Goal: Task Accomplishment & Management: Complete application form

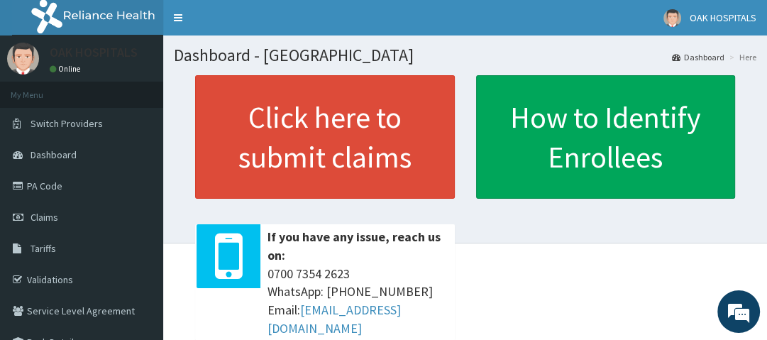
drag, startPoint x: 952, startPoint y: 2, endPoint x: 526, endPoint y: 226, distance: 481.3
click at [526, 226] on div "Click here to submit claims If you have any issue, reach us on: [PHONE_NUMBER] …" at bounding box center [465, 213] width 583 height 276
click at [40, 217] on span "Claims" at bounding box center [45, 217] width 28 height 13
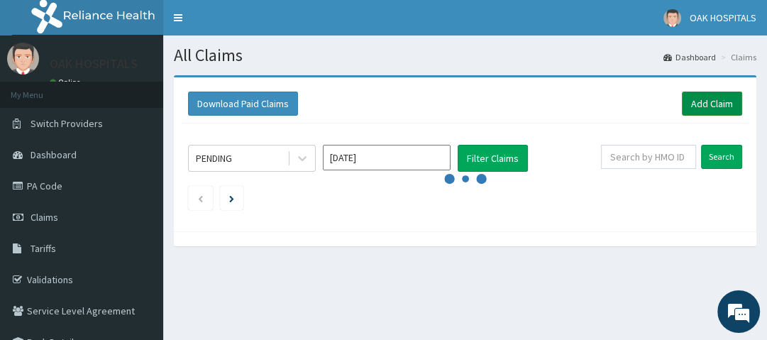
click at [716, 104] on link "Add Claim" at bounding box center [712, 104] width 60 height 24
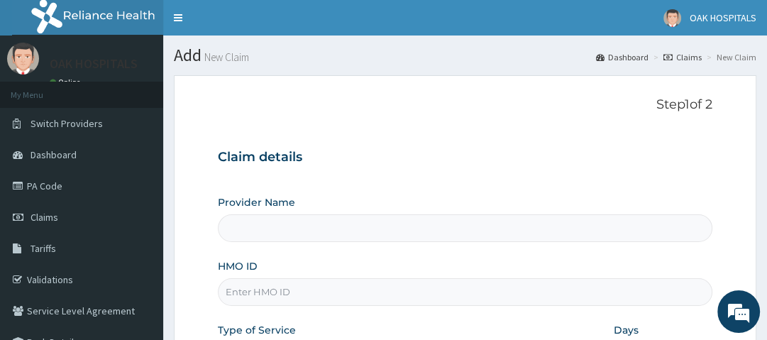
type input "Oak Hospitals"
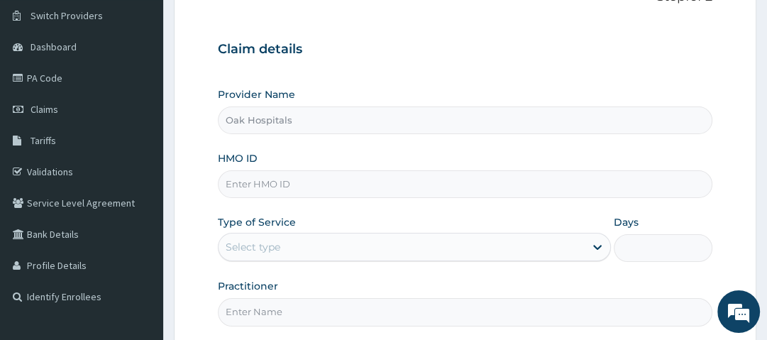
scroll to position [109, 0]
click at [307, 188] on input "HMO ID" at bounding box center [465, 184] width 494 height 28
type input "Q"
type input "HQT/10022/A"
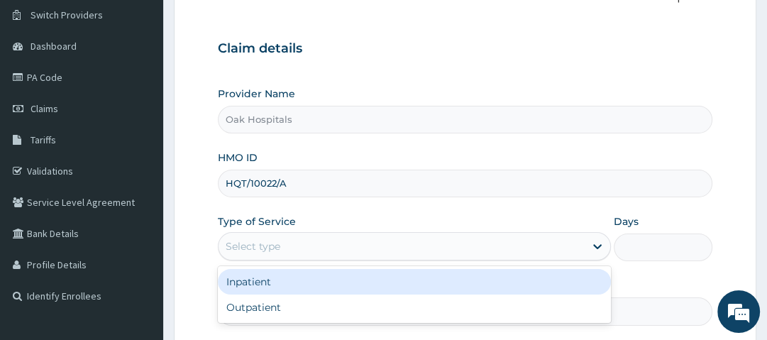
click at [355, 248] on div "Select type" at bounding box center [402, 246] width 366 height 23
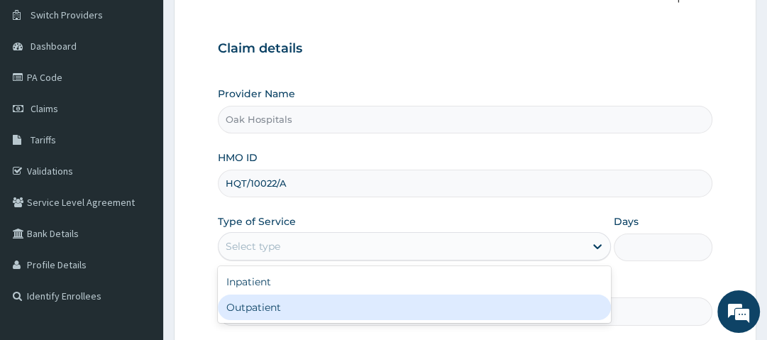
click at [305, 307] on div "Outpatient" at bounding box center [414, 308] width 393 height 26
type input "1"
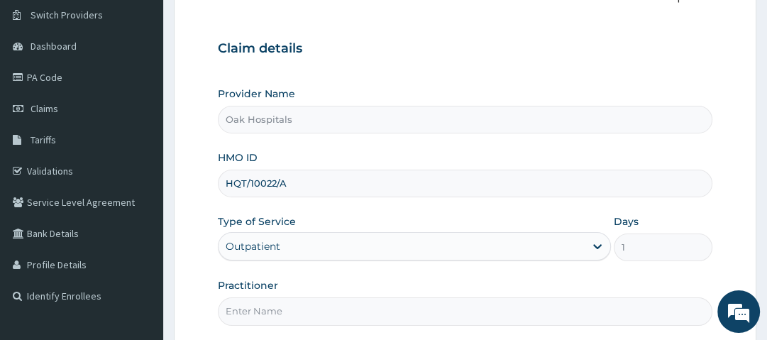
click at [305, 307] on input "Practitioner" at bounding box center [465, 311] width 494 height 28
type input "[PERSON_NAME]"
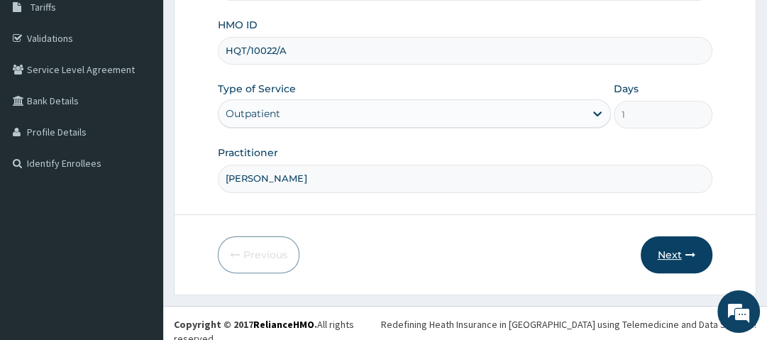
click at [669, 251] on button "Next" at bounding box center [677, 254] width 72 height 37
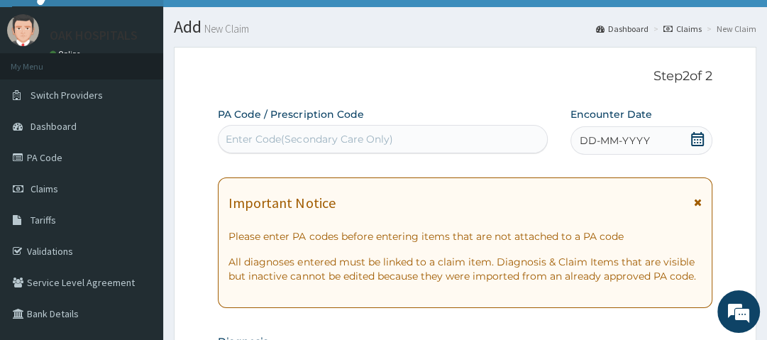
scroll to position [27, 0]
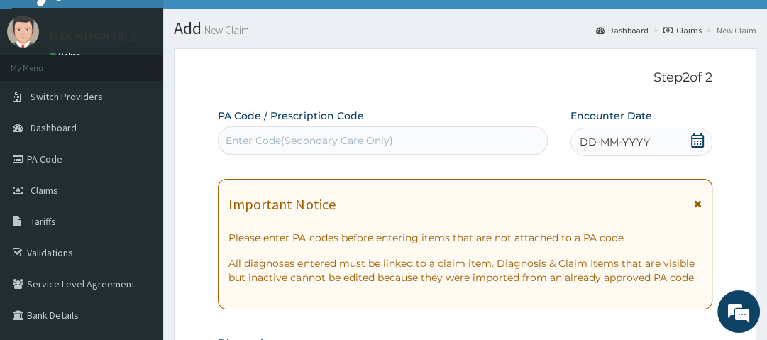
click at [694, 139] on icon at bounding box center [698, 140] width 14 height 14
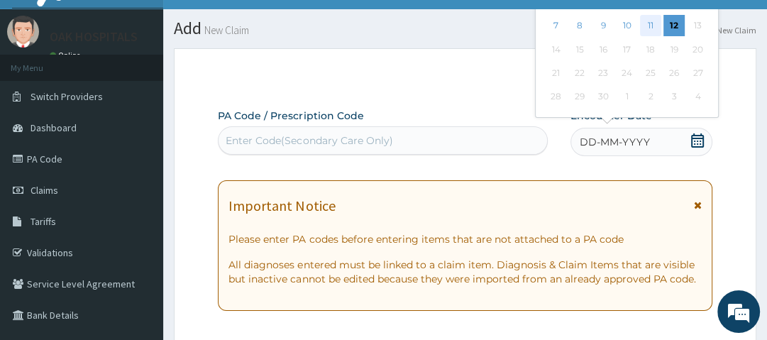
click at [649, 23] on div "11" at bounding box center [650, 26] width 21 height 21
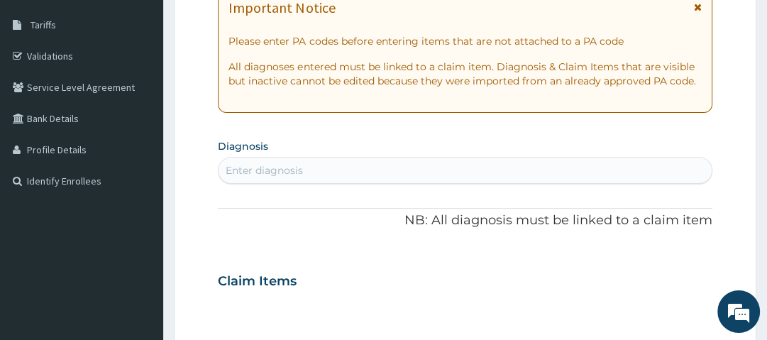
scroll to position [224, 0]
click at [256, 170] on div "Enter diagnosis" at bounding box center [264, 170] width 77 height 14
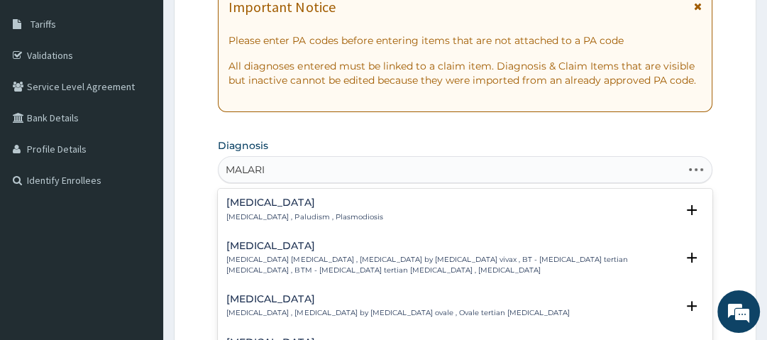
type input "MALARIA"
click at [251, 201] on h4 "Malaria" at bounding box center [304, 202] width 156 height 11
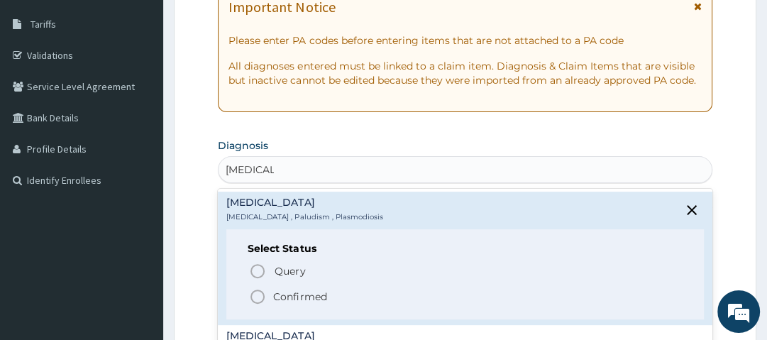
click at [258, 295] on icon "status option filled" at bounding box center [257, 296] width 17 height 17
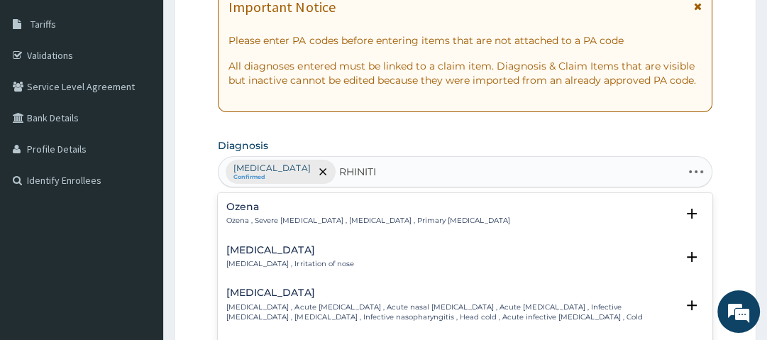
type input "RHINITIS"
click at [267, 253] on h4 "Rhinitis" at bounding box center [289, 250] width 127 height 11
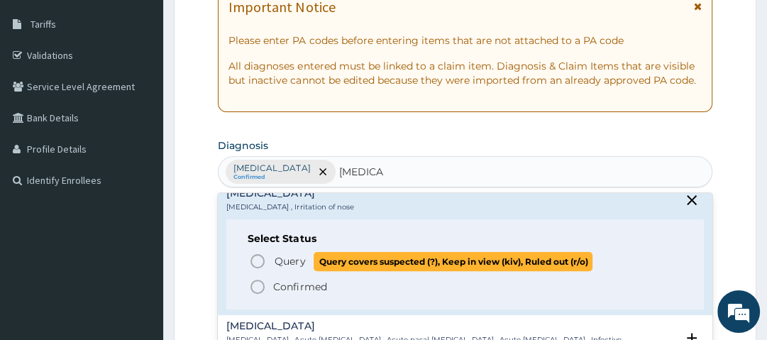
scroll to position [59, 0]
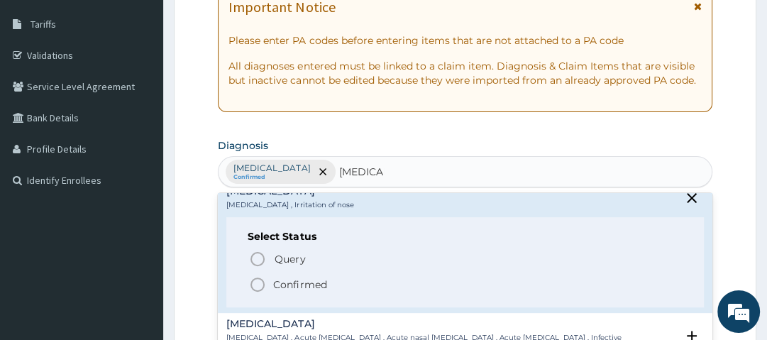
click at [287, 285] on p "Confirmed" at bounding box center [299, 285] width 53 height 14
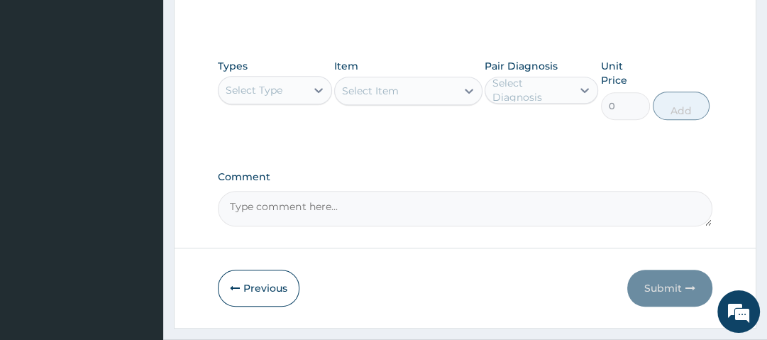
scroll to position [663, 0]
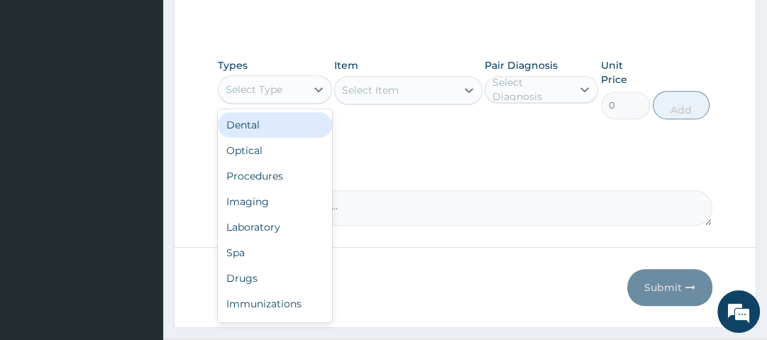
click at [290, 93] on div "Select Type" at bounding box center [262, 89] width 87 height 23
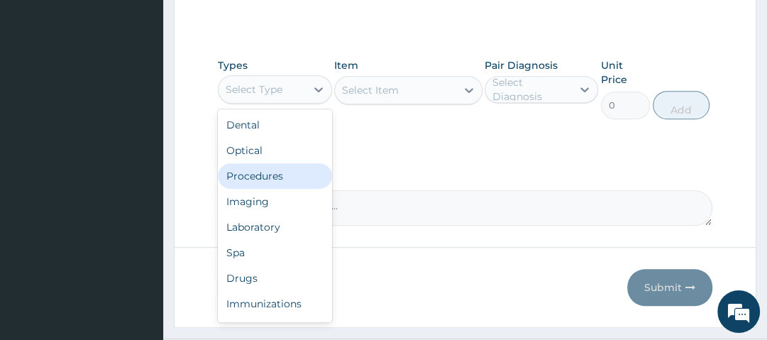
click at [264, 173] on div "Procedures" at bounding box center [275, 176] width 114 height 26
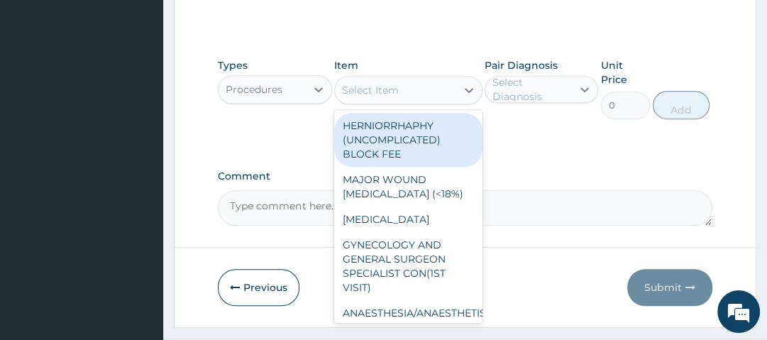
click at [408, 92] on div "Select Item" at bounding box center [395, 90] width 121 height 23
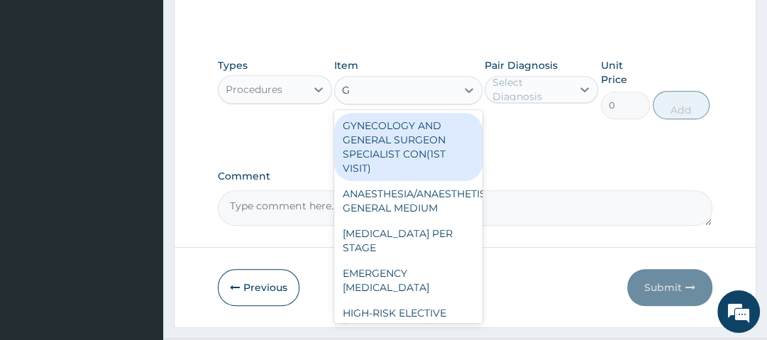
type input "GP"
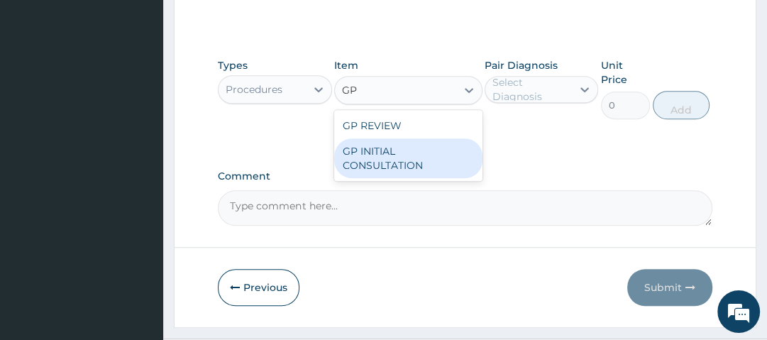
type input "2500"
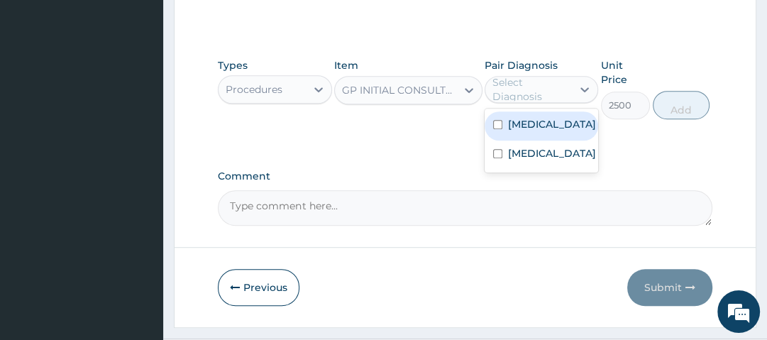
click at [542, 97] on div "Select Diagnosis" at bounding box center [532, 89] width 78 height 28
click at [539, 126] on label "Malaria" at bounding box center [552, 124] width 88 height 14
checkbox input "true"
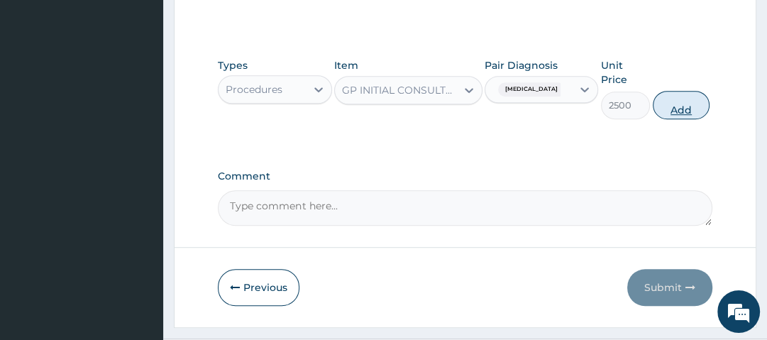
click at [688, 104] on button "Add" at bounding box center [681, 105] width 57 height 28
type input "0"
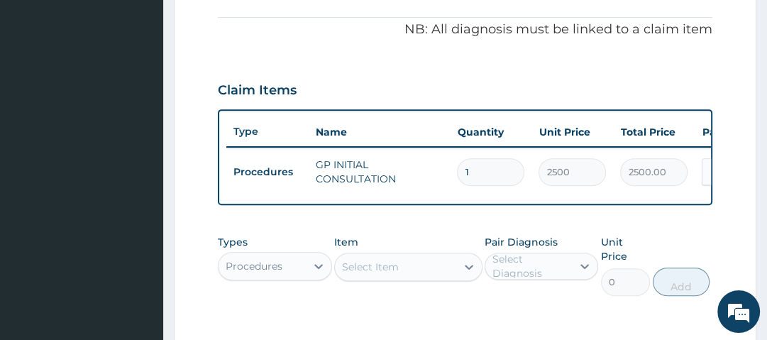
click at [436, 229] on div "PA Code / Prescription Code Enter Code(Secondary Care Only) Encounter Date 11-0…" at bounding box center [465, 60] width 494 height 686
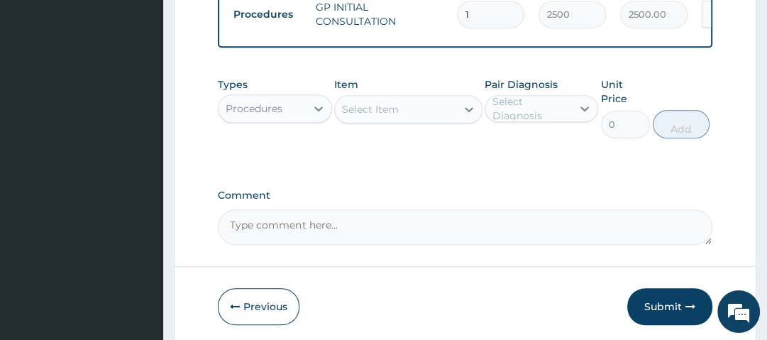
scroll to position [576, 0]
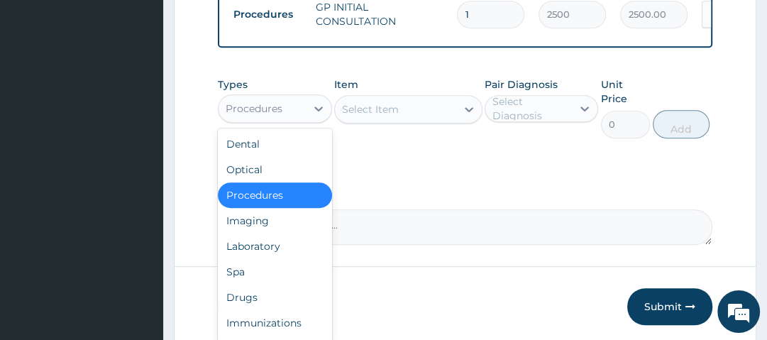
click at [299, 111] on div "Procedures" at bounding box center [262, 108] width 87 height 23
click at [281, 308] on div "Drugs" at bounding box center [275, 298] width 114 height 26
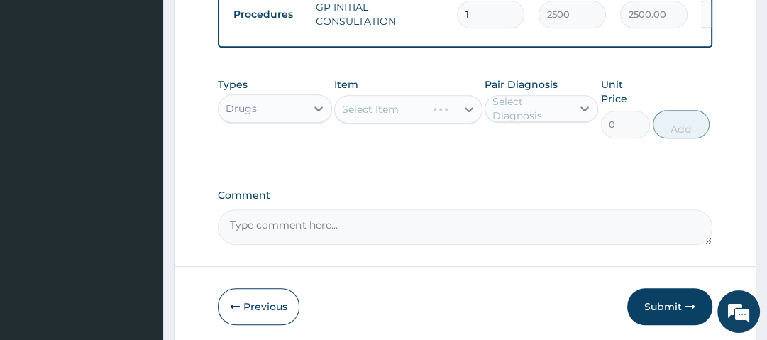
click at [414, 114] on div "Select Item" at bounding box center [408, 109] width 148 height 28
click at [410, 106] on div "Select Item" at bounding box center [408, 109] width 148 height 28
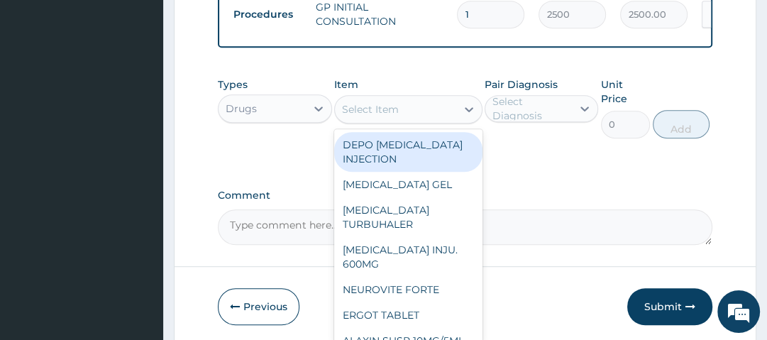
click at [407, 116] on div "Select Item" at bounding box center [395, 109] width 121 height 23
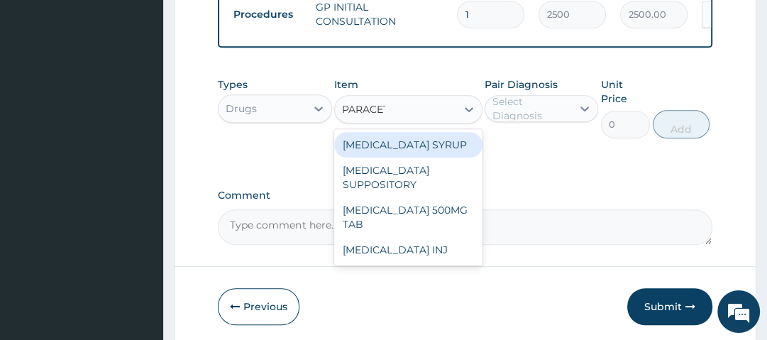
type input "PARACETA"
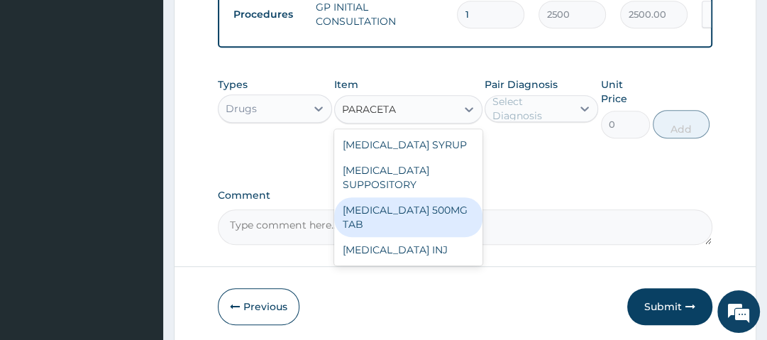
click at [415, 221] on div "[MEDICAL_DATA] 500MG TAB" at bounding box center [408, 217] width 148 height 40
type input "14"
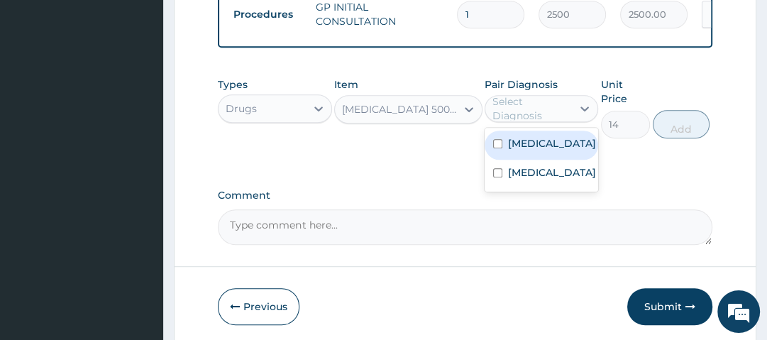
click at [517, 114] on div "Select Diagnosis" at bounding box center [532, 108] width 78 height 28
click at [535, 150] on label "[MEDICAL_DATA]" at bounding box center [552, 143] width 88 height 14
checkbox input "true"
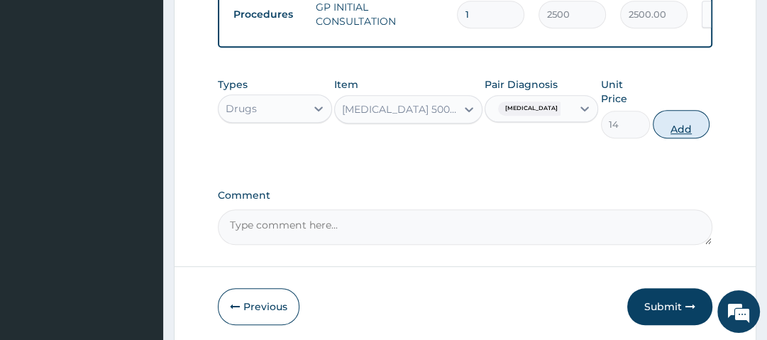
click at [690, 133] on button "Add" at bounding box center [681, 124] width 57 height 28
type input "0"
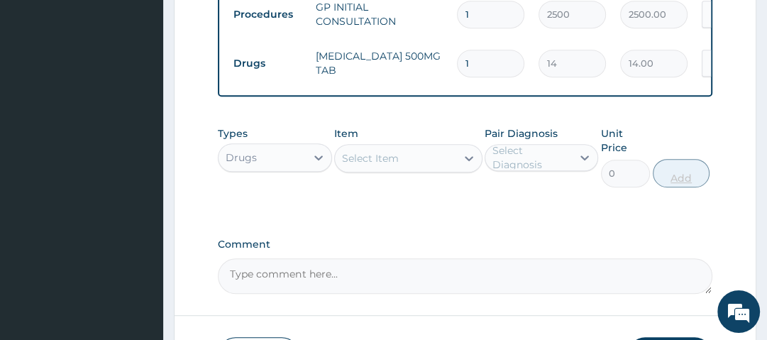
type input "18"
type input "252.00"
type input "18"
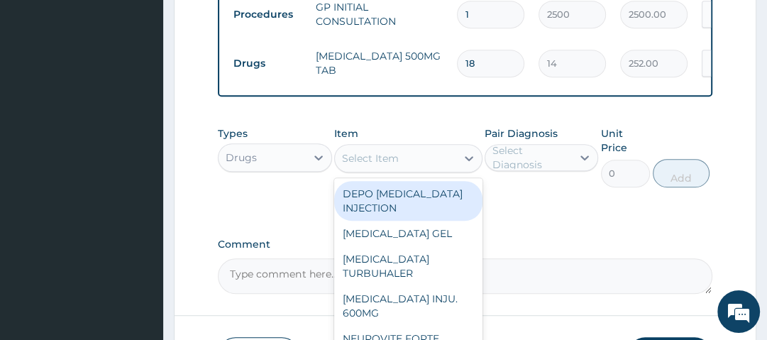
click at [453, 160] on div "Select Item" at bounding box center [395, 158] width 121 height 23
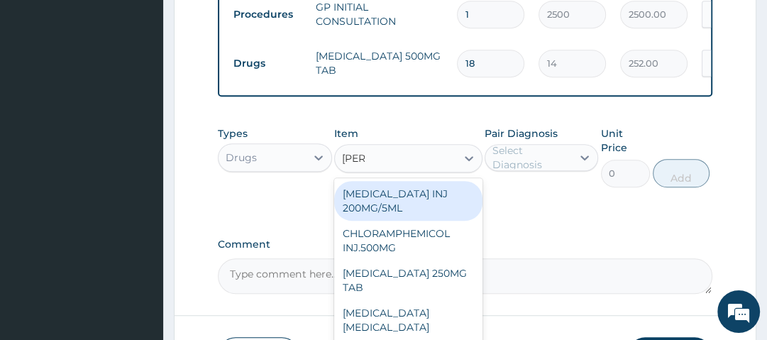
type input "LORAT"
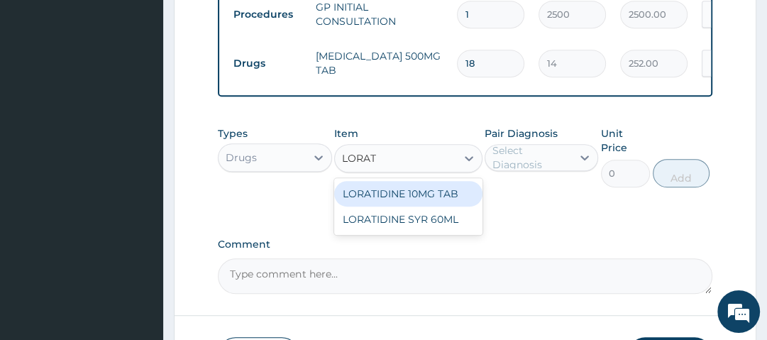
type input "70"
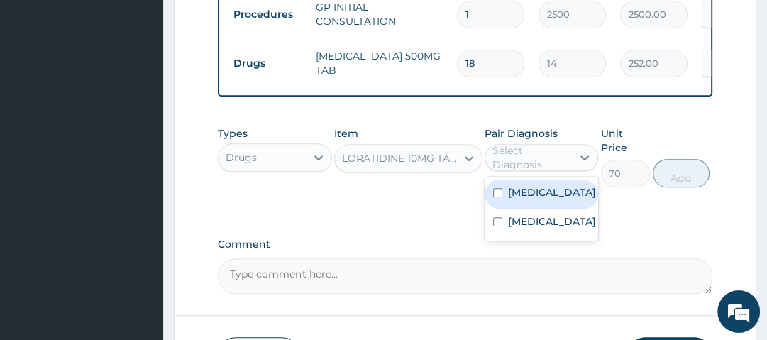
click at [534, 163] on div "Select Diagnosis" at bounding box center [532, 157] width 78 height 28
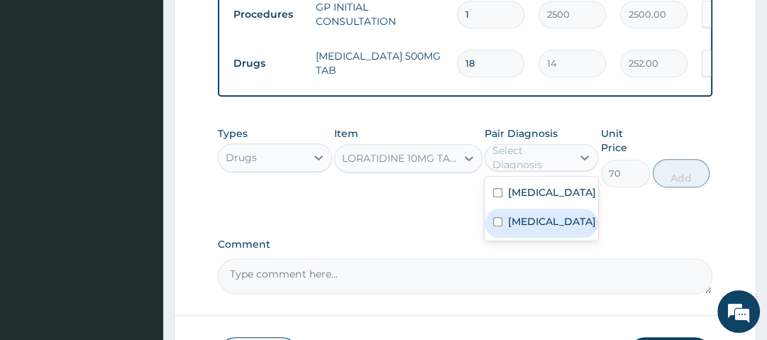
click at [549, 232] on div "Rhinitis" at bounding box center [542, 223] width 114 height 29
checkbox input "true"
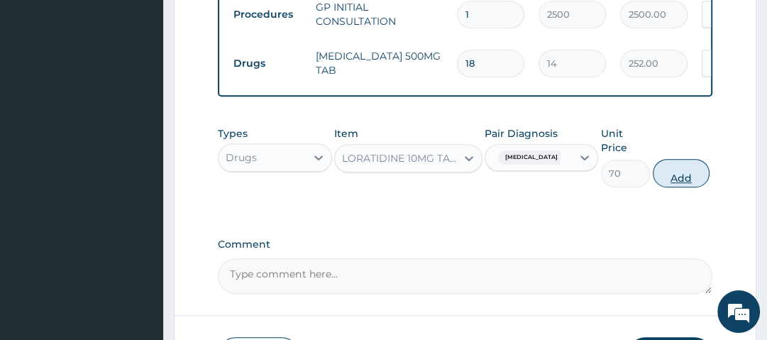
click at [673, 181] on button "Add" at bounding box center [681, 173] width 57 height 28
type input "0"
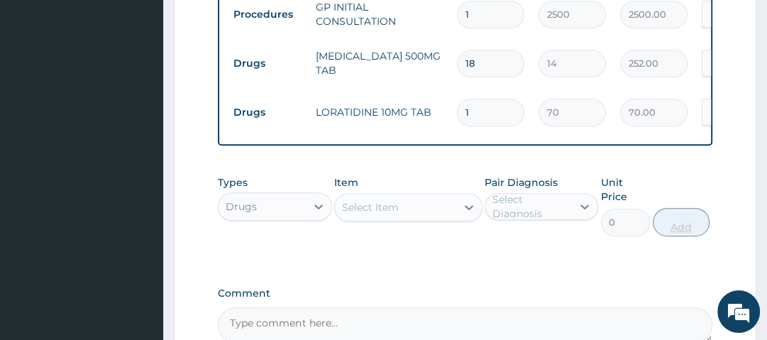
type input "0.00"
type input "5"
type input "350.00"
type input "5"
click at [673, 181] on div "Types Drugs Item Select Item Pair Diagnosis Select Diagnosis Unit Price 0 Add" at bounding box center [465, 205] width 494 height 75
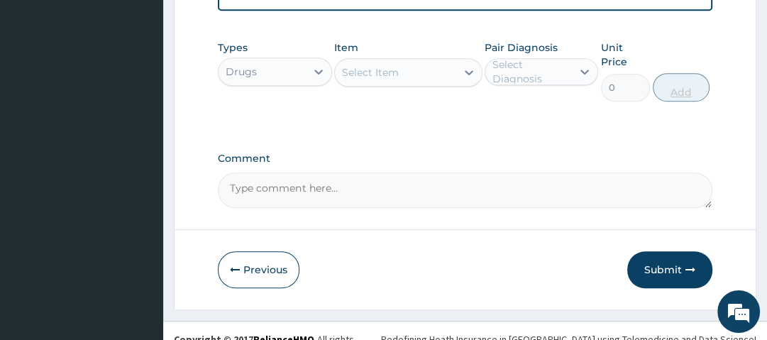
scroll to position [734, 0]
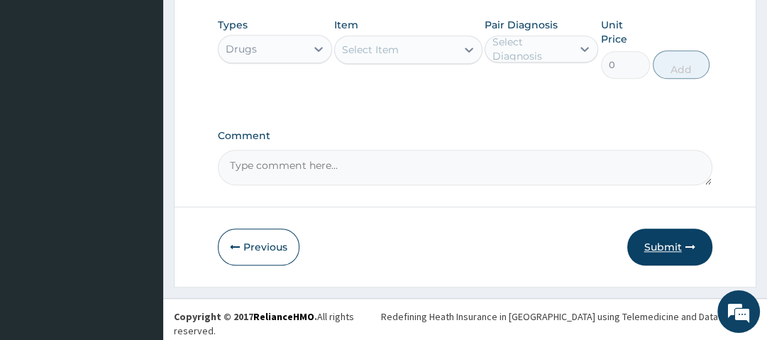
click at [675, 248] on button "Submit" at bounding box center [669, 247] width 85 height 37
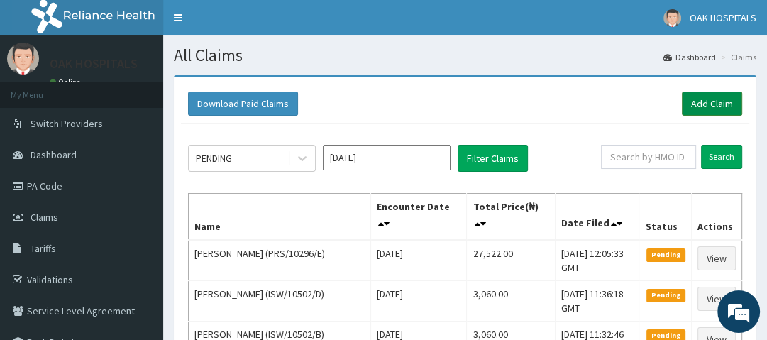
click at [710, 106] on link "Add Claim" at bounding box center [712, 104] width 60 height 24
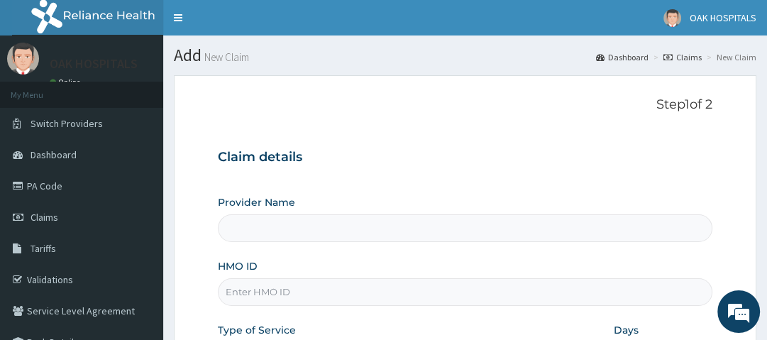
type input "Oak Hospitals"
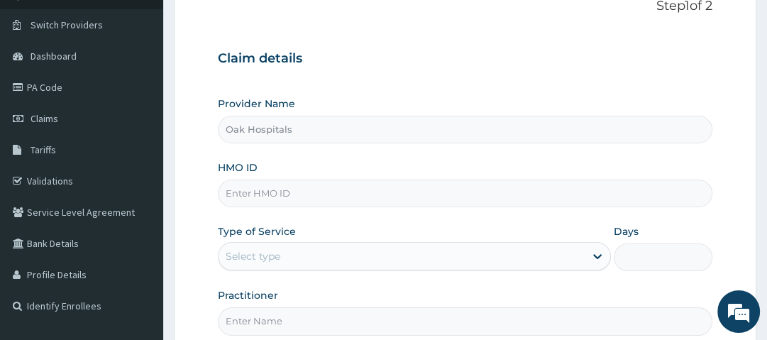
scroll to position [99, 0]
click at [340, 194] on input "HMO ID" at bounding box center [465, 193] width 494 height 28
type input "PTE/10059/C"
click at [389, 258] on div "Select type" at bounding box center [402, 255] width 366 height 23
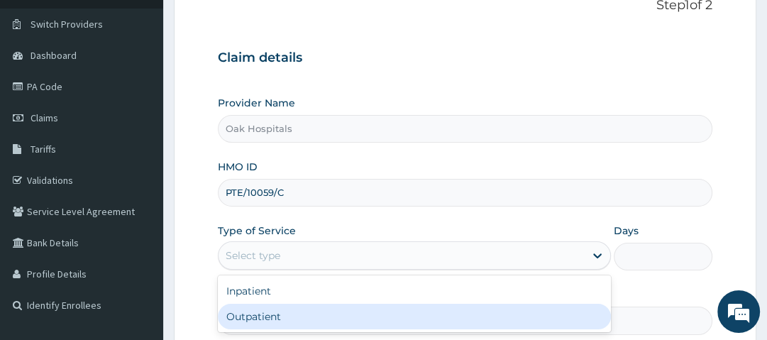
click at [337, 312] on div "Outpatient" at bounding box center [414, 317] width 393 height 26
type input "1"
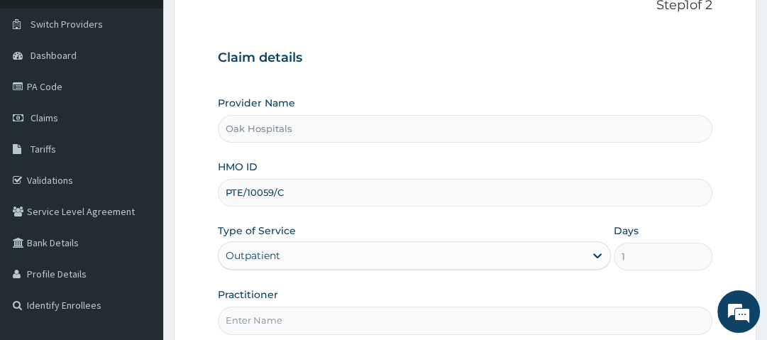
click at [337, 312] on input "Practitioner" at bounding box center [465, 321] width 494 height 28
type input "DR JAMES"
click at [304, 282] on div "Provider Name Oak Hospitals HMO ID PTE/10059/C Type of Service Outpatient Days …" at bounding box center [465, 215] width 494 height 238
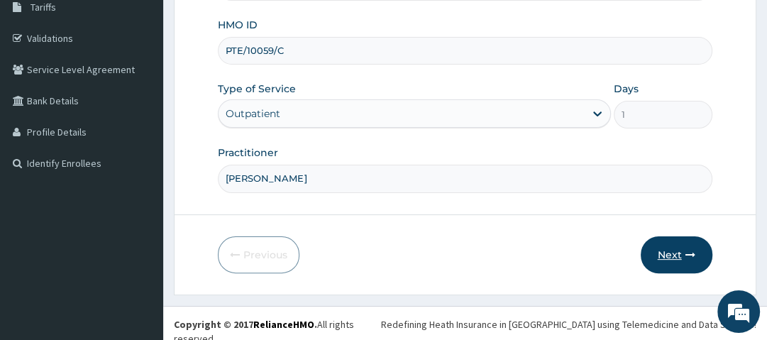
click at [667, 241] on button "Next" at bounding box center [677, 254] width 72 height 37
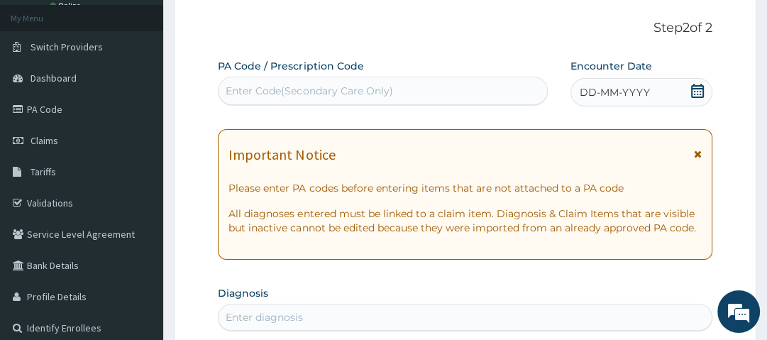
scroll to position [76, 0]
click at [326, 81] on div "Enter Code(Secondary Care Only)" at bounding box center [383, 91] width 329 height 23
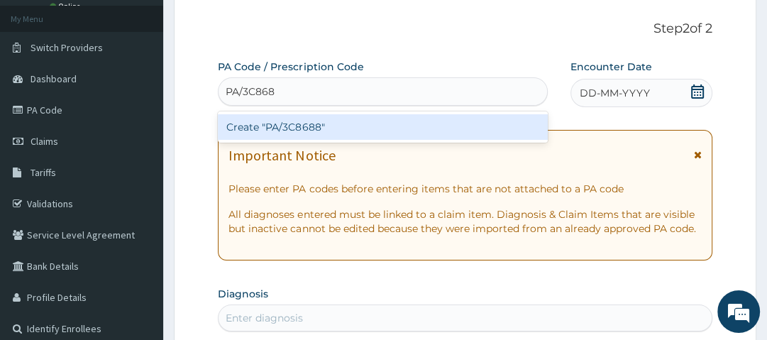
type input "PA/3C8688"
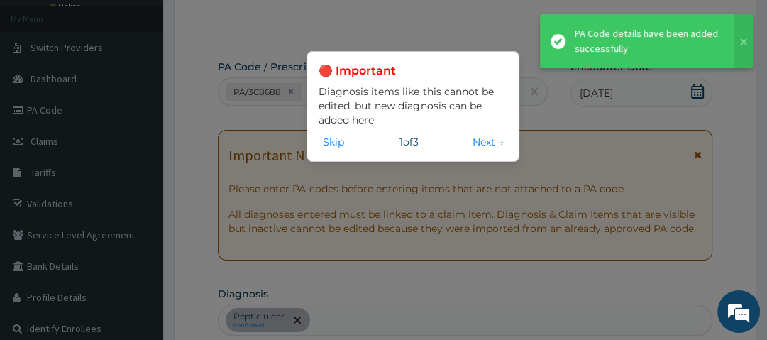
scroll to position [468, 0]
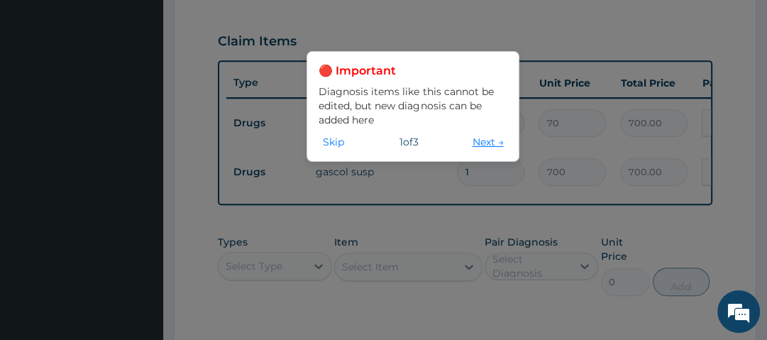
click at [488, 143] on button "Next →" at bounding box center [488, 142] width 40 height 16
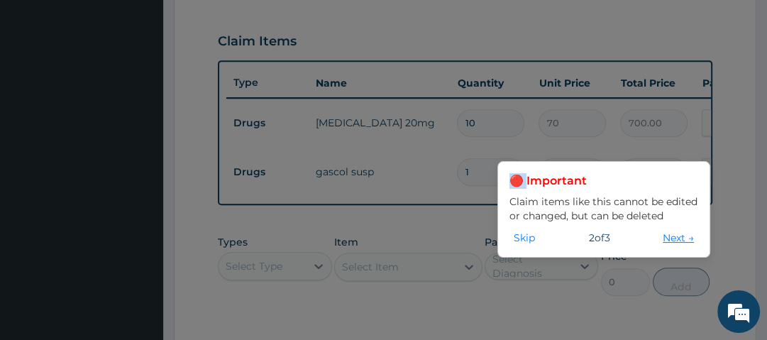
click at [488, 143] on div "🔴 Important Claim items like this cannot be edited or changed, but can be delet…" at bounding box center [383, 170] width 767 height 340
click at [677, 241] on button "Next →" at bounding box center [679, 238] width 40 height 16
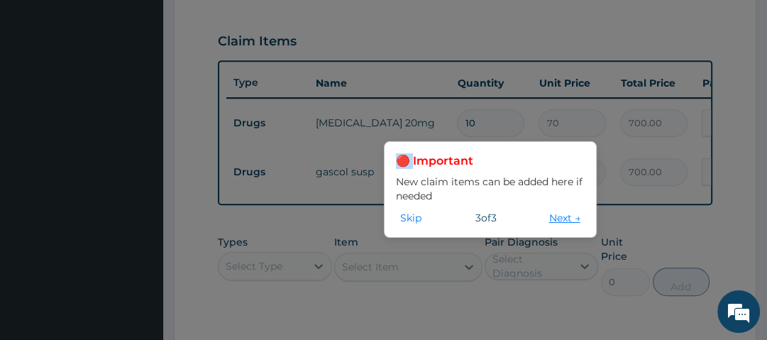
click at [569, 218] on button "Next →" at bounding box center [565, 218] width 40 height 16
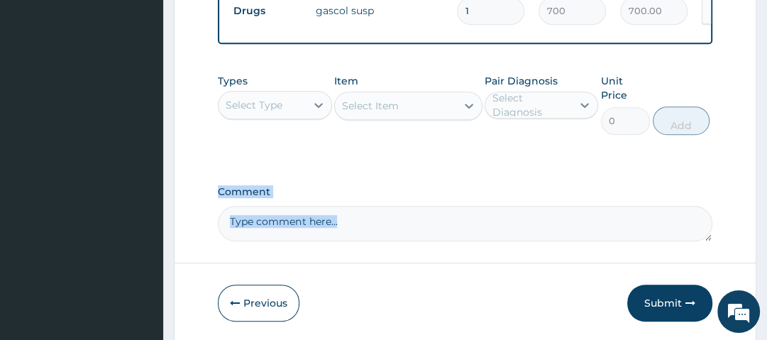
scroll to position [630, 0]
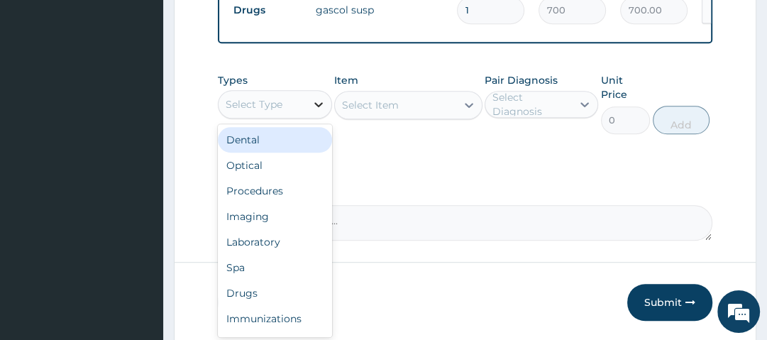
click at [312, 110] on icon at bounding box center [319, 104] width 14 height 14
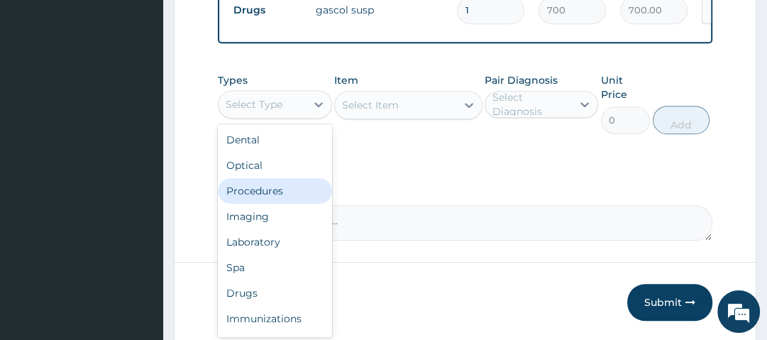
click at [277, 192] on div "Procedures" at bounding box center [275, 191] width 114 height 26
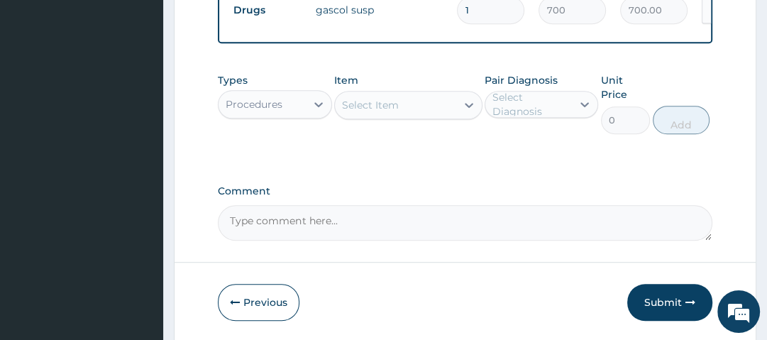
click at [375, 112] on div "Select Item" at bounding box center [370, 105] width 57 height 14
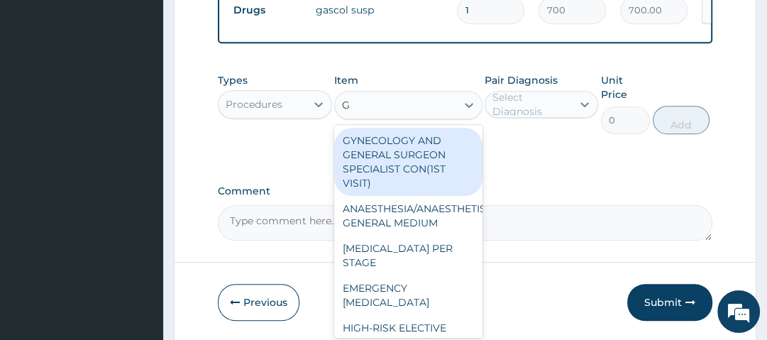
type input "GP"
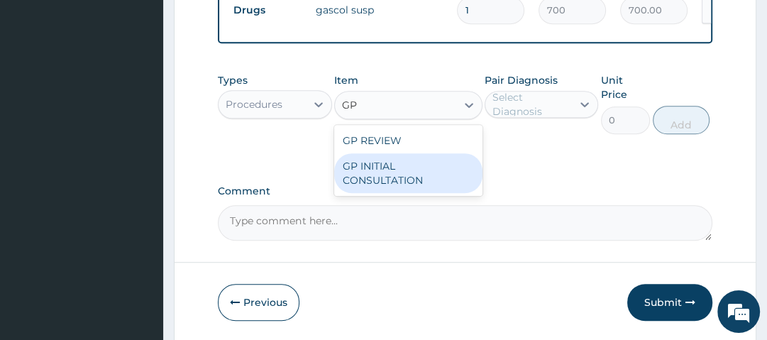
type input "2500"
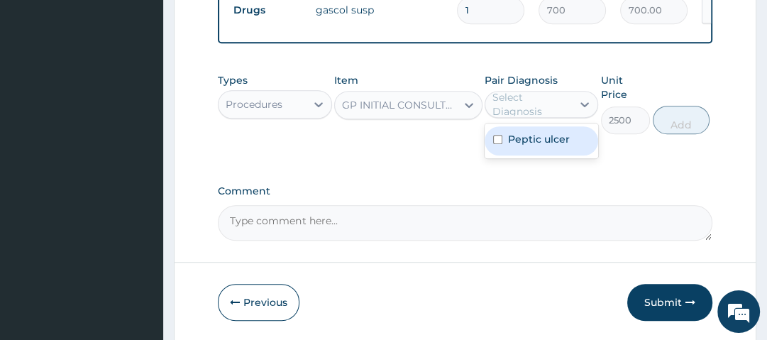
click at [521, 113] on div "Select Diagnosis" at bounding box center [532, 104] width 78 height 28
checkbox input "true"
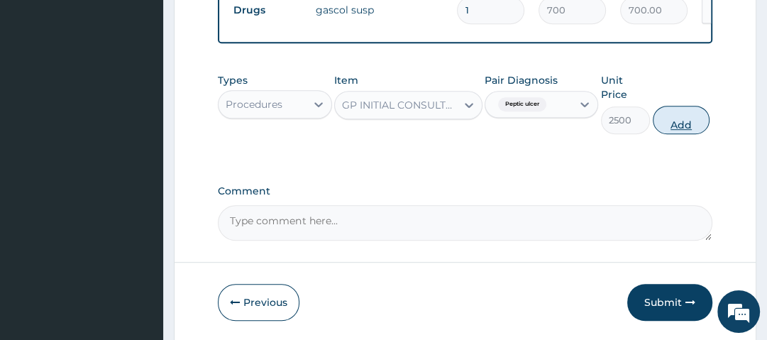
click at [680, 128] on button "Add" at bounding box center [681, 120] width 57 height 28
type input "0"
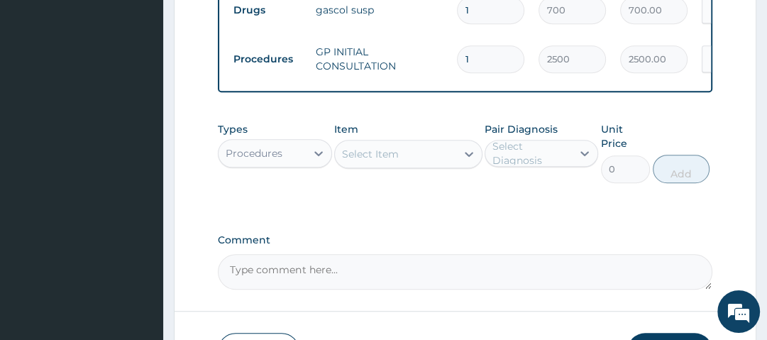
click at [701, 125] on div "Types Procedures Item Select Item Pair Diagnosis Select Diagnosis Unit Price 0 …" at bounding box center [465, 152] width 494 height 75
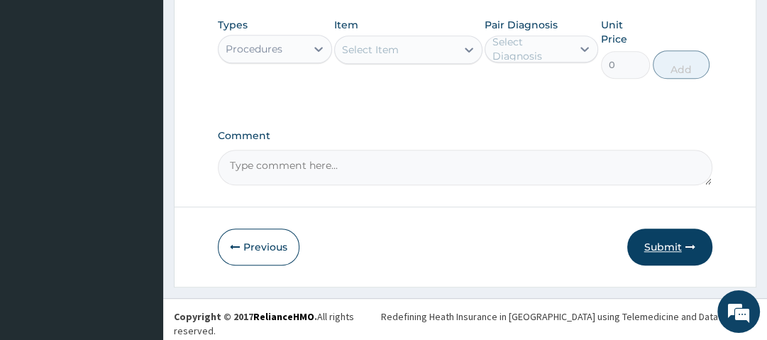
click at [684, 258] on button "Submit" at bounding box center [669, 247] width 85 height 37
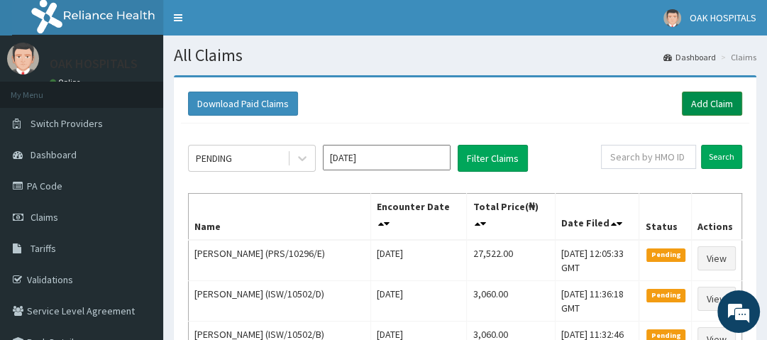
click at [709, 99] on link "Add Claim" at bounding box center [712, 104] width 60 height 24
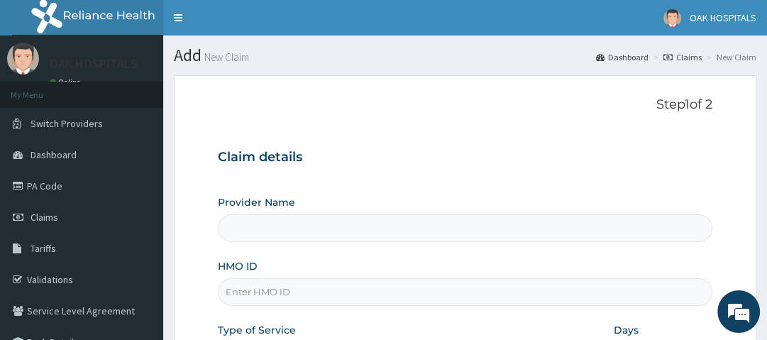
type input "Oak Hospitals"
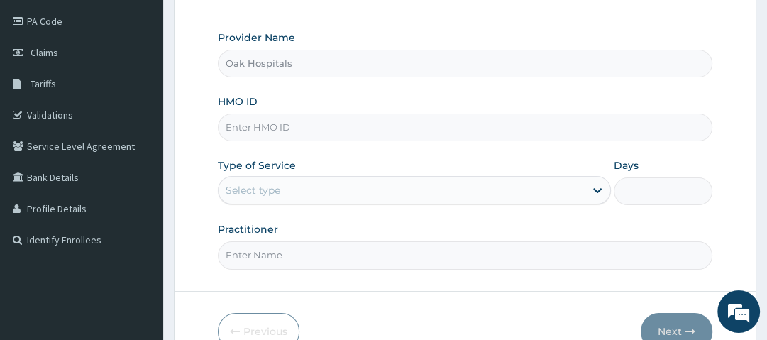
scroll to position [166, 0]
click at [321, 122] on input "HMO ID" at bounding box center [465, 126] width 494 height 28
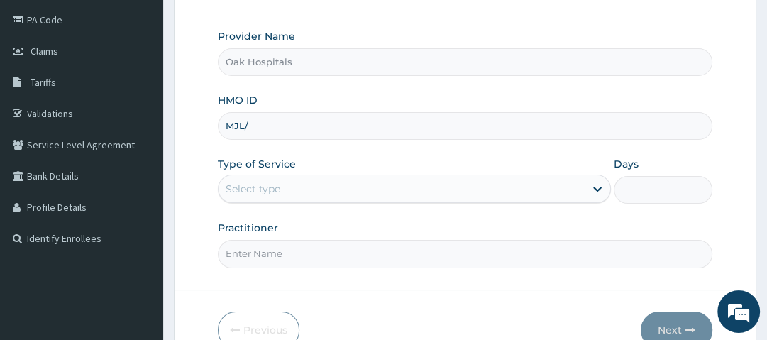
scroll to position [0, 0]
type input "MJL/10007/C"
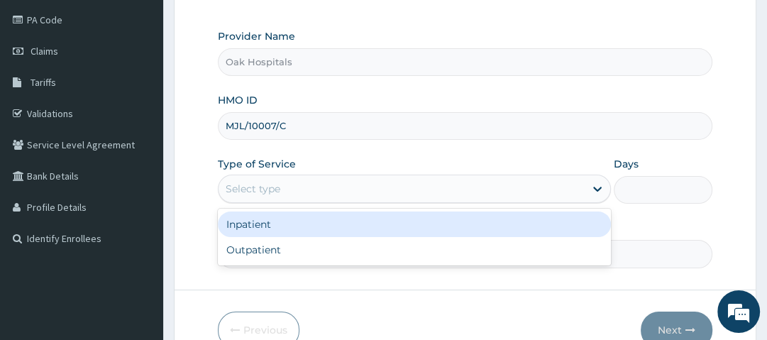
click at [358, 185] on div "Select type" at bounding box center [402, 188] width 366 height 23
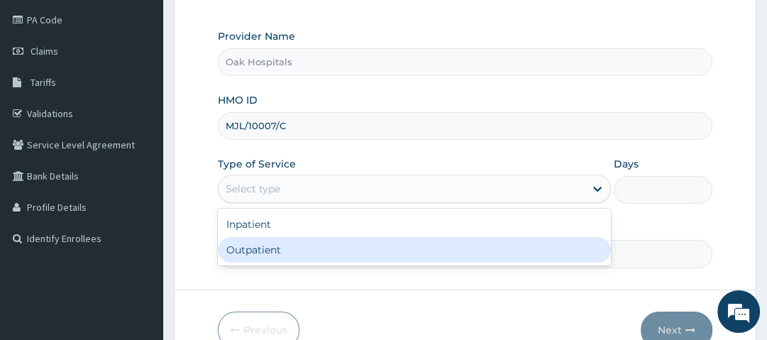
click at [281, 247] on div "Outpatient" at bounding box center [414, 250] width 393 height 26
type input "1"
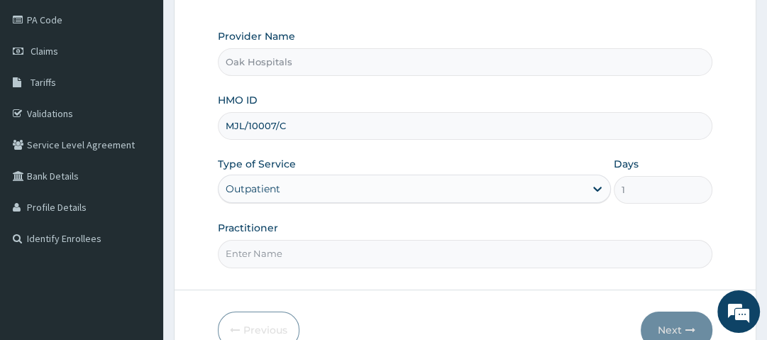
click at [279, 258] on input "Practitioner" at bounding box center [465, 254] width 494 height 28
type input "DR JAMES"
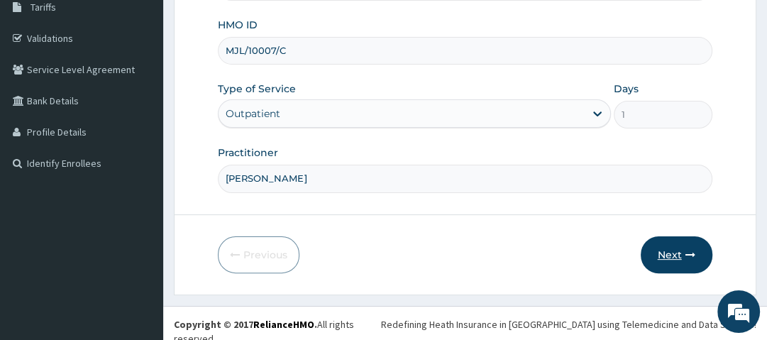
click at [682, 261] on button "Next" at bounding box center [677, 254] width 72 height 37
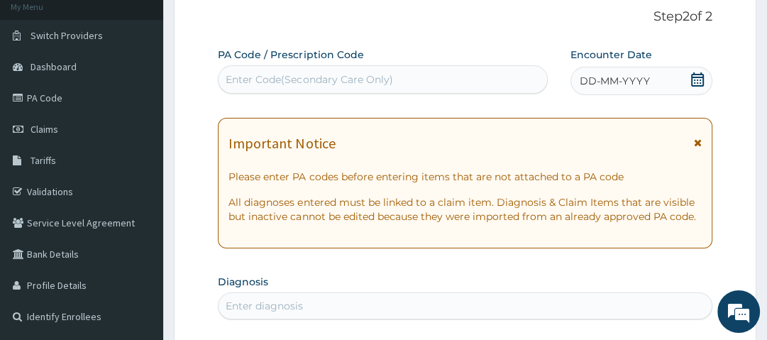
scroll to position [88, 0]
click at [695, 79] on icon at bounding box center [697, 79] width 13 height 14
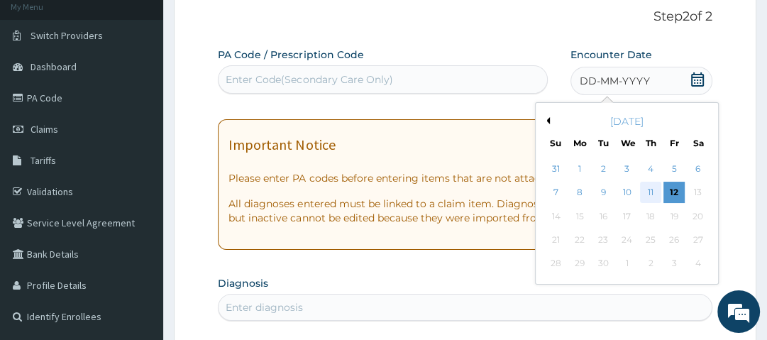
click at [649, 193] on div "11" at bounding box center [650, 192] width 21 height 21
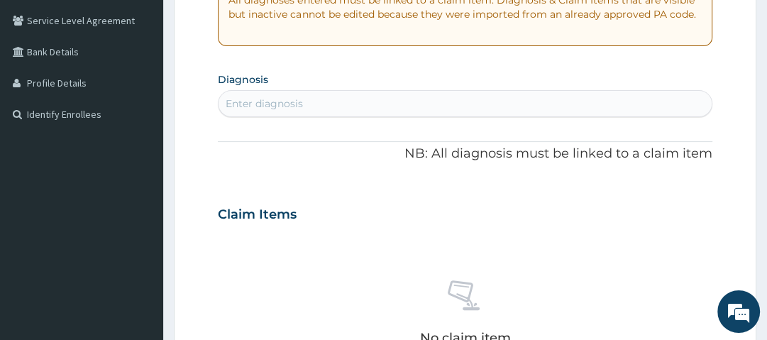
scroll to position [291, 0]
click at [327, 104] on div "Enter diagnosis" at bounding box center [465, 103] width 493 height 23
type input "MALARIA"
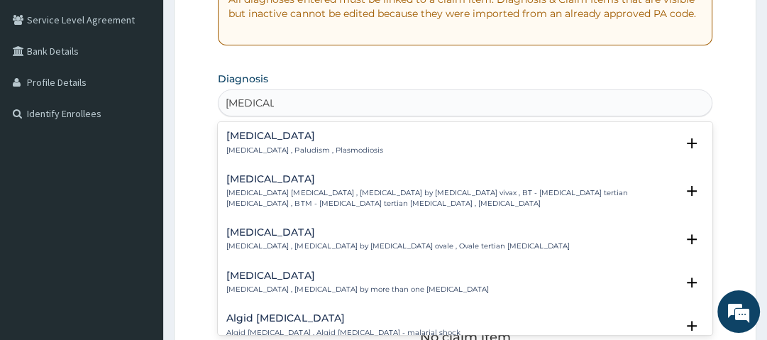
click at [257, 136] on h4 "Malaria" at bounding box center [304, 136] width 156 height 11
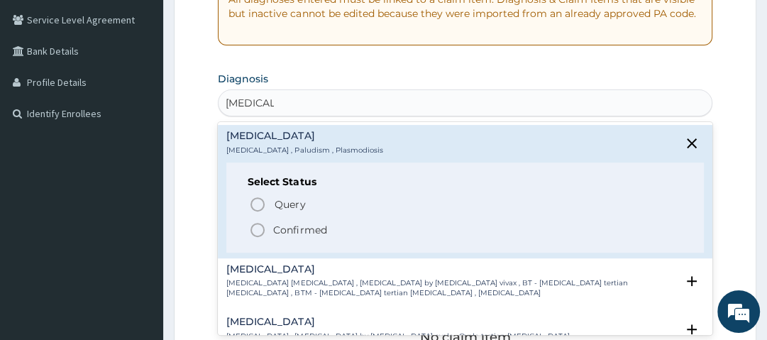
click at [256, 230] on icon "status option filled" at bounding box center [257, 229] width 17 height 17
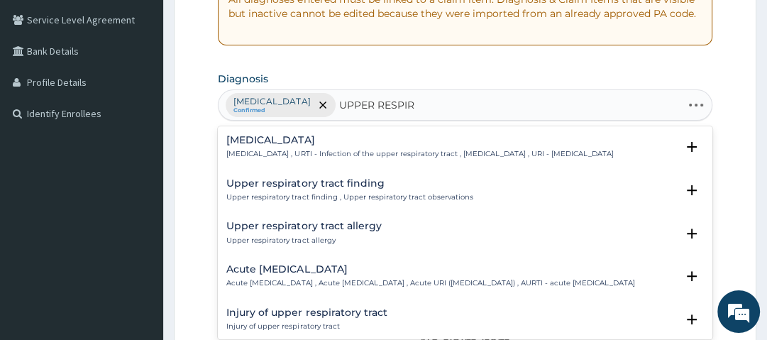
type input "UPPER RESPIRA"
click at [290, 153] on p "Upper respiratory infection , URTI - Infection of the upper respiratory tract ,…" at bounding box center [419, 154] width 387 height 10
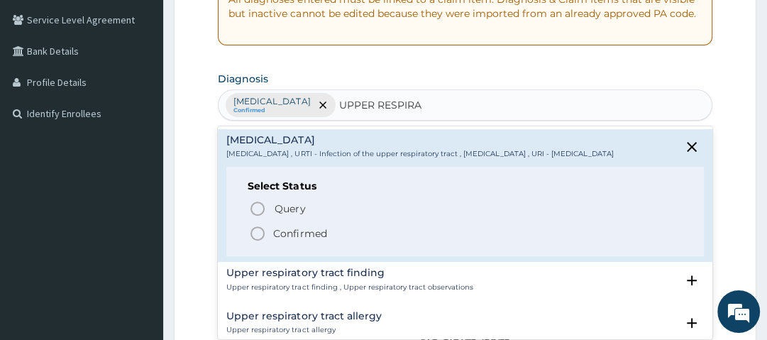
click at [292, 240] on p "Confirmed" at bounding box center [299, 233] width 53 height 14
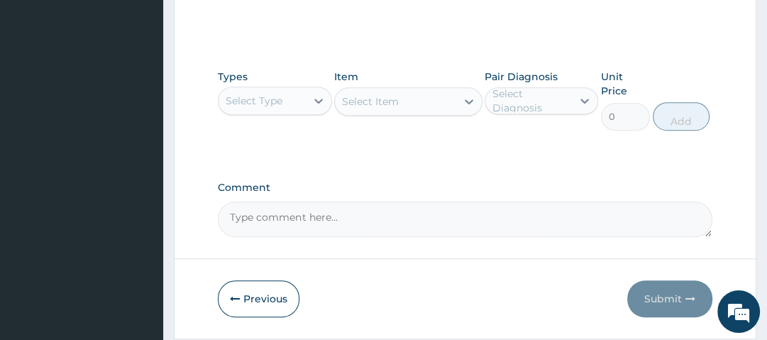
scroll to position [676, 0]
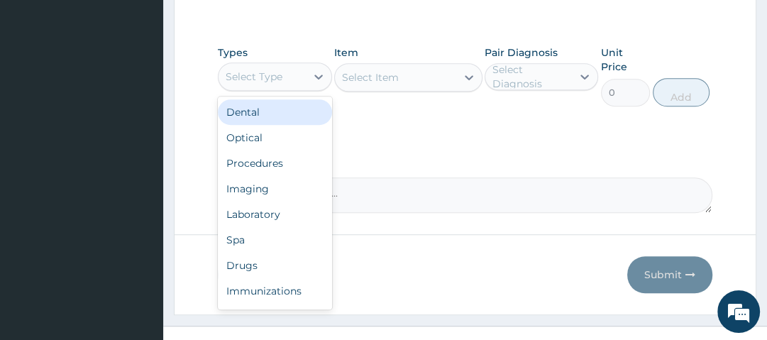
click at [285, 79] on div "Select Type" at bounding box center [262, 76] width 87 height 23
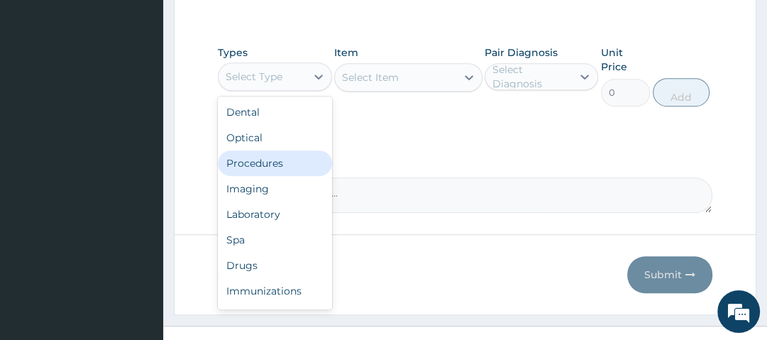
click at [278, 165] on div "Procedures" at bounding box center [275, 163] width 114 height 26
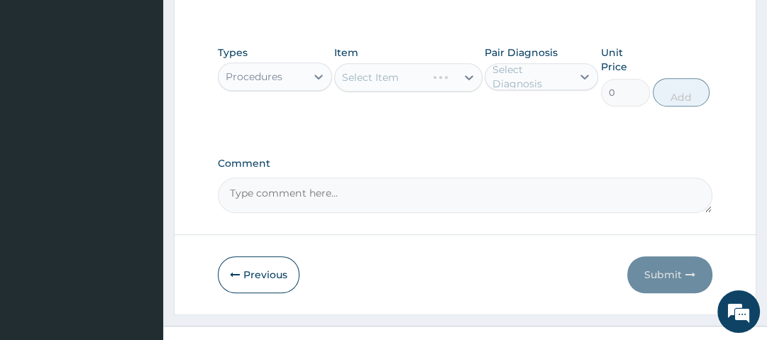
click at [394, 72] on div "Select Item" at bounding box center [408, 77] width 148 height 28
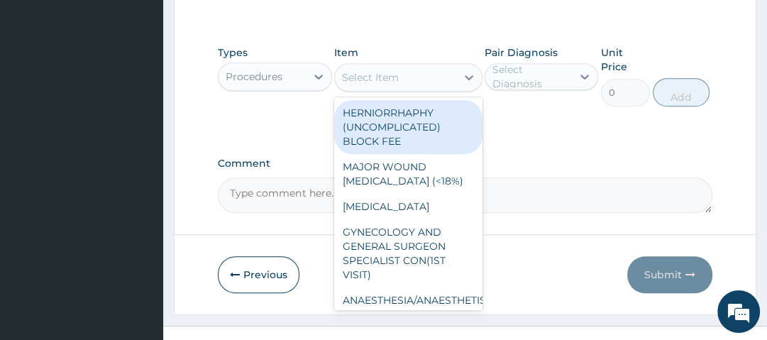
click at [415, 79] on div "Select Item" at bounding box center [395, 77] width 121 height 23
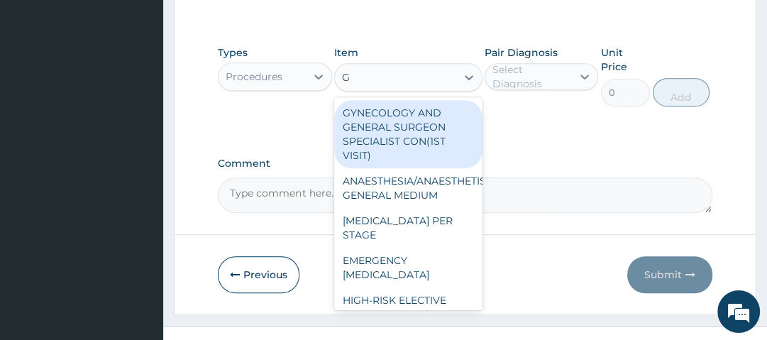
type input "GP"
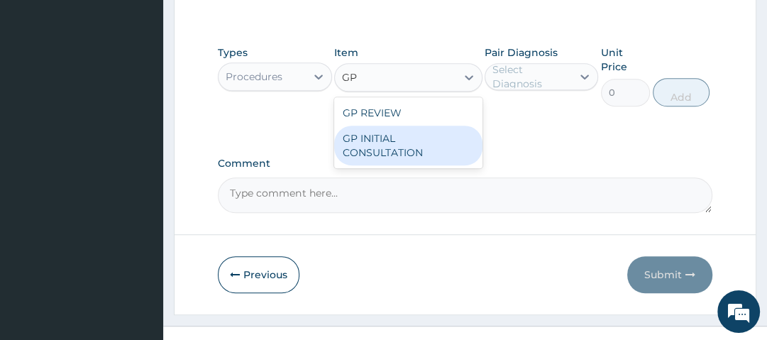
type input "2500"
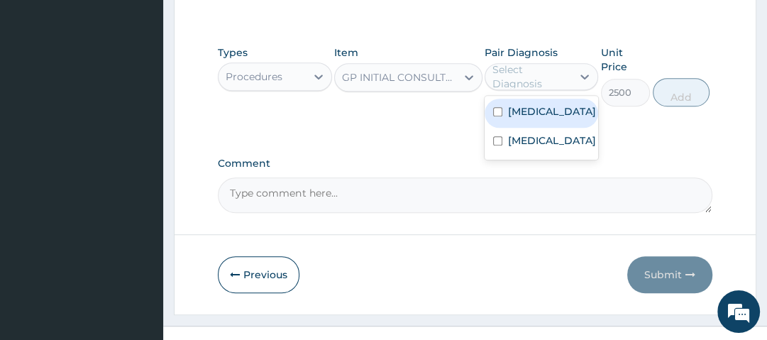
click at [539, 65] on div "Select Diagnosis" at bounding box center [532, 76] width 78 height 28
click at [547, 115] on div "Malaria" at bounding box center [542, 113] width 114 height 29
checkbox input "true"
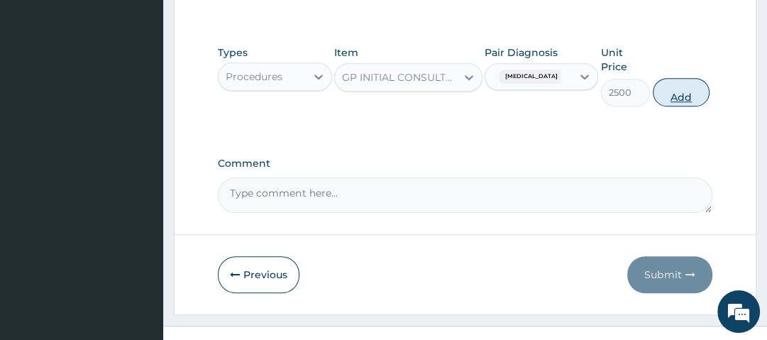
click at [676, 87] on button "Add" at bounding box center [681, 92] width 57 height 28
type input "0"
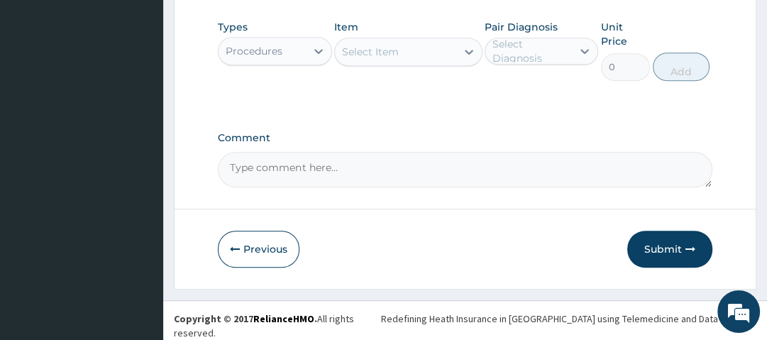
scroll to position [636, 0]
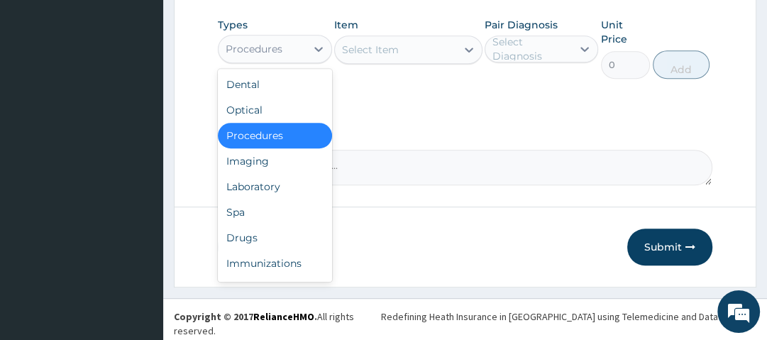
click at [295, 53] on div "Procedures" at bounding box center [262, 49] width 87 height 23
click at [278, 241] on div "Drugs" at bounding box center [275, 238] width 114 height 26
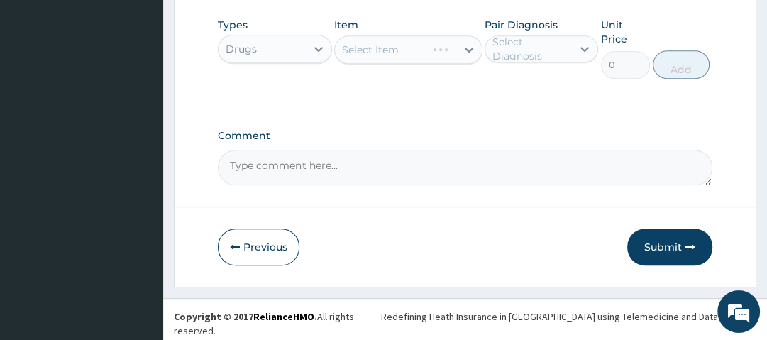
click at [400, 57] on div "Select Item" at bounding box center [408, 49] width 148 height 28
click at [417, 57] on div "Select Item" at bounding box center [408, 49] width 148 height 28
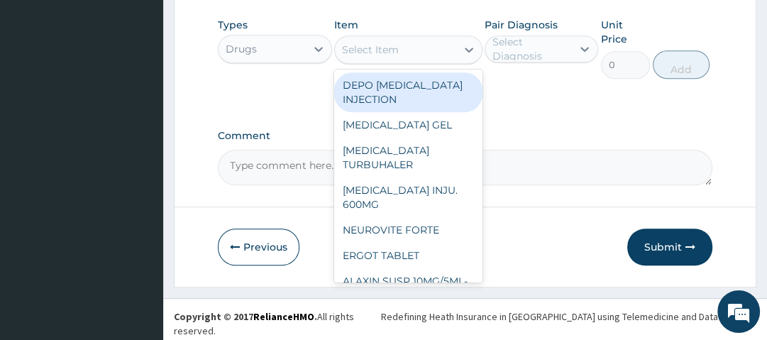
click at [417, 57] on div "Select Item" at bounding box center [395, 49] width 121 height 23
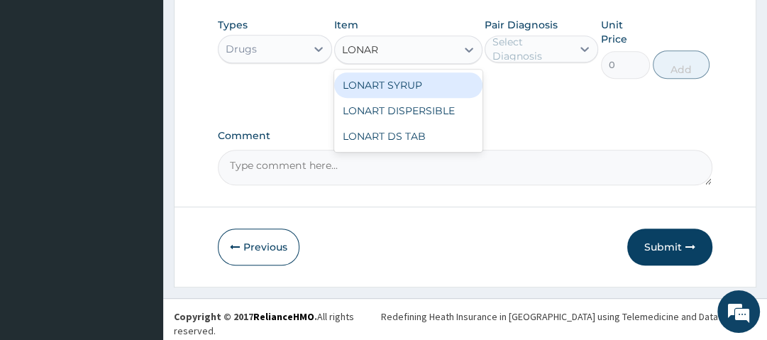
type input "LONART"
type input "1120"
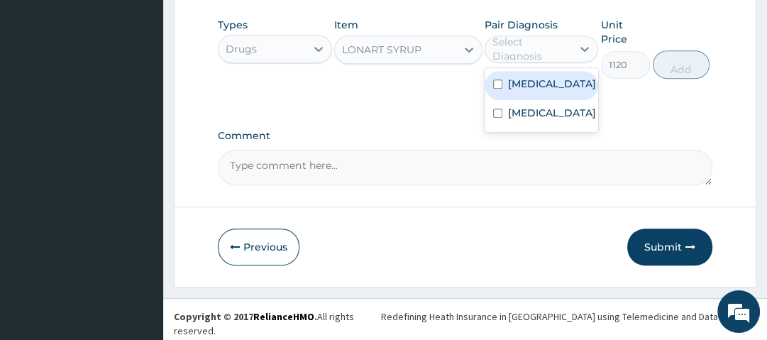
click at [551, 53] on div "Select Diagnosis" at bounding box center [532, 49] width 78 height 28
click at [542, 99] on div "Malaria" at bounding box center [542, 85] width 114 height 29
checkbox input "true"
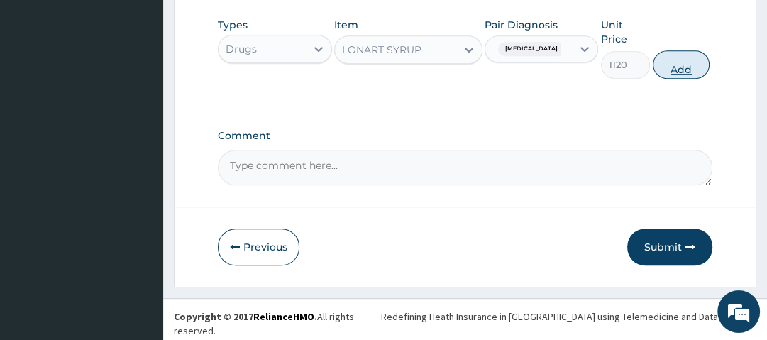
click at [682, 76] on button "Add" at bounding box center [681, 64] width 57 height 28
type input "0"
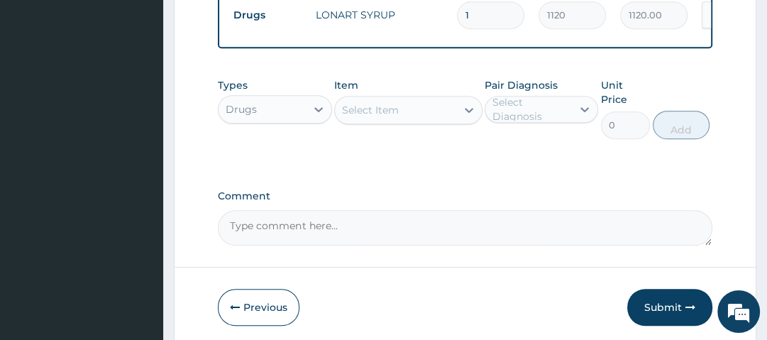
click at [410, 114] on div "Select Item" at bounding box center [395, 110] width 121 height 23
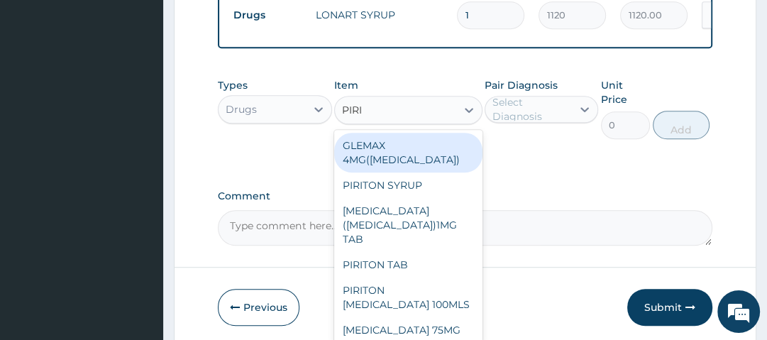
type input "PIRIT"
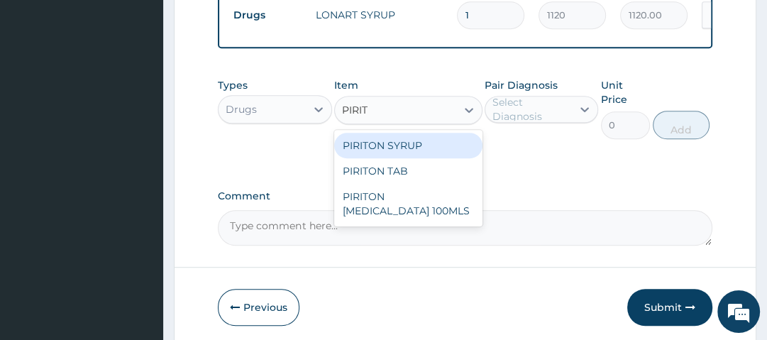
type input "560"
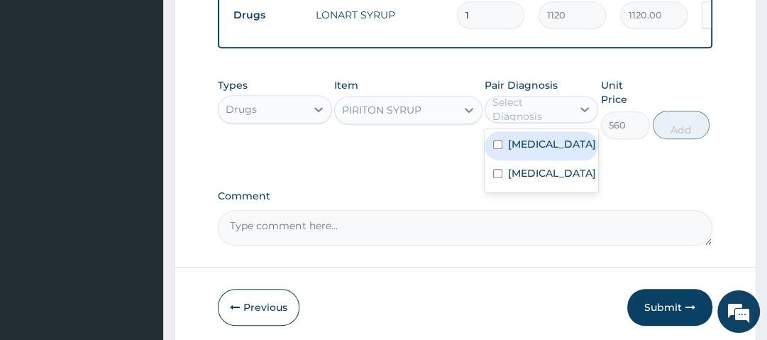
click at [521, 115] on div "Select Diagnosis" at bounding box center [532, 109] width 78 height 28
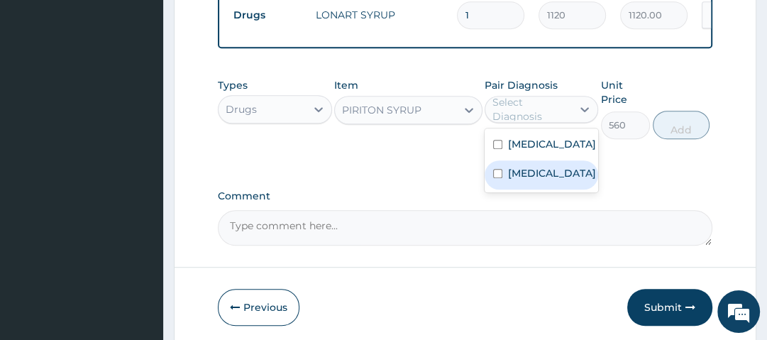
click at [539, 180] on label "Upper respiratory infection" at bounding box center [552, 173] width 88 height 14
checkbox input "true"
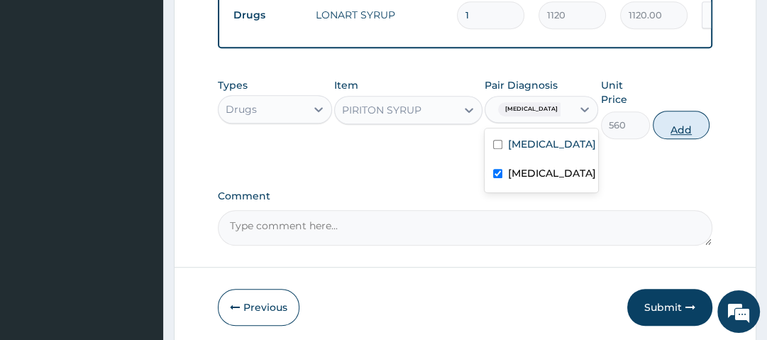
click at [681, 128] on button "Add" at bounding box center [681, 125] width 57 height 28
type input "0"
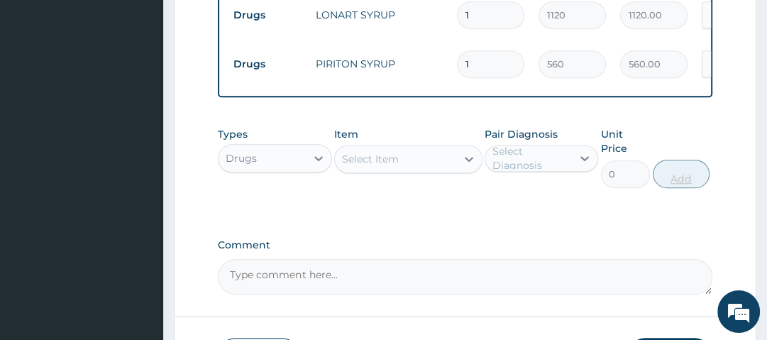
scroll to position [734, 0]
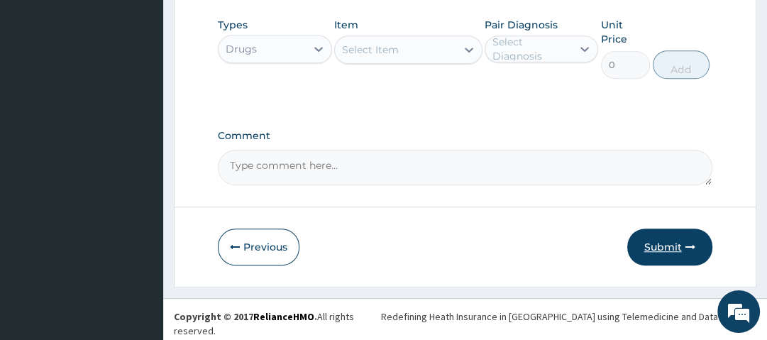
click at [691, 252] on icon "button" at bounding box center [691, 247] width 10 height 10
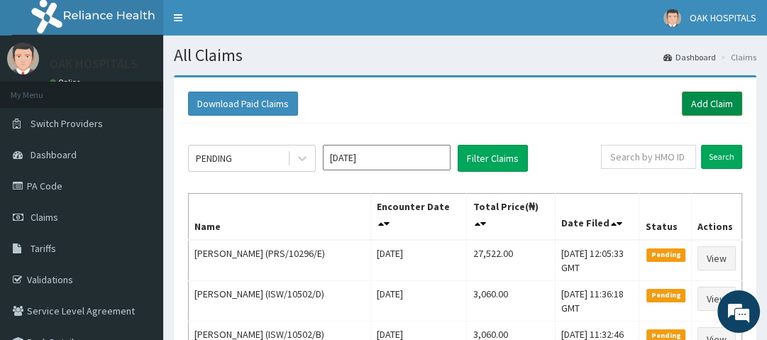
click at [708, 97] on link "Add Claim" at bounding box center [712, 104] width 60 height 24
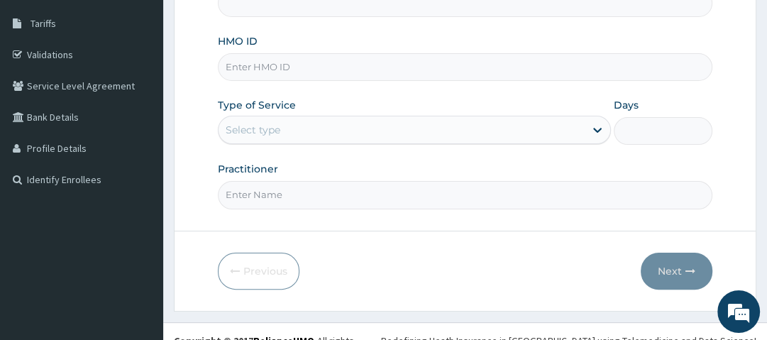
scroll to position [226, 0]
type input "Oak Hospitals"
click at [309, 69] on input "HMO ID" at bounding box center [465, 67] width 494 height 28
type input "ACQ/10055/C"
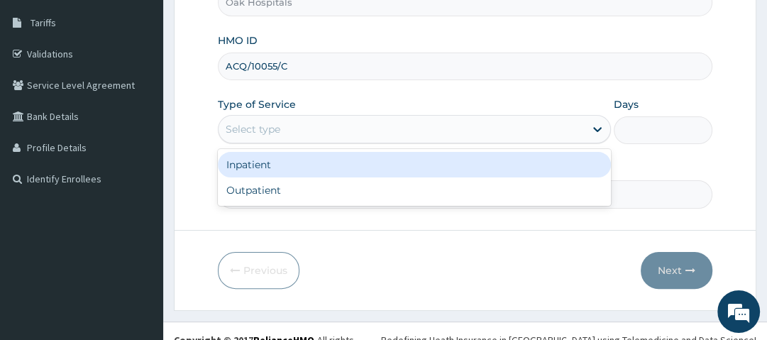
click at [363, 128] on div "Select type" at bounding box center [402, 129] width 366 height 23
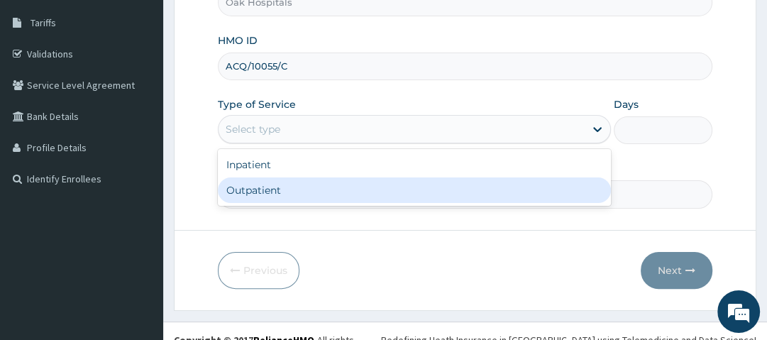
click at [312, 191] on div "Outpatient" at bounding box center [414, 190] width 393 height 26
type input "1"
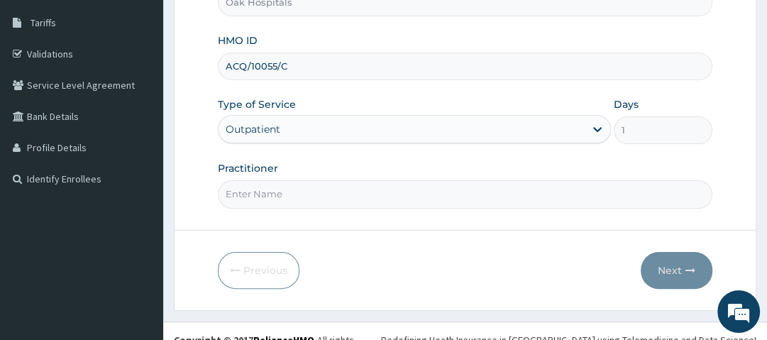
drag, startPoint x: 312, startPoint y: 191, endPoint x: 303, endPoint y: 223, distance: 33.2
click at [303, 223] on form "Step 1 of 2 Claim details Provider Name Oak Hospitals HMO ID ACQ/10055/C Type o…" at bounding box center [465, 80] width 583 height 461
type input "[PERSON_NAME]"
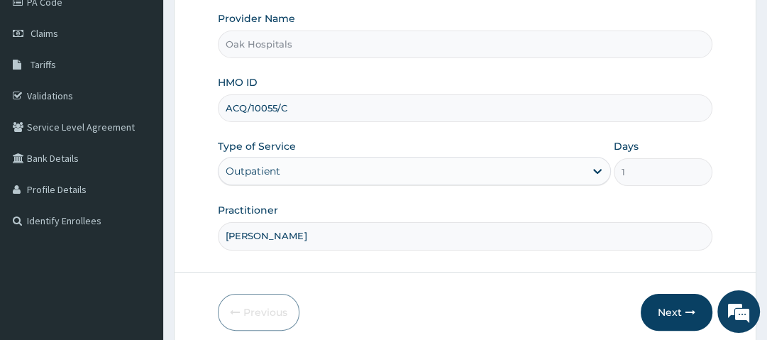
scroll to position [241, 0]
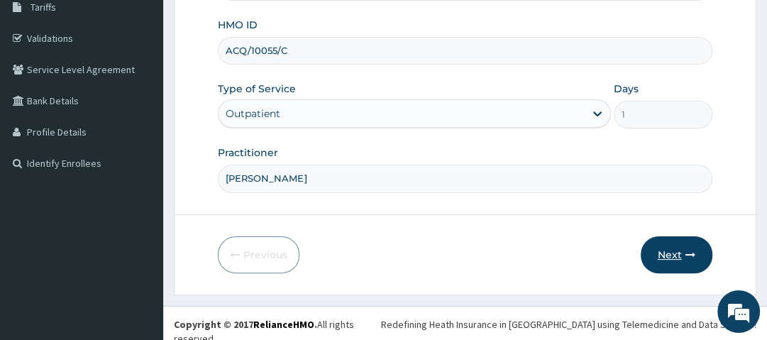
click at [676, 254] on button "Next" at bounding box center [677, 254] width 72 height 37
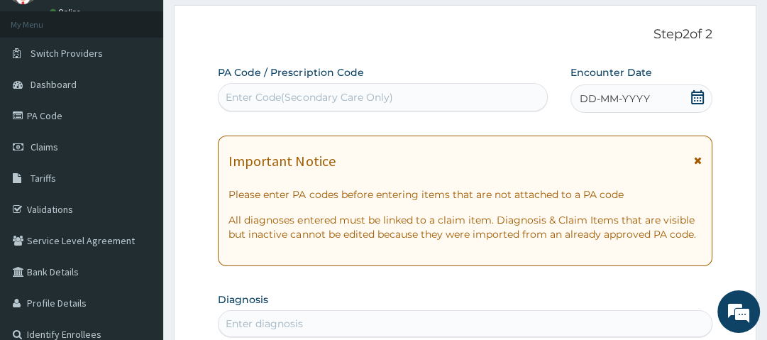
scroll to position [70, 0]
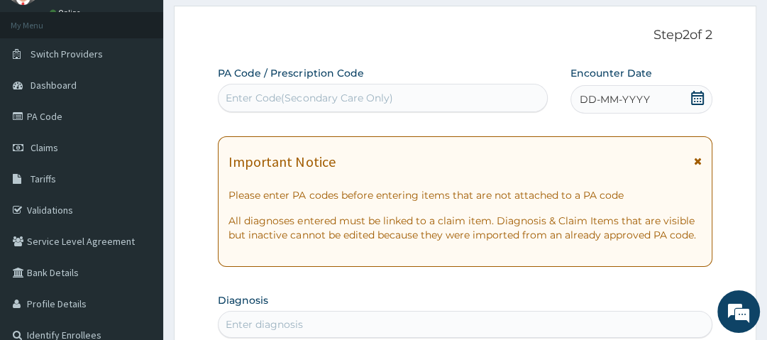
click at [694, 93] on icon at bounding box center [697, 98] width 13 height 14
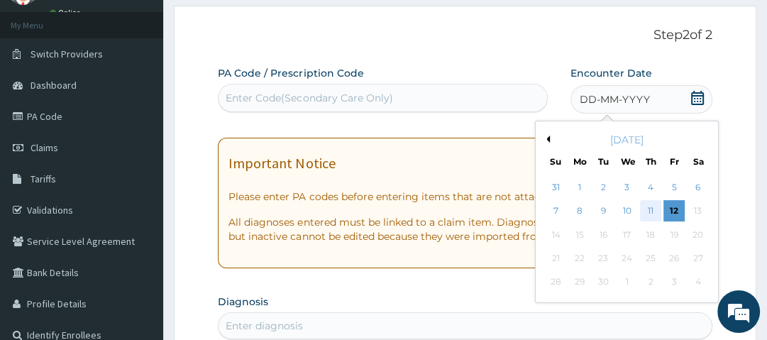
click at [648, 211] on div "11" at bounding box center [650, 211] width 21 height 21
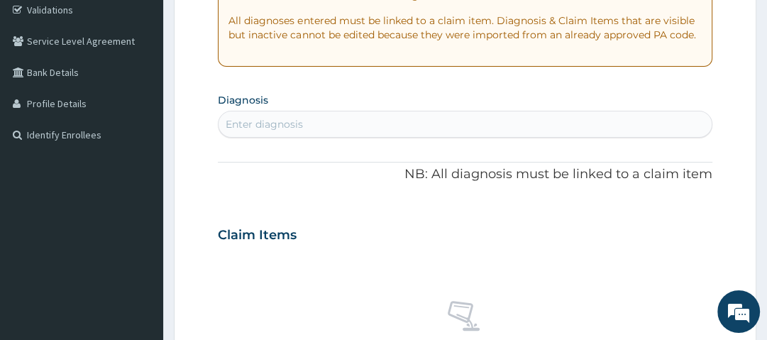
scroll to position [279, 0]
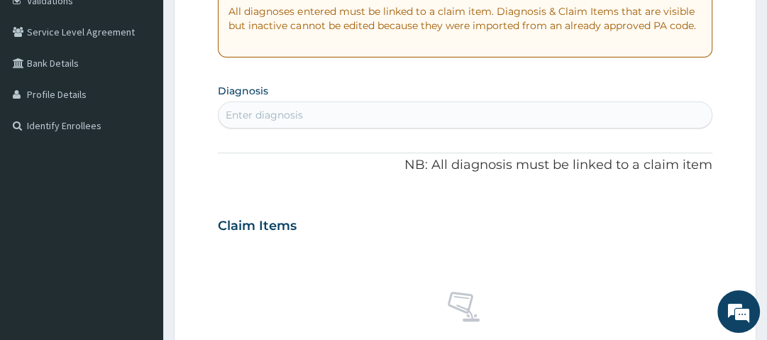
click at [301, 114] on div "Enter diagnosis" at bounding box center [264, 115] width 77 height 14
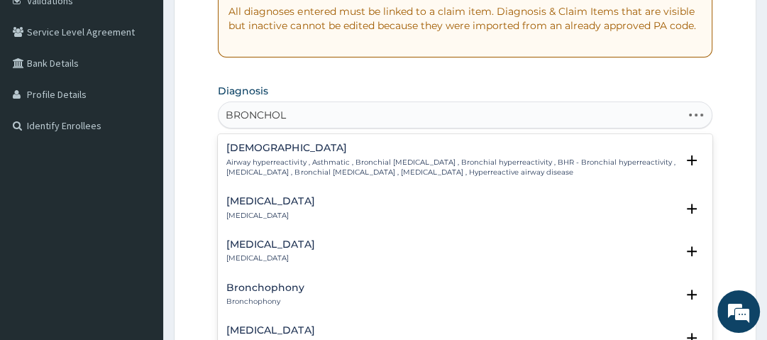
type input "BRONCHOLI"
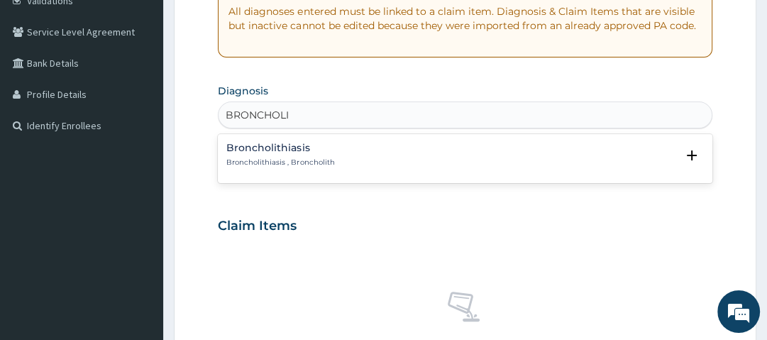
click at [301, 139] on div "Broncholithiasis Broncholithiasis , Broncholith Select Status Query Query cover…" at bounding box center [465, 158] width 494 height 43
click at [304, 152] on h4 "Broncholithiasis" at bounding box center [280, 148] width 108 height 11
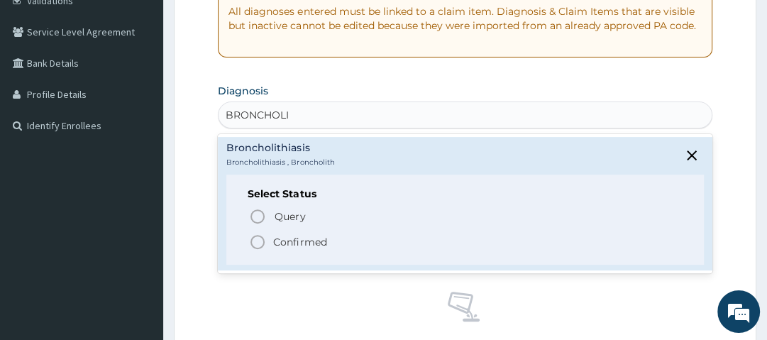
click at [291, 244] on p "Confirmed" at bounding box center [299, 242] width 53 height 14
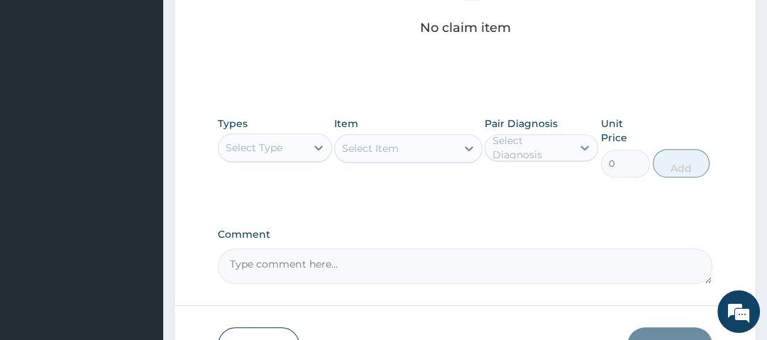
scroll to position [606, 0]
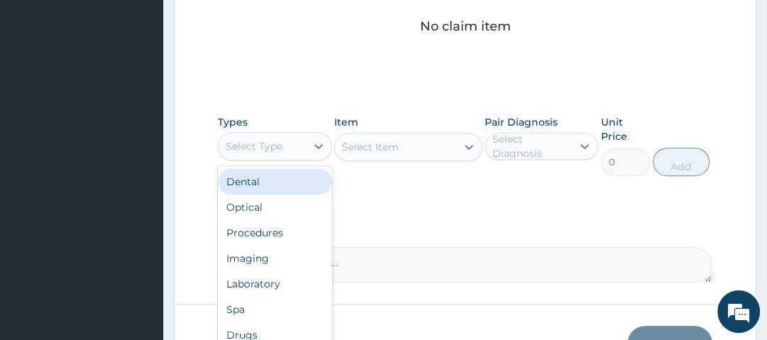
click at [257, 144] on div "Select Type" at bounding box center [254, 146] width 57 height 14
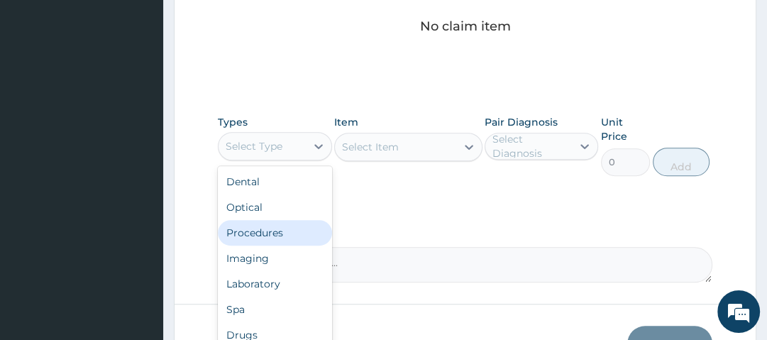
click at [267, 233] on div "Procedures" at bounding box center [275, 233] width 114 height 26
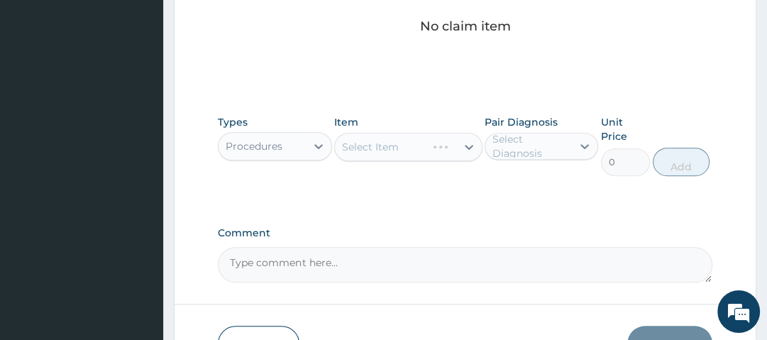
click at [405, 146] on div "Select Item" at bounding box center [408, 147] width 148 height 28
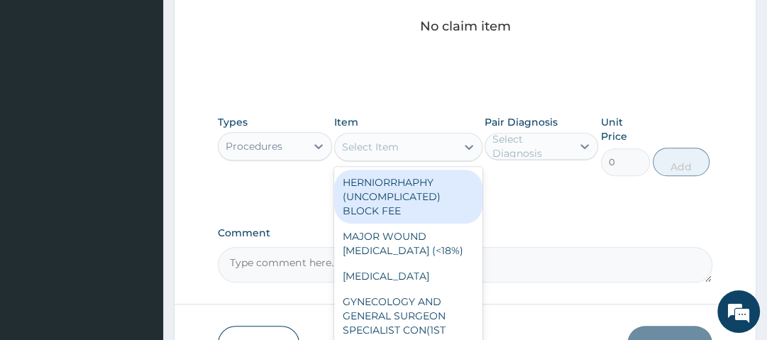
click at [405, 146] on div "Select Item" at bounding box center [395, 147] width 121 height 23
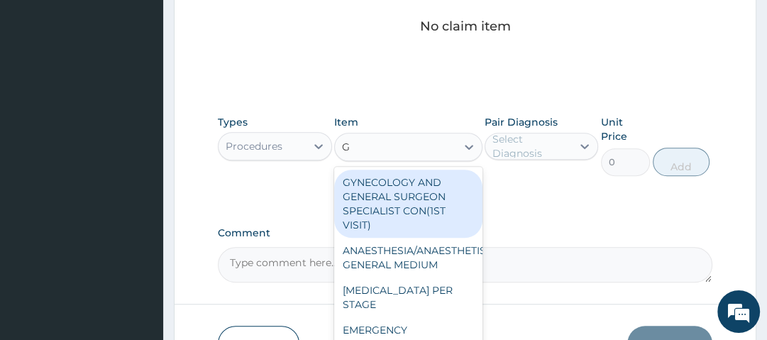
type input "GP"
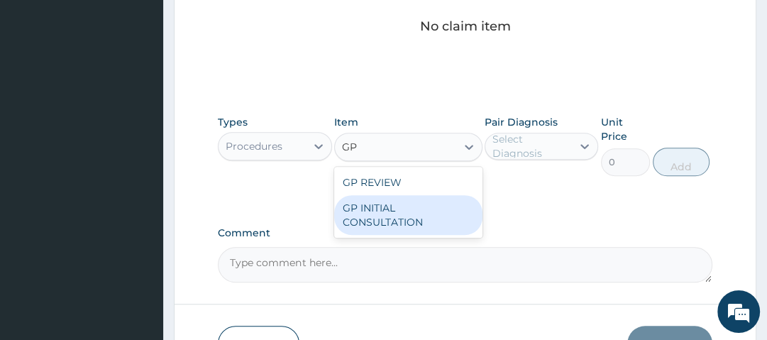
type input "2500"
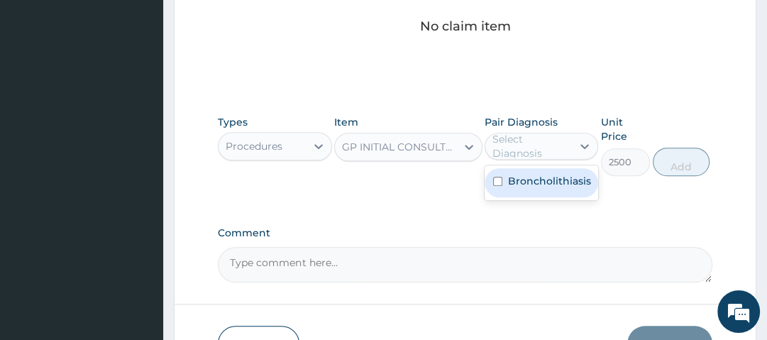
click at [520, 153] on div "Select Diagnosis" at bounding box center [532, 146] width 78 height 28
click at [525, 174] on label "Broncholithiasis" at bounding box center [549, 181] width 83 height 14
checkbox input "true"
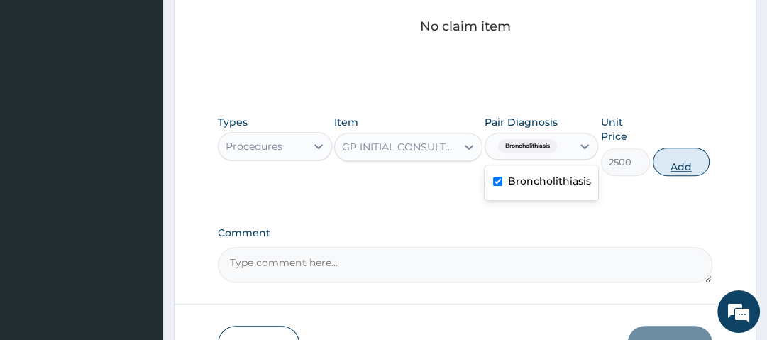
click at [698, 158] on button "Add" at bounding box center [681, 162] width 57 height 28
type input "0"
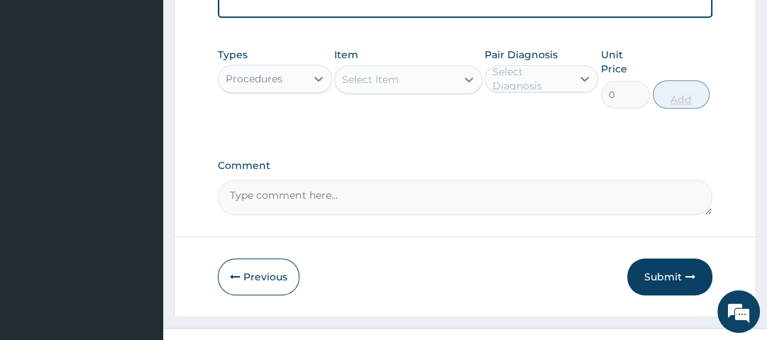
scroll to position [419, 0]
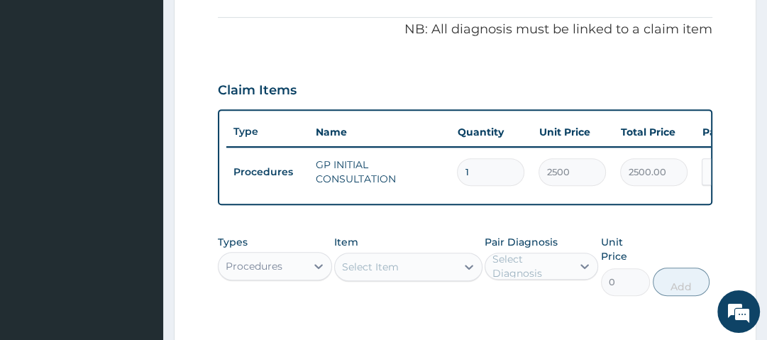
type input "1"
type input "2500.00"
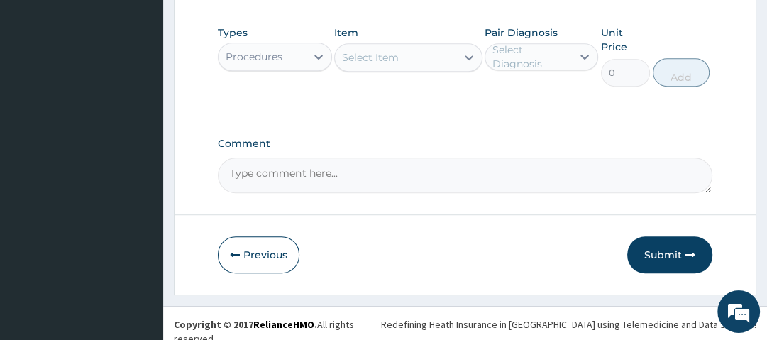
scroll to position [629, 0]
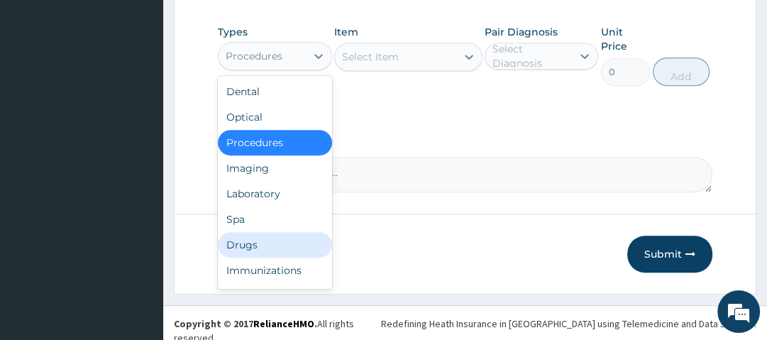
drag, startPoint x: 287, startPoint y: 61, endPoint x: 265, endPoint y: 244, distance: 184.4
click at [265, 70] on div "option Procedures, selected. option Drugs focused, 7 of 10. 10 results availabl…" at bounding box center [275, 56] width 114 height 28
click at [265, 244] on div "Drugs" at bounding box center [275, 245] width 114 height 26
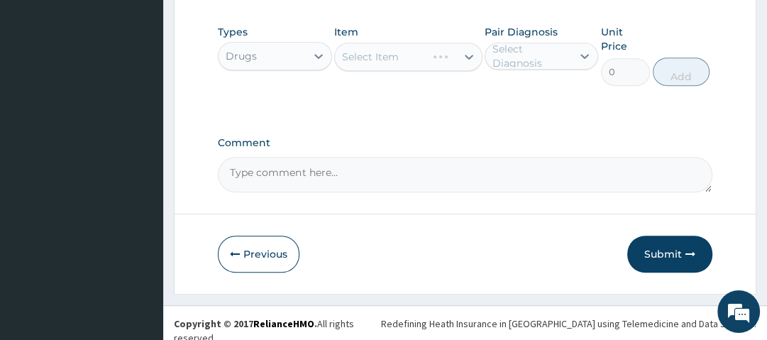
click at [397, 55] on div "Select Item" at bounding box center [408, 57] width 148 height 28
click at [403, 61] on div "Select Item" at bounding box center [408, 57] width 148 height 28
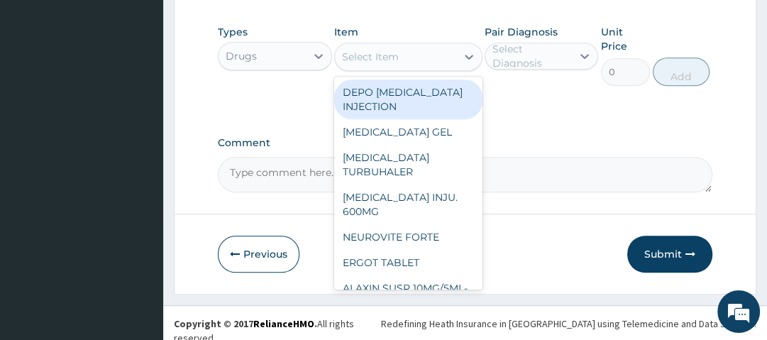
click at [403, 61] on div "Select Item" at bounding box center [395, 56] width 121 height 23
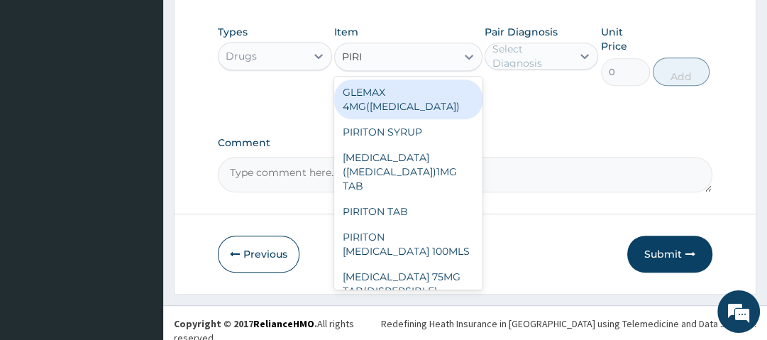
type input "PIRIT"
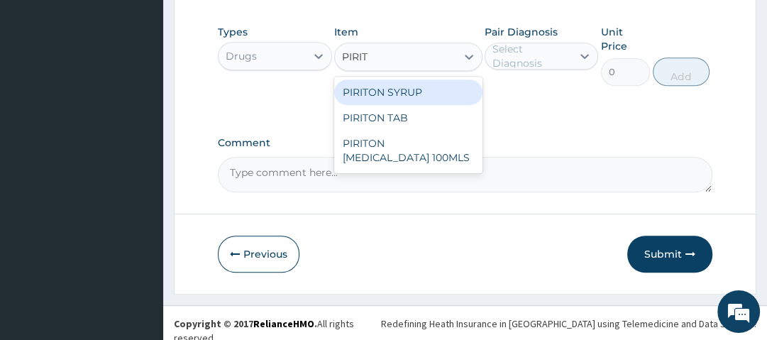
type input "560"
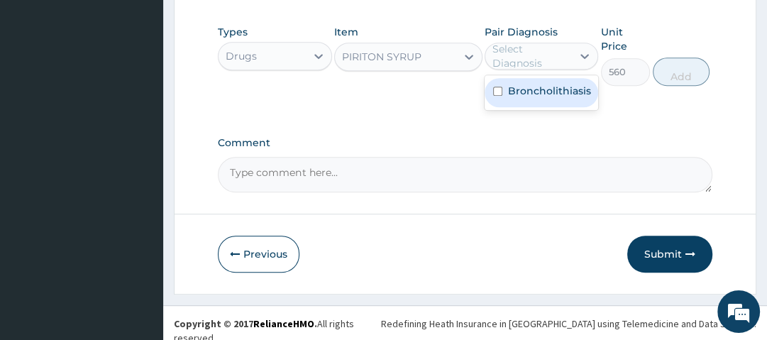
click at [529, 61] on div "Select Diagnosis" at bounding box center [532, 56] width 78 height 28
click at [528, 107] on div "Broncholithiasis" at bounding box center [542, 92] width 114 height 29
checkbox input "true"
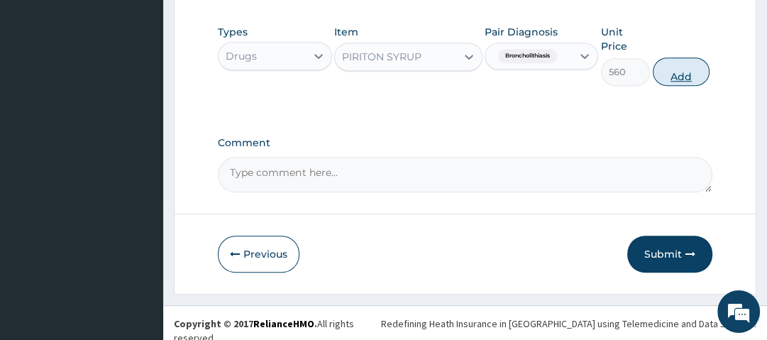
click at [672, 73] on button "Add" at bounding box center [681, 71] width 57 height 28
type input "0"
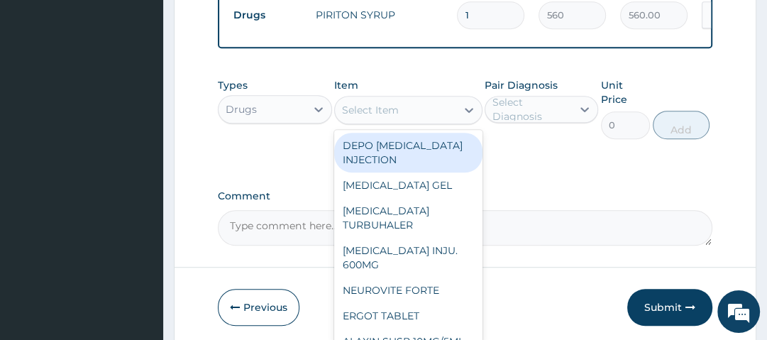
click at [440, 112] on div "Select Item" at bounding box center [395, 110] width 121 height 23
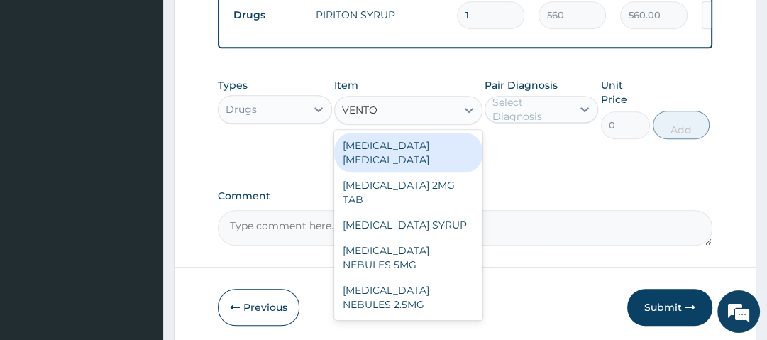
type input "VENTOL"
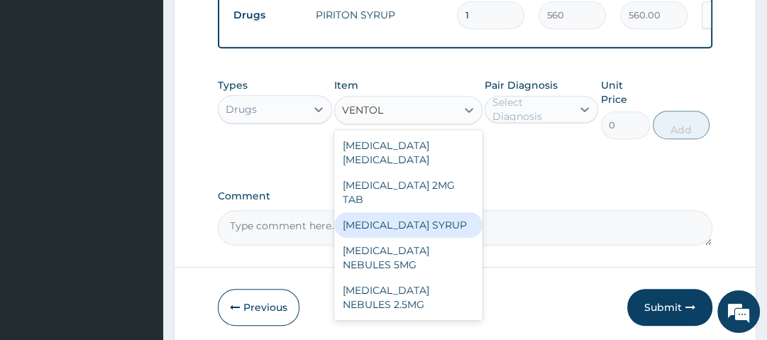
click at [422, 212] on div "[MEDICAL_DATA] SYRUP" at bounding box center [408, 225] width 148 height 26
type input "1470"
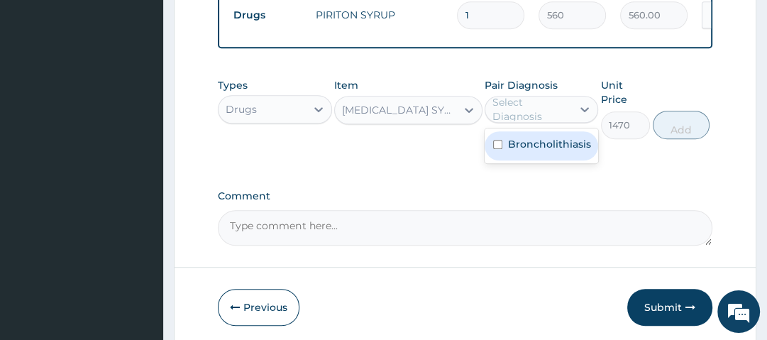
click at [511, 119] on div "Select Diagnosis" at bounding box center [532, 109] width 78 height 28
click at [530, 145] on label "Broncholithiasis" at bounding box center [549, 144] width 83 height 14
checkbox input "true"
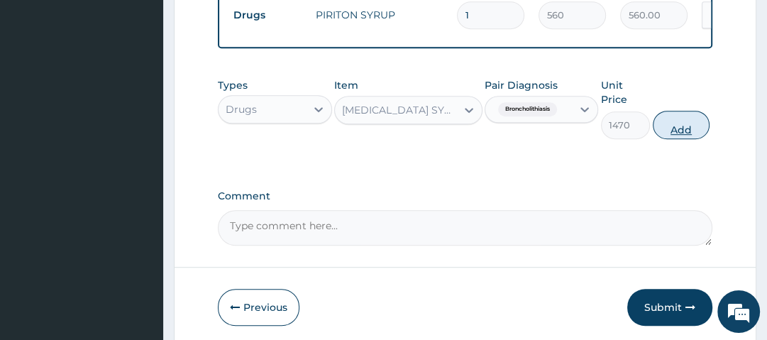
click at [686, 128] on button "Add" at bounding box center [681, 125] width 57 height 28
type input "0"
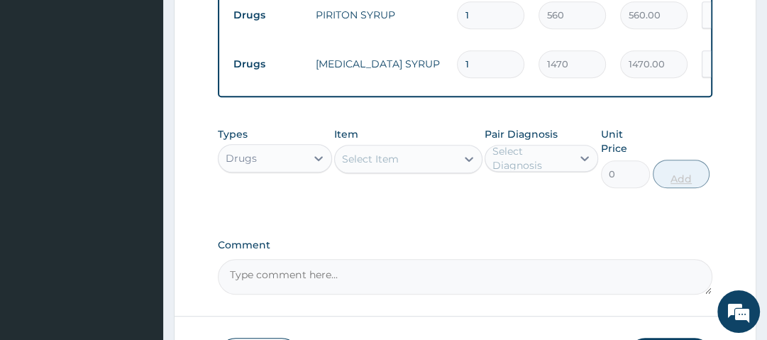
click at [686, 128] on div "Types Drugs Item Select Item Pair Diagnosis Select Diagnosis Unit Price 0 Add" at bounding box center [465, 157] width 494 height 75
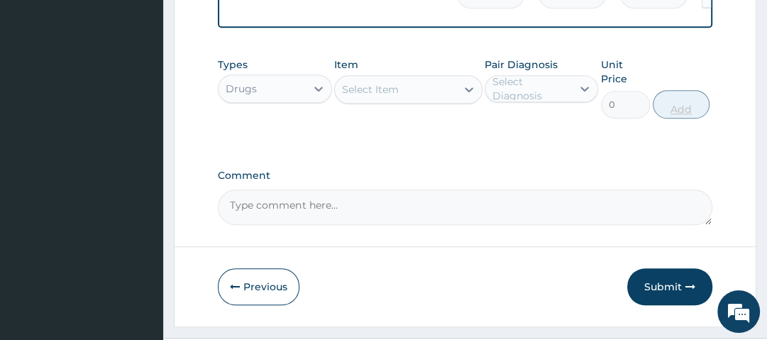
scroll to position [734, 0]
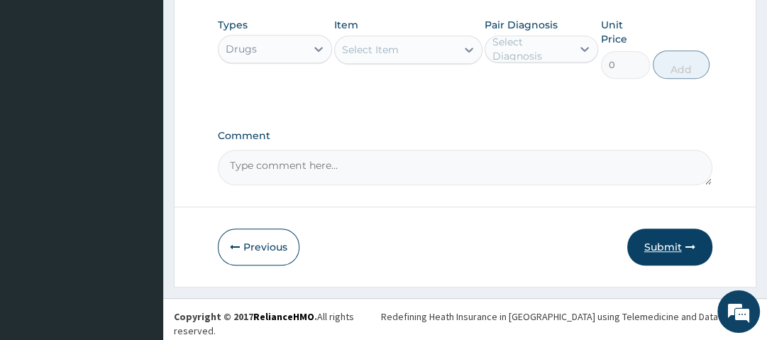
click at [673, 258] on button "Submit" at bounding box center [669, 247] width 85 height 37
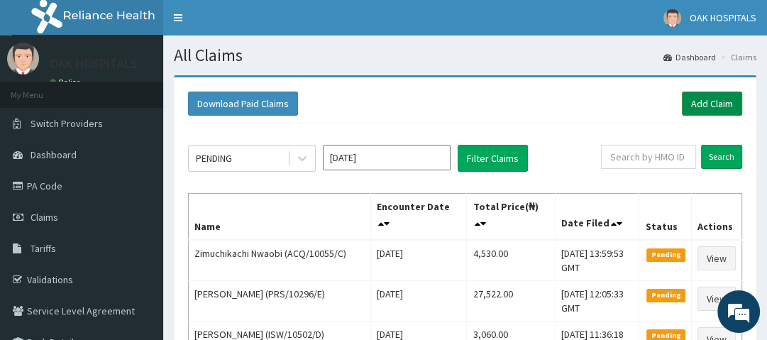
click at [716, 99] on link "Add Claim" at bounding box center [712, 104] width 60 height 24
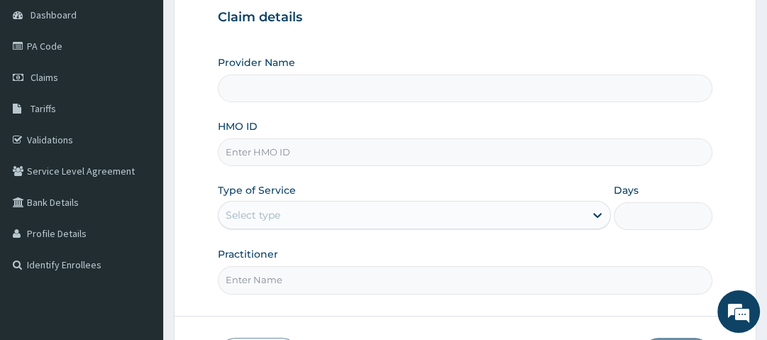
scroll to position [154, 0]
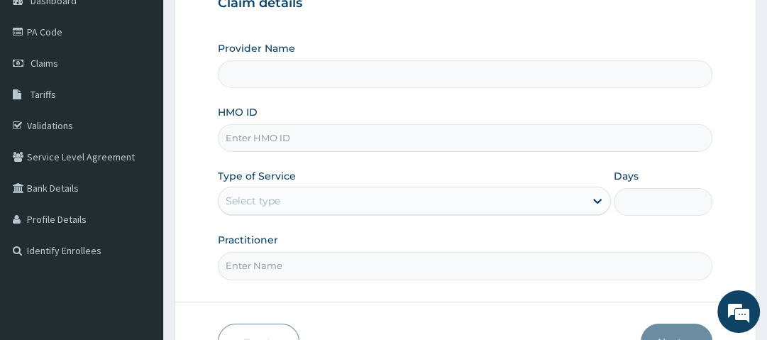
click at [329, 133] on input "HMO ID" at bounding box center [465, 138] width 494 height 28
type input "PPY/106"
type input "Oak Hospitals"
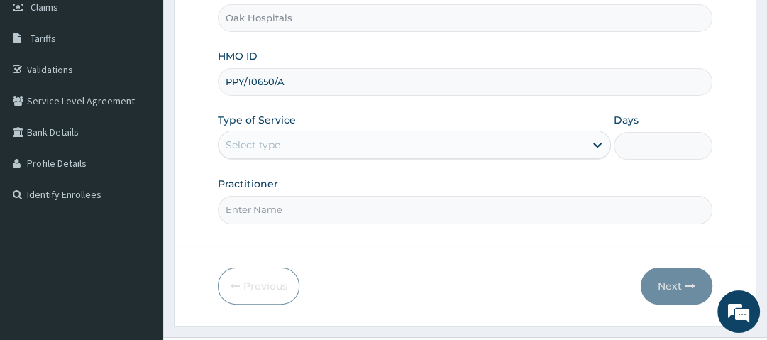
scroll to position [211, 0]
type input "PPY/10650/A"
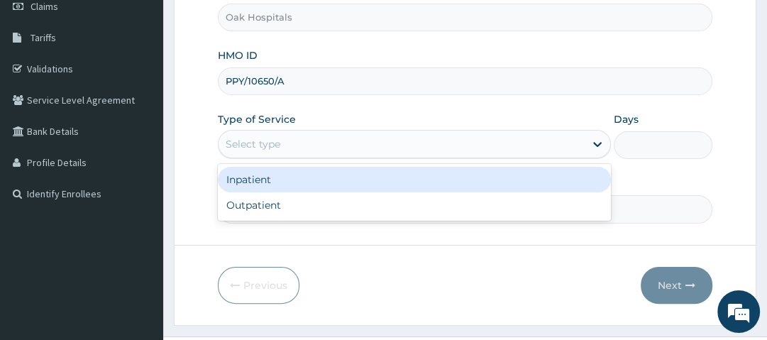
click at [313, 143] on div "Select type" at bounding box center [402, 144] width 366 height 23
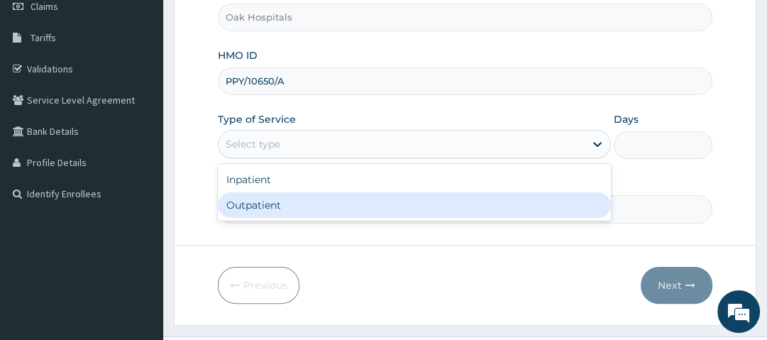
type input "1"
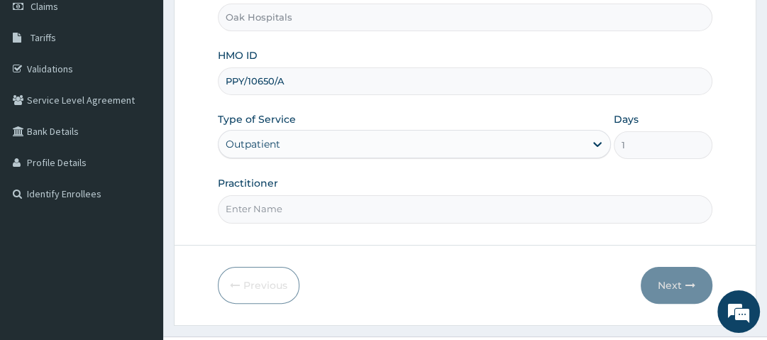
click at [318, 203] on input "Practitioner" at bounding box center [465, 209] width 494 height 28
type input "[PERSON_NAME]"
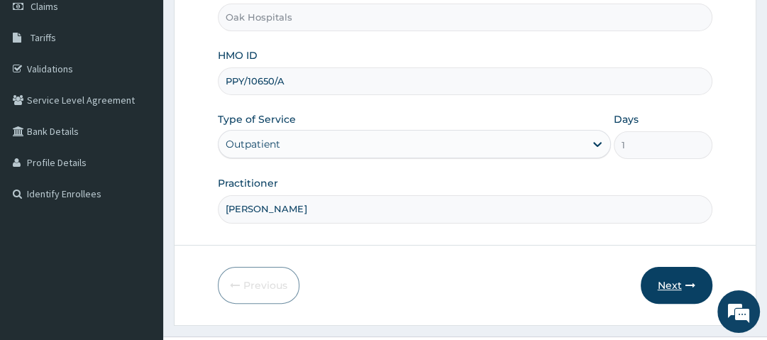
click at [681, 277] on button "Next" at bounding box center [677, 285] width 72 height 37
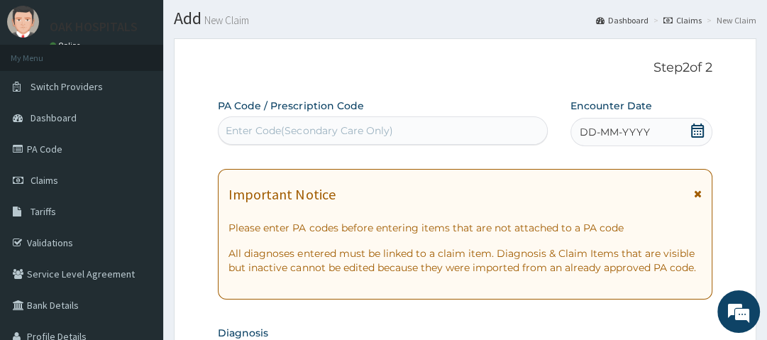
scroll to position [37, 0]
click at [698, 131] on icon at bounding box center [697, 131] width 13 height 14
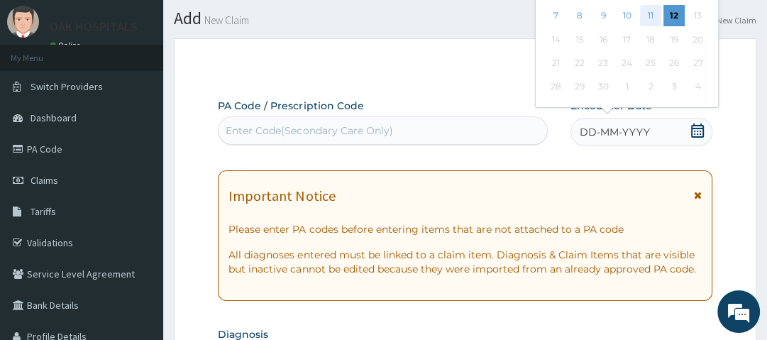
click at [649, 17] on div "11" at bounding box center [650, 16] width 21 height 21
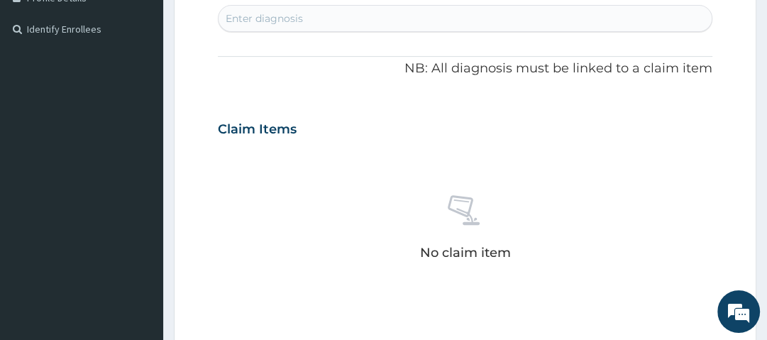
scroll to position [378, 0]
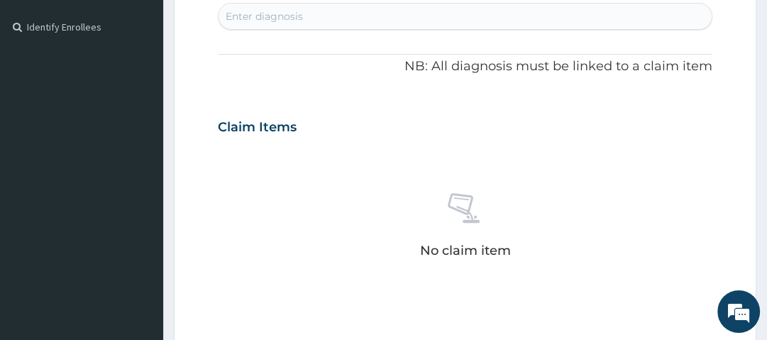
click at [315, 16] on div "Enter diagnosis" at bounding box center [465, 16] width 493 height 23
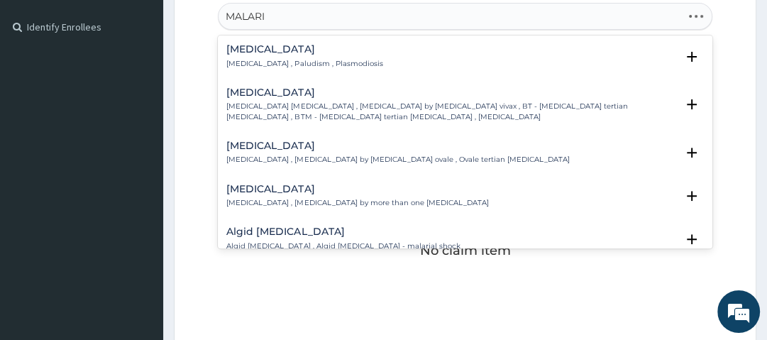
type input "MALARIA"
click at [240, 50] on h4 "Malaria" at bounding box center [304, 49] width 156 height 11
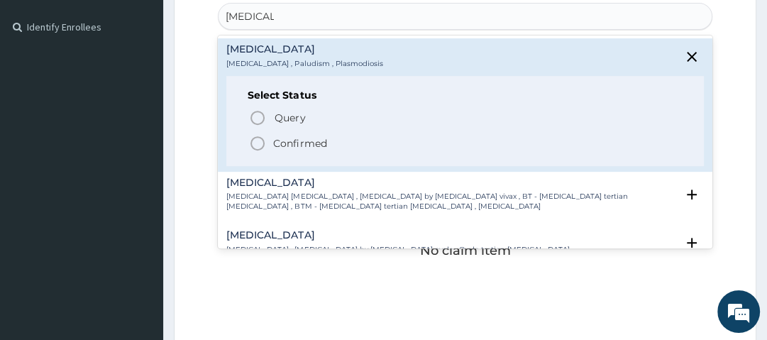
click at [259, 143] on icon "status option filled" at bounding box center [257, 143] width 17 height 17
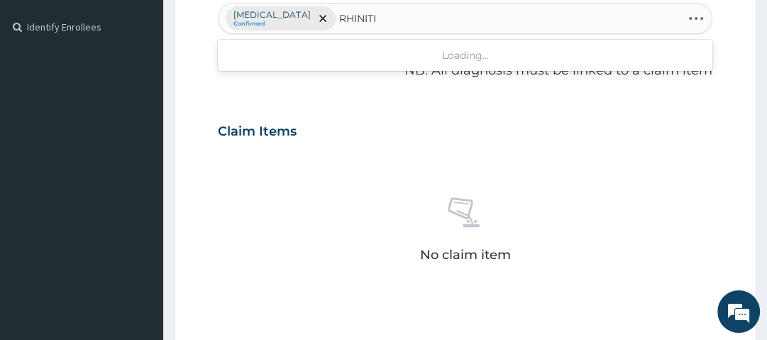
type input "RHINITIS"
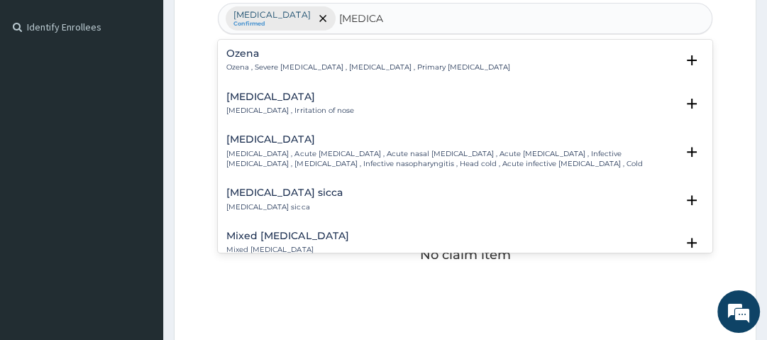
click at [256, 100] on h4 "Rhinitis" at bounding box center [289, 97] width 127 height 11
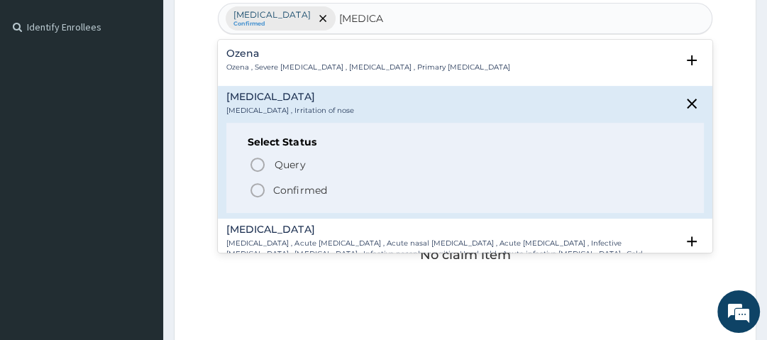
click at [256, 190] on icon "status option filled" at bounding box center [257, 190] width 17 height 17
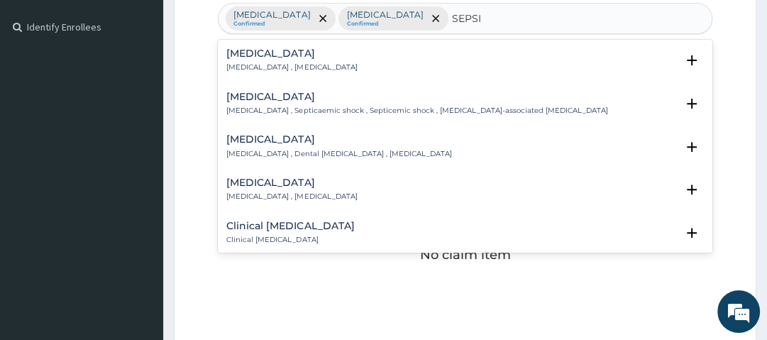
type input "SEPSIS"
click at [247, 59] on div "Sepsis Systemic infection , Sepsis" at bounding box center [291, 60] width 131 height 25
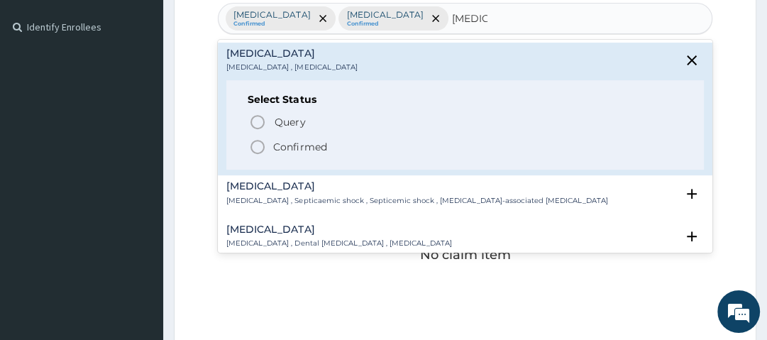
click at [256, 146] on icon "status option filled" at bounding box center [257, 146] width 17 height 17
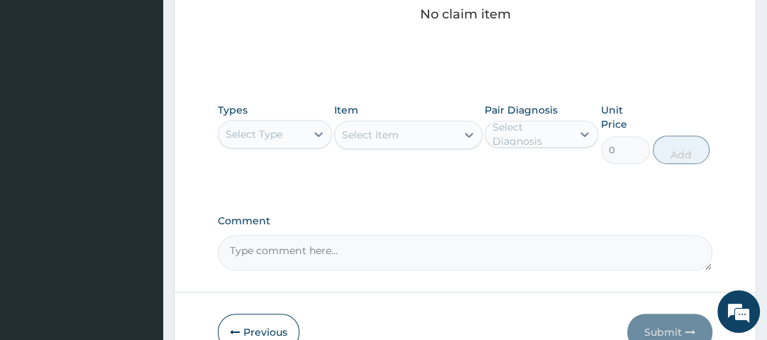
scroll to position [622, 0]
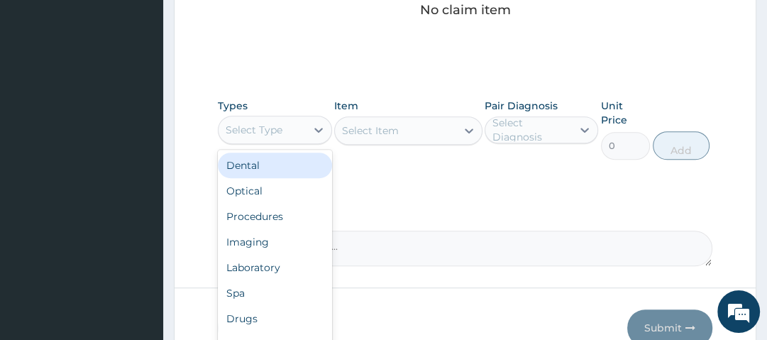
click at [294, 135] on div "Select Type" at bounding box center [262, 130] width 87 height 23
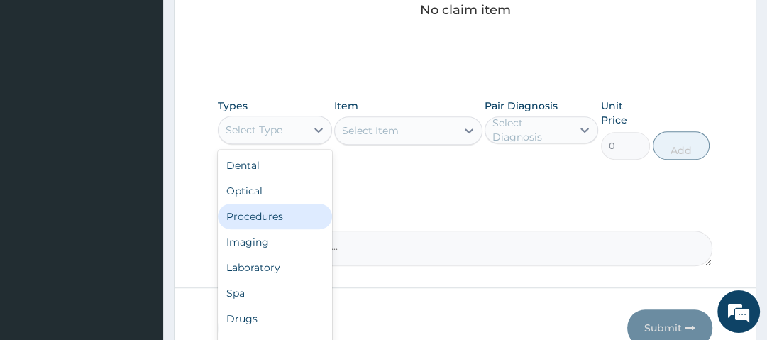
click at [287, 208] on div "Procedures" at bounding box center [275, 217] width 114 height 26
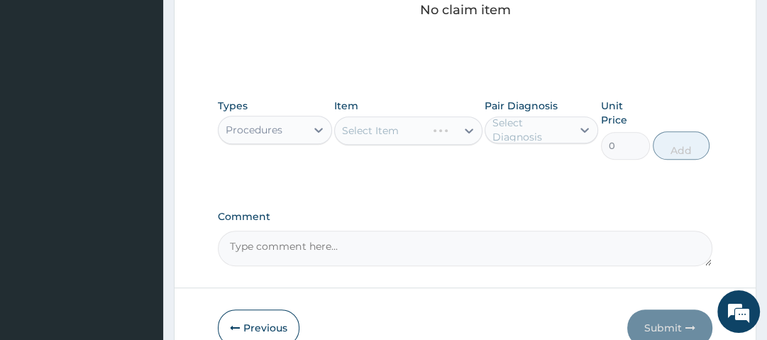
click at [400, 132] on div "Select Item" at bounding box center [408, 130] width 148 height 28
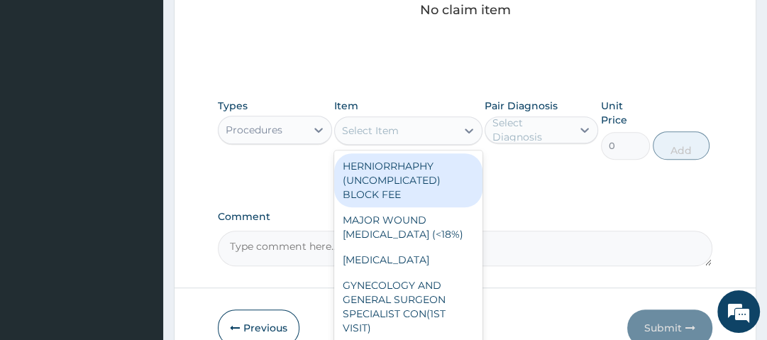
click at [400, 132] on div "Select Item" at bounding box center [395, 130] width 121 height 23
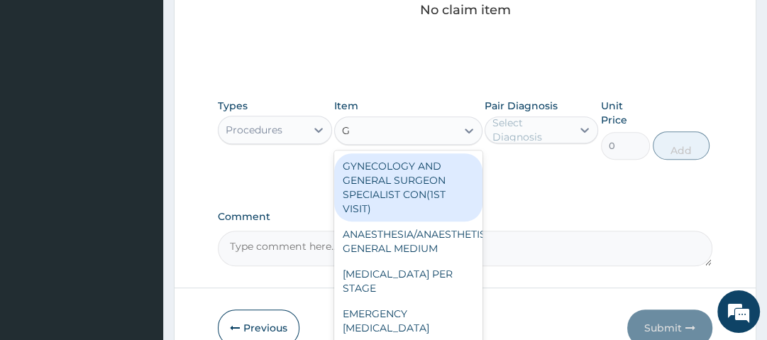
type input "GP"
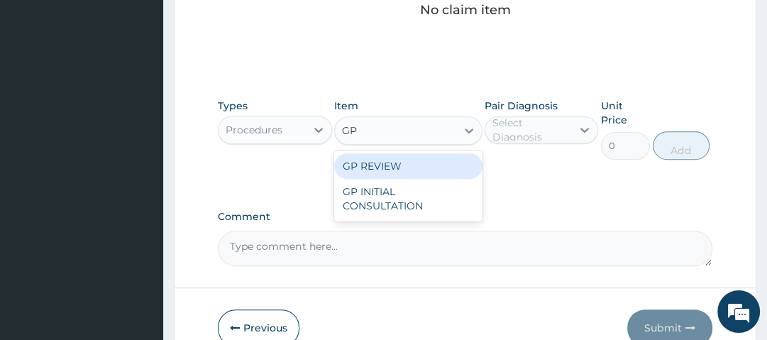
type input "1200"
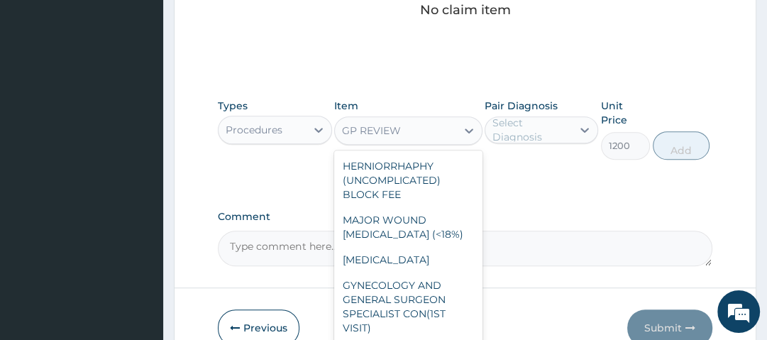
click at [400, 132] on div "GP REVIEW" at bounding box center [371, 131] width 59 height 14
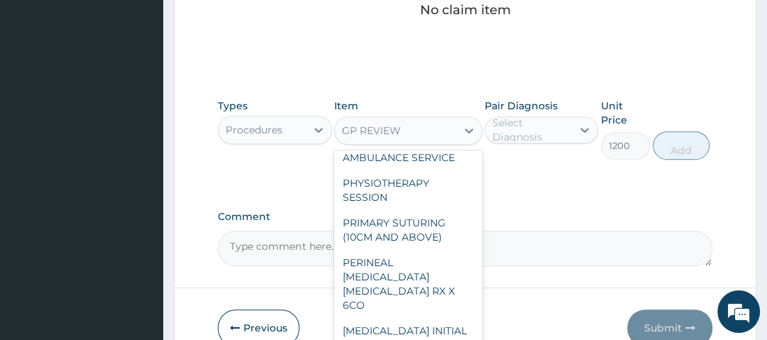
scroll to position [1039, 0]
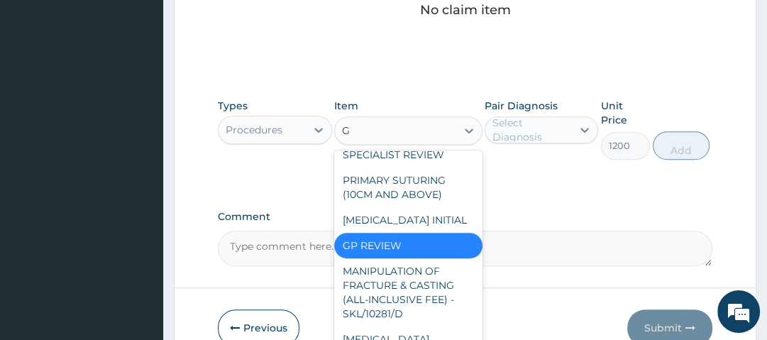
type input "GP"
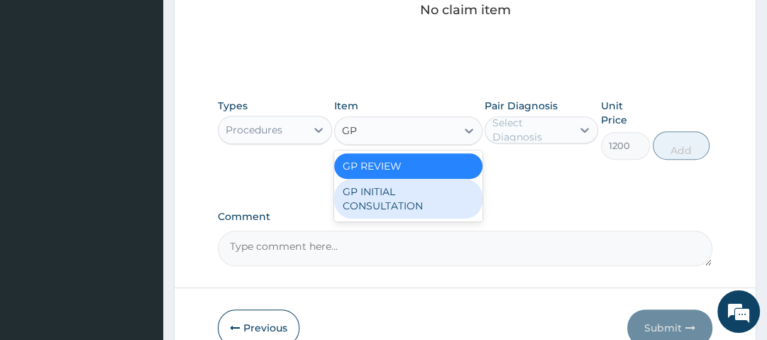
click at [400, 187] on div "GP INITIAL CONSULTATION" at bounding box center [408, 199] width 148 height 40
type input "2500"
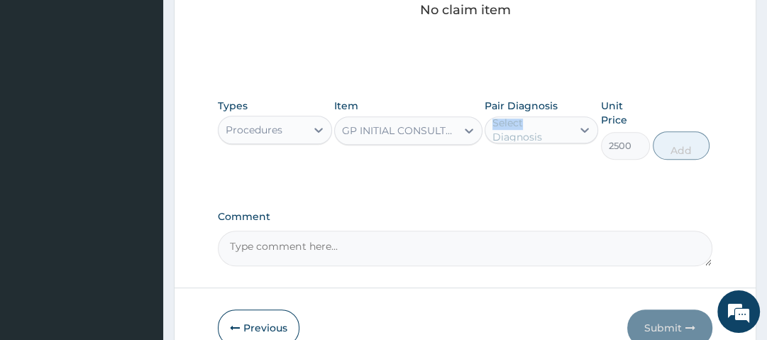
drag, startPoint x: 531, startPoint y: 114, endPoint x: 532, endPoint y: 122, distance: 8.6
click at [532, 122] on div "Pair Diagnosis Select Diagnosis" at bounding box center [542, 129] width 114 height 61
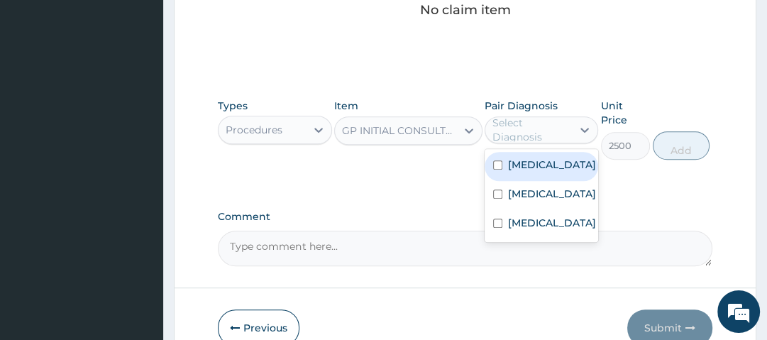
click at [532, 122] on div "Select Diagnosis" at bounding box center [532, 130] width 78 height 28
click at [544, 165] on label "Malaria" at bounding box center [552, 165] width 88 height 14
checkbox input "true"
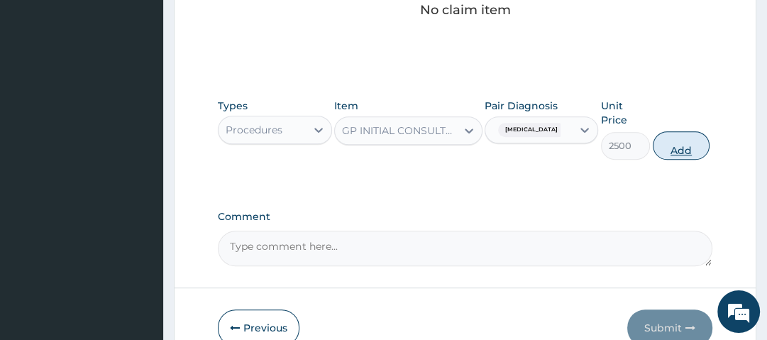
click at [676, 142] on button "Add" at bounding box center [681, 145] width 57 height 28
type input "0"
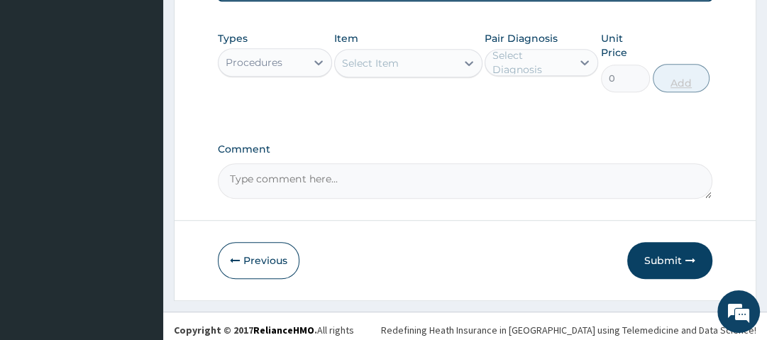
scroll to position [419, 0]
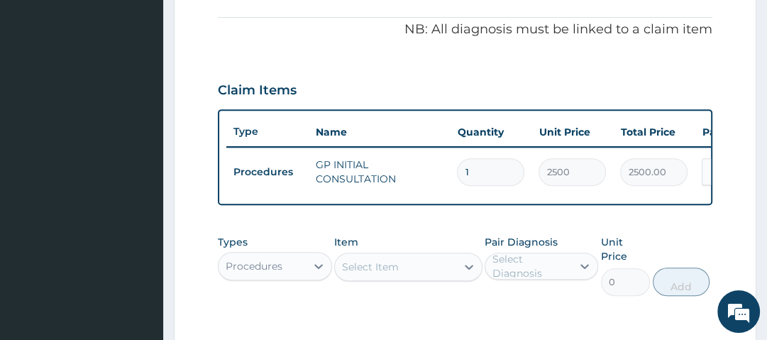
click at [641, 70] on div "Claim Items" at bounding box center [465, 87] width 494 height 37
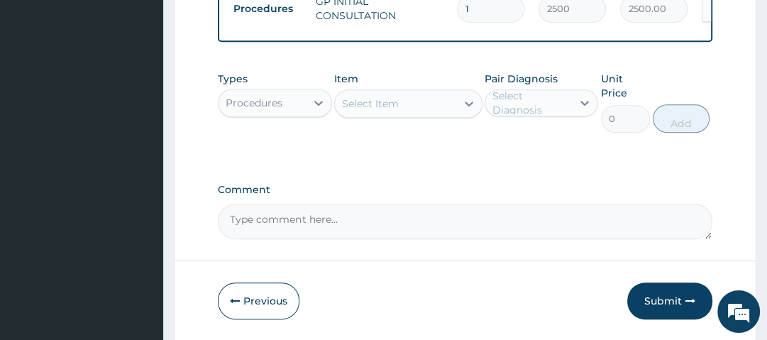
scroll to position [584, 0]
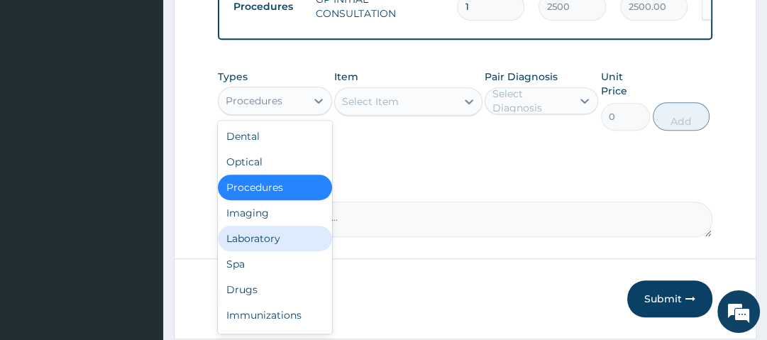
drag, startPoint x: 292, startPoint y: 97, endPoint x: 283, endPoint y: 240, distance: 143.7
click at [283, 115] on div "option Procedures, selected. option Laboratory focused, 5 of 10. 10 results ava…" at bounding box center [275, 101] width 114 height 28
click at [283, 240] on div "Laboratory" at bounding box center [275, 239] width 114 height 26
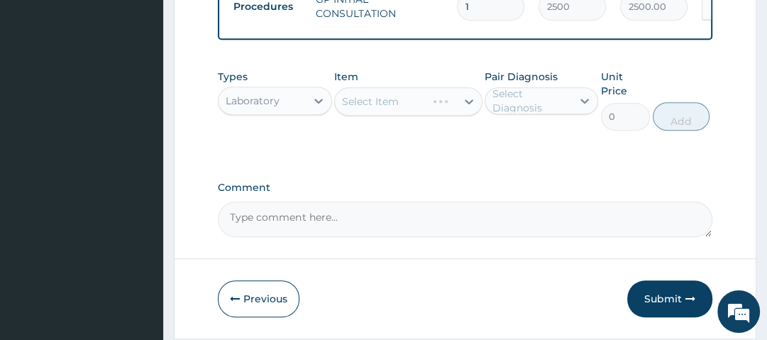
click at [425, 102] on div "Select Item" at bounding box center [408, 101] width 148 height 28
click at [408, 106] on div "Select Item" at bounding box center [408, 101] width 148 height 28
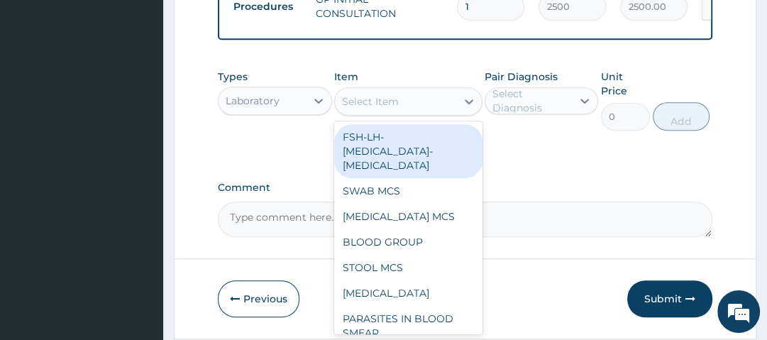
click at [408, 106] on div "Select Item" at bounding box center [395, 101] width 121 height 23
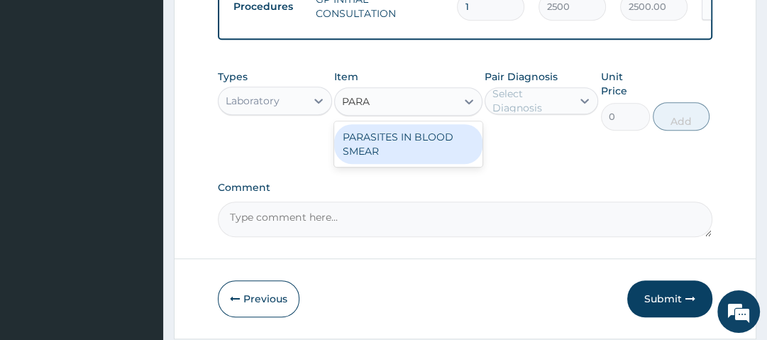
type input "PARAS"
type input "1500"
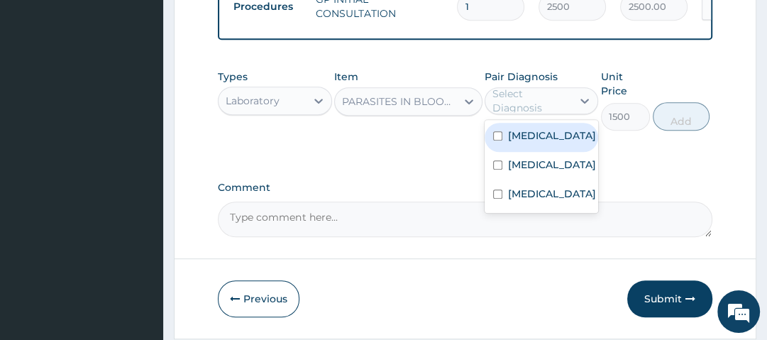
click at [512, 110] on div "Select Diagnosis" at bounding box center [532, 101] width 78 height 28
click at [515, 143] on label "Malaria" at bounding box center [552, 135] width 88 height 14
checkbox input "true"
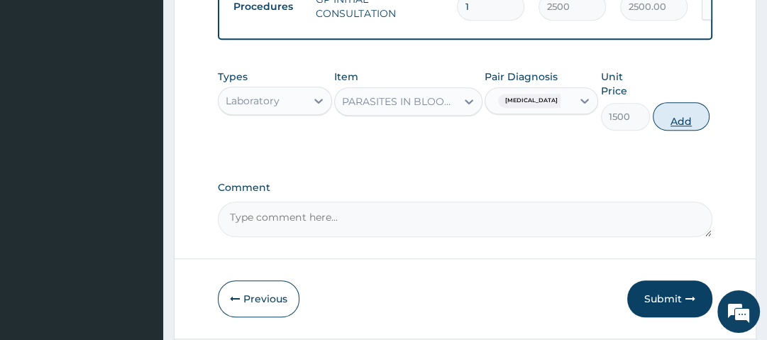
click at [676, 117] on button "Add" at bounding box center [681, 116] width 57 height 28
type input "0"
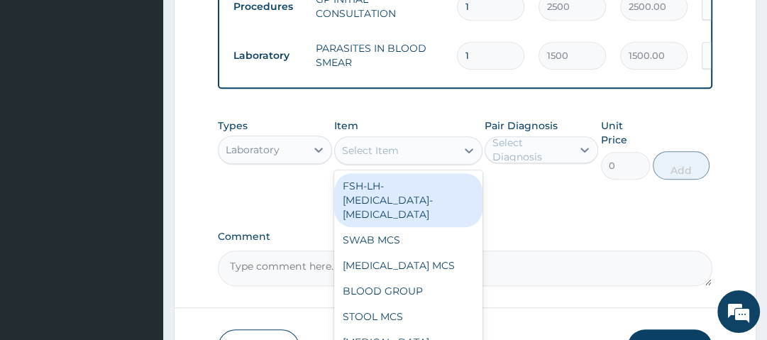
click at [426, 155] on div "Select Item" at bounding box center [395, 150] width 121 height 23
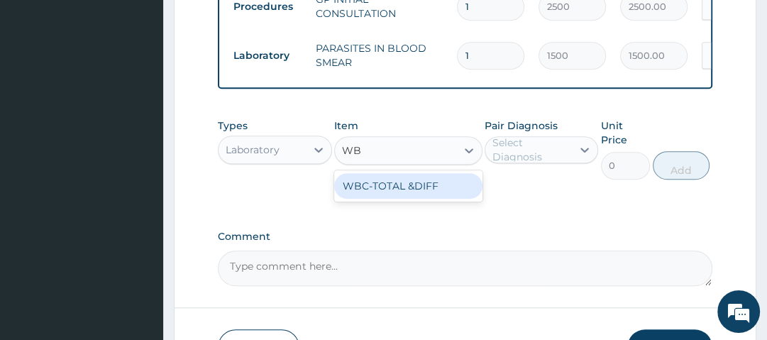
type input "WBC"
type input "2000"
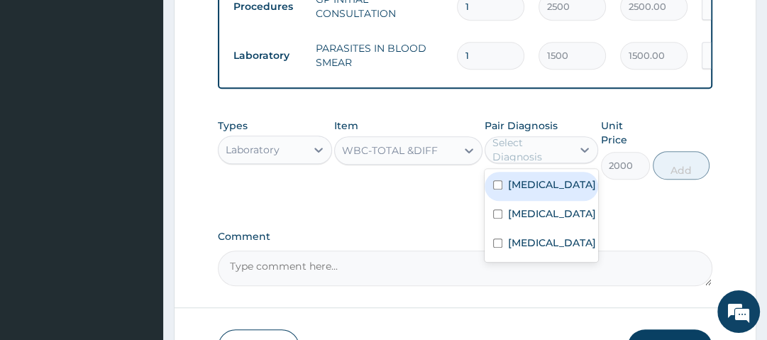
click at [503, 157] on div "Select Diagnosis" at bounding box center [532, 150] width 78 height 28
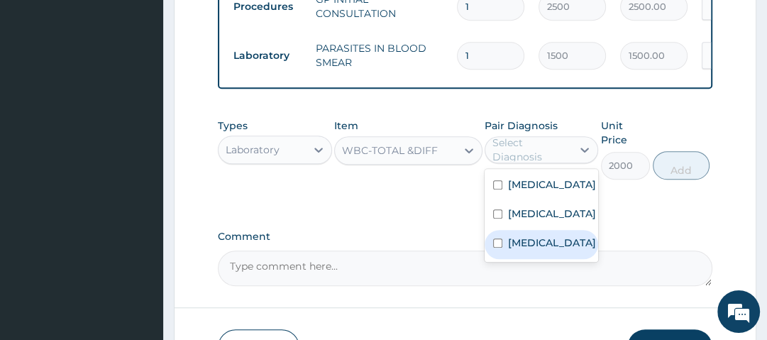
click at [522, 257] on div "Sepsis" at bounding box center [542, 244] width 114 height 29
checkbox input "true"
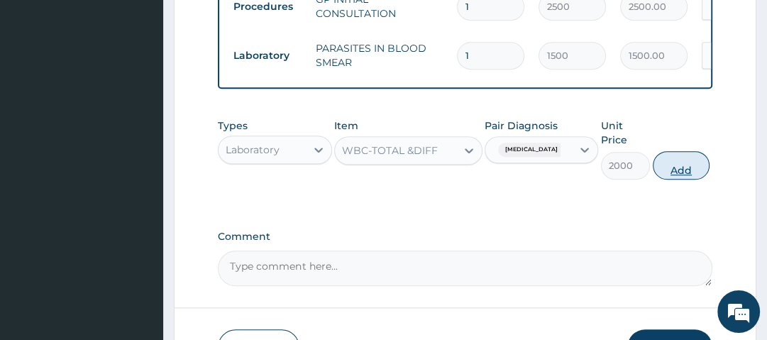
click at [689, 173] on button "Add" at bounding box center [681, 165] width 57 height 28
type input "0"
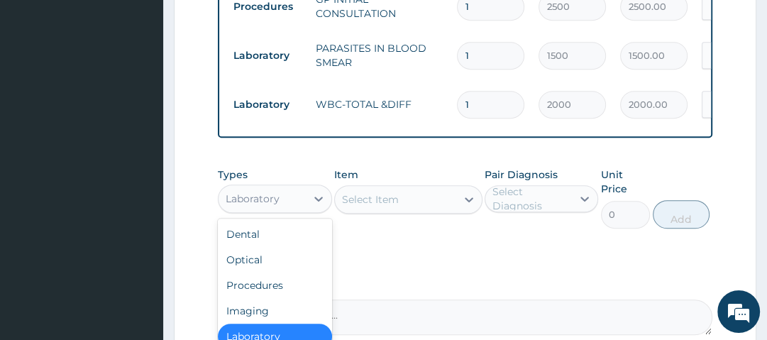
click at [296, 190] on div "Laboratory" at bounding box center [275, 199] width 114 height 28
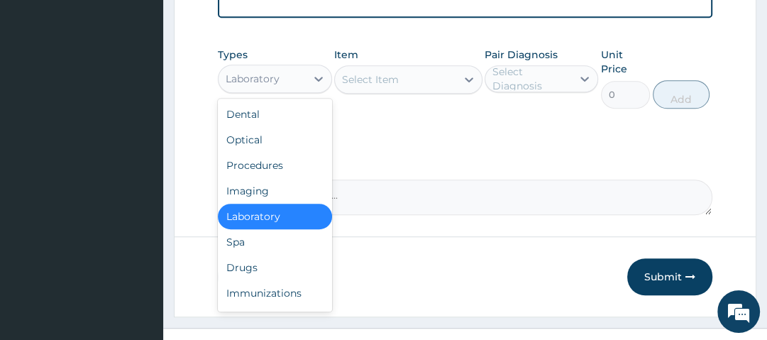
scroll to position [708, 0]
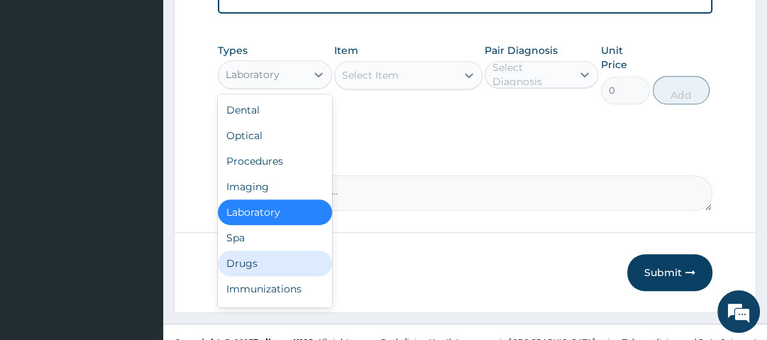
click at [264, 268] on div "Drugs" at bounding box center [275, 264] width 114 height 26
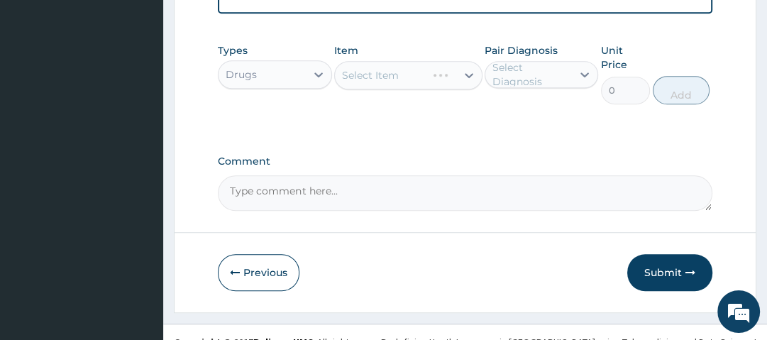
click at [410, 82] on div "Select Item" at bounding box center [408, 75] width 148 height 28
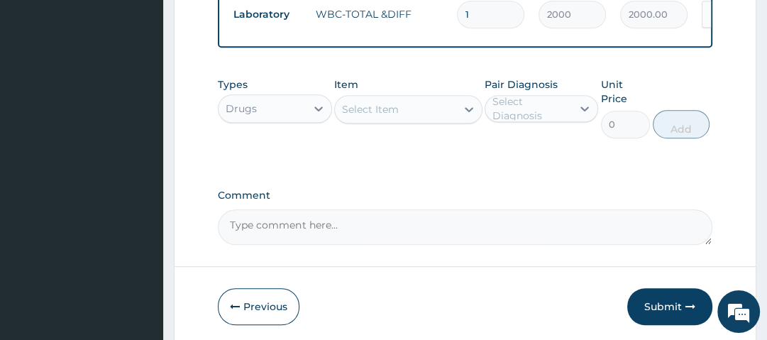
scroll to position [674, 0]
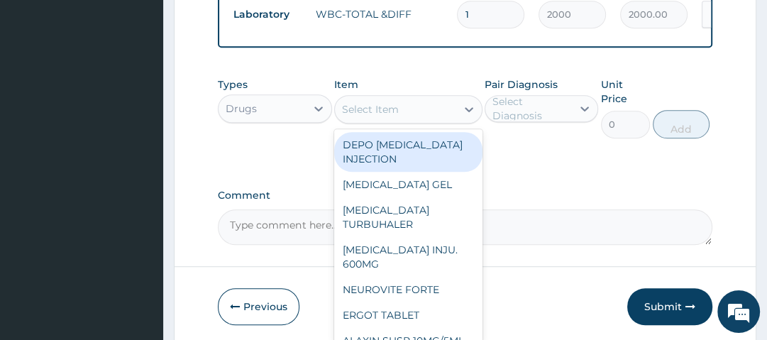
click at [395, 116] on div "Select Item" at bounding box center [370, 109] width 57 height 14
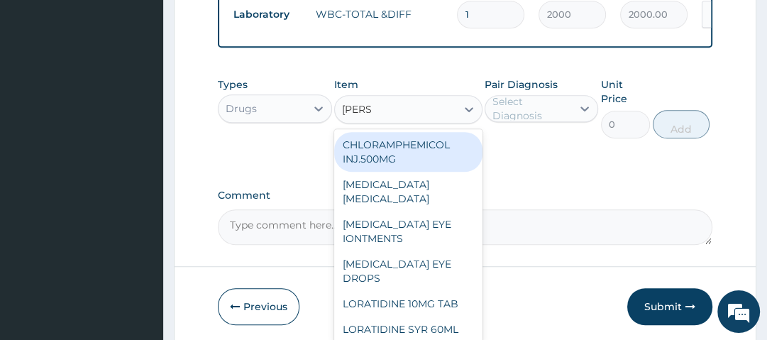
type input "LORAT"
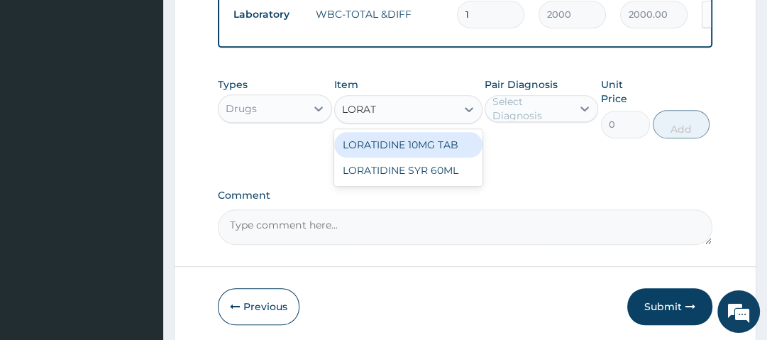
click at [406, 155] on div "LORATIDINE 10MG TAB" at bounding box center [408, 145] width 148 height 26
type input "70"
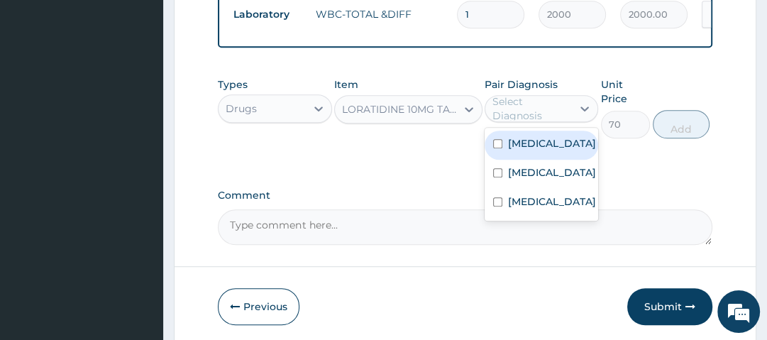
click at [527, 116] on div "Select Diagnosis" at bounding box center [532, 108] width 78 height 28
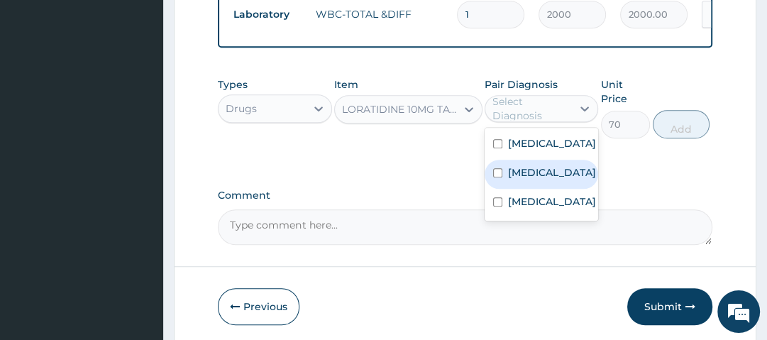
click at [537, 186] on div "Rhinitis" at bounding box center [542, 174] width 114 height 29
checkbox input "true"
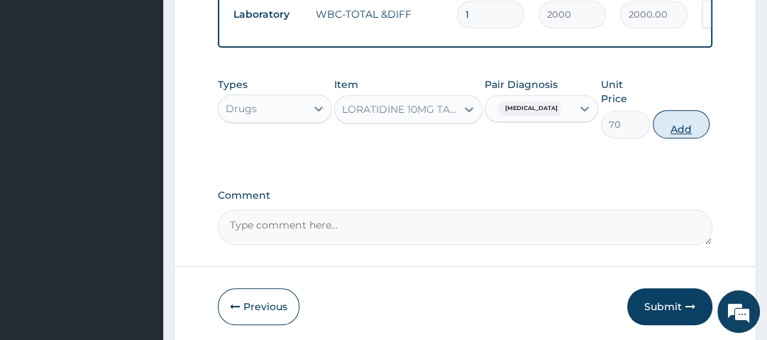
click at [674, 131] on button "Add" at bounding box center [681, 124] width 57 height 28
type input "0"
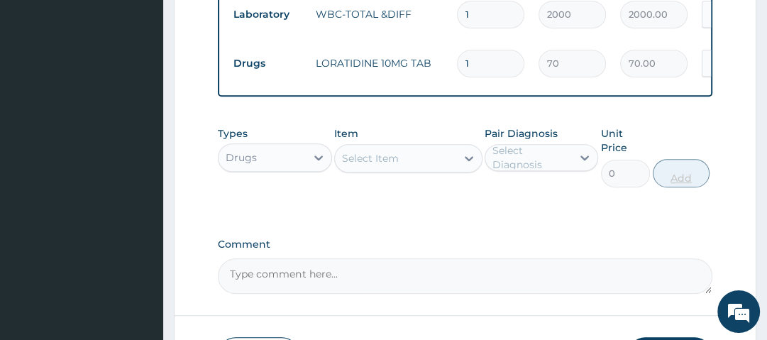
type input "0.00"
type input "5"
type input "350.00"
type input "5"
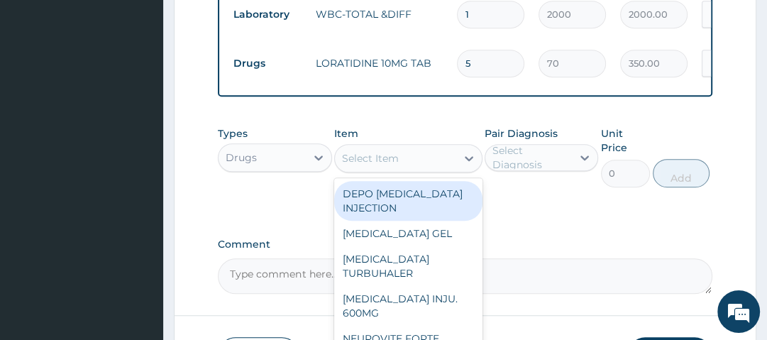
click at [412, 166] on div "Select Item" at bounding box center [395, 158] width 121 height 23
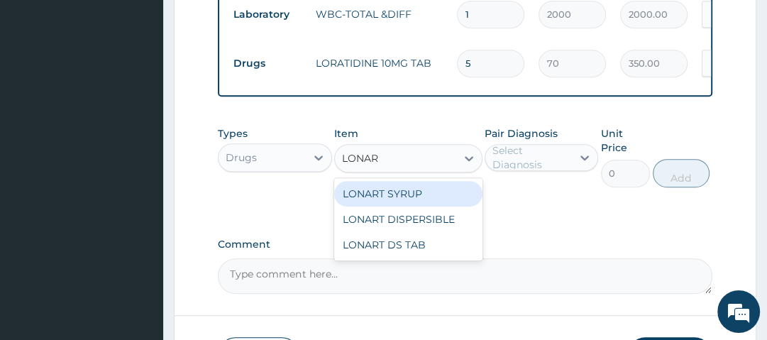
type input "LONART"
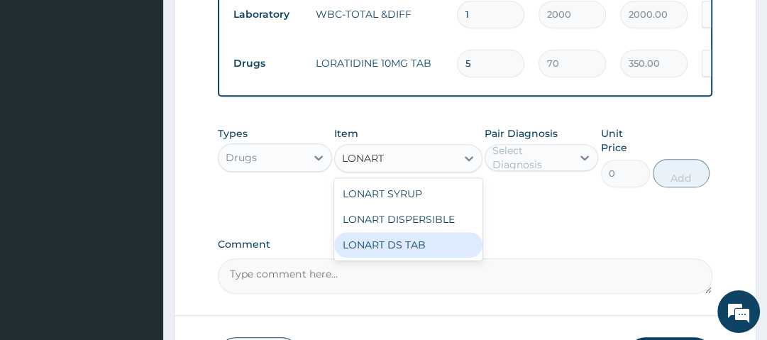
type input "1400"
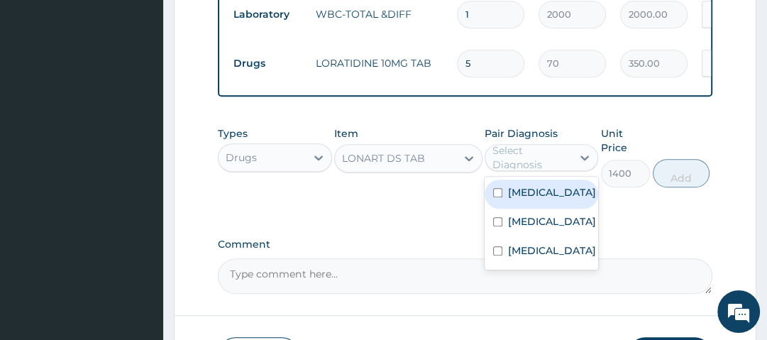
click at [522, 168] on div "Select Diagnosis" at bounding box center [532, 157] width 78 height 28
click at [522, 199] on label "Malaria" at bounding box center [552, 192] width 88 height 14
checkbox input "true"
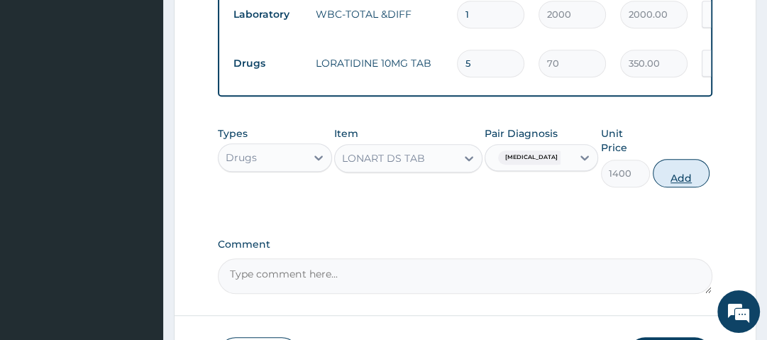
click at [678, 184] on button "Add" at bounding box center [681, 173] width 57 height 28
type input "0"
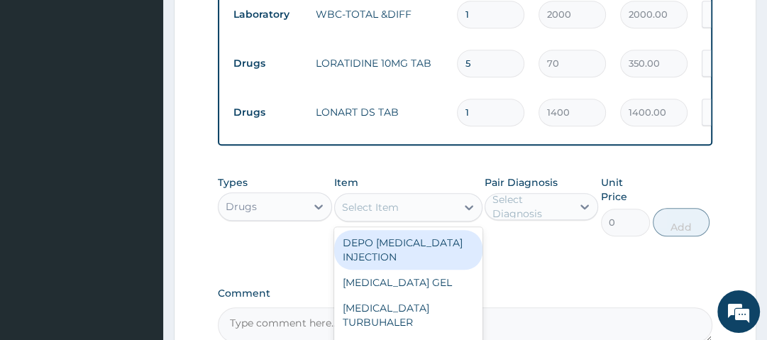
click at [414, 219] on div "Select Item" at bounding box center [395, 207] width 121 height 23
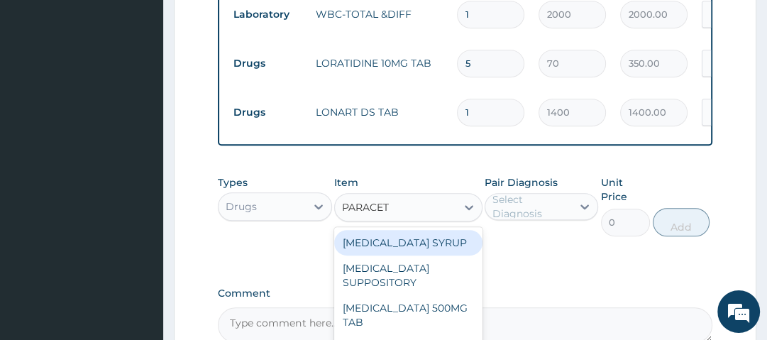
type input "PARACETA"
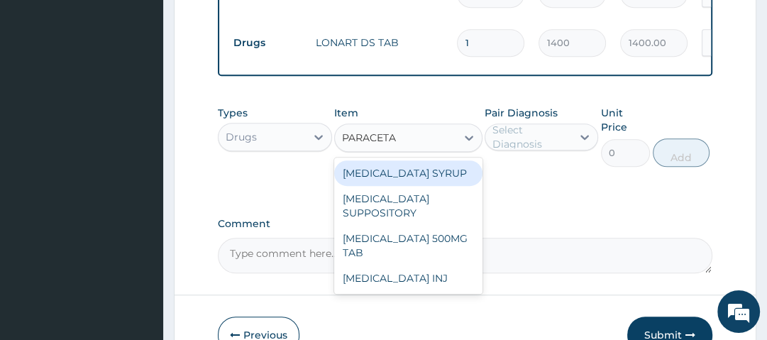
scroll to position [745, 0]
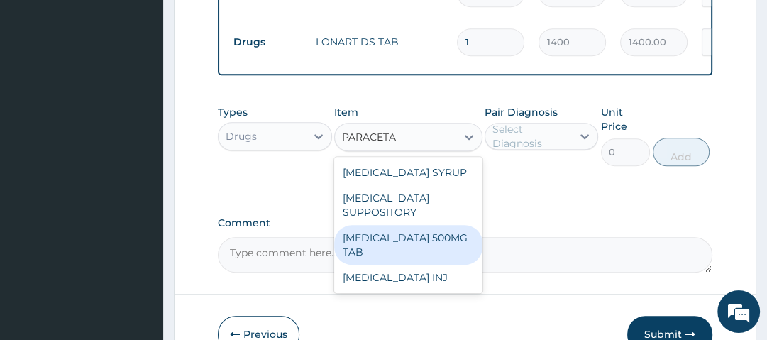
click at [437, 240] on div "[MEDICAL_DATA] 500MG TAB" at bounding box center [408, 245] width 148 height 40
type input "14"
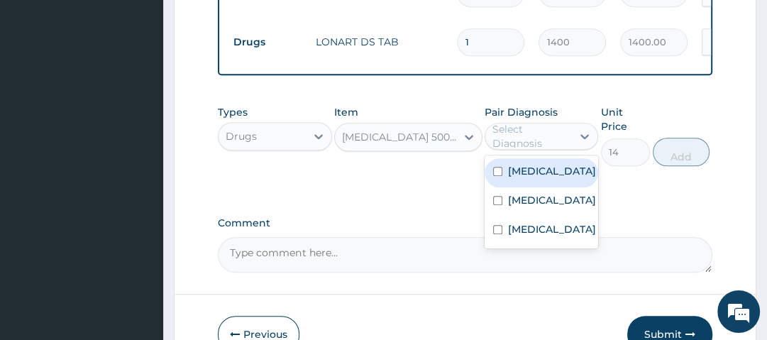
click at [542, 137] on div "Select Diagnosis" at bounding box center [532, 136] width 78 height 28
click at [535, 176] on label "Malaria" at bounding box center [552, 171] width 88 height 14
checkbox input "true"
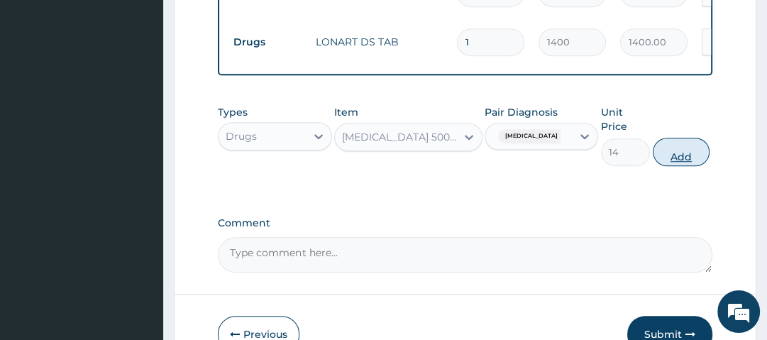
click at [676, 158] on button "Add" at bounding box center [681, 152] width 57 height 28
type input "0"
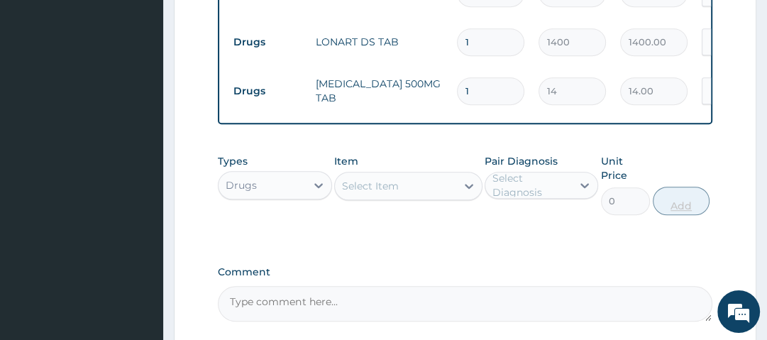
type input "18"
type input "252.00"
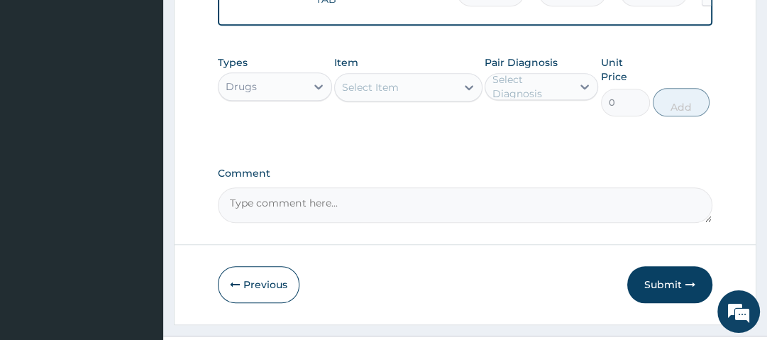
scroll to position [847, 0]
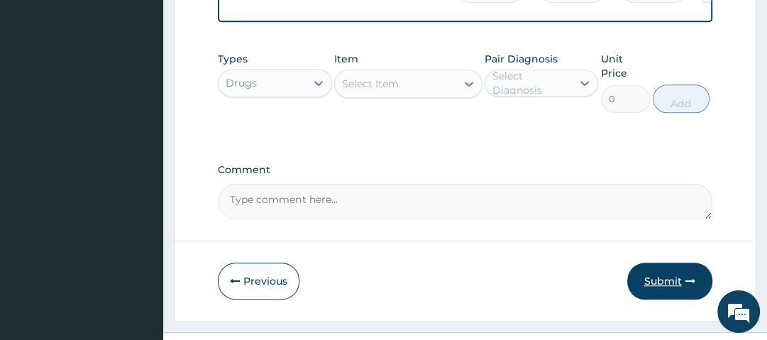
type input "18"
click at [670, 276] on button "Submit" at bounding box center [669, 281] width 85 height 37
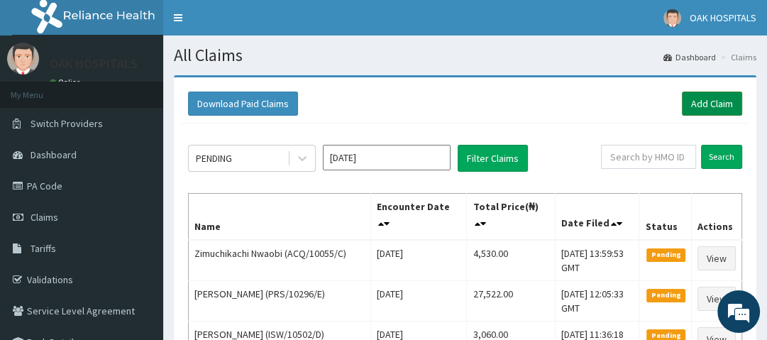
click at [703, 105] on link "Add Claim" at bounding box center [712, 104] width 60 height 24
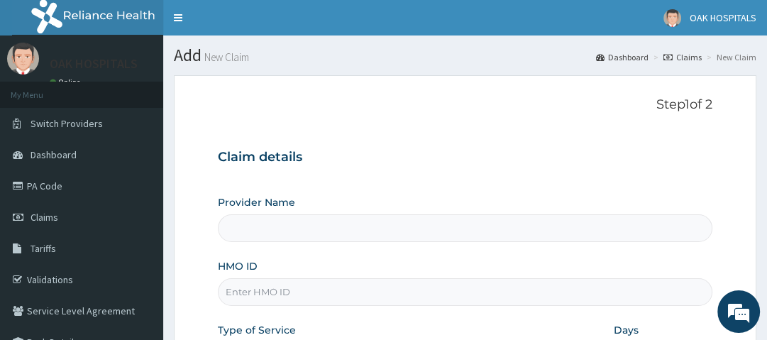
type input "Oak Hospitals"
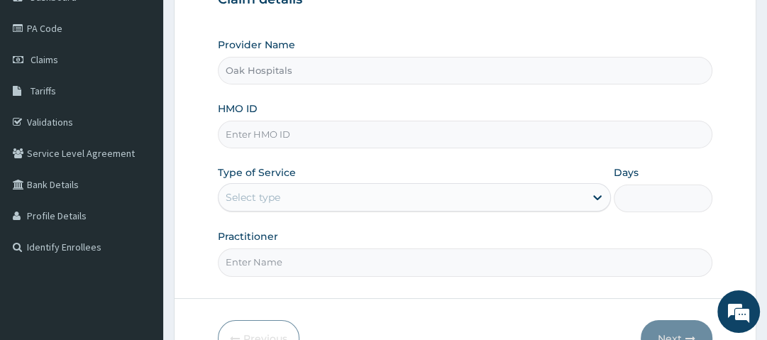
scroll to position [158, 0]
click at [309, 132] on input "HMO ID" at bounding box center [465, 134] width 494 height 28
type input "EUH/10145/B"
click at [292, 199] on div "Select type" at bounding box center [402, 196] width 366 height 23
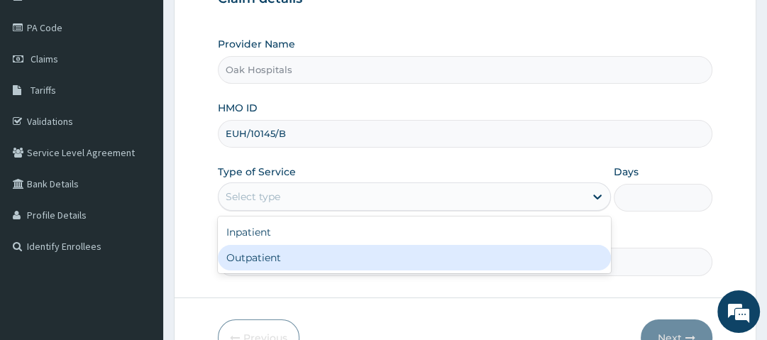
click at [278, 256] on div "Outpatient" at bounding box center [414, 258] width 393 height 26
type input "1"
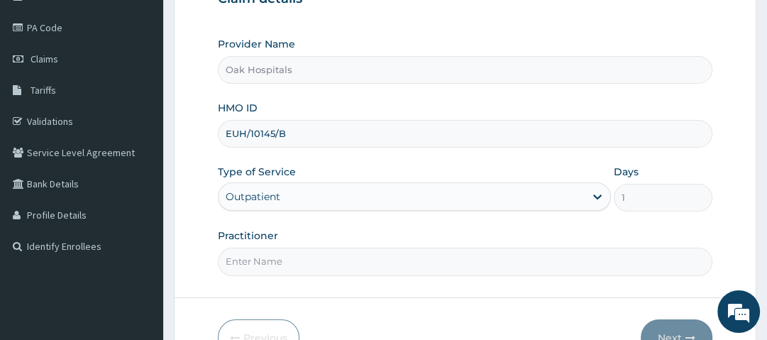
drag, startPoint x: 278, startPoint y: 256, endPoint x: 300, endPoint y: 294, distance: 44.2
click at [300, 294] on form "Step 1 of 2 Claim details Provider Name Oak Hospitals HMO ID EUH/10145/B Type o…" at bounding box center [465, 147] width 583 height 461
type input "[PERSON_NAME]"
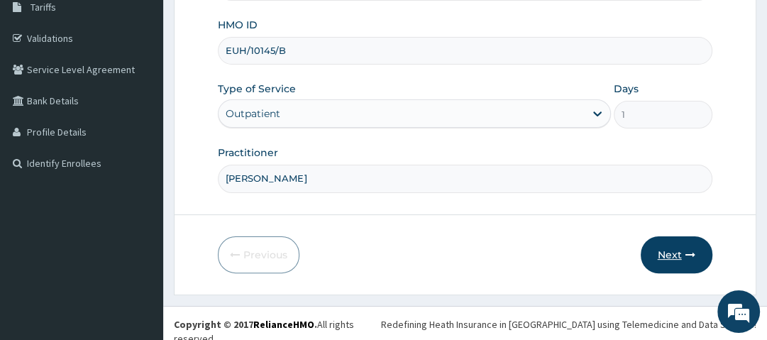
click at [686, 251] on icon "button" at bounding box center [691, 255] width 10 height 10
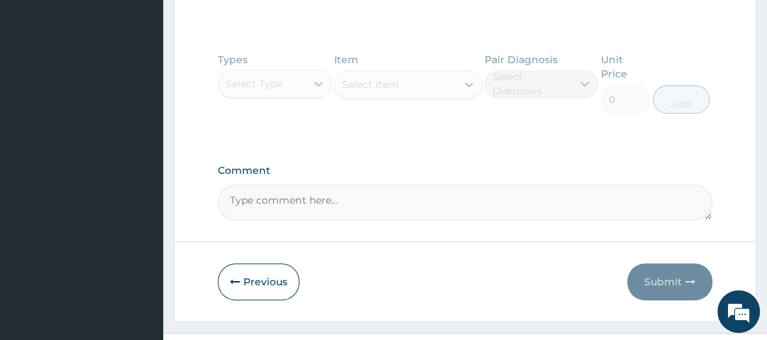
scroll to position [692, 0]
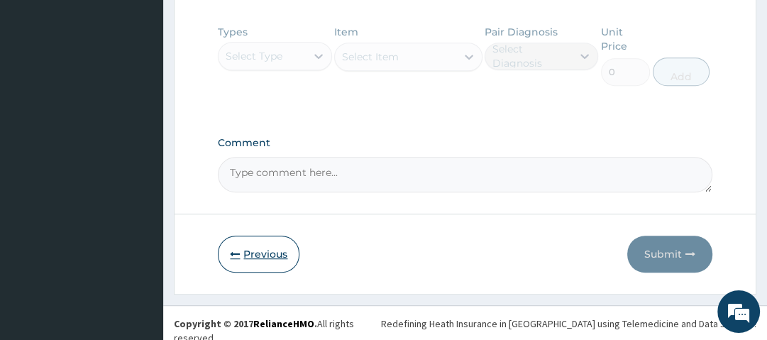
click at [264, 256] on button "Previous" at bounding box center [259, 254] width 82 height 37
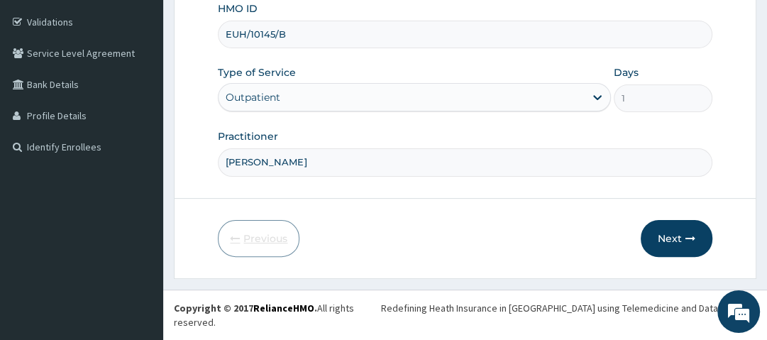
scroll to position [241, 0]
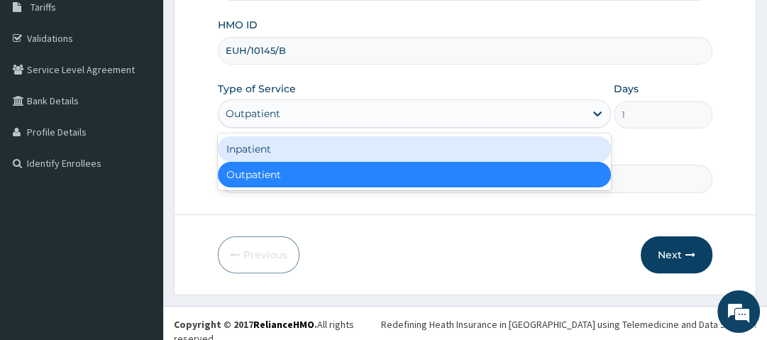
drag, startPoint x: 386, startPoint y: 116, endPoint x: 349, endPoint y: 158, distance: 56.3
click at [349, 128] on div "option Inpatient focused, 1 of 2. 2 results available. Use Up and Down to choos…" at bounding box center [414, 113] width 393 height 28
click at [349, 158] on div "Inpatient" at bounding box center [414, 149] width 393 height 26
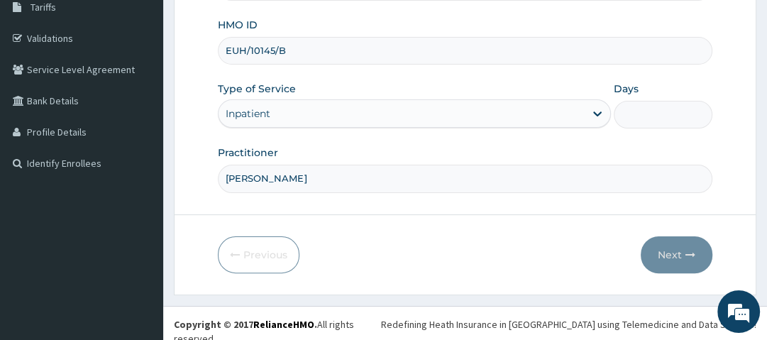
click at [644, 111] on input "Days" at bounding box center [663, 115] width 98 height 28
type input "2"
click at [674, 254] on button "Next" at bounding box center [677, 254] width 72 height 37
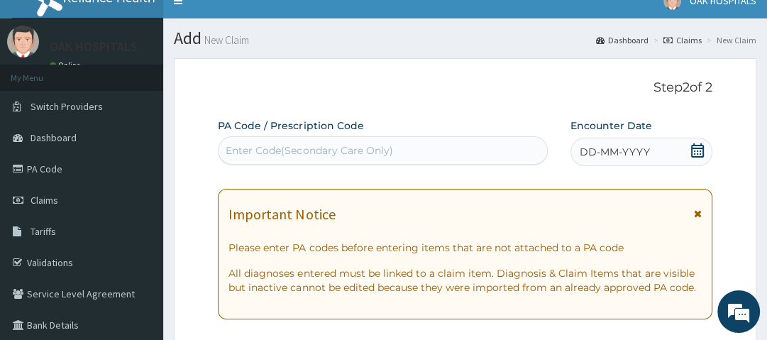
scroll to position [0, 0]
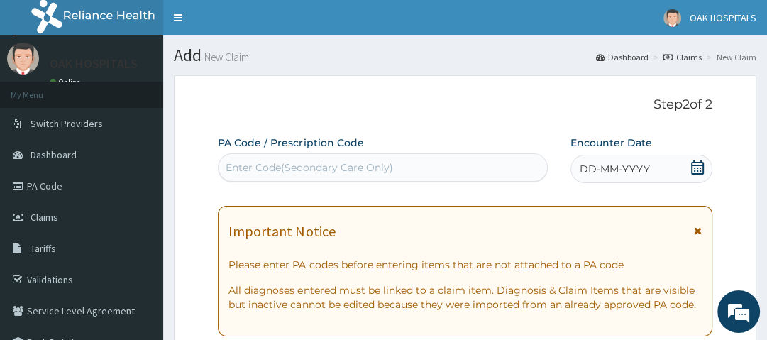
click at [381, 165] on div "Enter Code(Secondary Care Only)" at bounding box center [309, 167] width 167 height 14
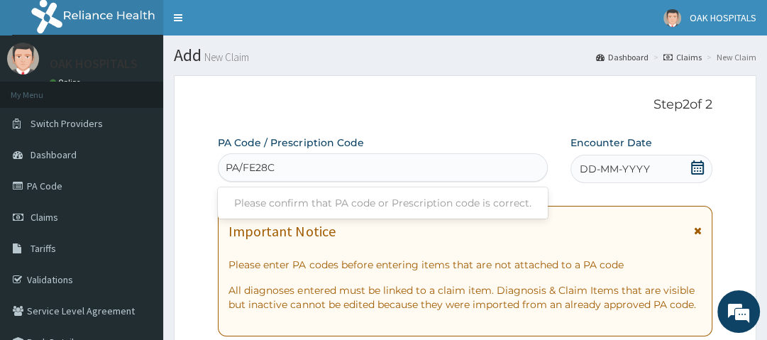
type input "PA/FE28CC"
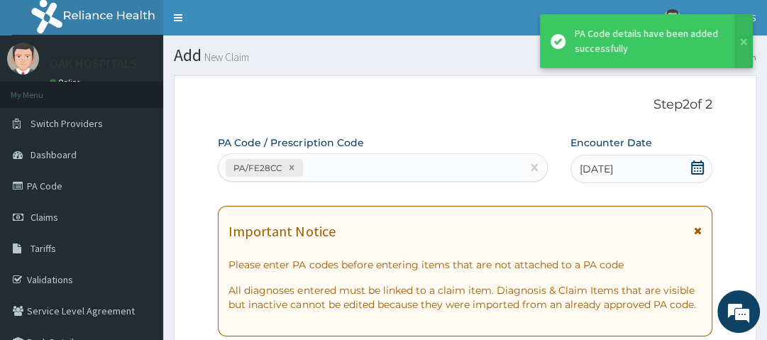
scroll to position [468, 0]
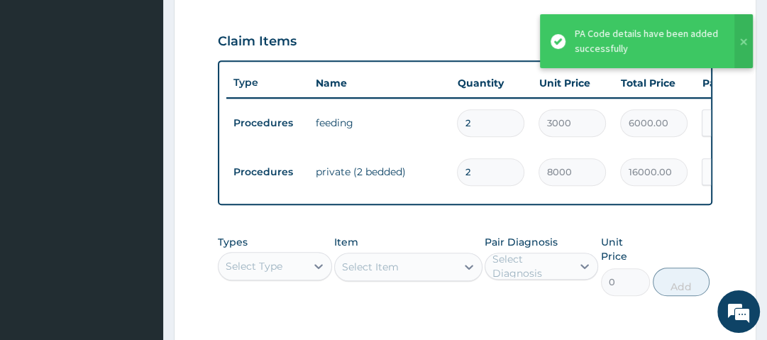
click at [371, 230] on div "PA Code / Prescription Code PA/FE28CC Encounter Date [DATE] Important Notice Pl…" at bounding box center [465, 35] width 494 height 735
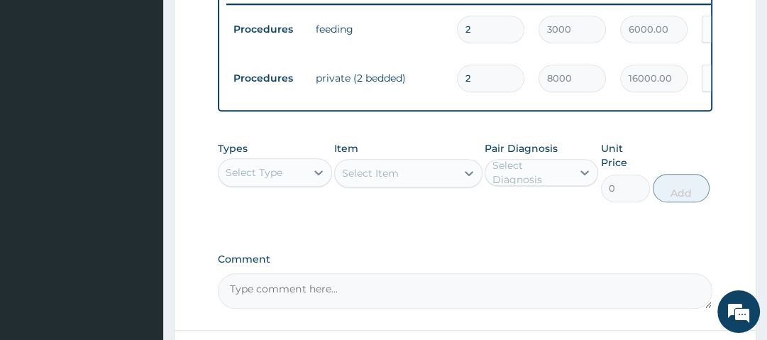
scroll to position [562, 0]
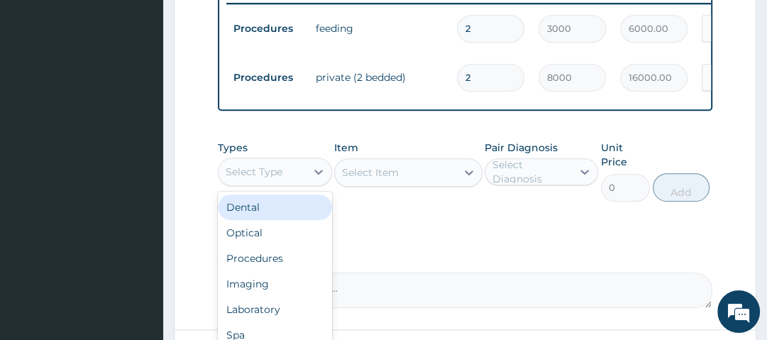
click at [295, 168] on div "Select Type" at bounding box center [262, 171] width 87 height 23
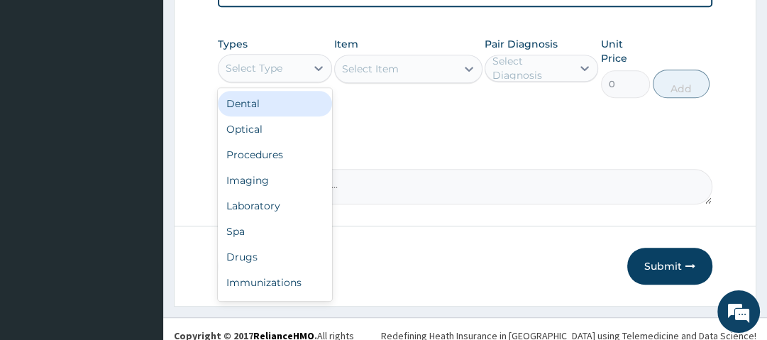
scroll to position [685, 0]
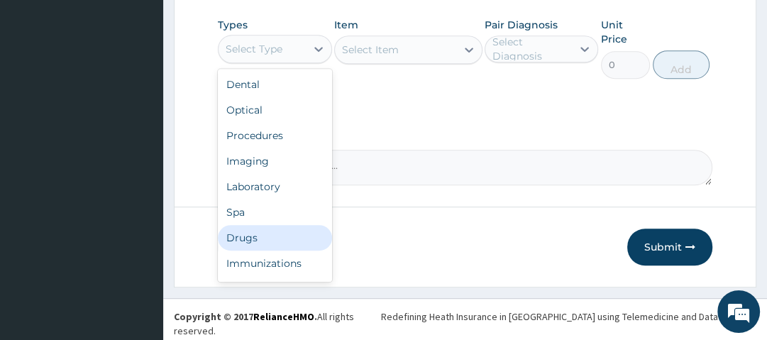
click at [260, 244] on div "Drugs" at bounding box center [275, 238] width 114 height 26
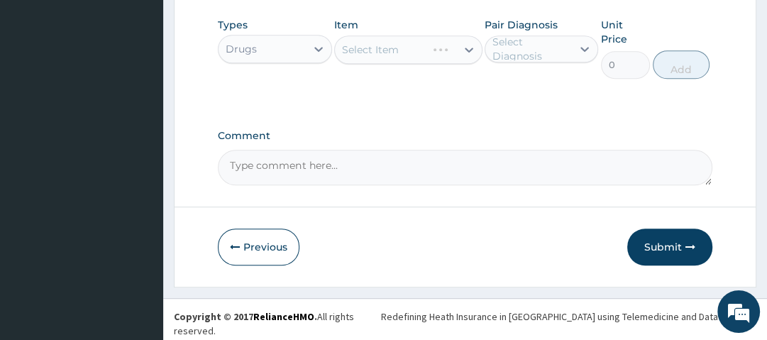
click at [383, 54] on div "Select Item" at bounding box center [408, 49] width 148 height 28
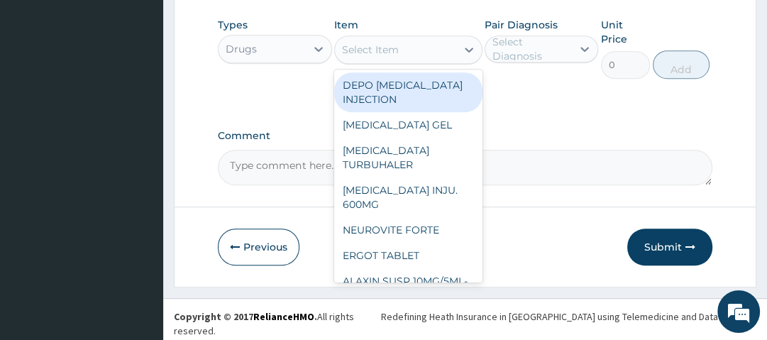
click at [383, 54] on div "Select Item" at bounding box center [370, 50] width 57 height 14
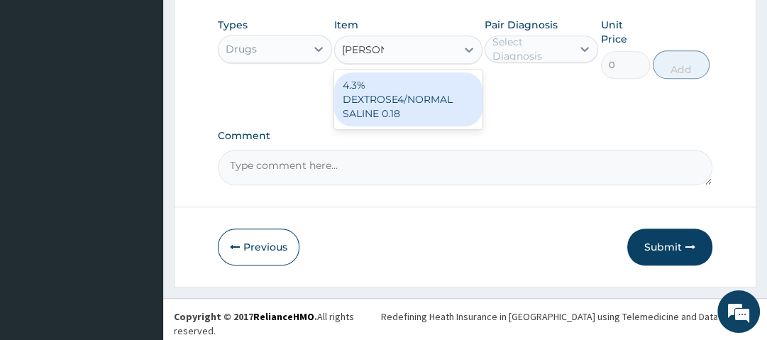
type input "NORMAL"
type input "1400"
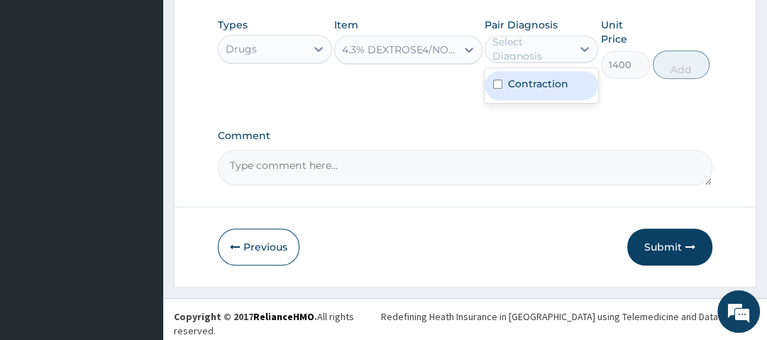
click at [517, 56] on div "Select Diagnosis" at bounding box center [532, 49] width 78 height 28
click at [534, 88] on label "Contraction" at bounding box center [538, 84] width 60 height 14
checkbox input "true"
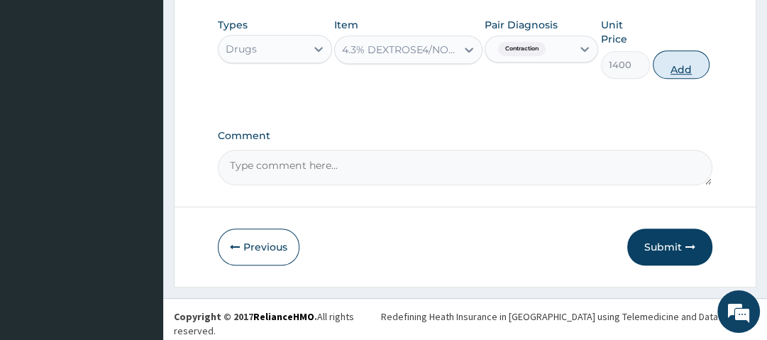
click at [673, 70] on button "Add" at bounding box center [681, 64] width 57 height 28
type input "0"
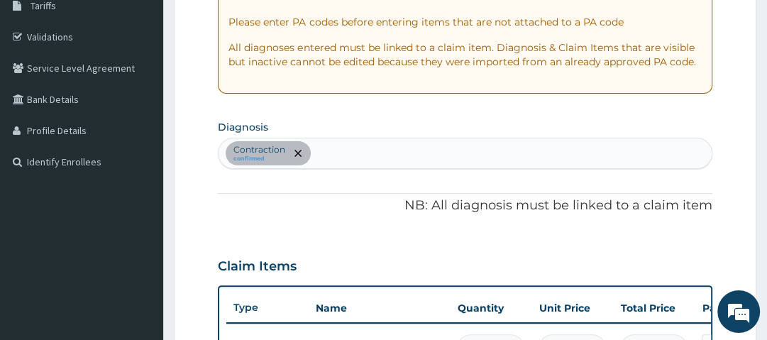
scroll to position [242, 0]
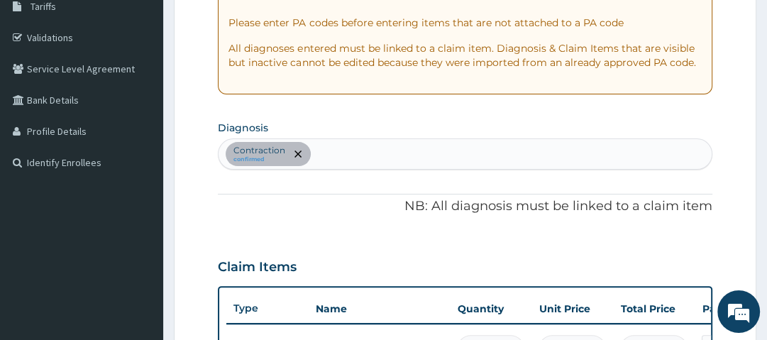
click at [324, 157] on div "Contraction confirmed" at bounding box center [465, 154] width 493 height 30
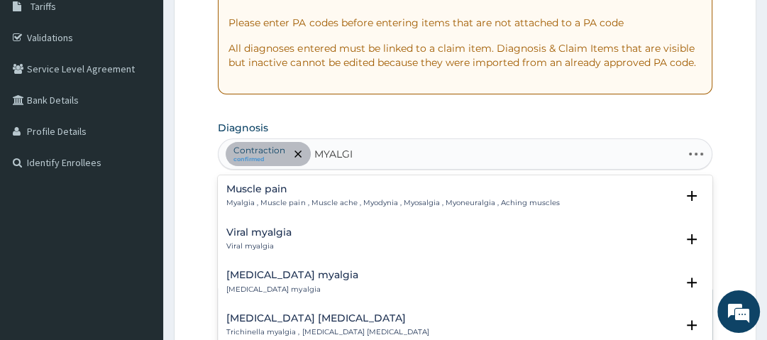
type input "MYALGIA"
click at [265, 190] on h4 "Muscle pain" at bounding box center [392, 189] width 333 height 11
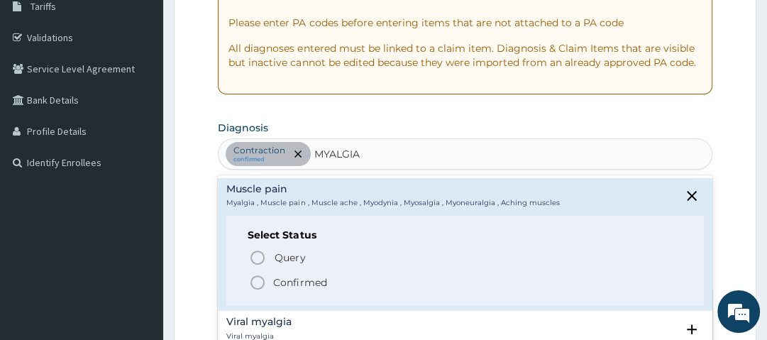
click at [284, 278] on p "Confirmed" at bounding box center [299, 282] width 53 height 14
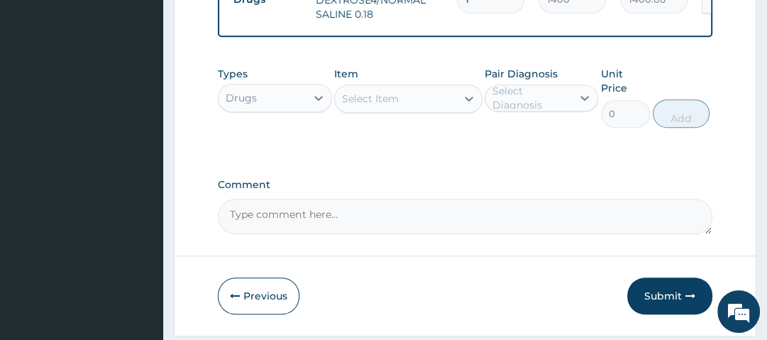
scroll to position [693, 0]
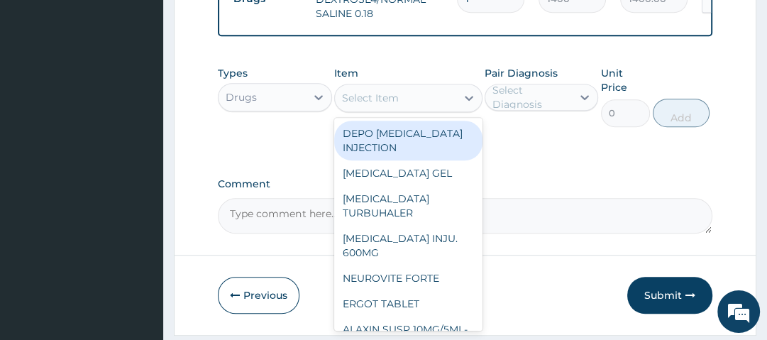
click at [408, 107] on div "Select Item" at bounding box center [395, 98] width 121 height 23
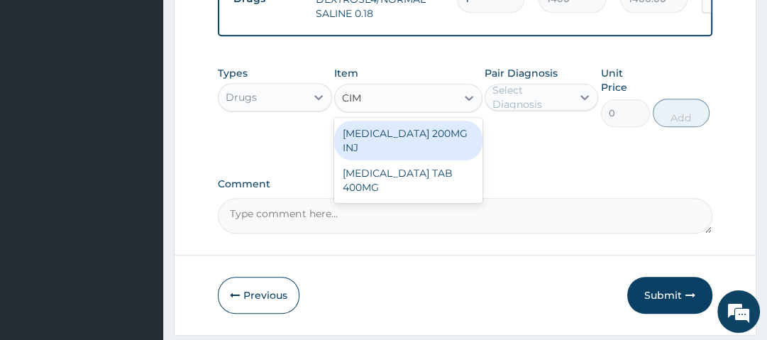
type input "CIME"
type input "350"
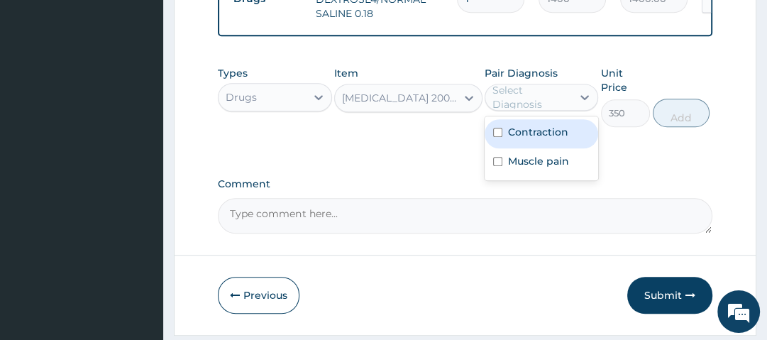
click at [542, 105] on div "Select Diagnosis" at bounding box center [532, 97] width 78 height 28
click at [551, 136] on label "Contraction" at bounding box center [538, 132] width 60 height 14
checkbox input "true"
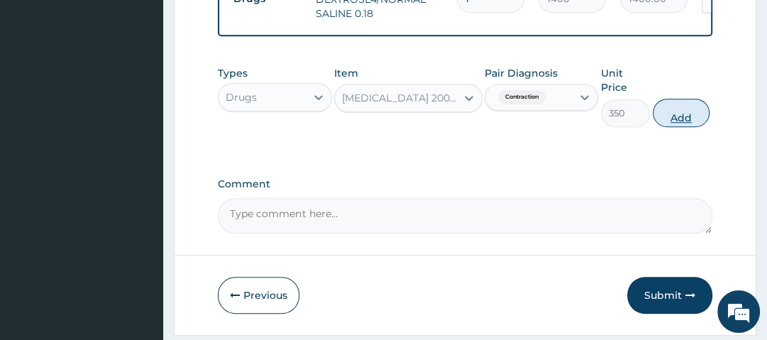
click at [687, 119] on button "Add" at bounding box center [681, 113] width 57 height 28
type input "0"
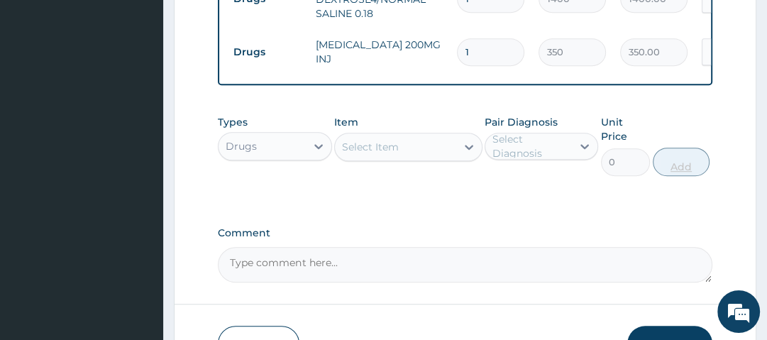
type input "0.00"
type input "2"
type input "700.00"
type input "2"
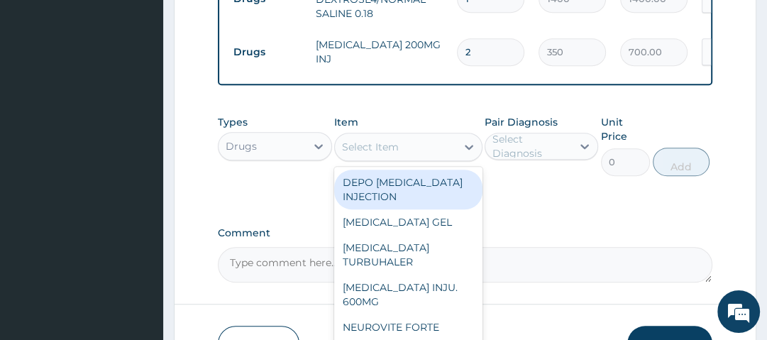
click at [444, 154] on div "Select Item" at bounding box center [395, 147] width 121 height 23
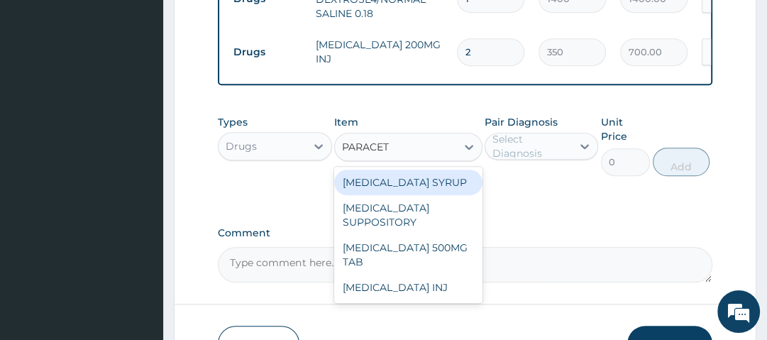
type input "PARACETA"
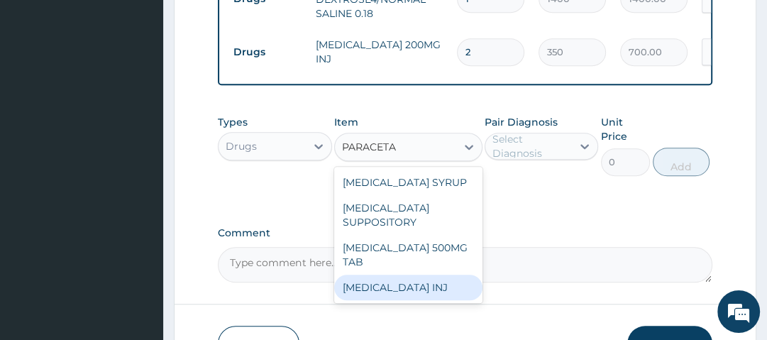
click at [411, 290] on div "[MEDICAL_DATA] INJ" at bounding box center [408, 288] width 148 height 26
type input "210"
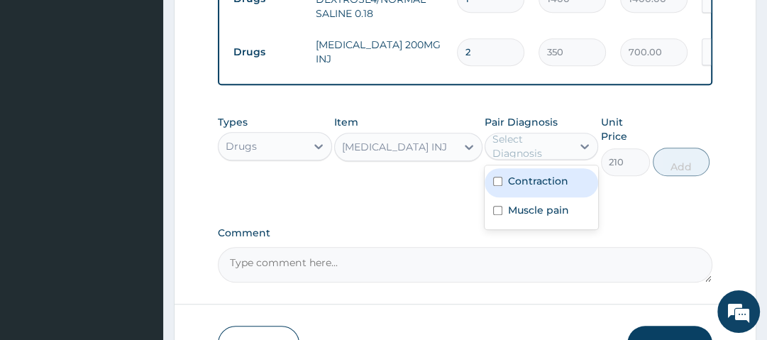
click at [517, 158] on div "Select Diagnosis" at bounding box center [532, 146] width 78 height 28
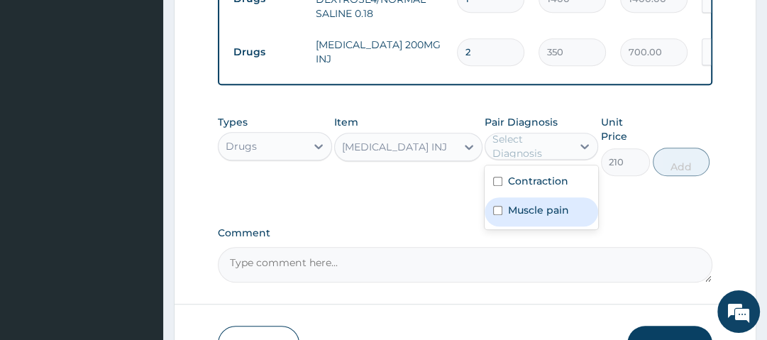
click at [527, 216] on label "Muscle pain" at bounding box center [538, 210] width 61 height 14
checkbox input "true"
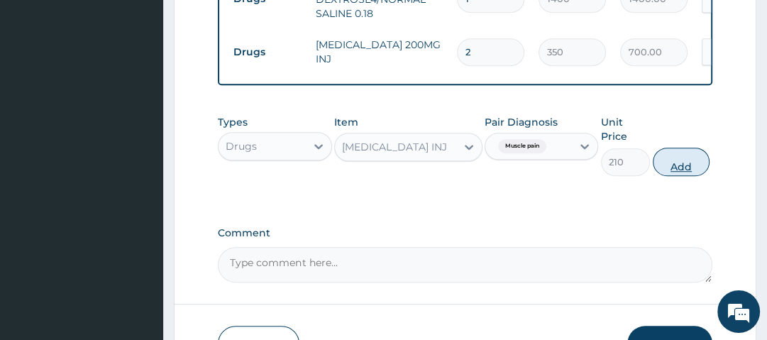
click at [681, 167] on button "Add" at bounding box center [681, 162] width 57 height 28
type input "0"
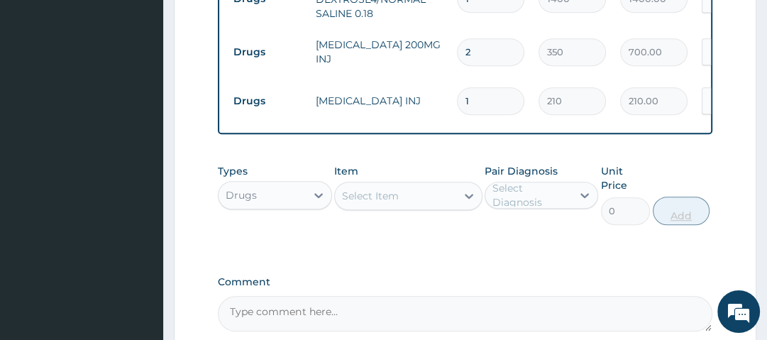
type input "0.00"
type input "1"
type input "210.00"
type input "12"
type input "2520.00"
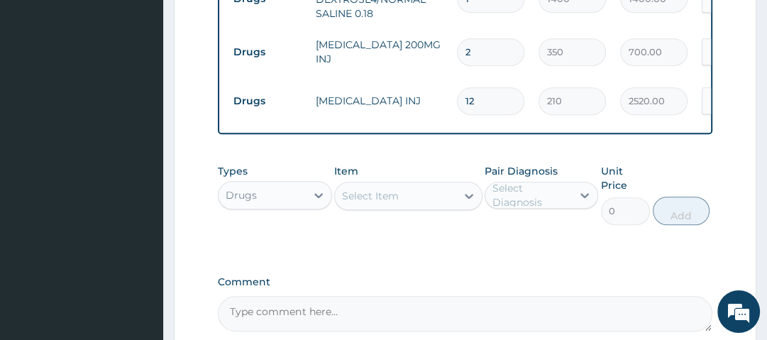
type input "12"
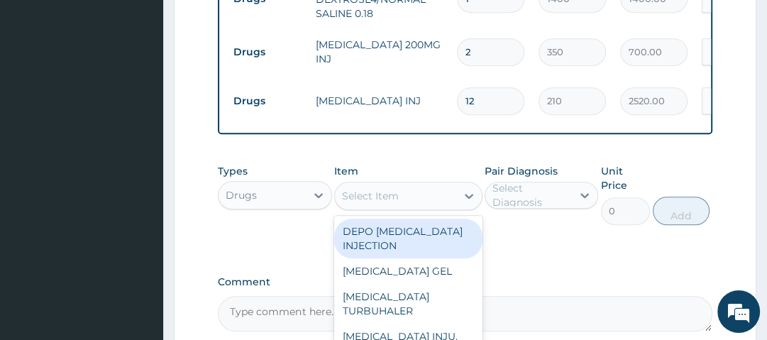
click at [451, 200] on div "Select Item" at bounding box center [395, 196] width 121 height 23
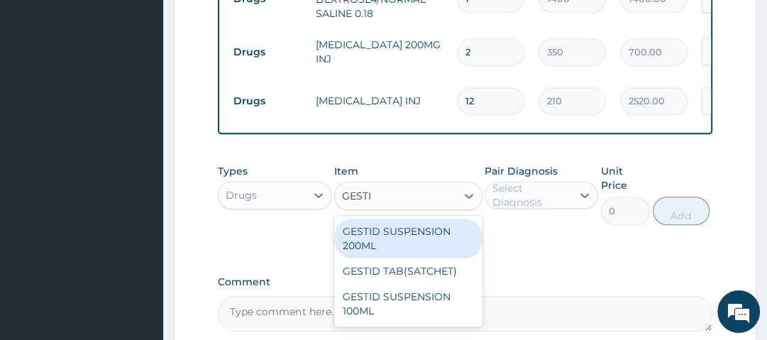
type input "GESTID"
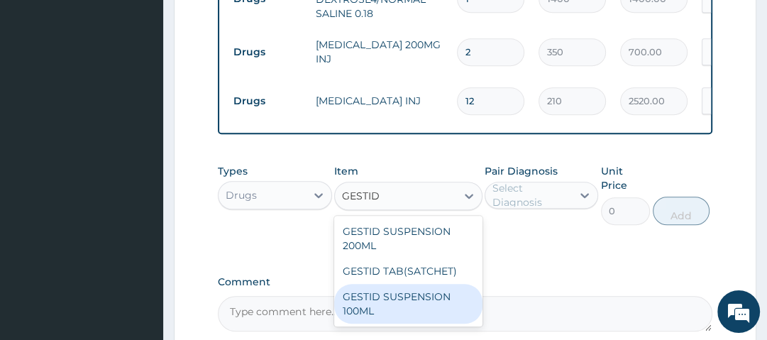
click at [400, 318] on div "GESTID SUSPENSION 100ML" at bounding box center [408, 304] width 148 height 40
type input "1400"
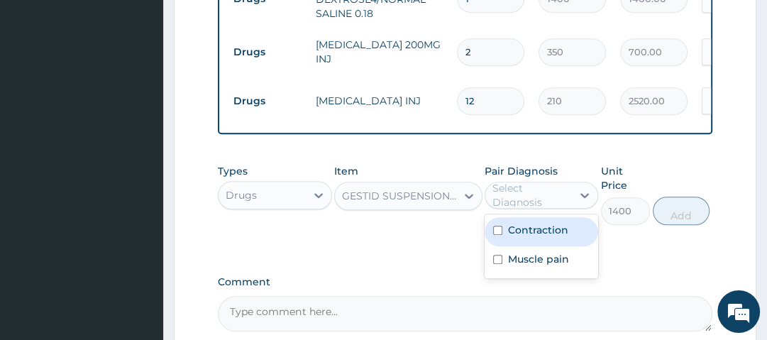
click at [532, 204] on div "Select Diagnosis" at bounding box center [532, 195] width 78 height 28
click at [547, 237] on label "Contraction" at bounding box center [538, 230] width 60 height 14
checkbox input "true"
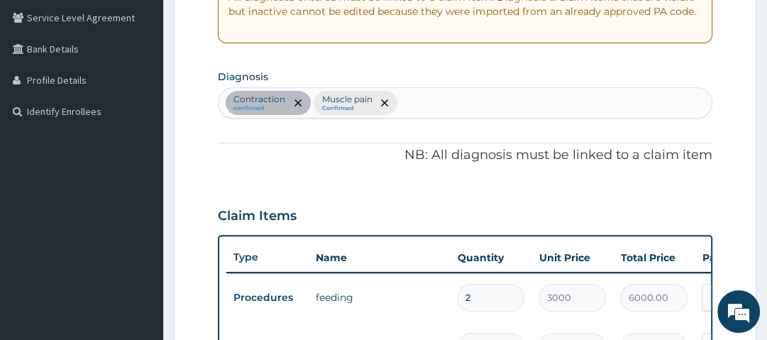
scroll to position [274, 0]
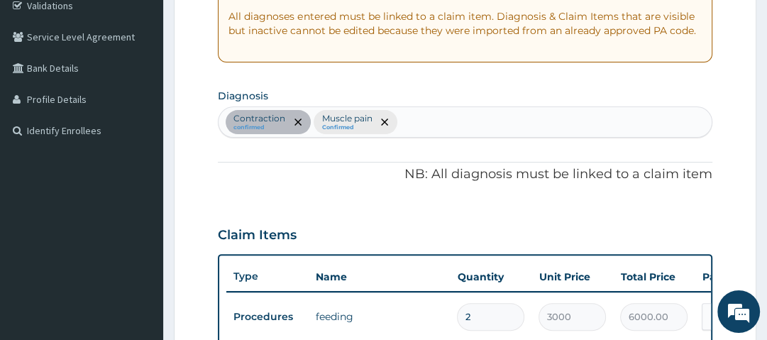
click at [446, 119] on div "Contraction confirmed Muscle pain Confirmed" at bounding box center [465, 122] width 493 height 30
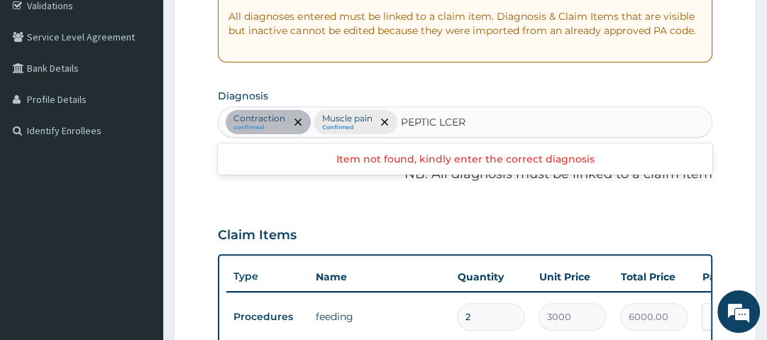
type input "PEPTIC ULCER"
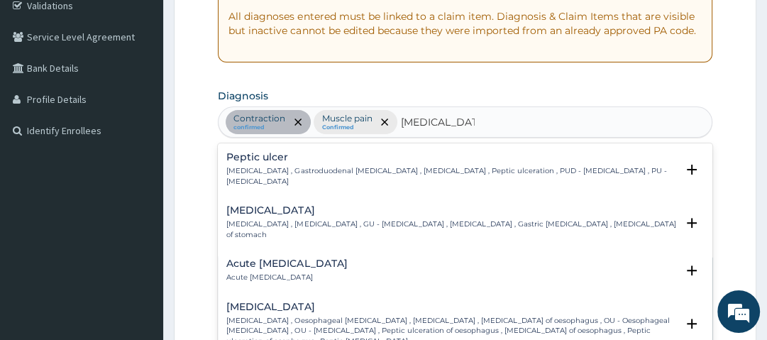
click at [276, 155] on h4 "Peptic ulcer" at bounding box center [450, 157] width 449 height 11
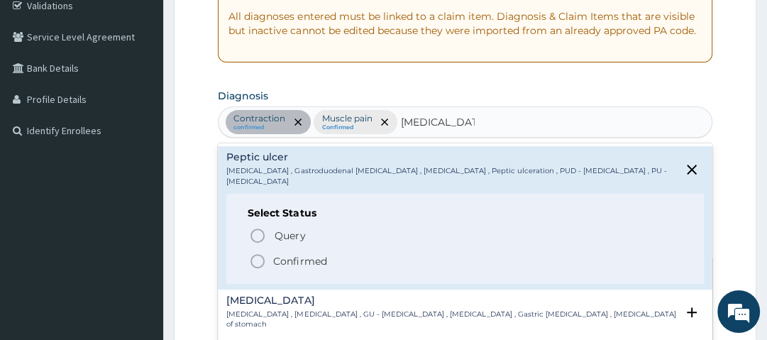
click at [283, 254] on p "Confirmed" at bounding box center [299, 261] width 53 height 14
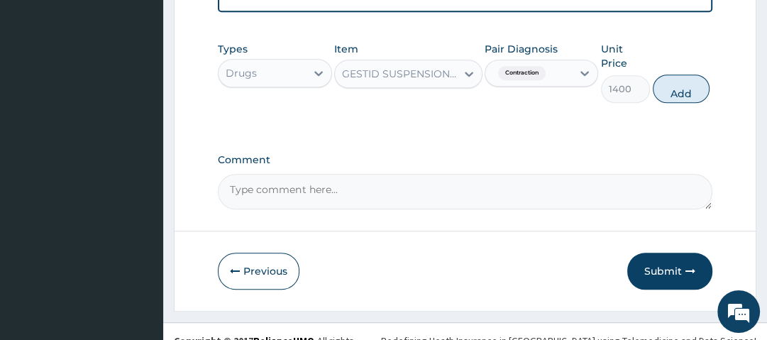
scroll to position [818, 0]
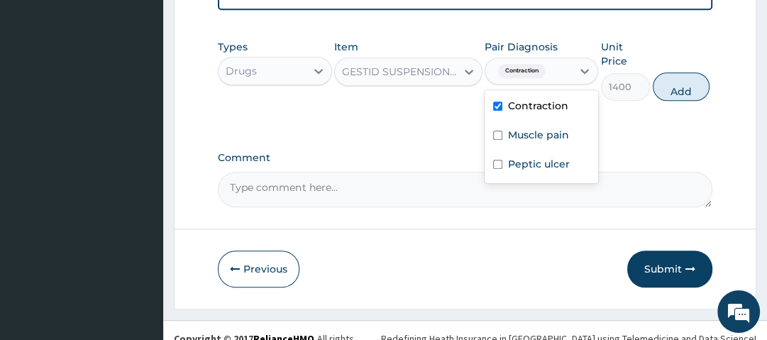
click at [569, 68] on div "Contraction" at bounding box center [529, 71] width 87 height 24
click at [542, 169] on label "Peptic ulcer" at bounding box center [539, 164] width 62 height 14
checkbox input "true"
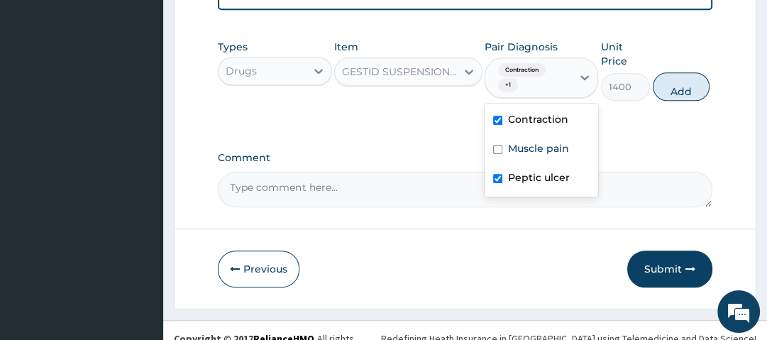
click at [537, 126] on label "Contraction" at bounding box center [538, 119] width 60 height 14
checkbox input "false"
click at [685, 87] on button "Add" at bounding box center [681, 86] width 57 height 28
type input "0"
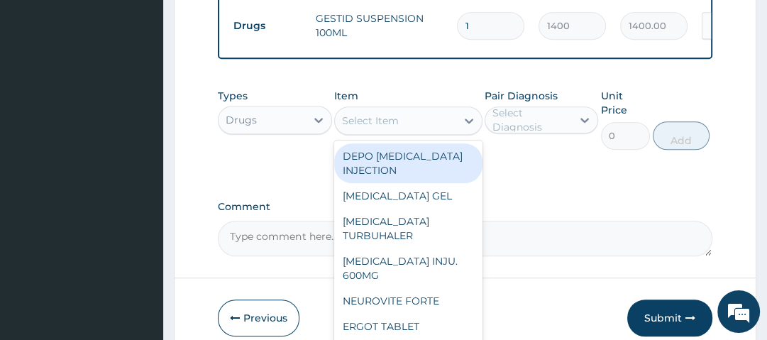
click at [434, 126] on div "Select Item" at bounding box center [395, 120] width 121 height 23
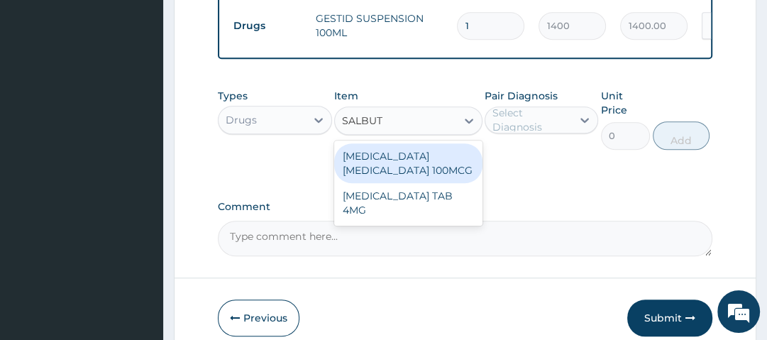
type input "SALBUTA"
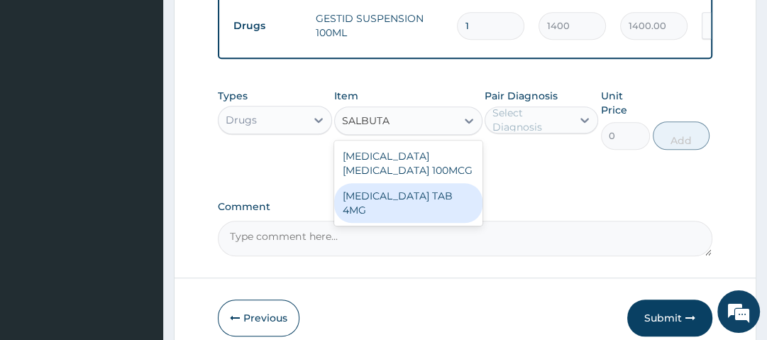
click at [433, 197] on div "SALBUTAMOL TAB 4MG" at bounding box center [408, 203] width 148 height 40
type input "35"
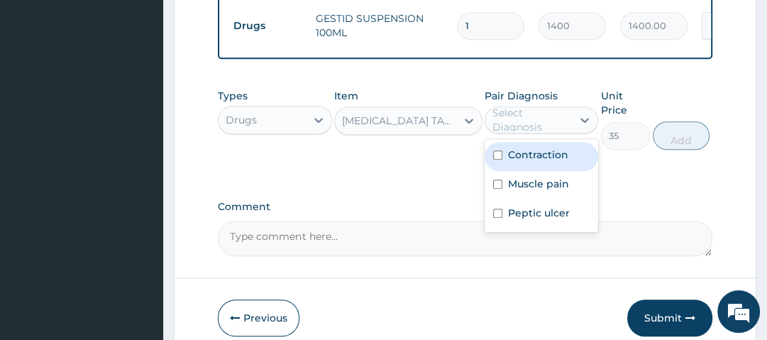
click at [516, 124] on div "Select Diagnosis" at bounding box center [532, 120] width 78 height 28
click at [534, 169] on div "Contraction" at bounding box center [542, 156] width 114 height 29
checkbox input "true"
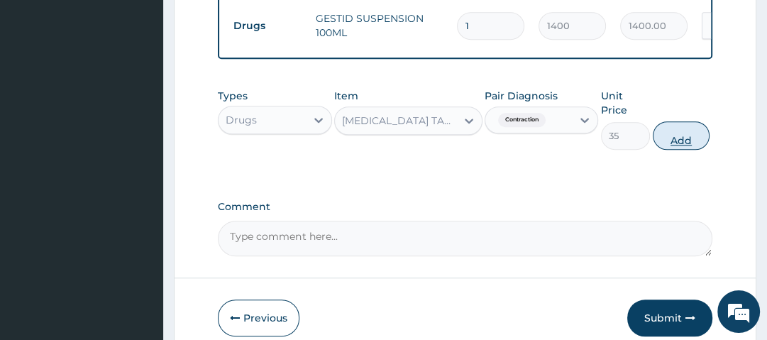
click at [670, 148] on button "Add" at bounding box center [681, 135] width 57 height 28
type input "0"
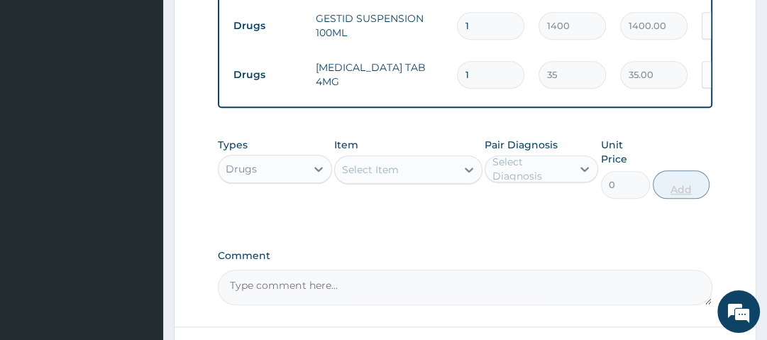
type input "0.00"
type input "7"
type input "245.00"
type input "7"
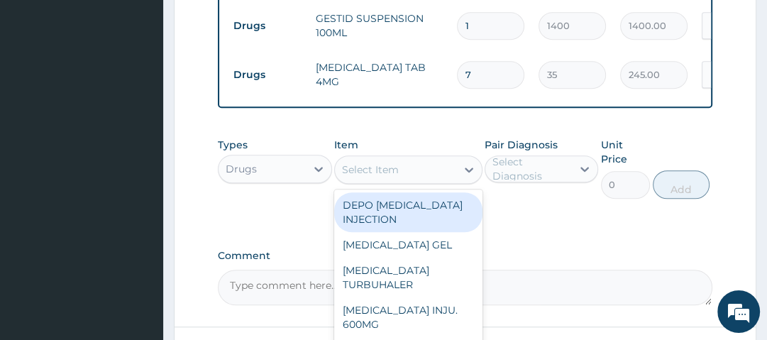
click at [417, 173] on div "Select Item" at bounding box center [395, 169] width 121 height 23
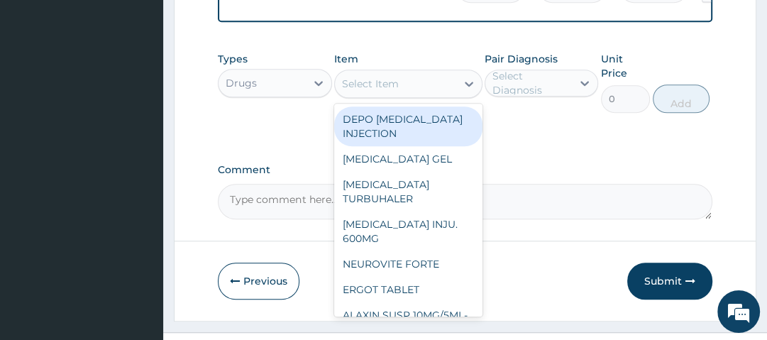
scroll to position [905, 0]
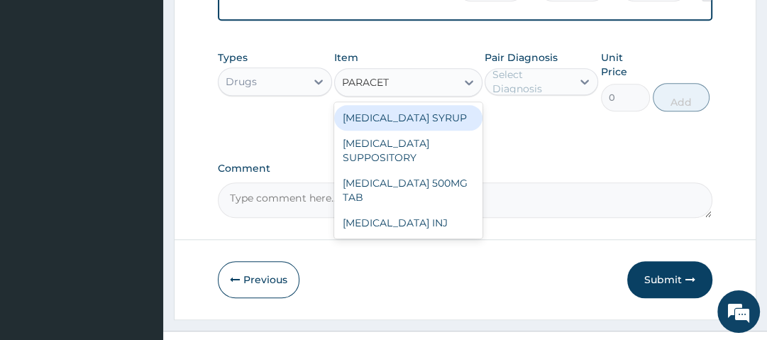
type input "PARACETA"
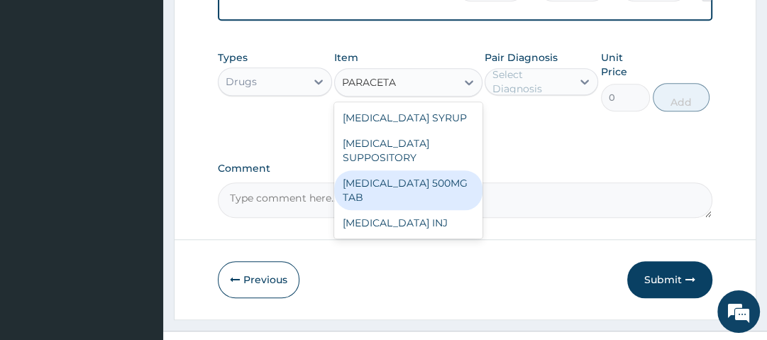
click at [421, 190] on div "[MEDICAL_DATA] 500MG TAB" at bounding box center [408, 190] width 148 height 40
type input "14"
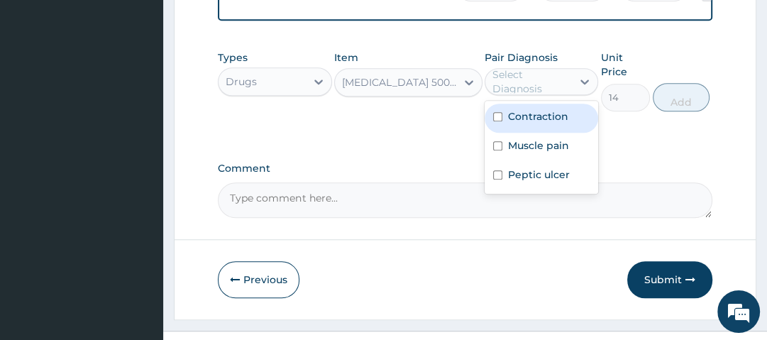
click at [512, 88] on div "Select Diagnosis" at bounding box center [532, 81] width 78 height 28
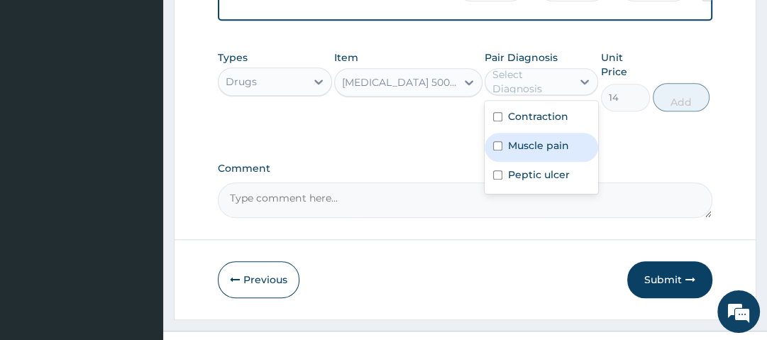
click at [542, 143] on div "Muscle pain" at bounding box center [542, 147] width 114 height 29
checkbox input "true"
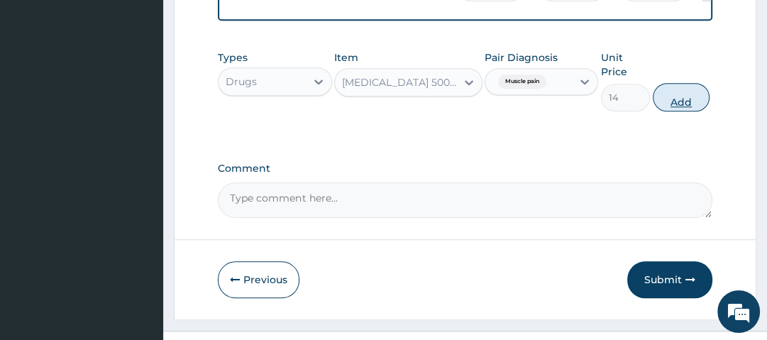
click at [689, 95] on button "Add" at bounding box center [681, 97] width 57 height 28
type input "0"
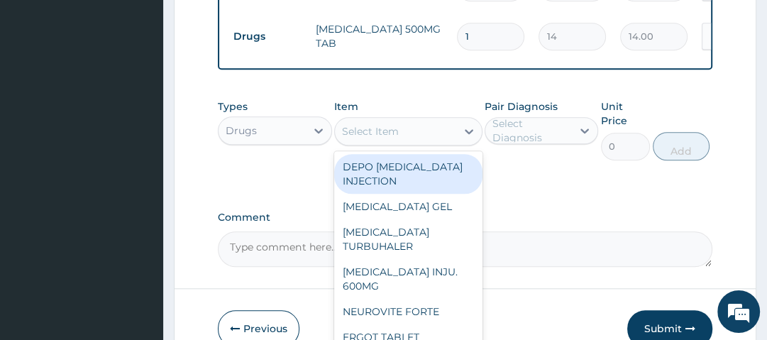
click at [412, 139] on div "Select Item" at bounding box center [395, 131] width 121 height 23
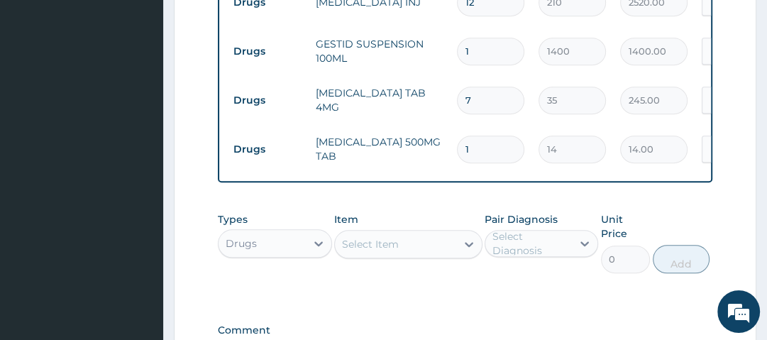
scroll to position [792, 0]
click at [476, 102] on input "7" at bounding box center [490, 101] width 67 height 28
type input "0.00"
type input "1"
type input "35.00"
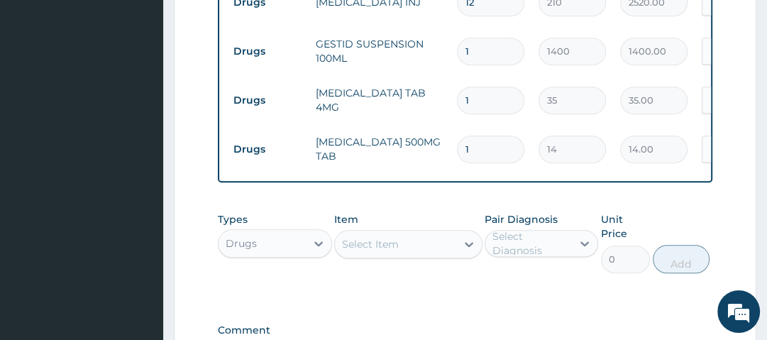
type input "13"
type input "455.00"
type input "13"
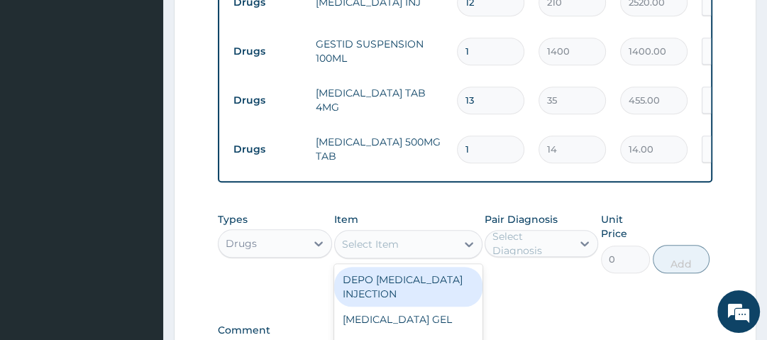
click at [417, 247] on div "Select Item" at bounding box center [395, 244] width 121 height 23
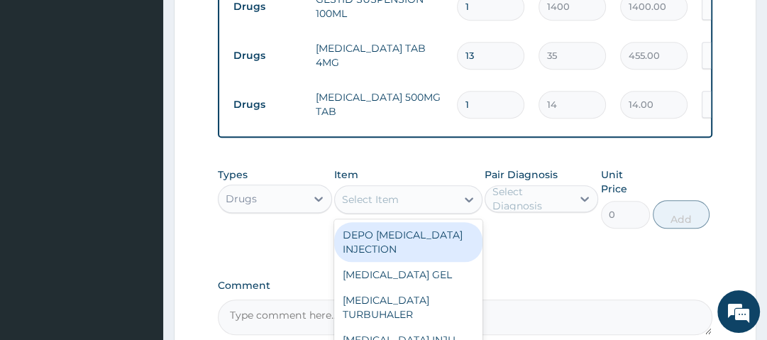
scroll to position [838, 0]
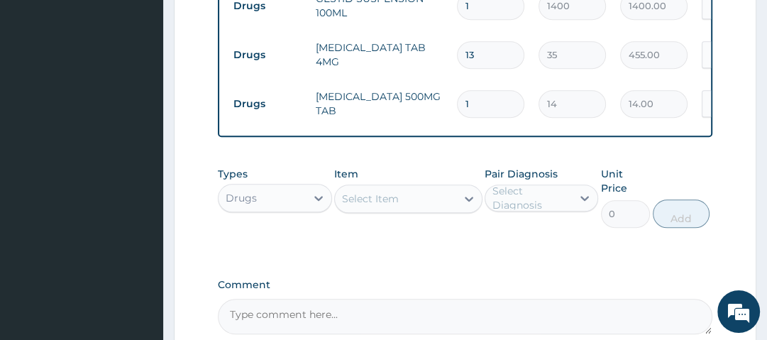
click at [481, 104] on input "1" at bounding box center [490, 104] width 67 height 28
type input "19"
type input "266.00"
type input "19"
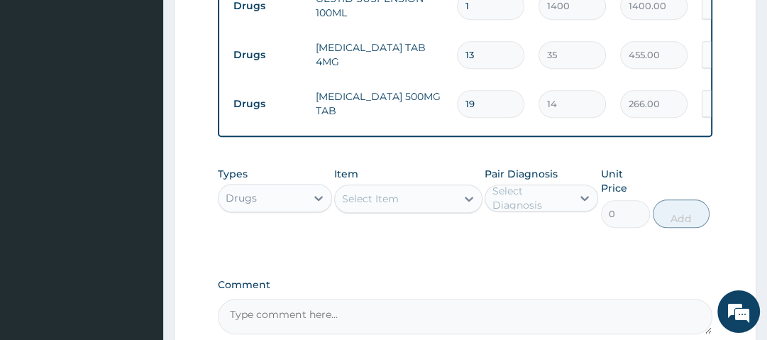
scroll to position [986, 0]
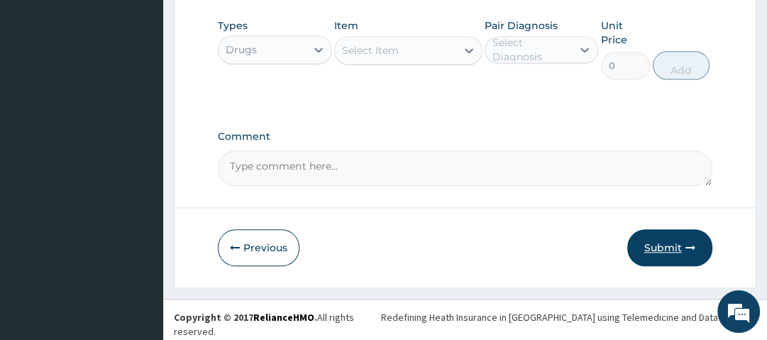
click at [667, 248] on button "Submit" at bounding box center [669, 247] width 85 height 37
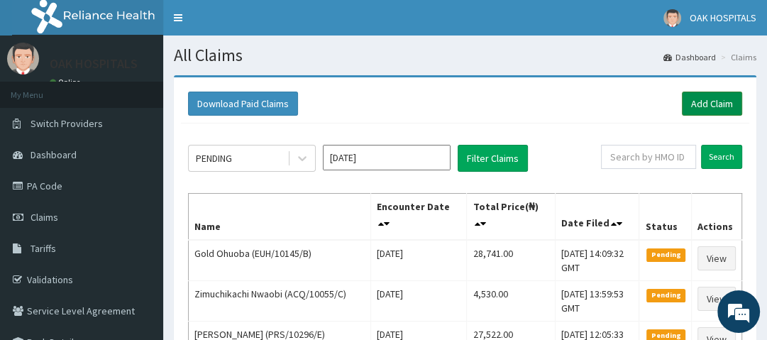
click at [712, 108] on link "Add Claim" at bounding box center [712, 104] width 60 height 24
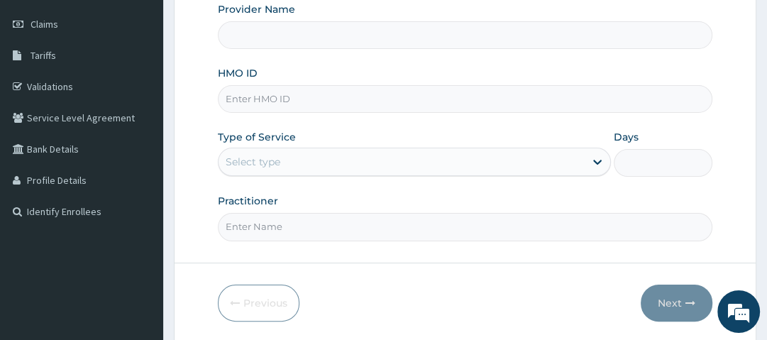
scroll to position [193, 0]
click at [267, 94] on input "HMO ID" at bounding box center [465, 99] width 494 height 28
type input "LTI/"
type input "Oak Hospitals"
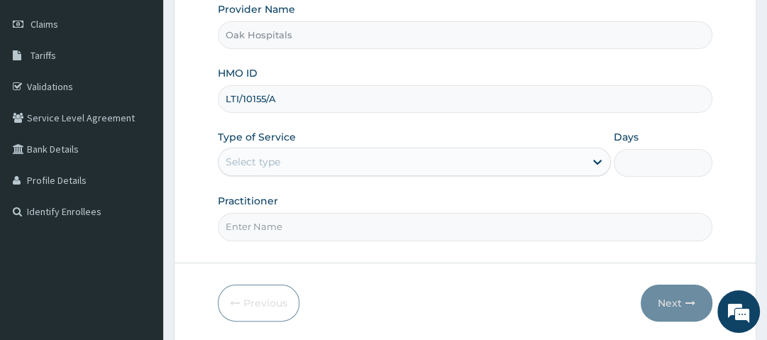
type input "LTI/10155/A"
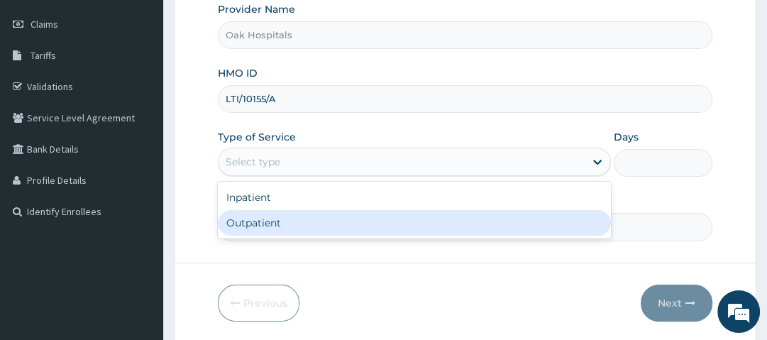
drag, startPoint x: 285, startPoint y: 162, endPoint x: 280, endPoint y: 220, distance: 58.4
click at [280, 176] on div "option Outpatient focused, 2 of 2. 2 results available. Use Up and Down to choo…" at bounding box center [414, 162] width 393 height 28
click at [280, 220] on div "Outpatient" at bounding box center [414, 223] width 393 height 26
type input "1"
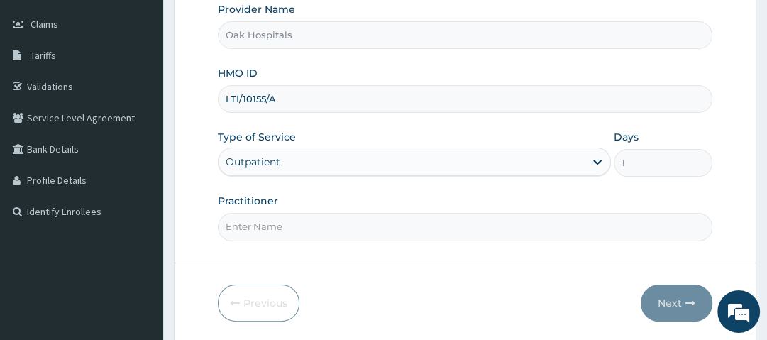
drag, startPoint x: 280, startPoint y: 220, endPoint x: 300, endPoint y: 256, distance: 40.3
click at [300, 256] on form "Step 1 of 2 Claim details Provider Name Oak Hospitals HMO ID LTI/10155/A Type o…" at bounding box center [465, 112] width 583 height 461
type input "[PERSON_NAME]"
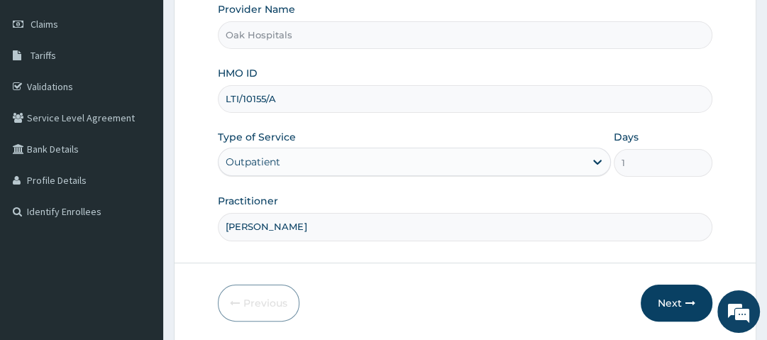
scroll to position [241, 0]
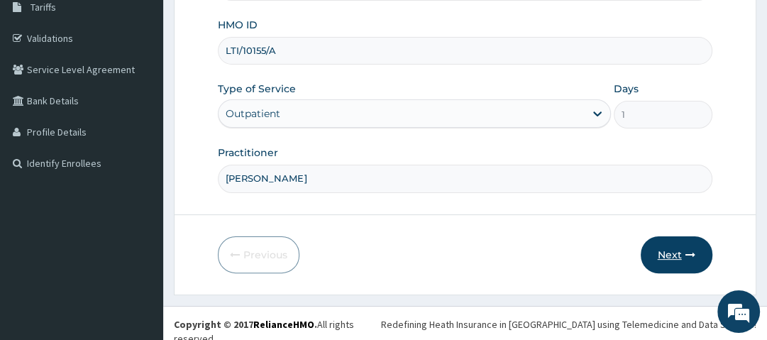
click at [676, 244] on button "Next" at bounding box center [677, 254] width 72 height 37
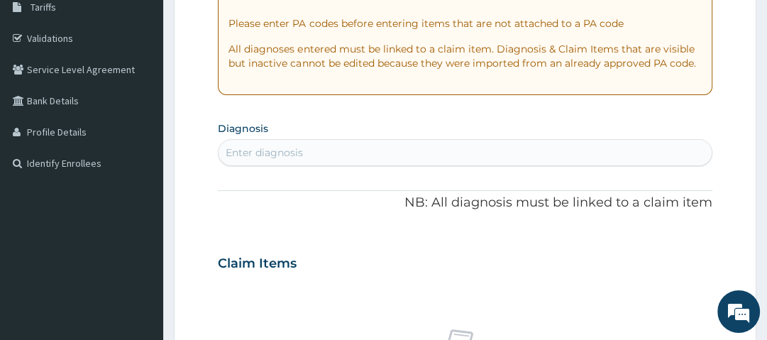
click at [338, 153] on div "Enter diagnosis" at bounding box center [465, 152] width 493 height 23
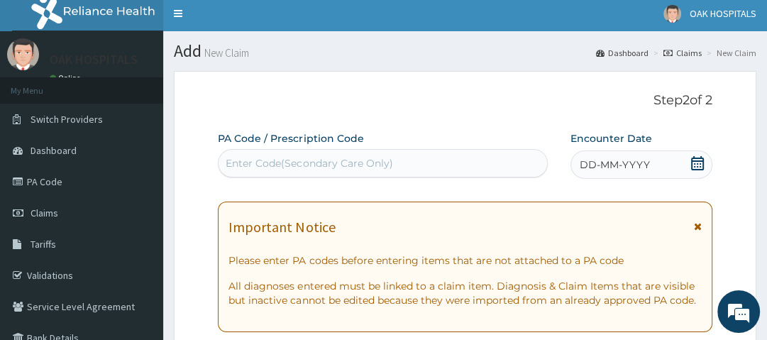
scroll to position [1, 0]
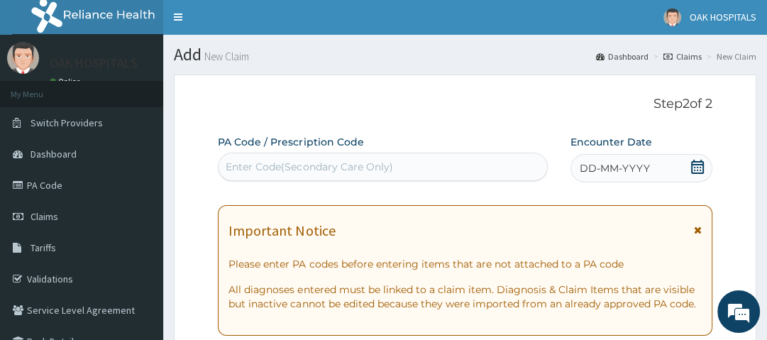
click at [300, 165] on div "Enter Code(Secondary Care Only)" at bounding box center [309, 167] width 167 height 14
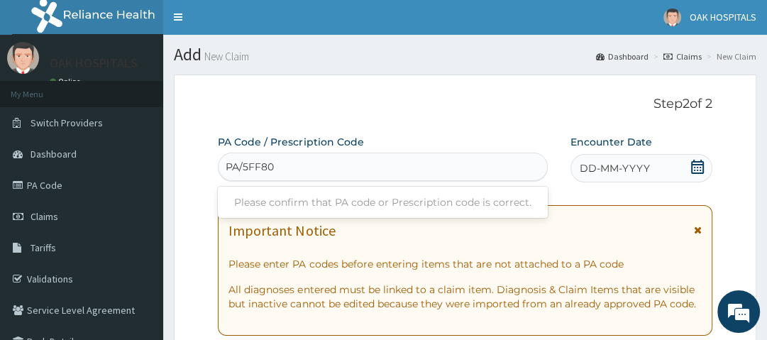
type input "PA/5FF80D"
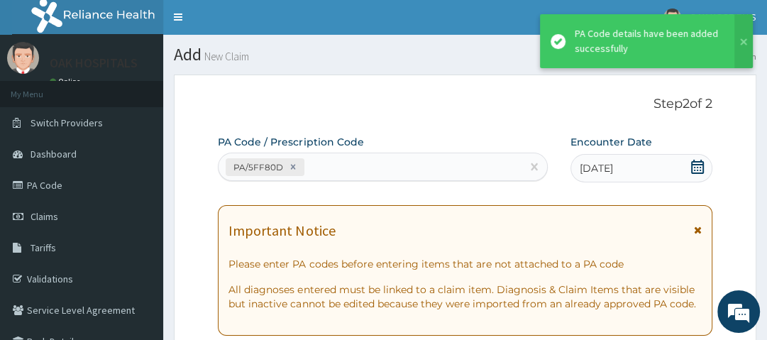
scroll to position [419, 0]
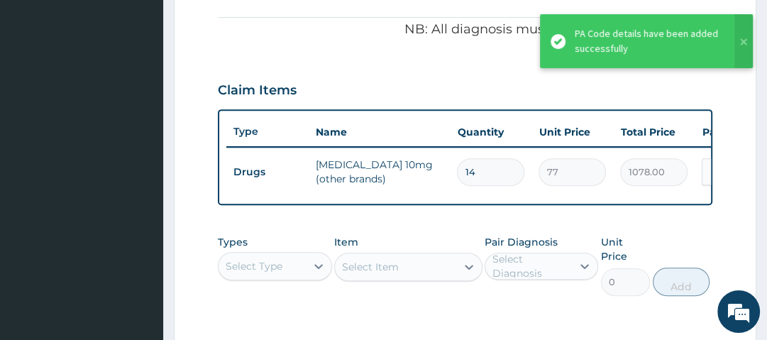
click at [318, 64] on div "PA Code / Prescription Code PA/5FF80D Encounter Date [DATE] Important Notice Pl…" at bounding box center [465, 60] width 494 height 686
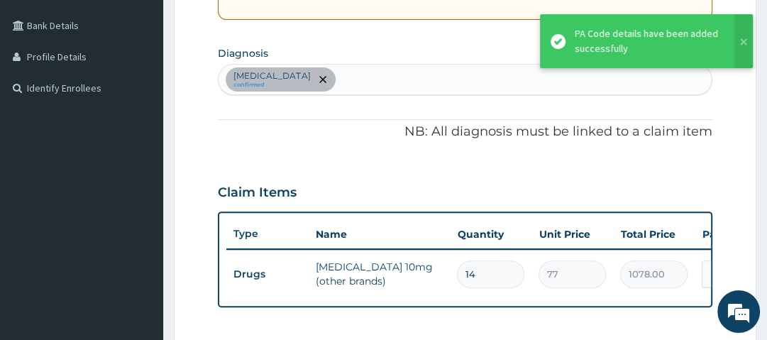
scroll to position [316, 0]
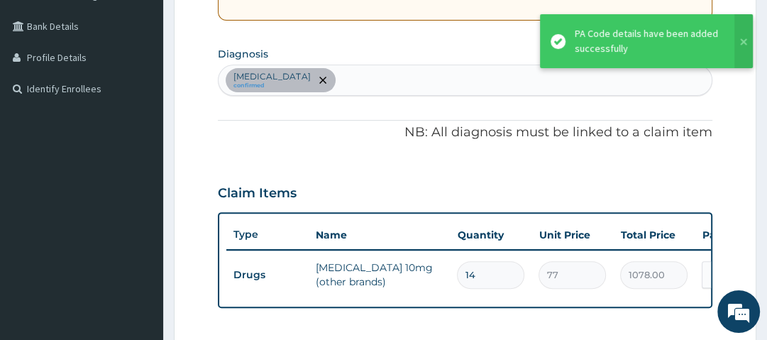
click at [374, 79] on div "[MEDICAL_DATA] confirmed" at bounding box center [465, 80] width 493 height 30
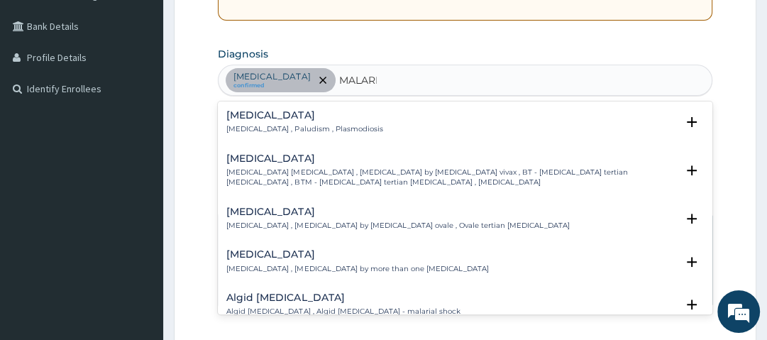
type input "[MEDICAL_DATA]"
click at [270, 115] on h4 "[MEDICAL_DATA]" at bounding box center [304, 115] width 156 height 11
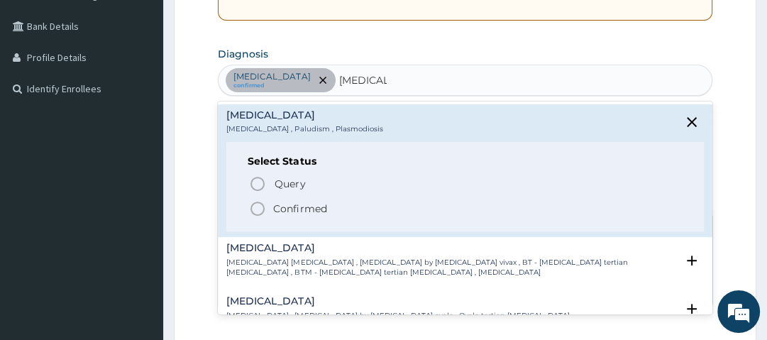
click at [290, 207] on p "Confirmed" at bounding box center [299, 209] width 53 height 14
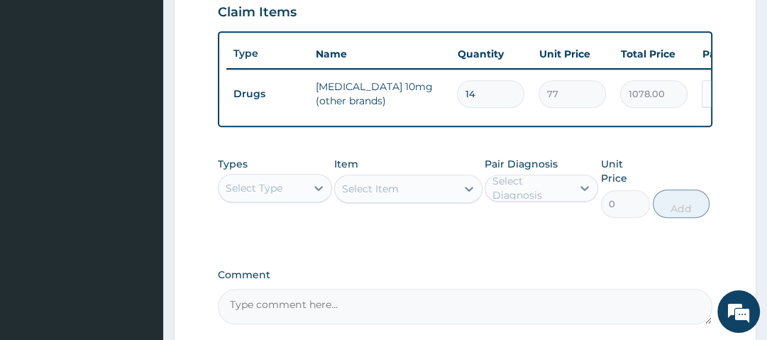
scroll to position [497, 0]
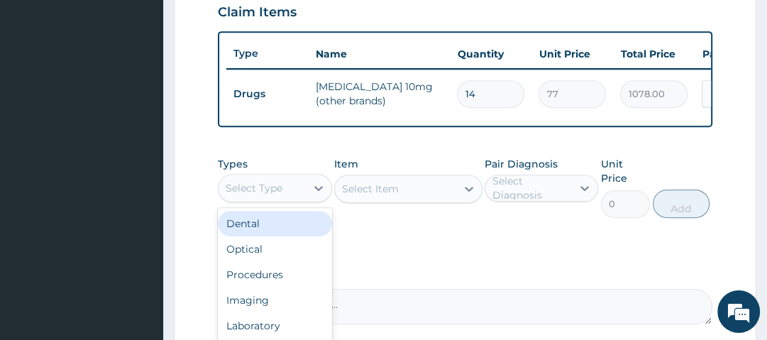
click at [289, 199] on div "Select Type" at bounding box center [262, 188] width 87 height 23
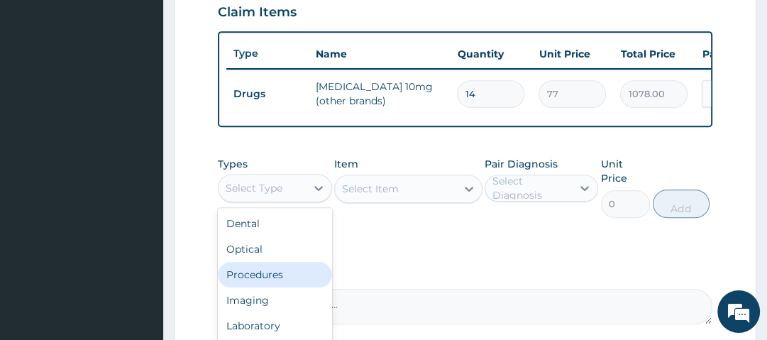
click at [282, 275] on div "Procedures" at bounding box center [275, 275] width 114 height 26
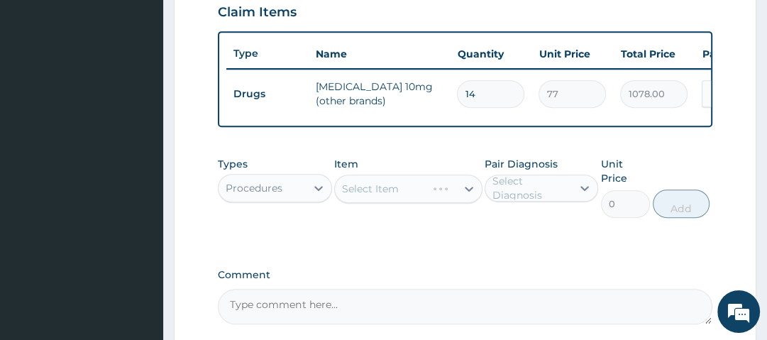
click at [426, 195] on div "Select Item" at bounding box center [408, 189] width 148 height 28
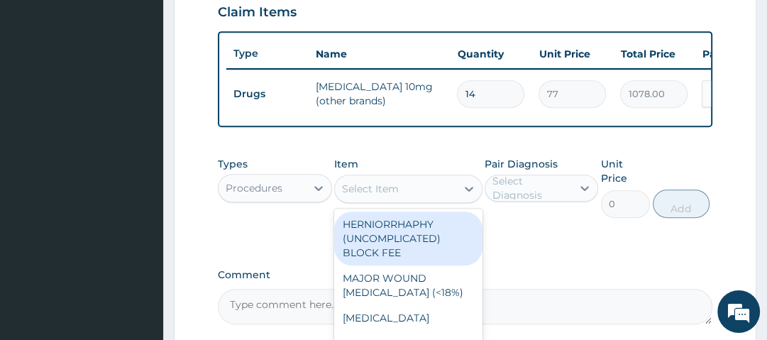
click at [426, 195] on div "Select Item" at bounding box center [395, 188] width 121 height 23
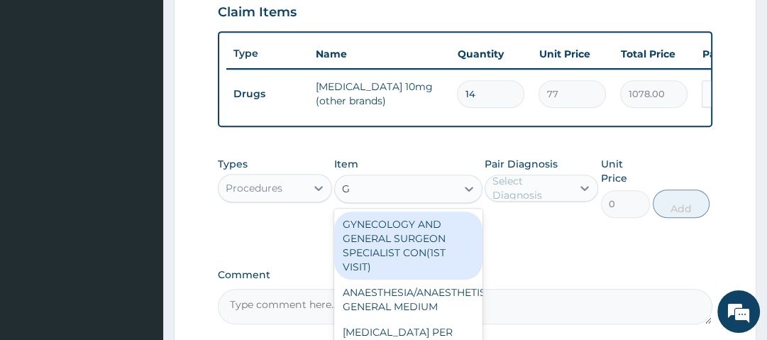
type input "GP"
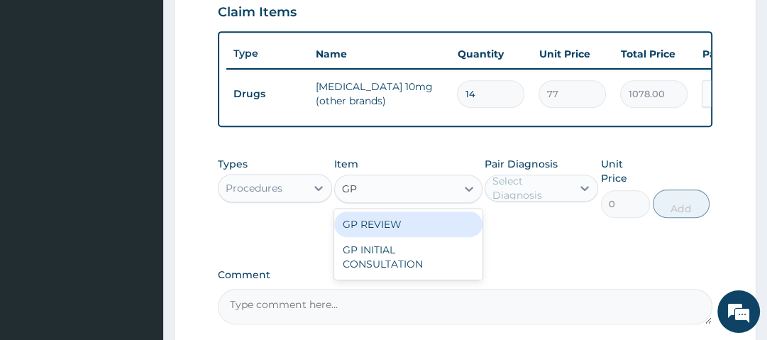
type input "1200"
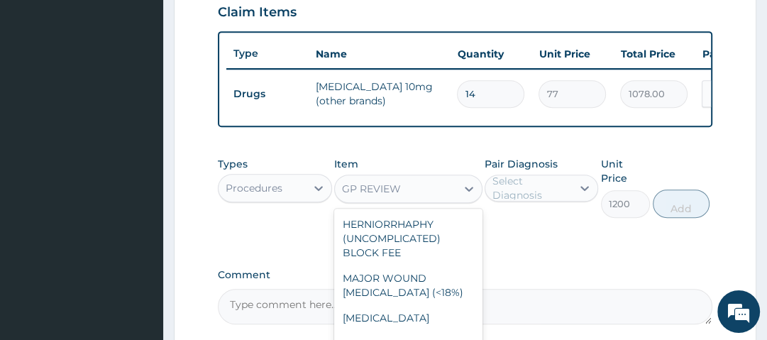
scroll to position [2714, 0]
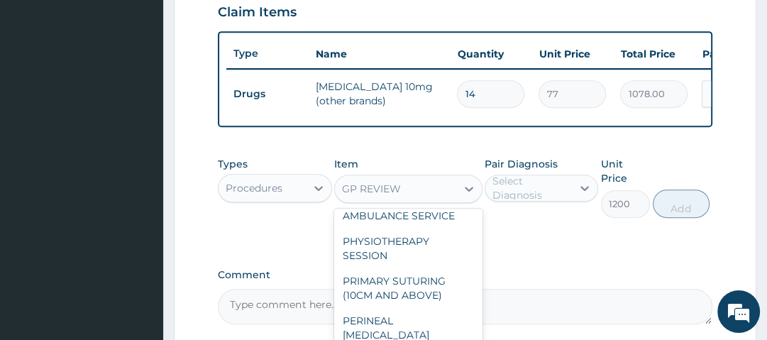
click at [426, 195] on div "GP REVIEW" at bounding box center [395, 188] width 121 height 23
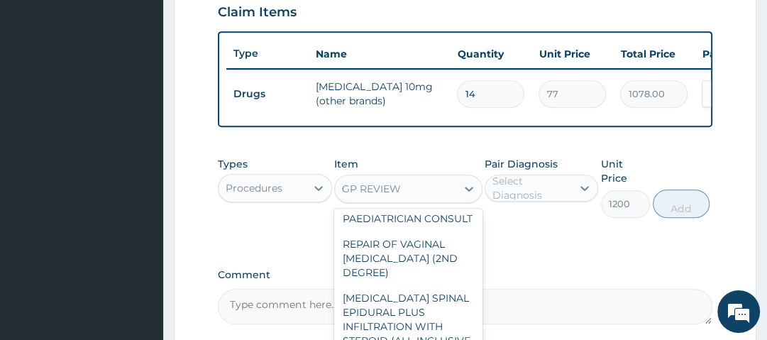
type input "GP"
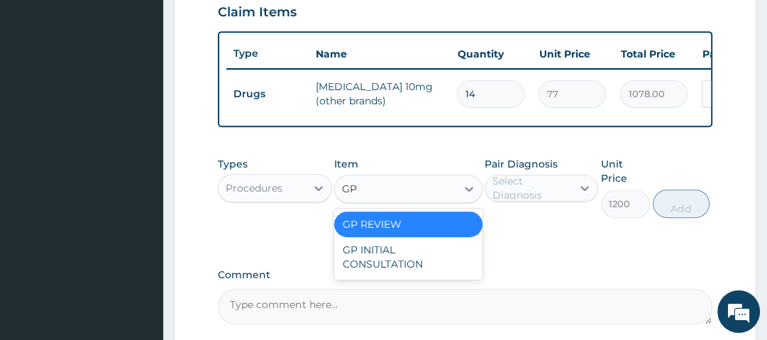
scroll to position [0, 0]
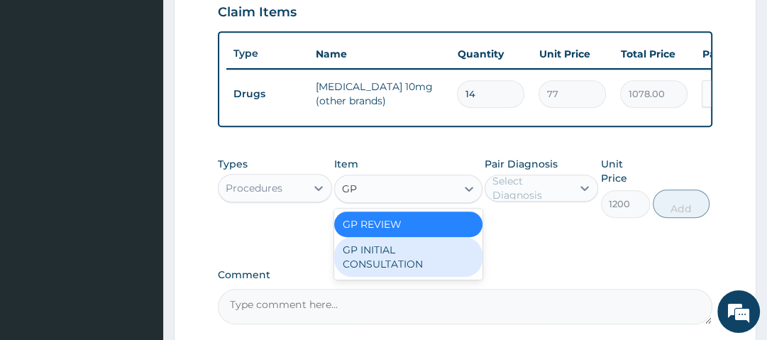
click at [405, 256] on div "GP INITIAL CONSULTATION" at bounding box center [408, 257] width 148 height 40
type input "2500"
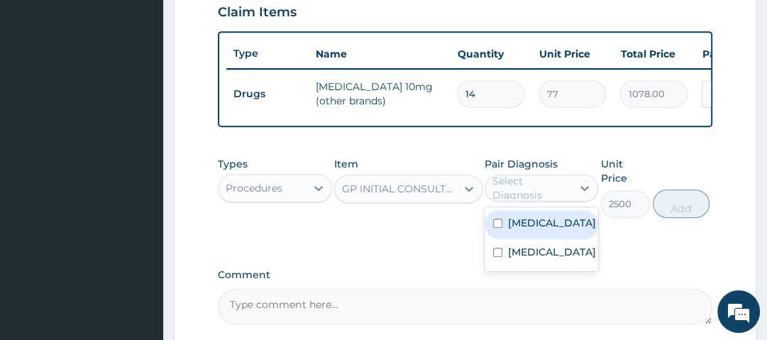
click at [543, 196] on div "Select Diagnosis" at bounding box center [532, 188] width 78 height 28
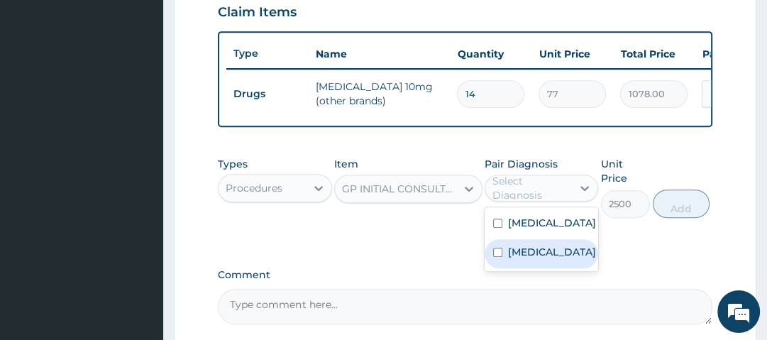
click at [532, 259] on label "[MEDICAL_DATA]" at bounding box center [552, 252] width 88 height 14
checkbox input "true"
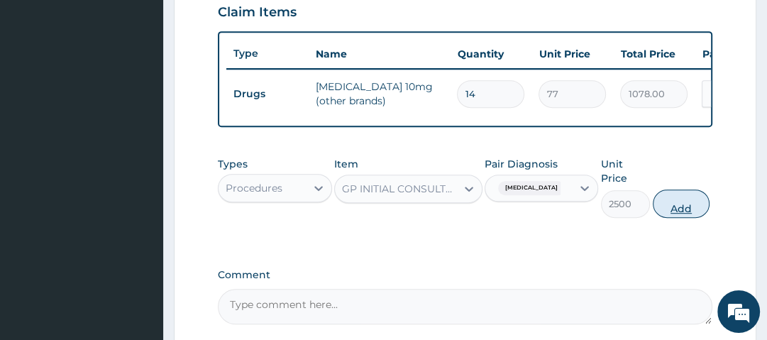
click at [676, 210] on button "Add" at bounding box center [681, 204] width 57 height 28
type input "0"
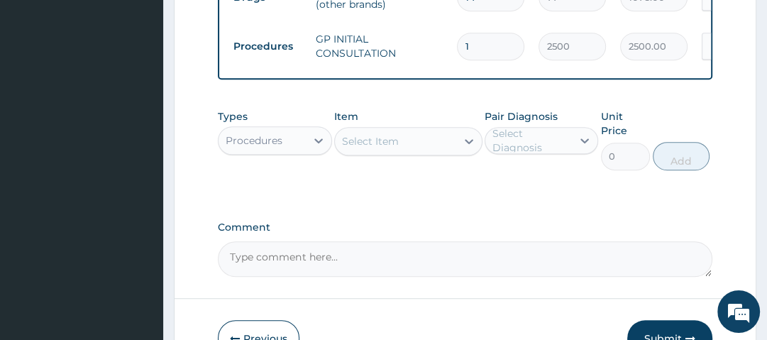
scroll to position [594, 0]
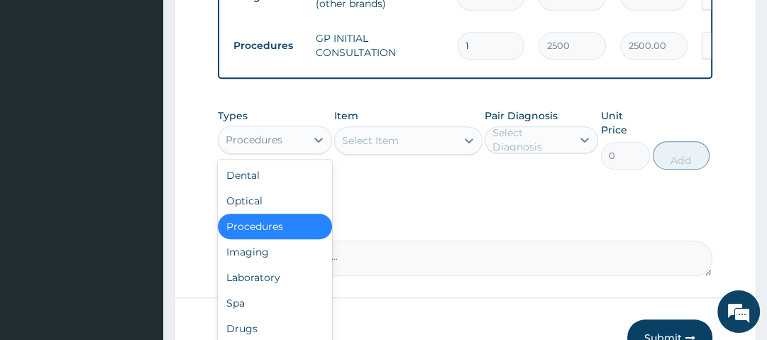
click at [289, 142] on div "Procedures" at bounding box center [262, 139] width 87 height 23
click at [266, 328] on div "Drugs" at bounding box center [275, 329] width 114 height 26
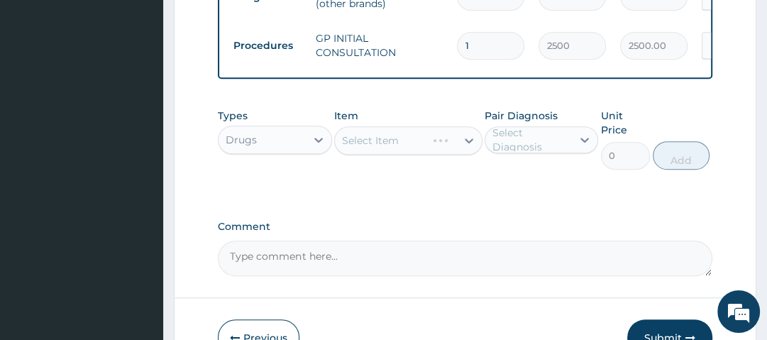
click at [410, 145] on div "Select Item" at bounding box center [408, 140] width 148 height 28
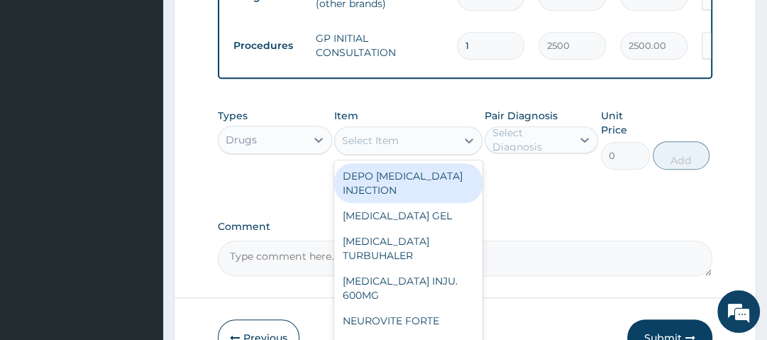
click at [410, 145] on div "Select Item" at bounding box center [395, 140] width 121 height 23
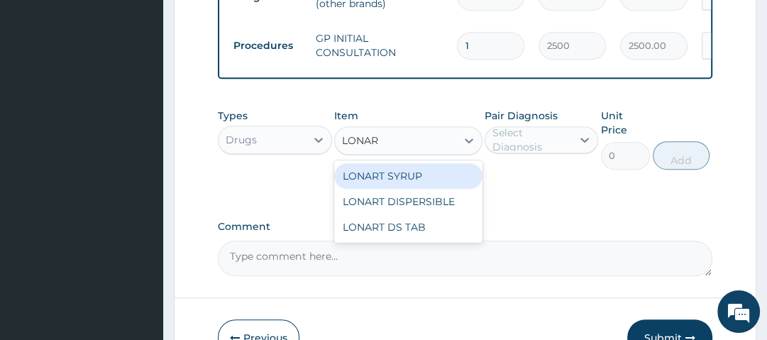
type input "LONART"
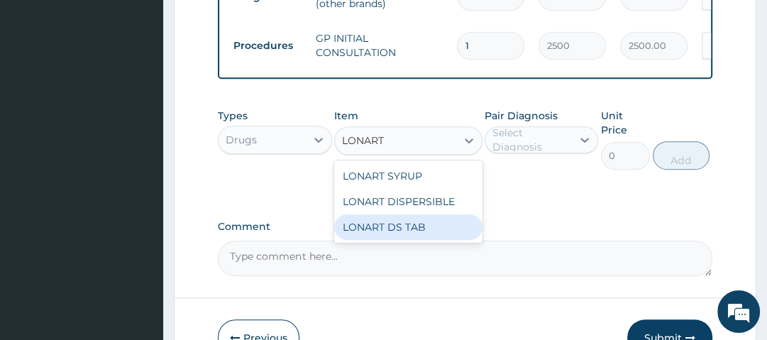
click at [419, 230] on div "LONART DS TAB" at bounding box center [408, 227] width 148 height 26
type input "1400"
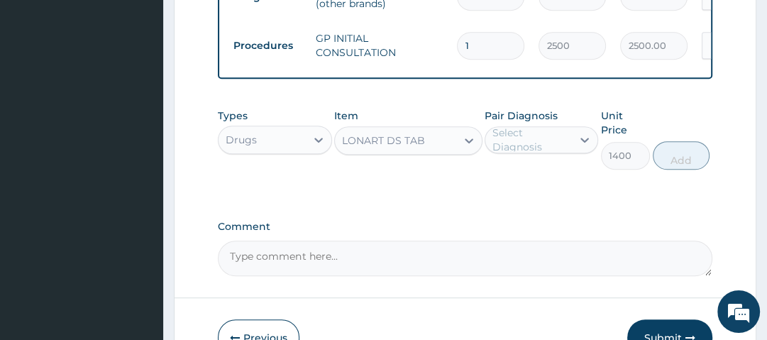
click at [536, 151] on div "Select Diagnosis" at bounding box center [532, 140] width 78 height 28
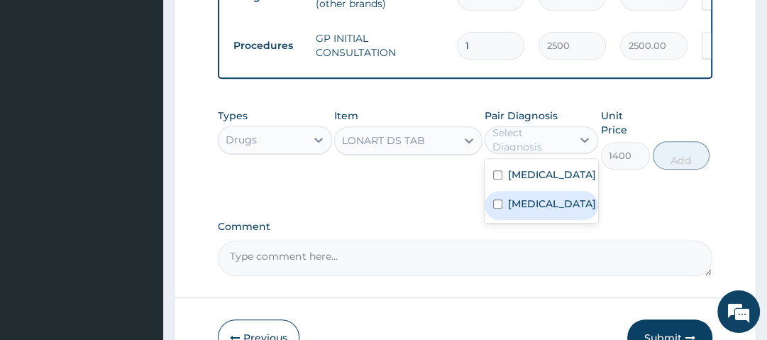
click at [542, 211] on label "[MEDICAL_DATA]" at bounding box center [552, 204] width 88 height 14
checkbox input "true"
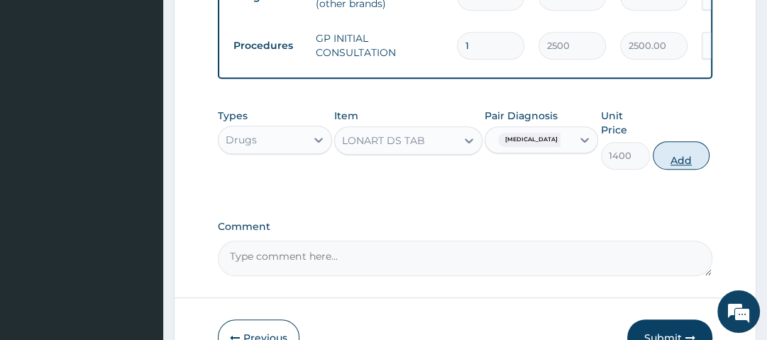
click at [680, 160] on button "Add" at bounding box center [681, 155] width 57 height 28
type input "0"
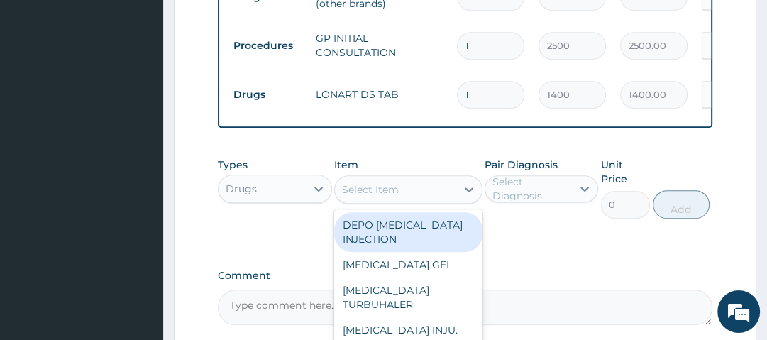
click at [407, 201] on div "Select Item" at bounding box center [395, 189] width 121 height 23
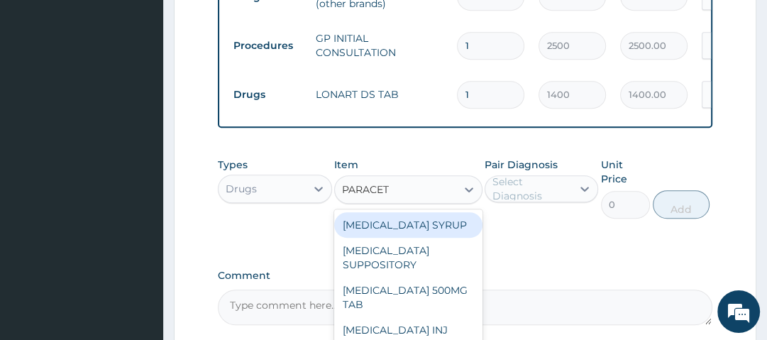
type input "PARACETA"
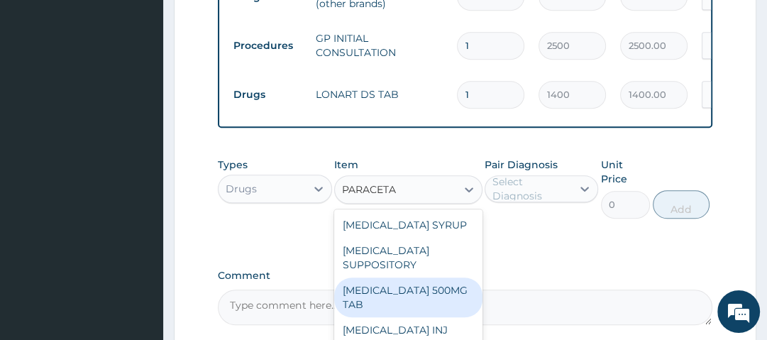
click at [443, 295] on div "[MEDICAL_DATA] 500MG TAB" at bounding box center [408, 298] width 148 height 40
type input "14"
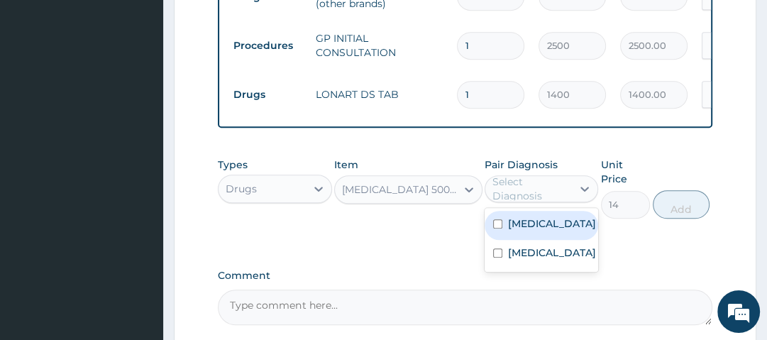
click at [562, 202] on div "Select Diagnosis" at bounding box center [532, 189] width 78 height 28
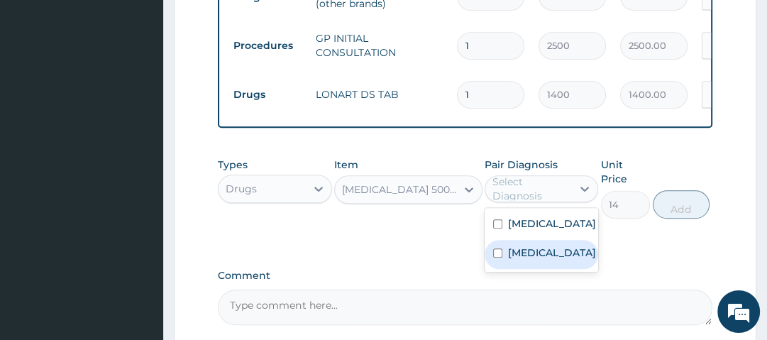
click at [543, 260] on label "[MEDICAL_DATA]" at bounding box center [552, 253] width 88 height 14
checkbox input "true"
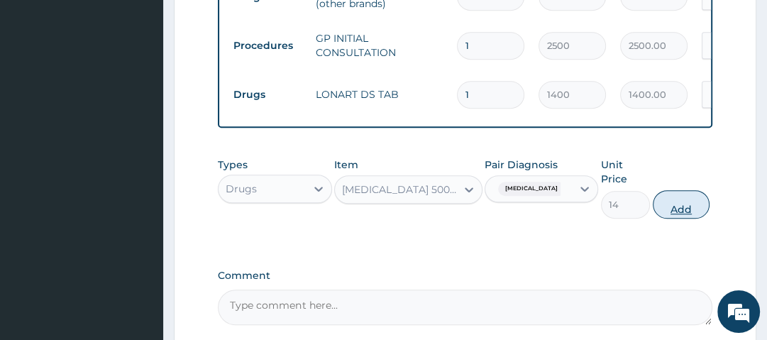
click at [691, 200] on button "Add" at bounding box center [681, 204] width 57 height 28
type input "0"
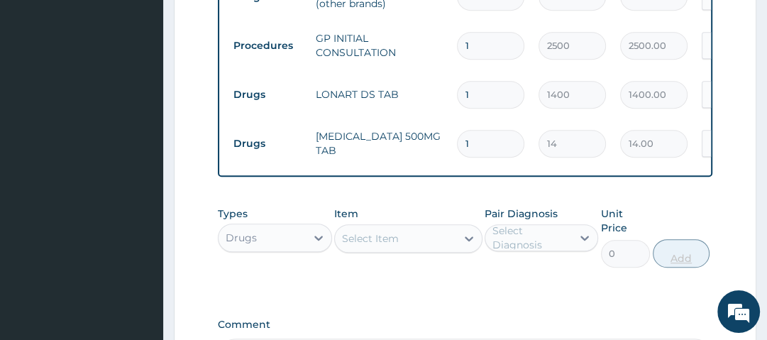
type input "18"
type input "252.00"
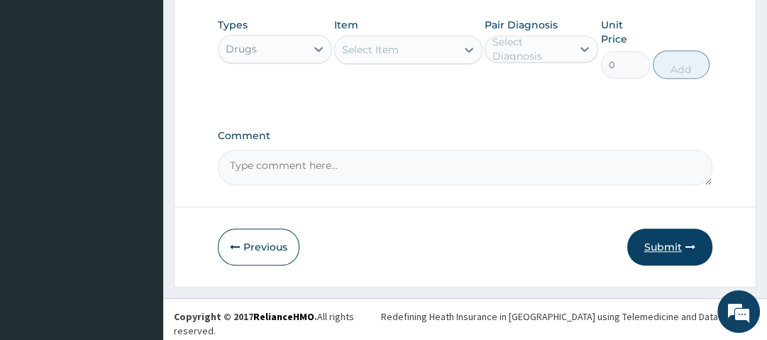
type input "18"
click at [676, 243] on button "Submit" at bounding box center [669, 247] width 85 height 37
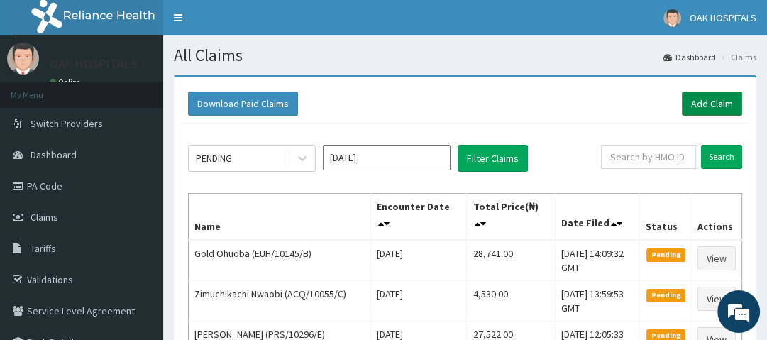
click at [715, 102] on link "Add Claim" at bounding box center [712, 104] width 60 height 24
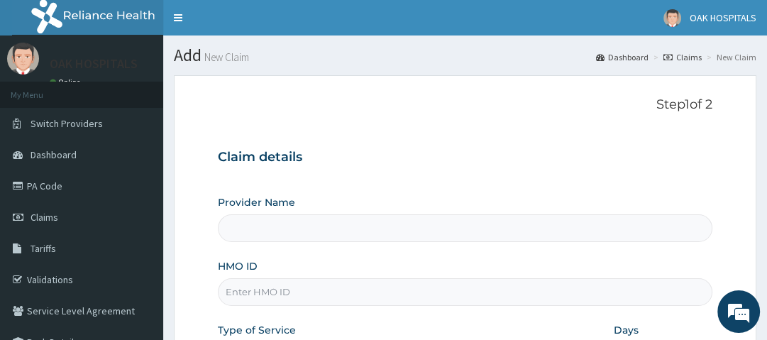
type input "Oak Hospitals"
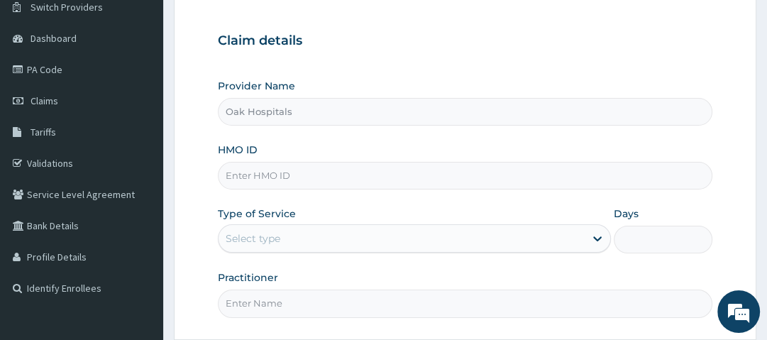
scroll to position [117, 0]
click at [311, 168] on input "HMO ID" at bounding box center [465, 175] width 494 height 28
type input "PNS/10168/A"
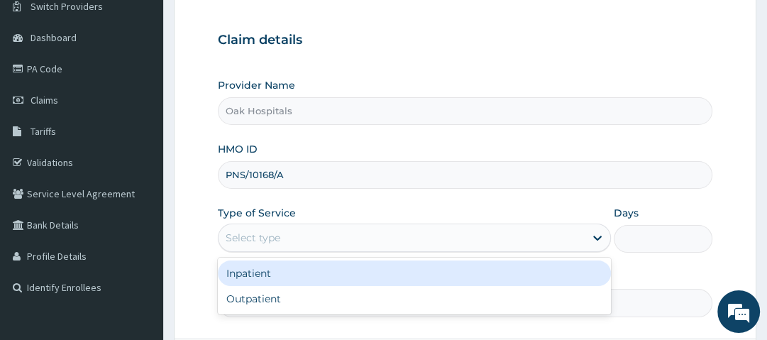
click at [292, 236] on div "Select type" at bounding box center [402, 237] width 366 height 23
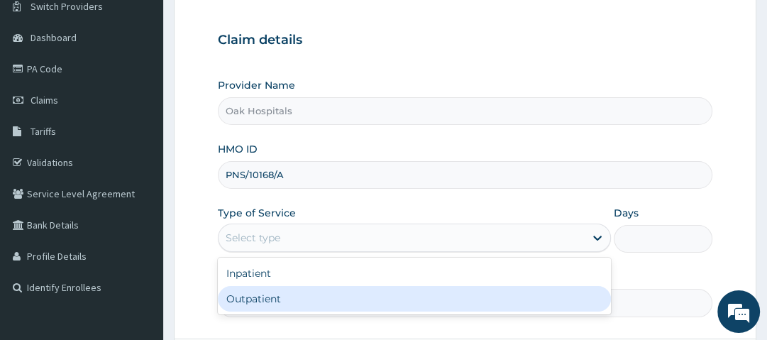
click at [273, 292] on div "Outpatient" at bounding box center [414, 299] width 393 height 26
type input "1"
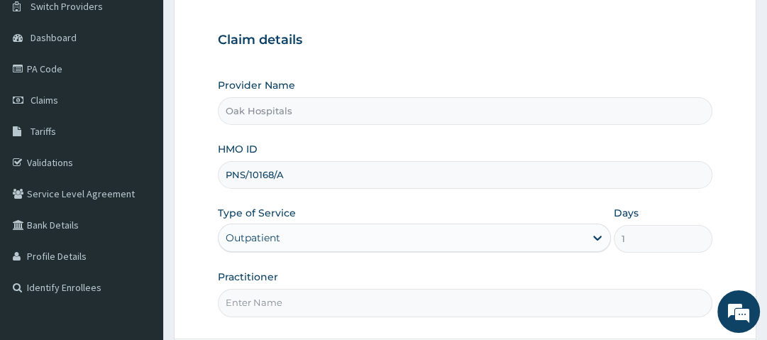
click at [278, 301] on input "Practitioner" at bounding box center [465, 303] width 494 height 28
type input "[PERSON_NAME]"
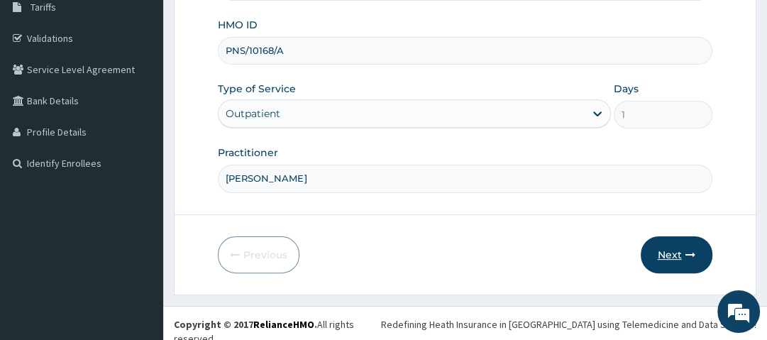
click at [657, 251] on button "Next" at bounding box center [677, 254] width 72 height 37
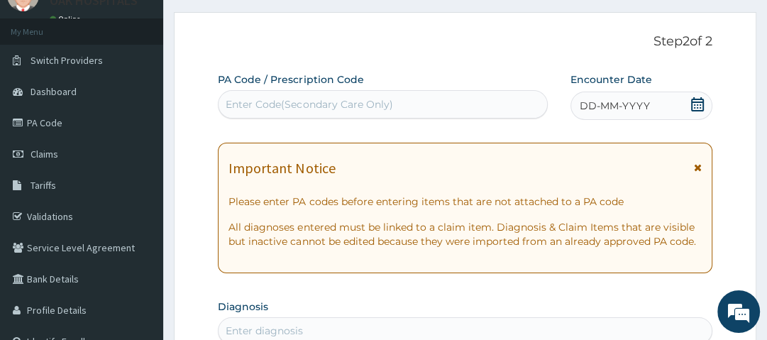
scroll to position [62, 0]
click at [359, 104] on div "Enter Code(Secondary Care Only)" at bounding box center [309, 105] width 167 height 14
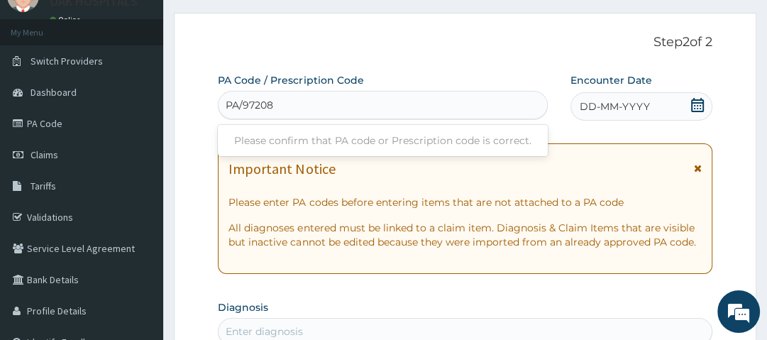
type input "PA/97208F"
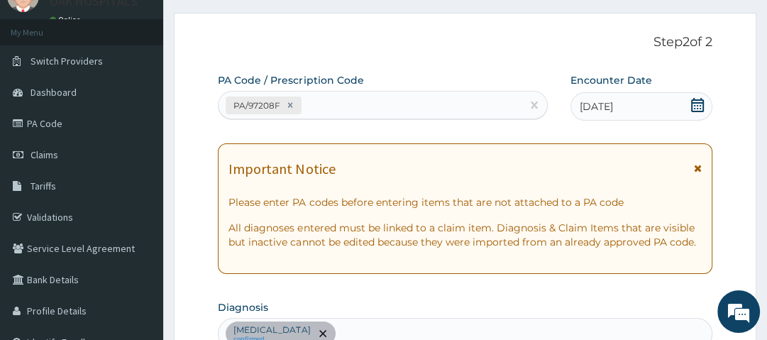
scroll to position [59, 0]
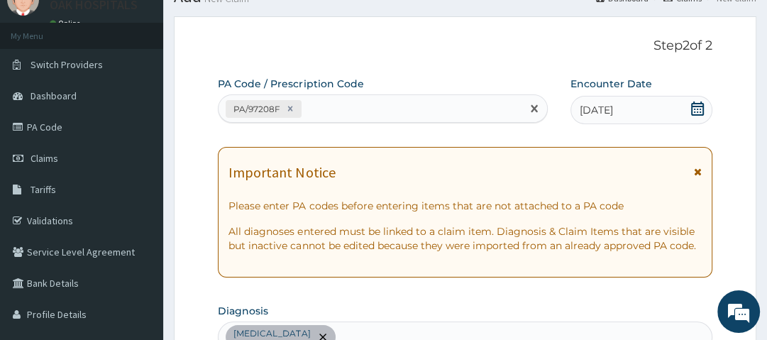
click at [335, 105] on div "PA/97208F" at bounding box center [370, 108] width 303 height 23
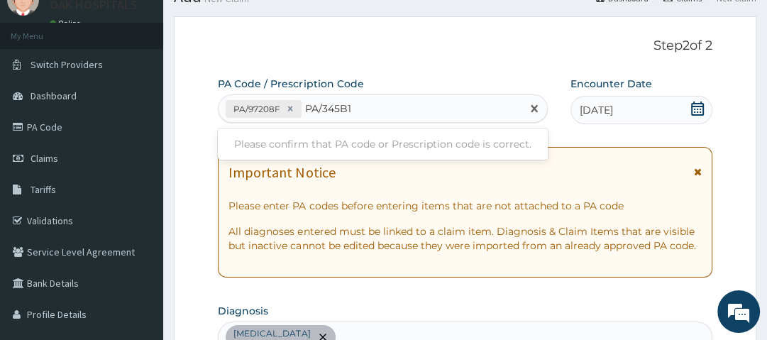
type input "PA/345B12"
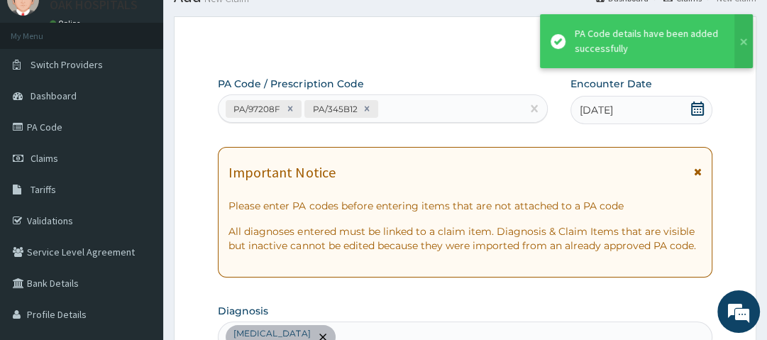
scroll to position [468, 0]
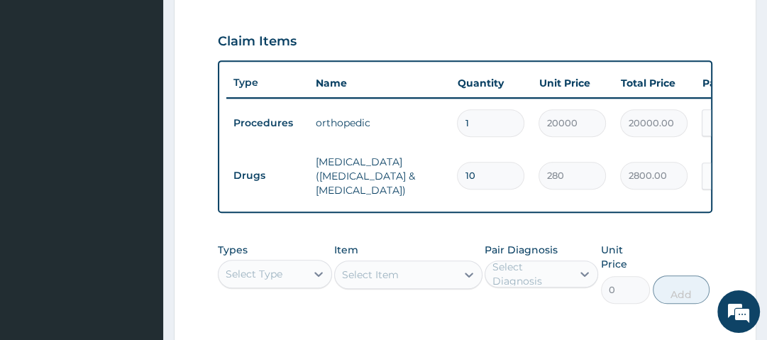
click at [383, 51] on div "Claim Items" at bounding box center [465, 38] width 494 height 37
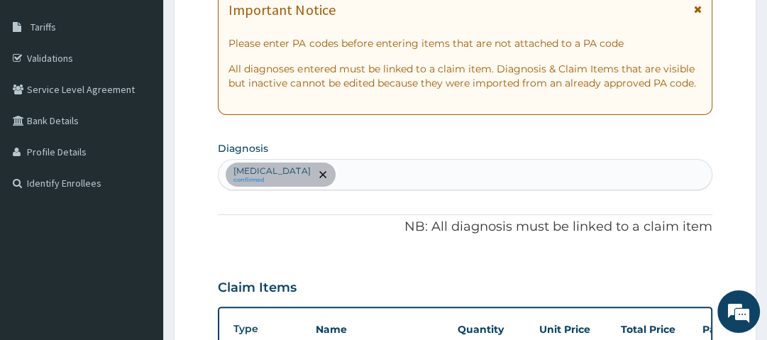
scroll to position [220, 0]
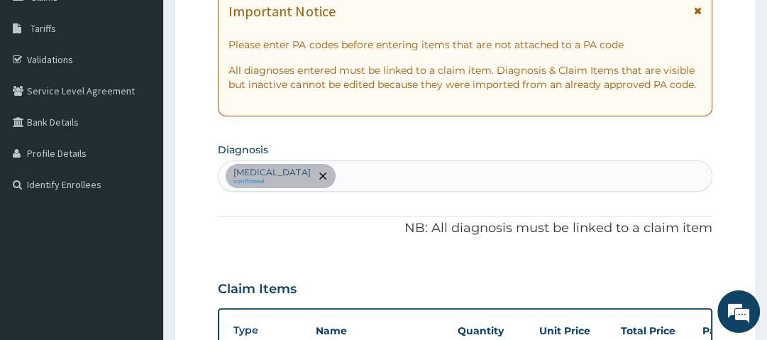
click at [351, 172] on div "Lumbar spondylosis confirmed" at bounding box center [465, 176] width 493 height 30
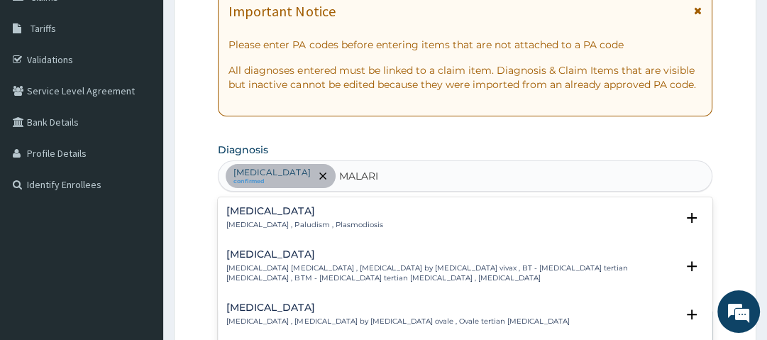
type input "MALARIA"
click at [258, 209] on h4 "Malaria" at bounding box center [304, 211] width 156 height 11
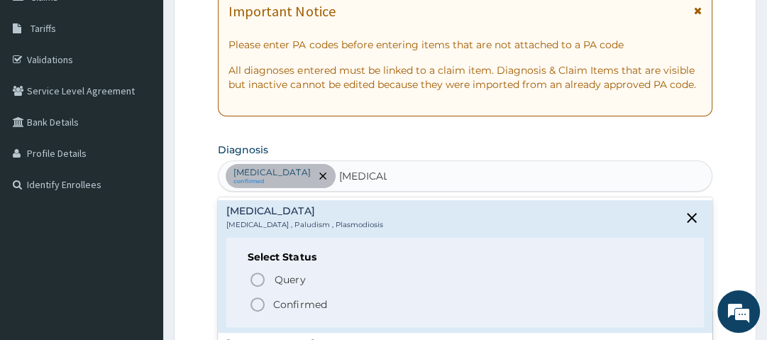
click at [256, 305] on icon "status option filled" at bounding box center [257, 304] width 17 height 17
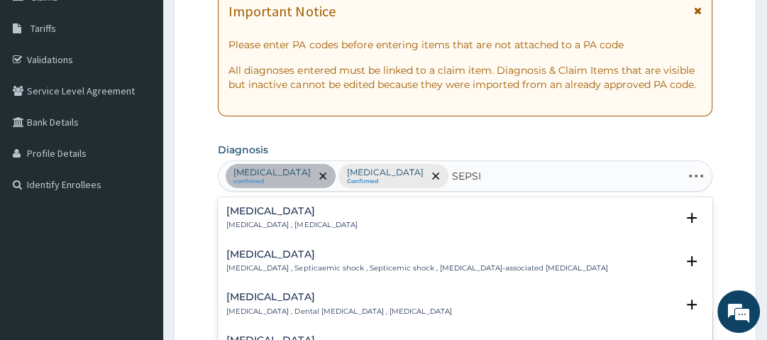
type input "SEPSIS"
click at [256, 209] on h4 "Sepsis" at bounding box center [291, 211] width 131 height 11
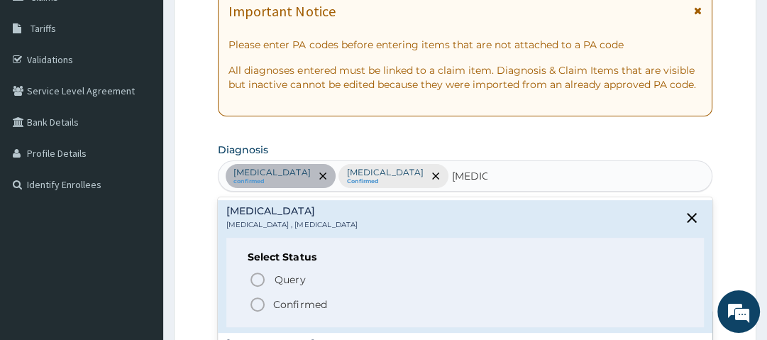
click at [262, 302] on icon "status option filled" at bounding box center [257, 304] width 17 height 17
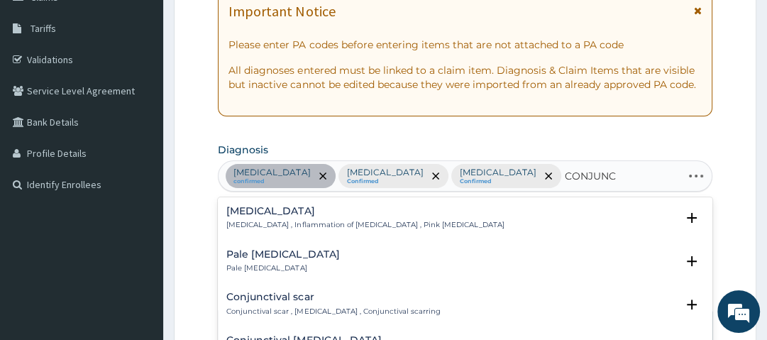
type input "CONJUNCT"
click at [266, 210] on h4 "Conjunctivitis" at bounding box center [365, 211] width 278 height 11
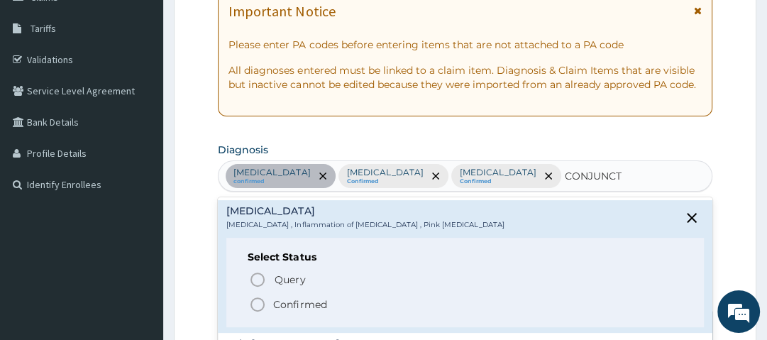
click at [278, 300] on p "Confirmed" at bounding box center [299, 304] width 53 height 14
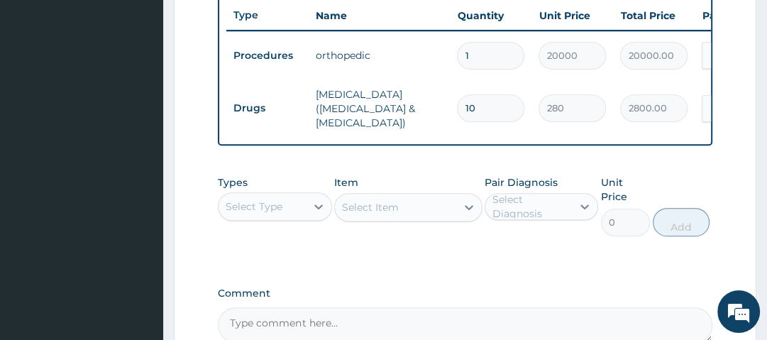
scroll to position [540, 0]
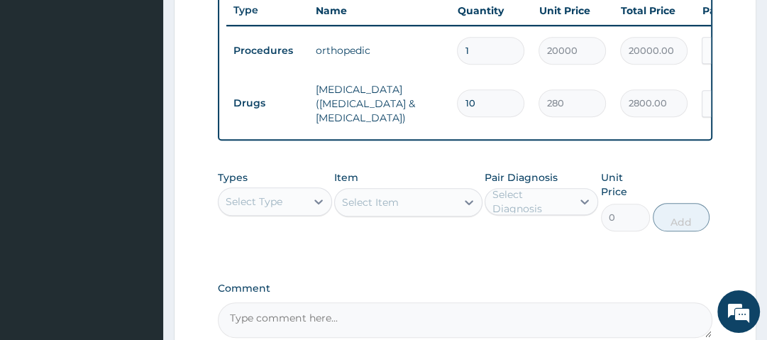
click at [305, 204] on div "Select Type" at bounding box center [262, 201] width 87 height 23
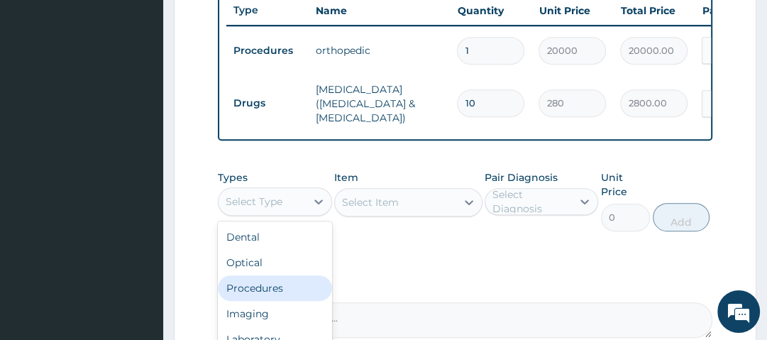
click at [287, 283] on div "Procedures" at bounding box center [275, 288] width 114 height 26
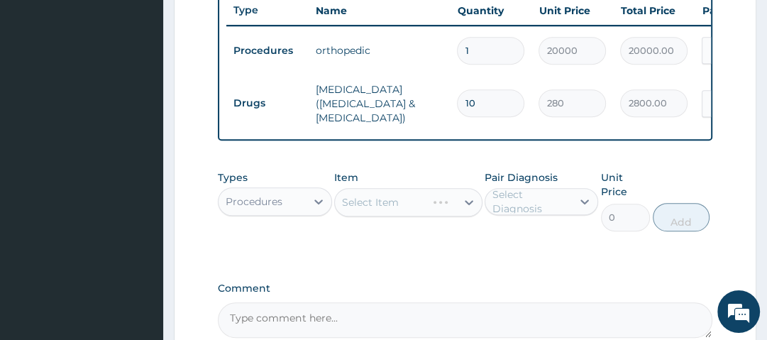
click at [400, 193] on div "Select Item" at bounding box center [408, 202] width 148 height 28
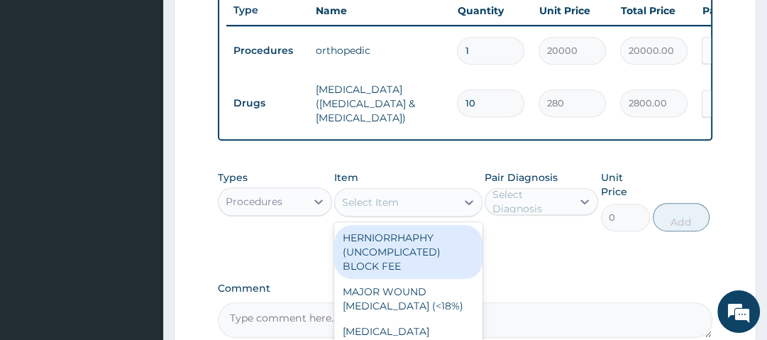
click at [408, 199] on div "Select Item" at bounding box center [395, 202] width 121 height 23
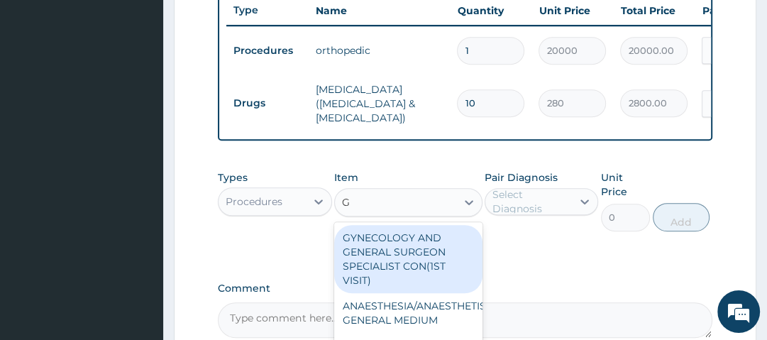
type input "GP"
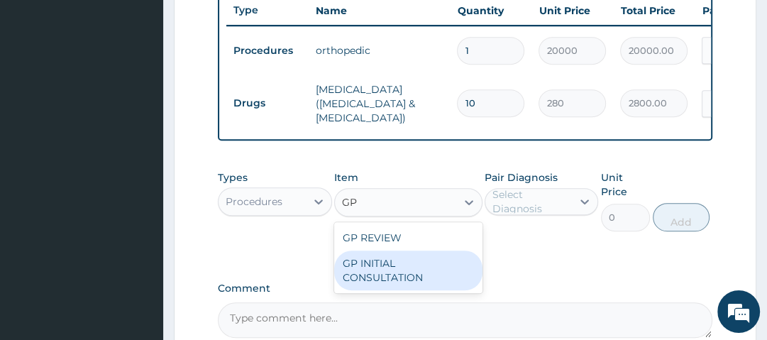
type input "2500"
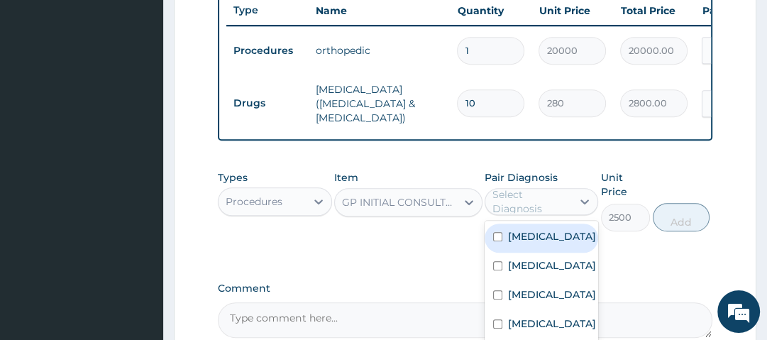
click at [545, 195] on div "Select Diagnosis" at bounding box center [532, 201] width 78 height 28
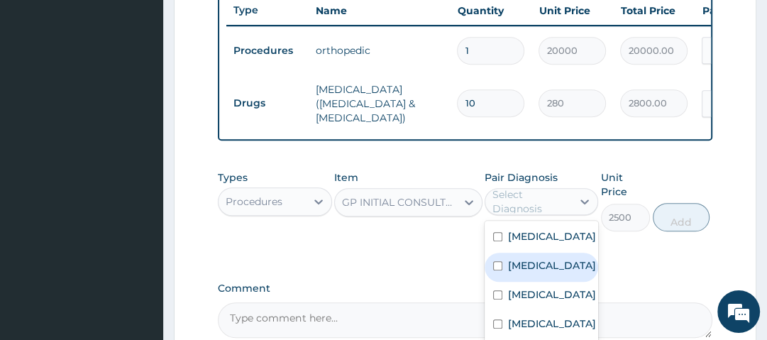
click at [525, 273] on label "Malaria" at bounding box center [552, 265] width 88 height 14
checkbox input "true"
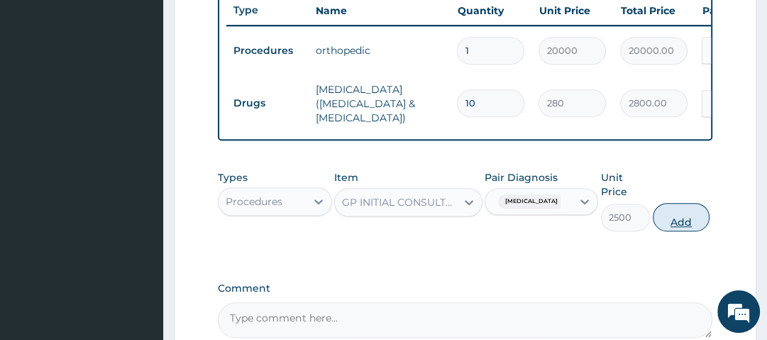
click at [682, 221] on button "Add" at bounding box center [681, 217] width 57 height 28
type input "0"
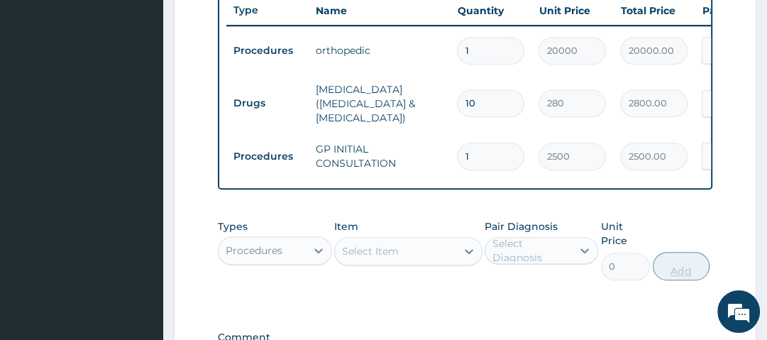
click at [682, 221] on div "Types Procedures Item Select Item Pair Diagnosis Select Diagnosis Unit Price 0 …" at bounding box center [465, 249] width 494 height 75
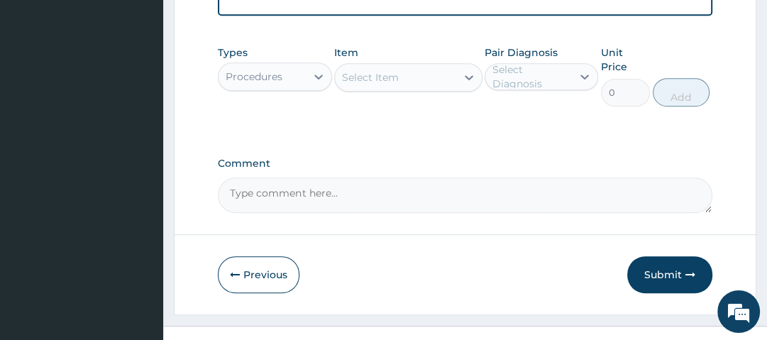
scroll to position [715, 0]
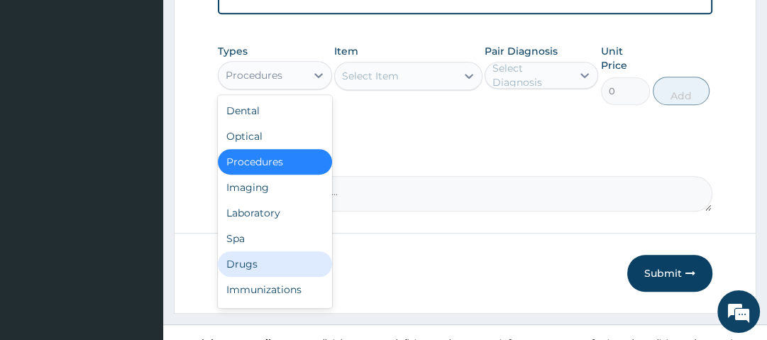
drag, startPoint x: 305, startPoint y: 70, endPoint x: 271, endPoint y: 261, distance: 193.8
click at [271, 89] on div "option Procedures, selected. option Drugs focused, 7 of 10. 10 results availabl…" at bounding box center [275, 75] width 114 height 28
click at [271, 261] on div "Drugs" at bounding box center [275, 264] width 114 height 26
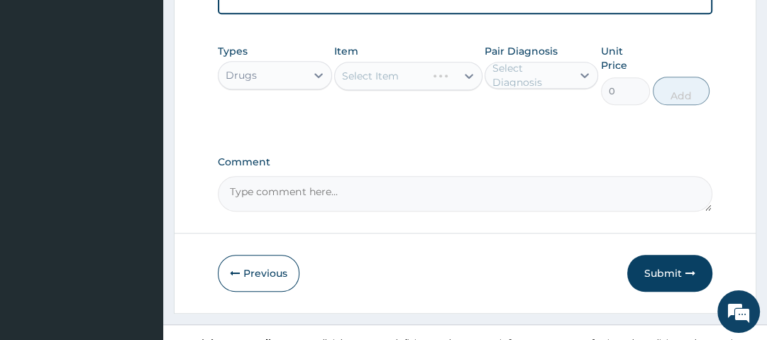
click at [402, 77] on div "Select Item" at bounding box center [408, 76] width 148 height 28
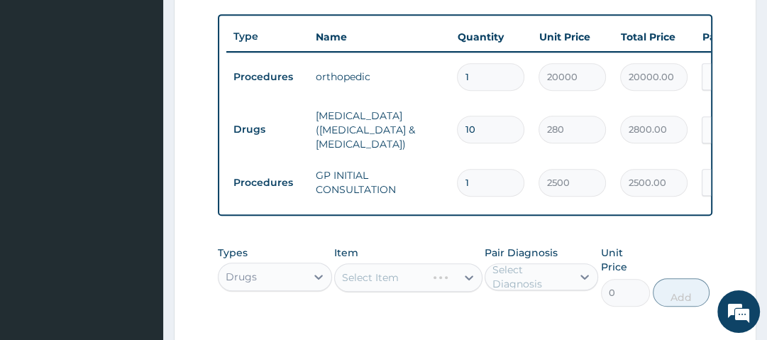
scroll to position [511, 0]
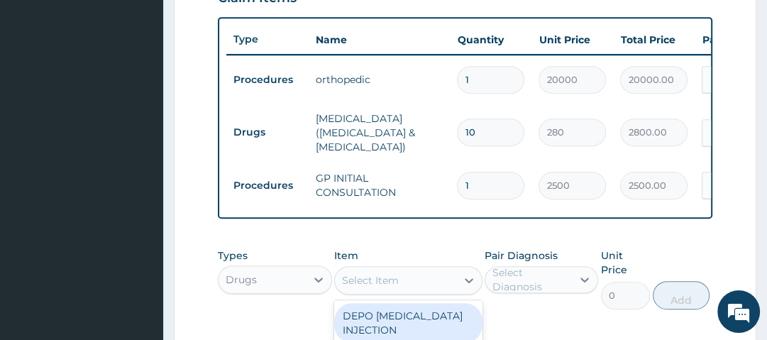
click at [400, 283] on div "Select Item" at bounding box center [395, 280] width 121 height 23
type input "LONART"
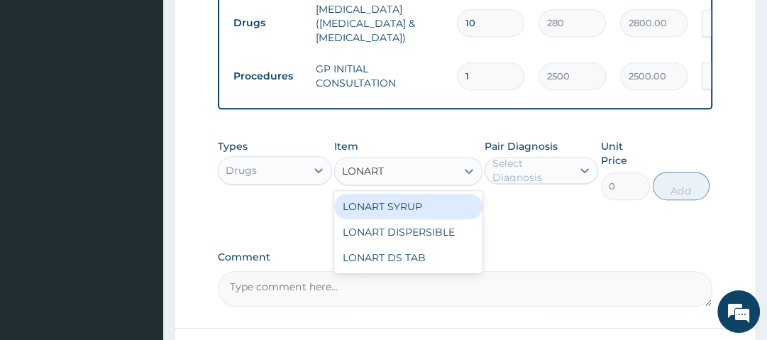
scroll to position [622, 0]
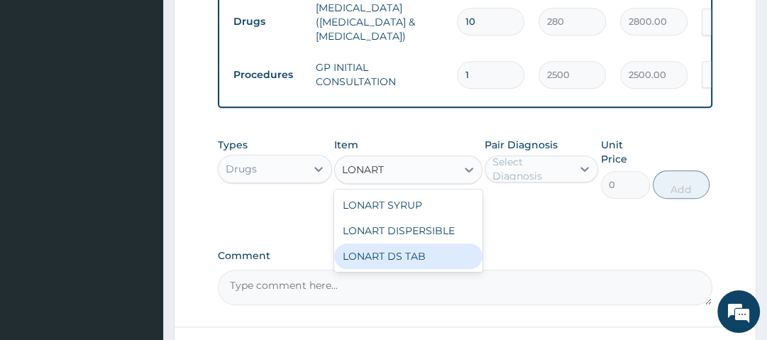
click at [419, 256] on div "LONART DS TAB" at bounding box center [408, 256] width 148 height 26
type input "1400"
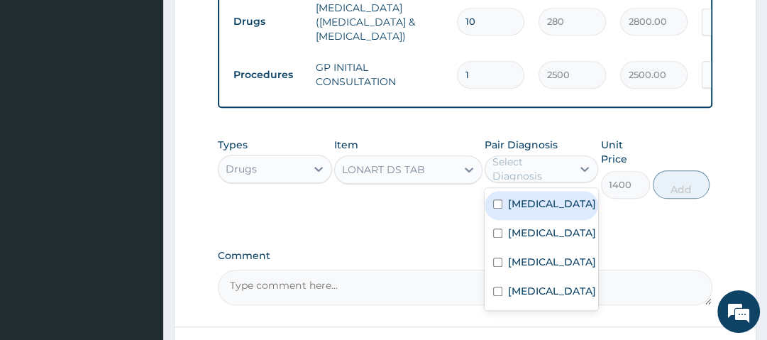
click at [524, 160] on div "Select Diagnosis" at bounding box center [532, 169] width 78 height 28
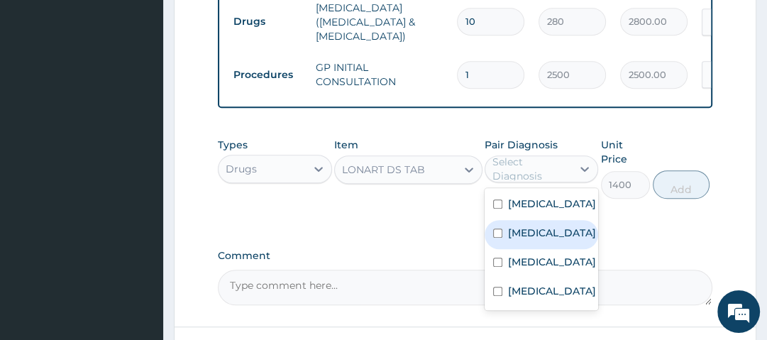
click at [530, 240] on label "Malaria" at bounding box center [552, 233] width 88 height 14
checkbox input "true"
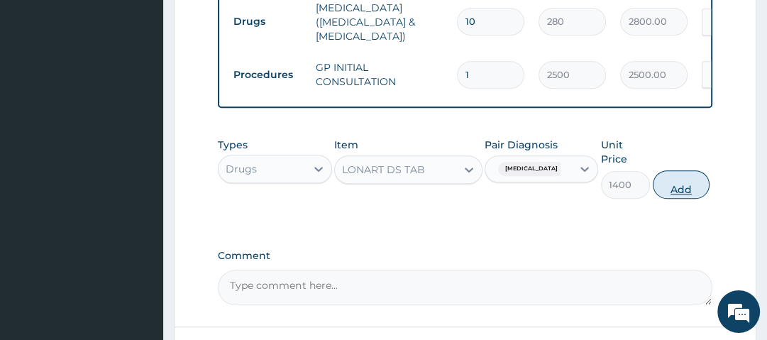
click at [686, 179] on button "Add" at bounding box center [681, 184] width 57 height 28
type input "0"
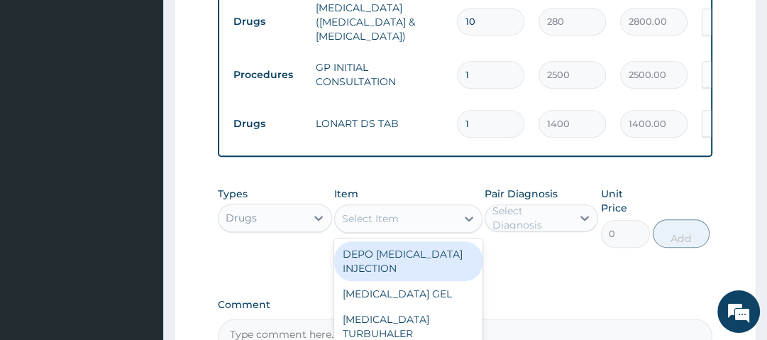
click at [434, 217] on div "Select Item" at bounding box center [395, 218] width 121 height 23
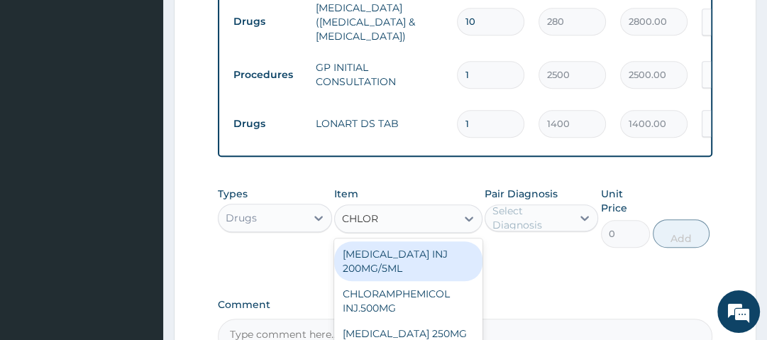
type input "CHLORA"
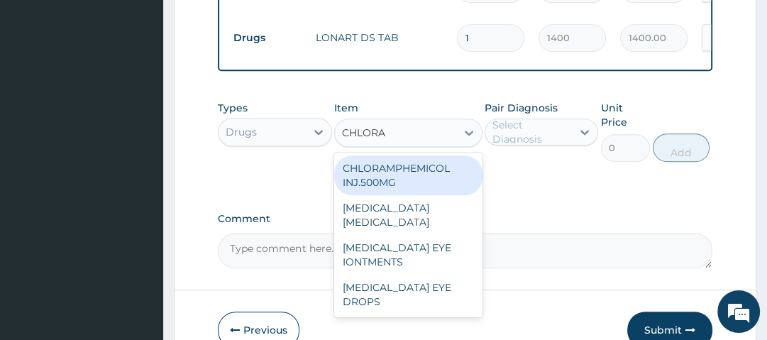
scroll to position [708, 0]
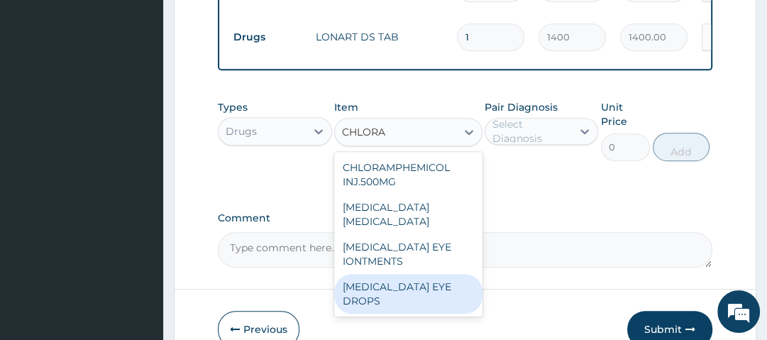
click at [428, 292] on div "CHLORAMPHENICOL EYE DROPS" at bounding box center [408, 294] width 148 height 40
type input "350"
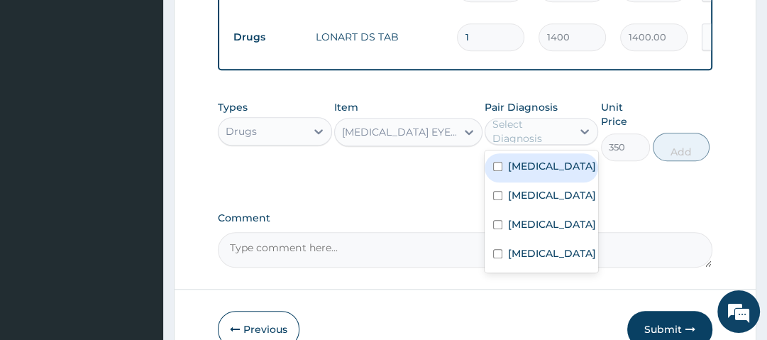
click at [547, 130] on div "Select Diagnosis" at bounding box center [532, 131] width 78 height 28
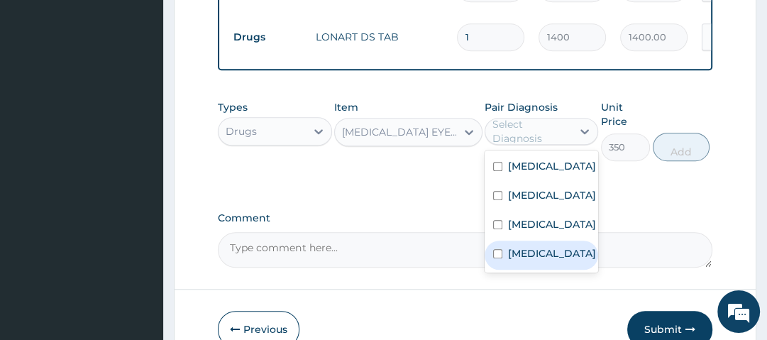
click at [535, 260] on label "Conjunctivitis" at bounding box center [552, 253] width 88 height 14
checkbox input "true"
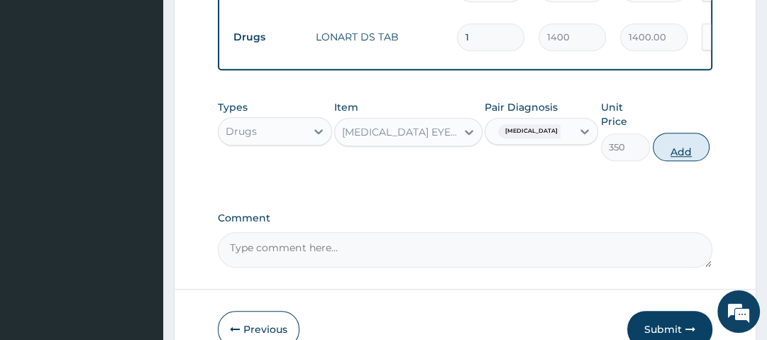
click at [679, 144] on button "Add" at bounding box center [681, 147] width 57 height 28
type input "0"
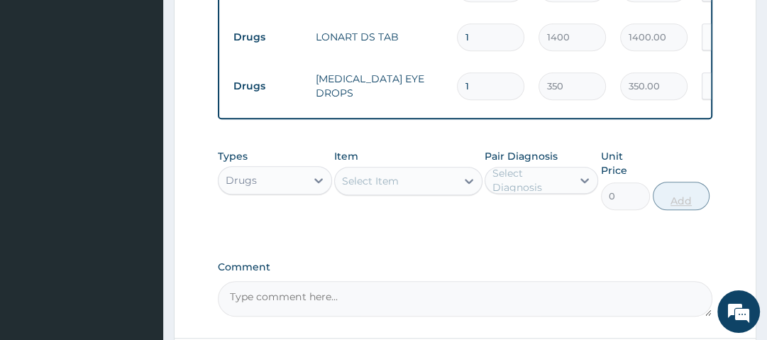
click at [679, 144] on div "Types Drugs Item Select Item Pair Diagnosis Select Diagnosis Unit Price 0 Add" at bounding box center [465, 179] width 494 height 75
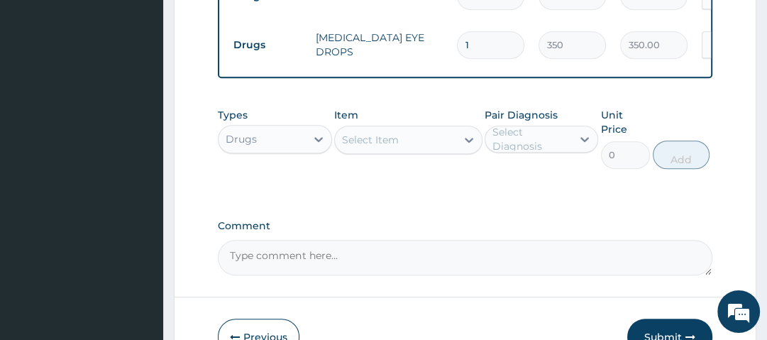
scroll to position [832, 0]
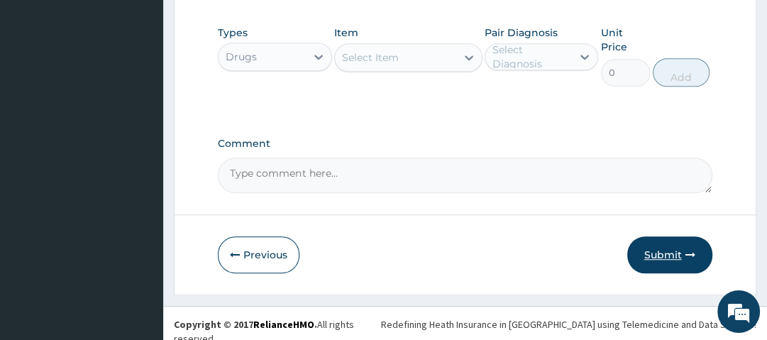
click at [662, 253] on button "Submit" at bounding box center [669, 254] width 85 height 37
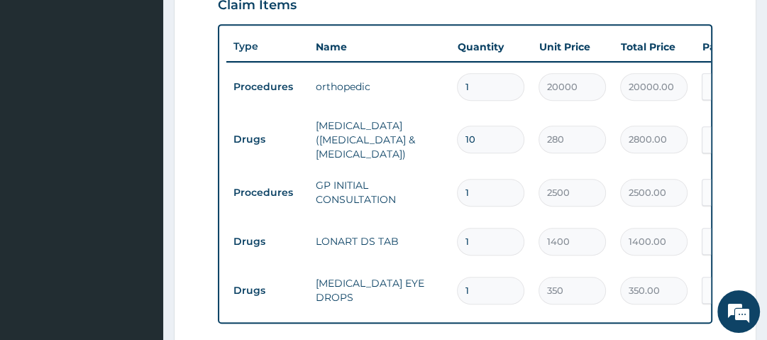
scroll to position [0, 218]
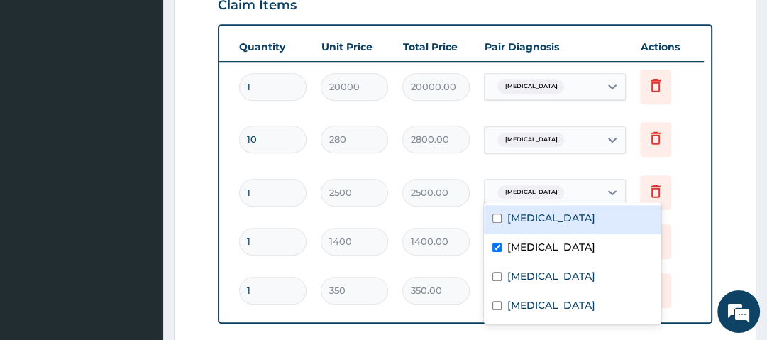
click at [708, 183] on div "Type Name Quantity Unit Price Total Price Pair Diagnosis Actions Procedures ort…" at bounding box center [465, 174] width 494 height 300
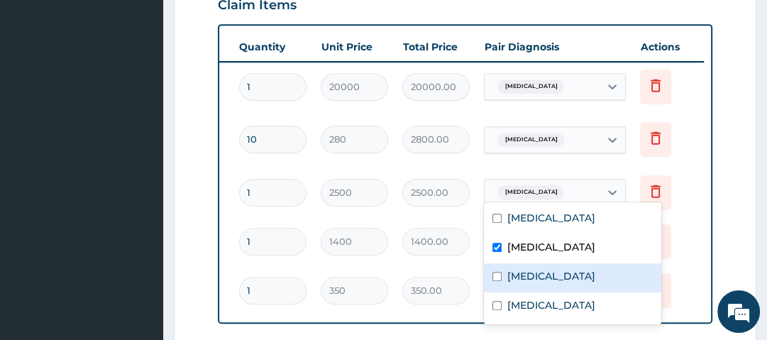
click at [564, 275] on div "Sepsis" at bounding box center [572, 277] width 177 height 29
checkbox input "true"
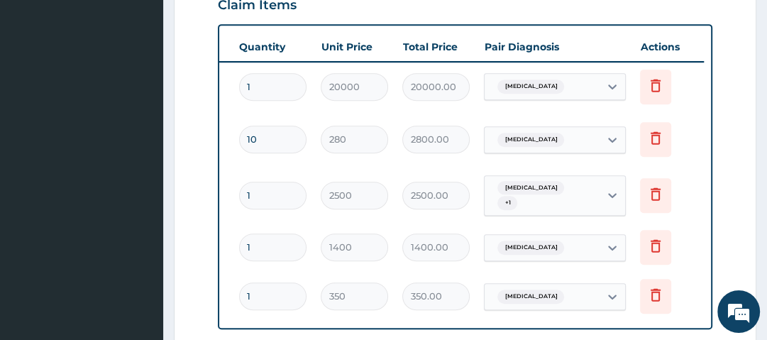
click at [750, 185] on form "Step 2 of 2 PA Code / Prescription Code PA/97208F PA/345B12 Encounter Date 11-0…" at bounding box center [465, 100] width 583 height 1058
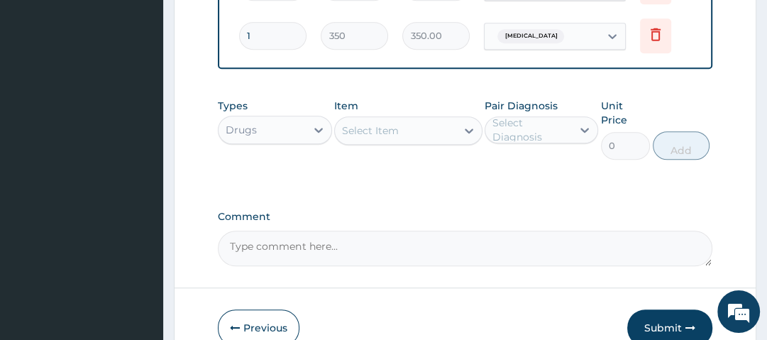
scroll to position [765, 0]
click at [682, 309] on button "Submit" at bounding box center [669, 327] width 85 height 37
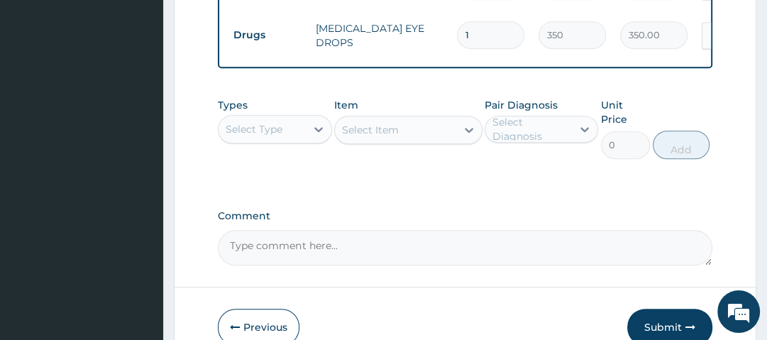
click at [682, 309] on button "Submit" at bounding box center [669, 327] width 85 height 37
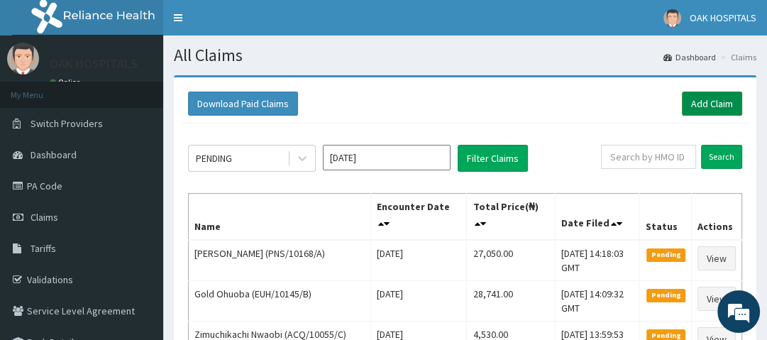
click at [713, 99] on link "Add Claim" at bounding box center [712, 104] width 60 height 24
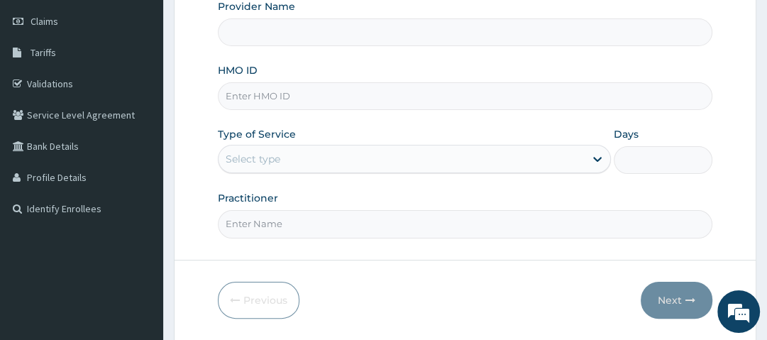
type input "Oak Hospitals"
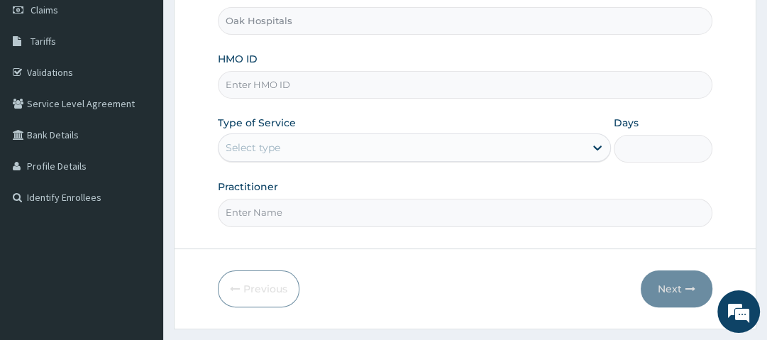
scroll to position [209, 0]
click at [312, 78] on input "HMO ID" at bounding box center [465, 84] width 494 height 28
type input "FTE/10031/C"
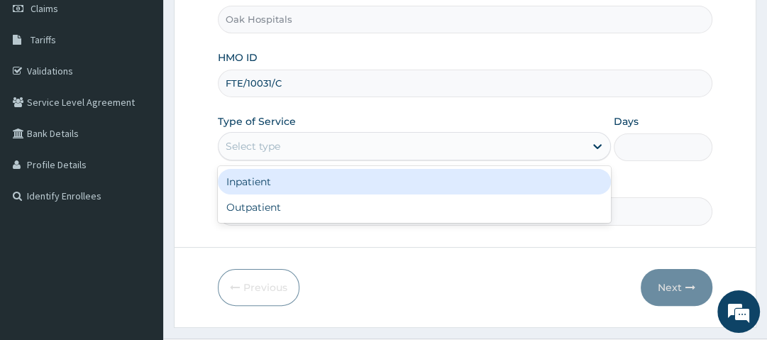
click at [321, 152] on div "Select type" at bounding box center [402, 146] width 366 height 23
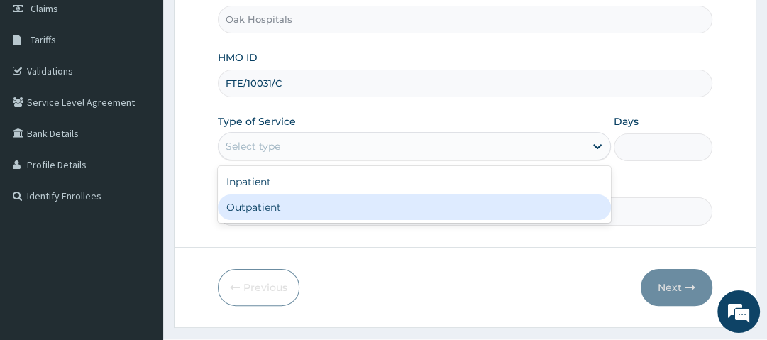
click at [309, 210] on div "Outpatient" at bounding box center [414, 207] width 393 height 26
type input "1"
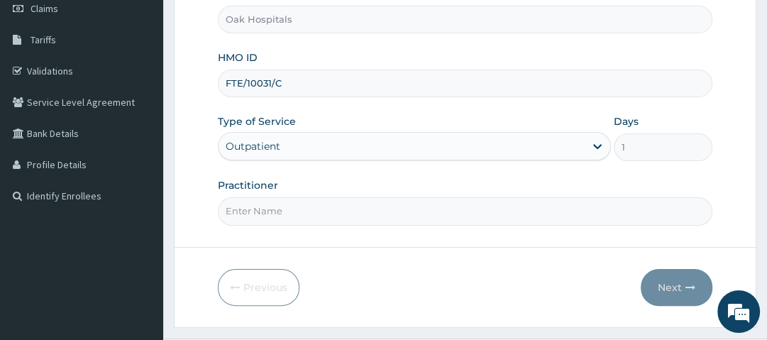
click at [309, 210] on input "Practitioner" at bounding box center [465, 211] width 494 height 28
type input "DR JAMES"
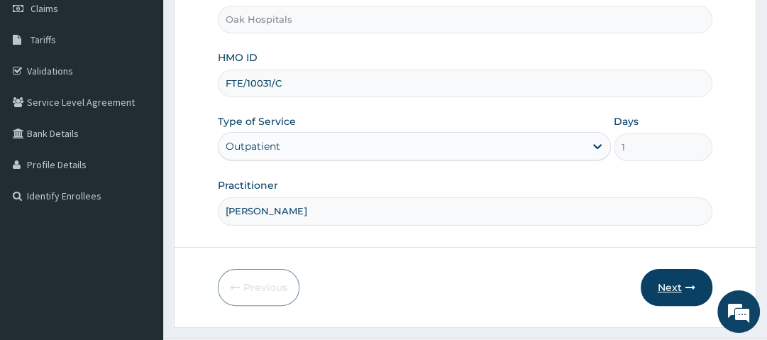
click at [681, 278] on button "Next" at bounding box center [677, 287] width 72 height 37
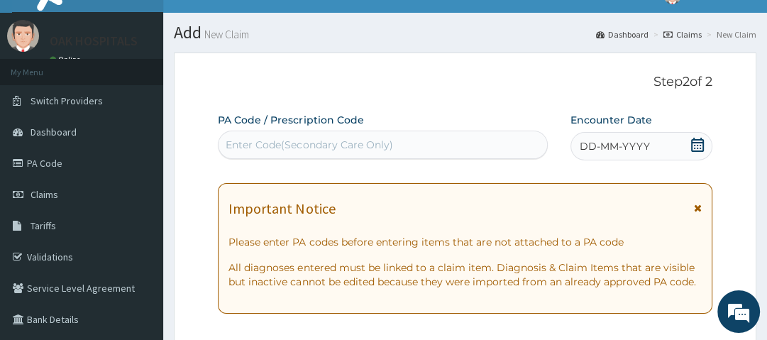
scroll to position [23, 0]
click at [693, 145] on icon at bounding box center [698, 145] width 14 height 14
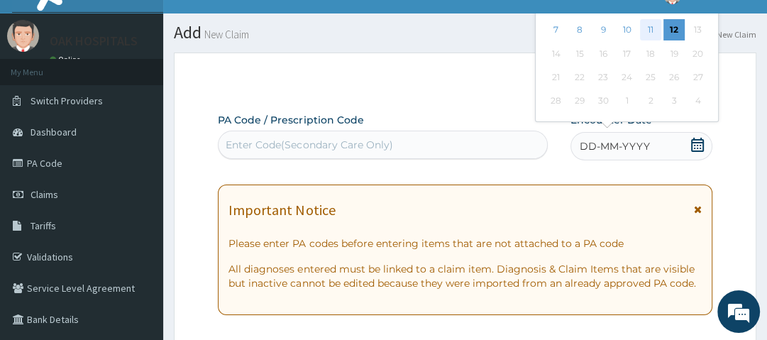
click at [654, 28] on div "11" at bounding box center [650, 30] width 21 height 21
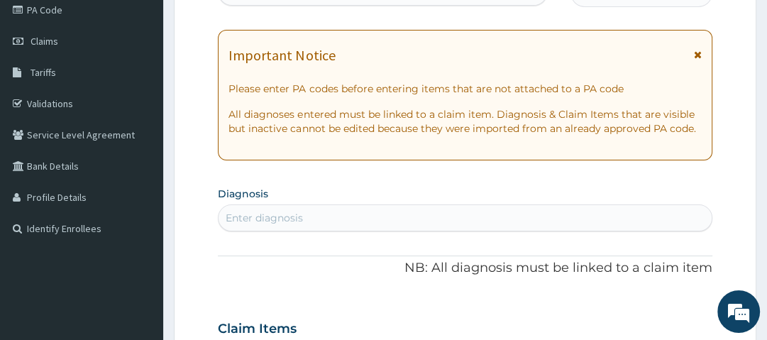
scroll to position [196, 0]
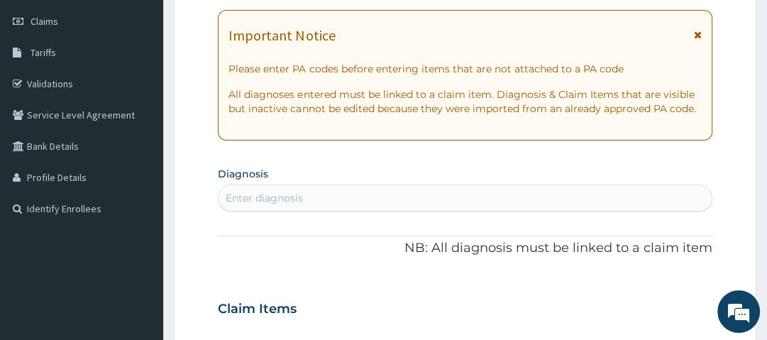
click at [346, 193] on div "Enter diagnosis" at bounding box center [465, 198] width 493 height 23
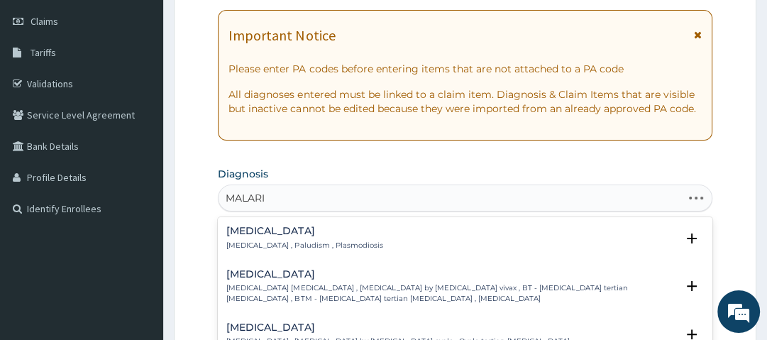
type input "MALARIA"
click at [260, 233] on h4 "Malaria" at bounding box center [304, 231] width 156 height 11
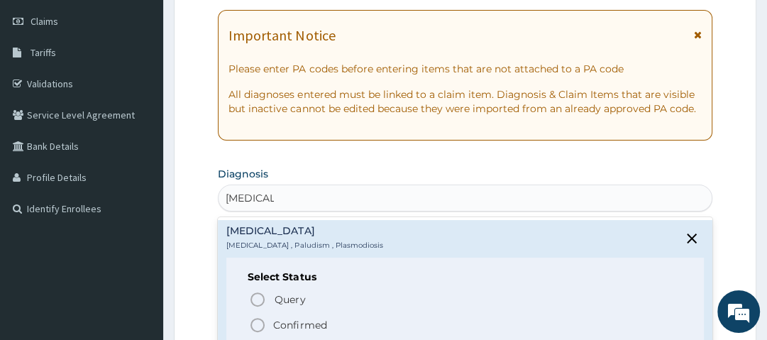
click at [258, 323] on icon "status option filled" at bounding box center [257, 325] width 17 height 17
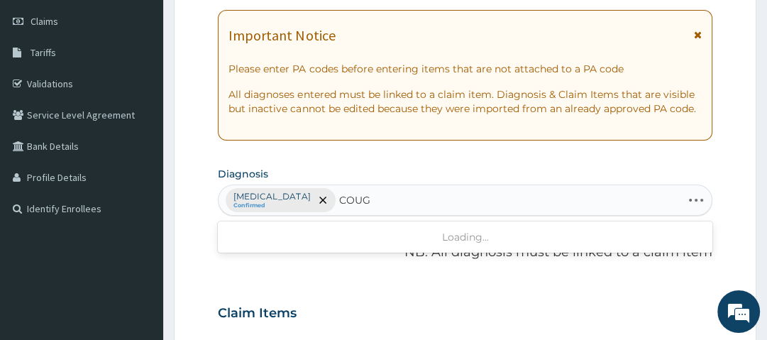
type input "COUGH"
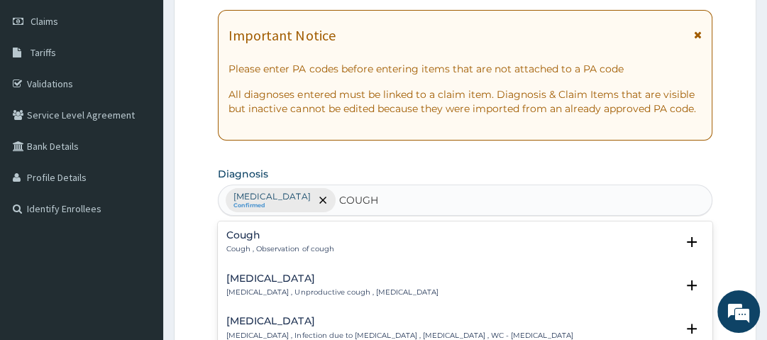
click at [263, 240] on div "Cough Cough , Observation of cough" at bounding box center [279, 242] width 107 height 25
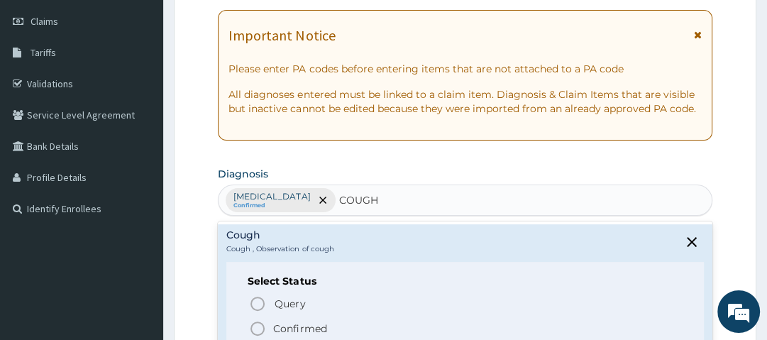
click at [260, 324] on icon "status option filled" at bounding box center [257, 328] width 17 height 17
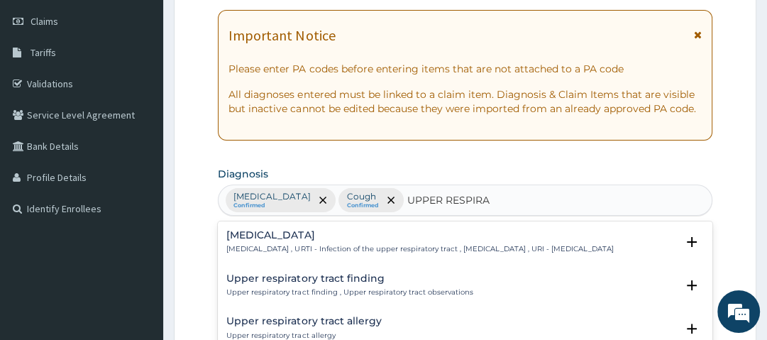
type input "UPPER RESPIRAT"
click at [262, 236] on h4 "Upper respiratory infection" at bounding box center [419, 235] width 387 height 11
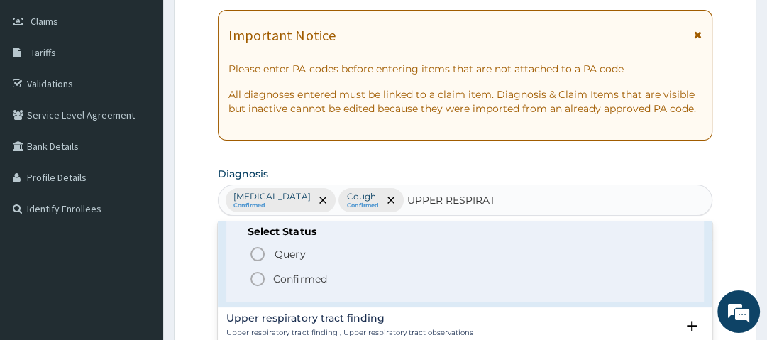
scroll to position [50, 0]
click at [261, 287] on icon "status option filled" at bounding box center [257, 278] width 17 height 17
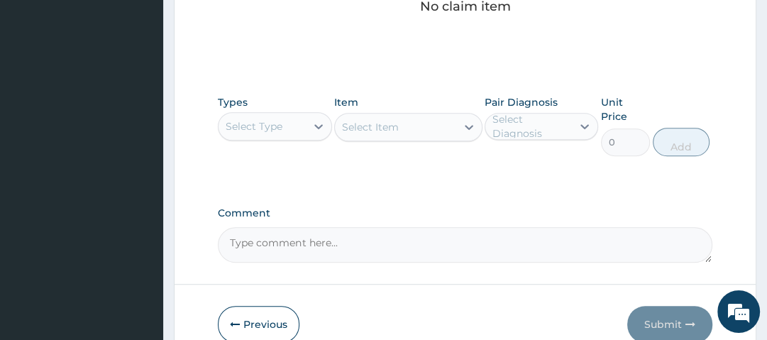
scroll to position [627, 0]
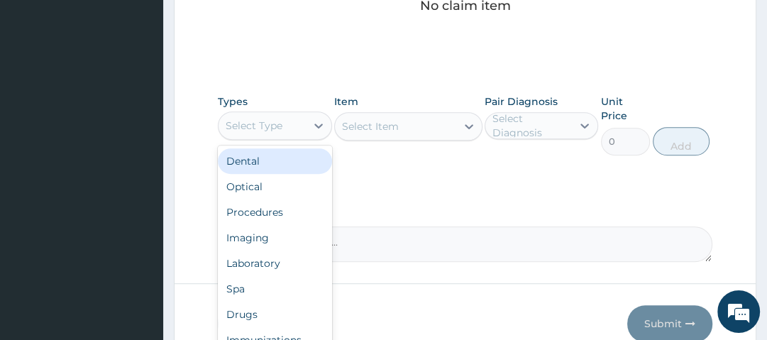
click at [298, 128] on div "Select Type" at bounding box center [262, 125] width 87 height 23
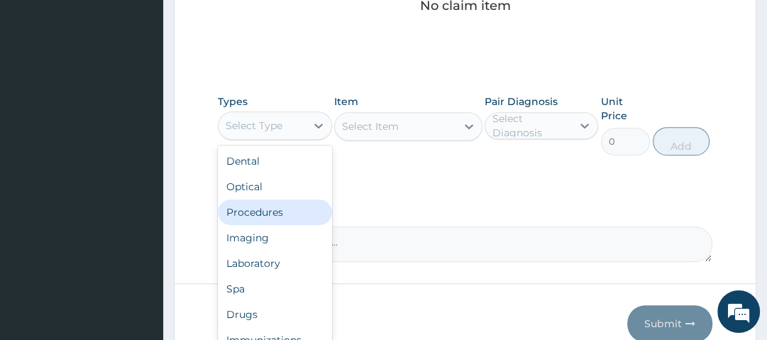
click at [283, 218] on div "Procedures" at bounding box center [275, 212] width 114 height 26
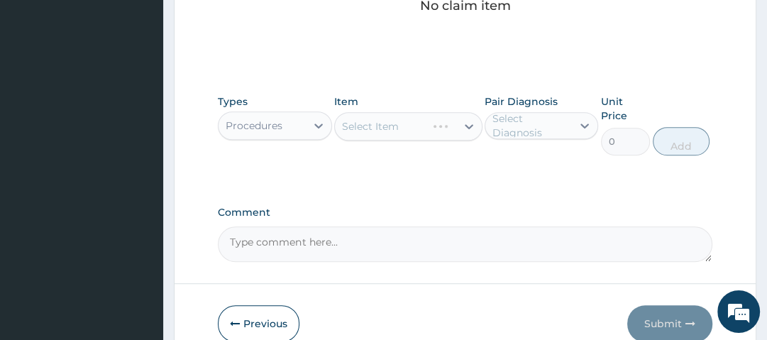
click at [400, 121] on div "Select Item" at bounding box center [408, 126] width 148 height 28
click at [410, 124] on div "Select Item" at bounding box center [408, 126] width 148 height 28
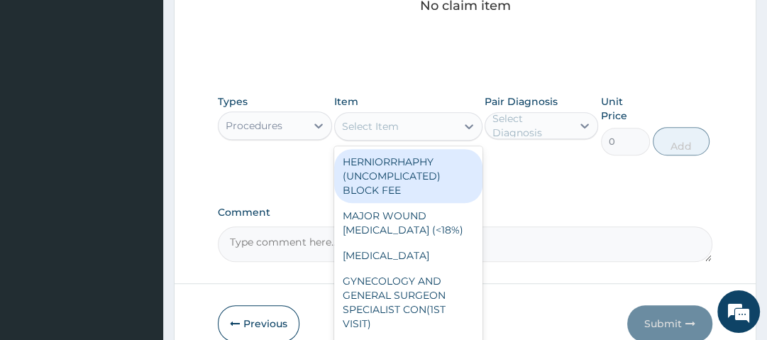
click at [410, 124] on div "Select Item" at bounding box center [395, 126] width 121 height 23
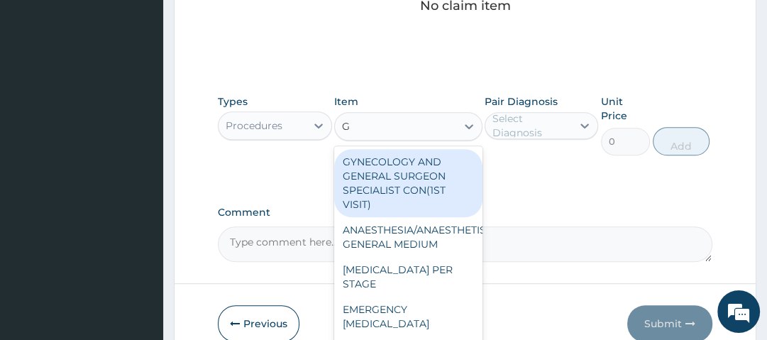
type input "GP"
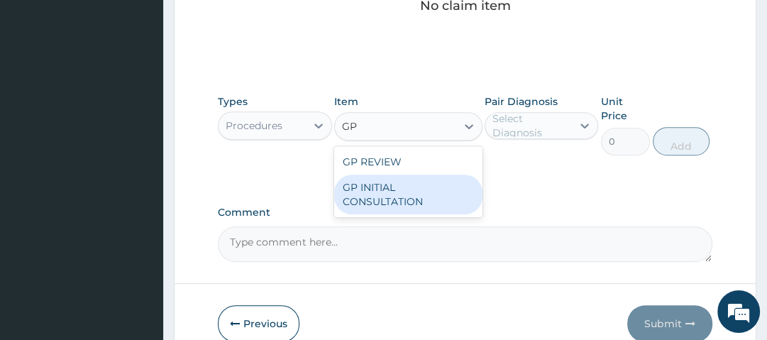
type input "2500"
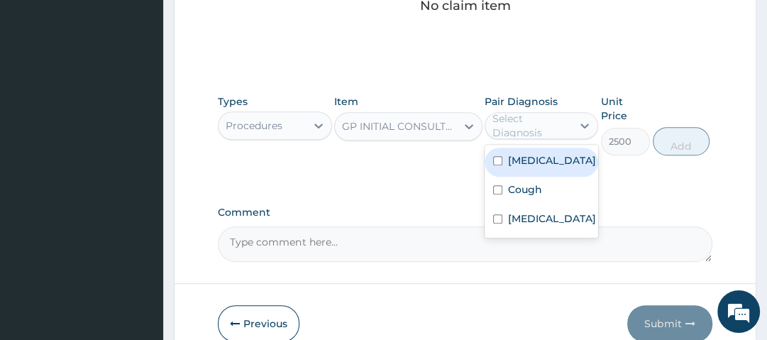
click at [530, 118] on div "Select Diagnosis" at bounding box center [532, 125] width 78 height 28
click at [536, 160] on label "Malaria" at bounding box center [552, 160] width 88 height 14
checkbox input "true"
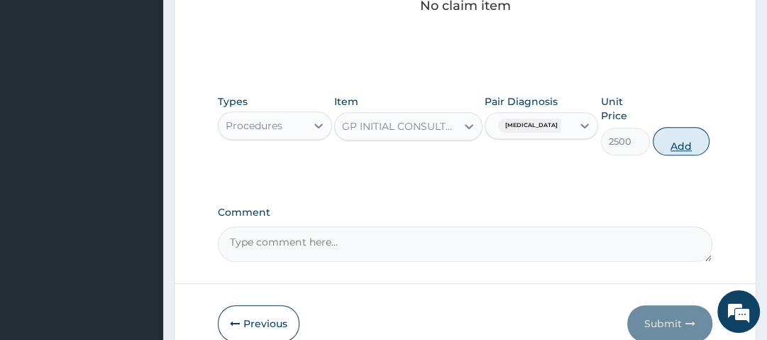
click at [669, 146] on button "Add" at bounding box center [681, 141] width 57 height 28
type input "0"
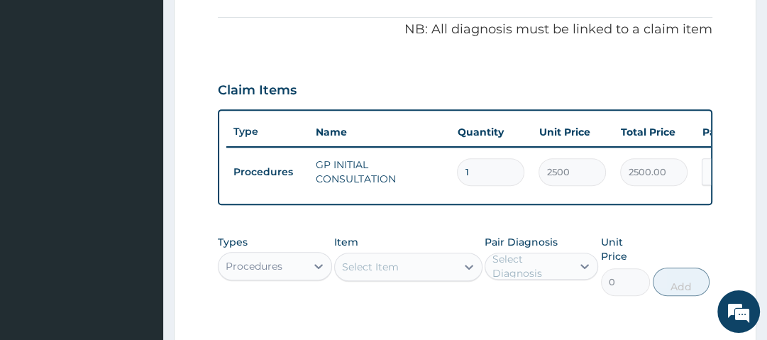
click at [620, 70] on div "Claim Items" at bounding box center [465, 87] width 494 height 37
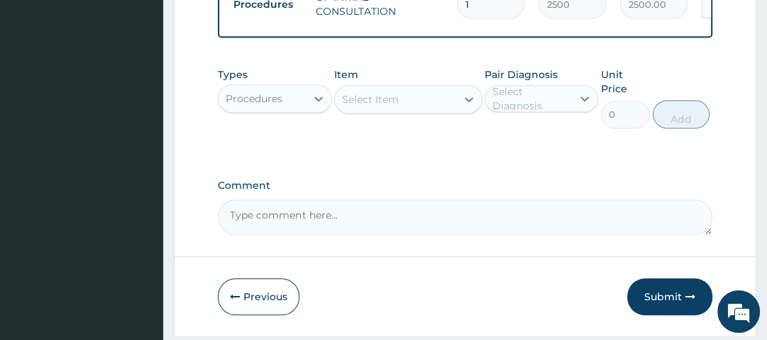
scroll to position [588, 0]
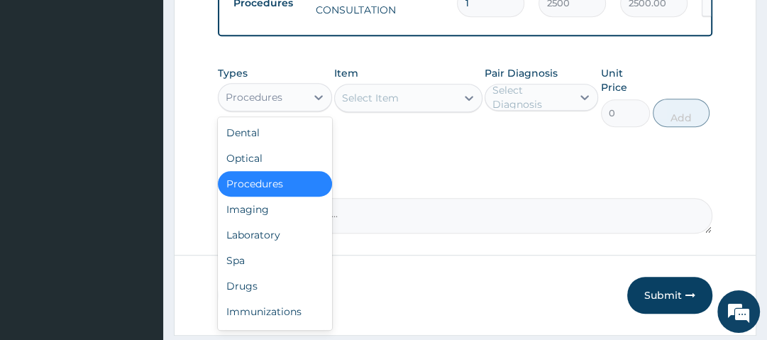
click at [305, 108] on div "Procedures" at bounding box center [262, 97] width 87 height 23
click at [278, 286] on div "Drugs" at bounding box center [275, 286] width 114 height 26
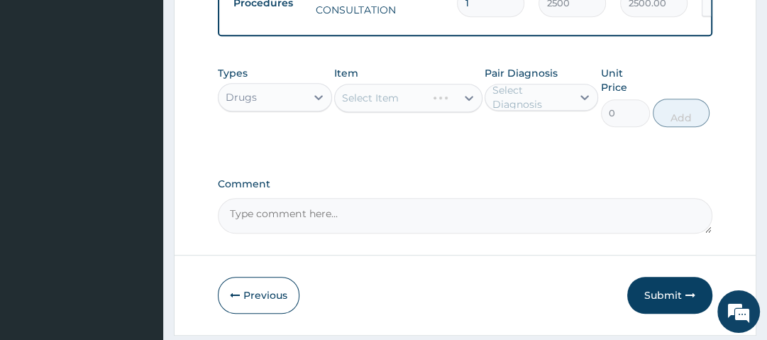
click at [370, 106] on div "Select Item" at bounding box center [408, 98] width 148 height 28
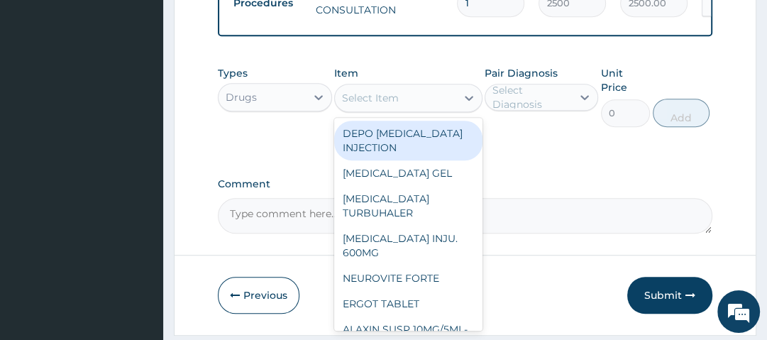
click at [370, 105] on div "Select Item" at bounding box center [370, 98] width 57 height 14
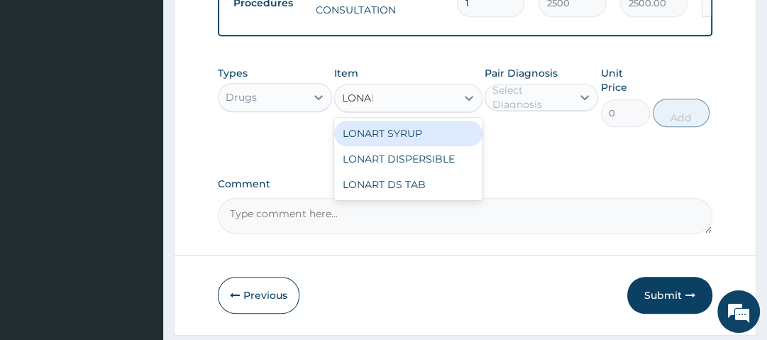
type input "LONART"
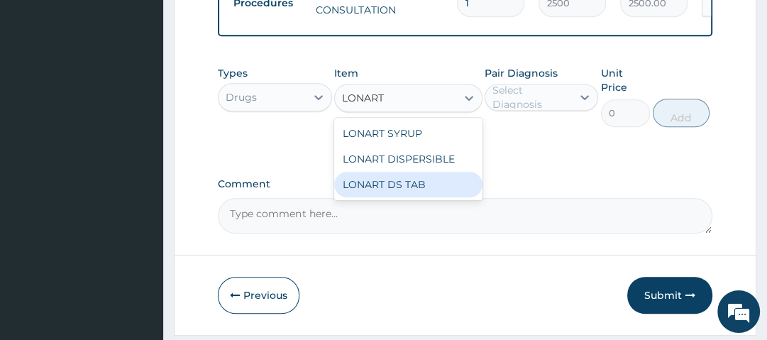
click at [400, 182] on div "LONART DS TAB" at bounding box center [408, 185] width 148 height 26
type input "1400"
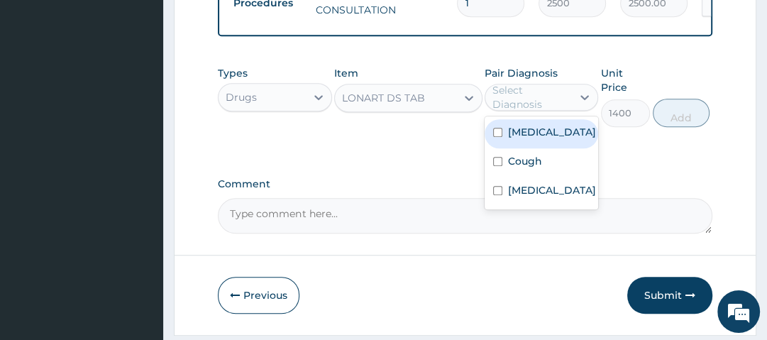
click at [536, 99] on div "Select Diagnosis" at bounding box center [532, 97] width 78 height 28
click at [538, 138] on label "Malaria" at bounding box center [552, 132] width 88 height 14
checkbox input "true"
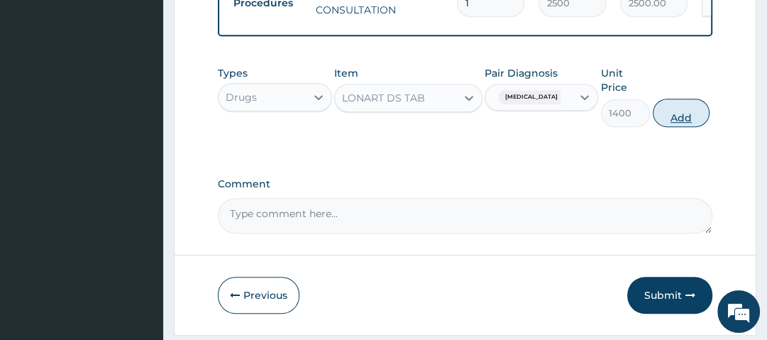
click at [673, 124] on button "Add" at bounding box center [681, 113] width 57 height 28
type input "0"
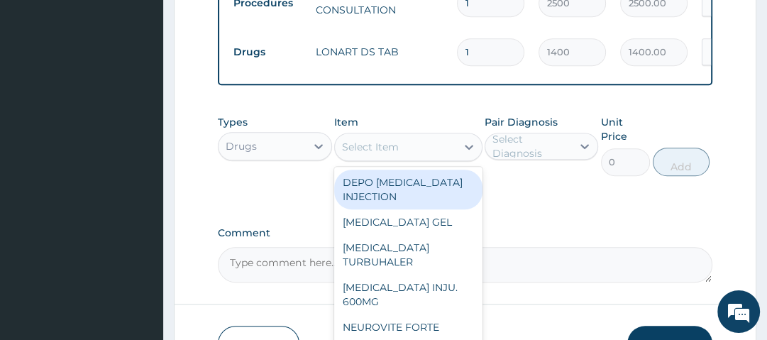
click at [451, 153] on div "Select Item" at bounding box center [395, 147] width 121 height 23
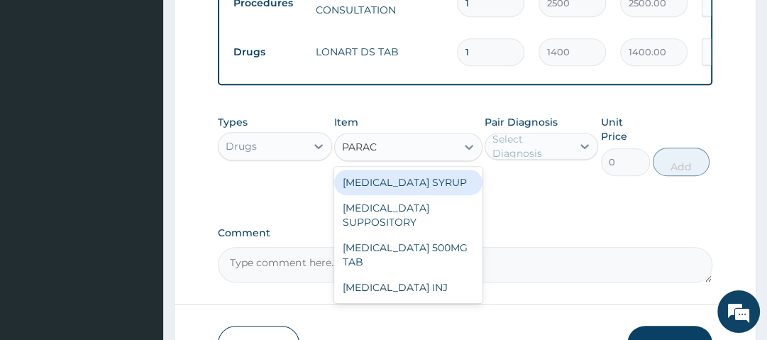
type input "PARACE"
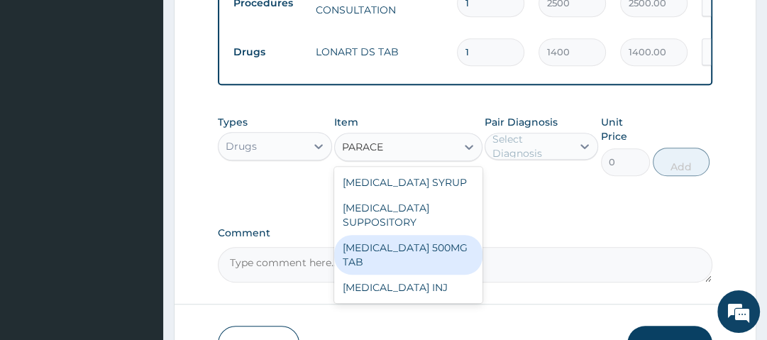
click at [432, 257] on div "[MEDICAL_DATA] 500MG TAB" at bounding box center [408, 255] width 148 height 40
type input "14"
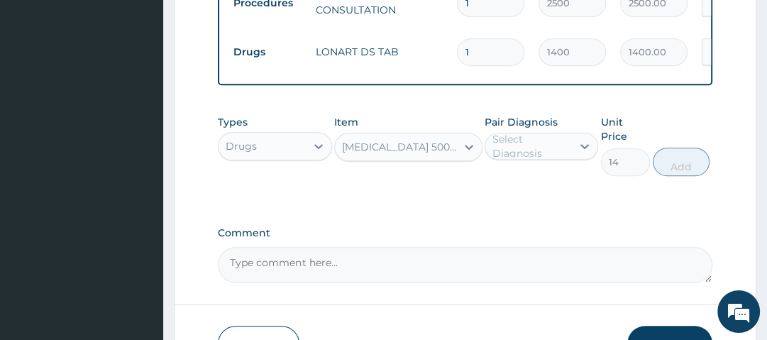
click at [550, 158] on div "Select Diagnosis" at bounding box center [532, 146] width 78 height 28
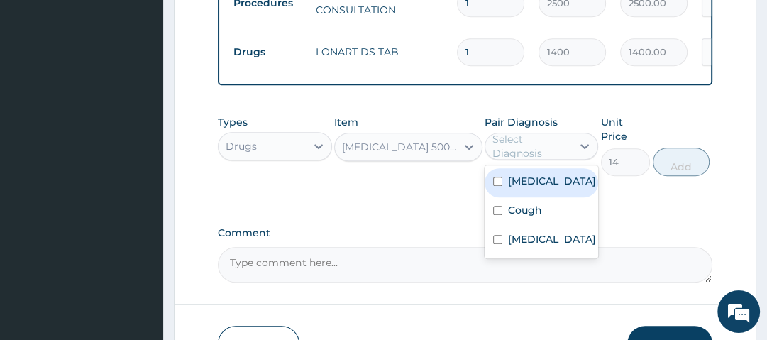
click at [549, 187] on div "Malaria" at bounding box center [542, 182] width 114 height 29
checkbox input "true"
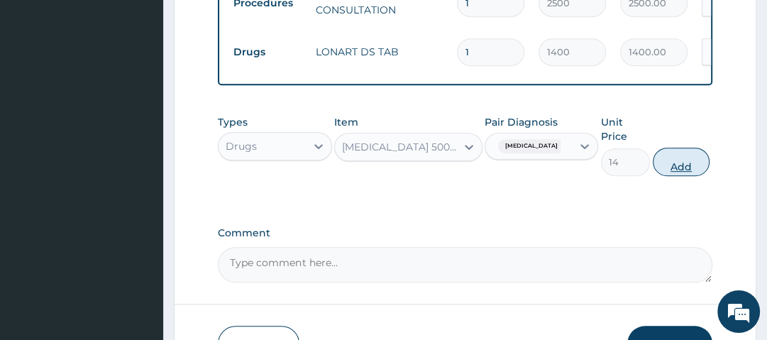
click at [677, 163] on button "Add" at bounding box center [681, 162] width 57 height 28
type input "0"
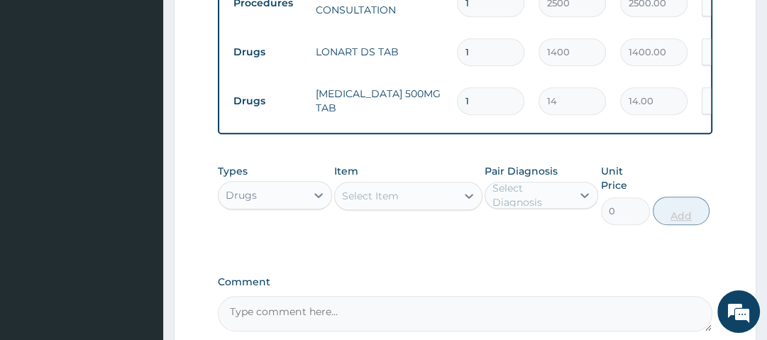
type input "18"
type input "252.00"
type input "18"
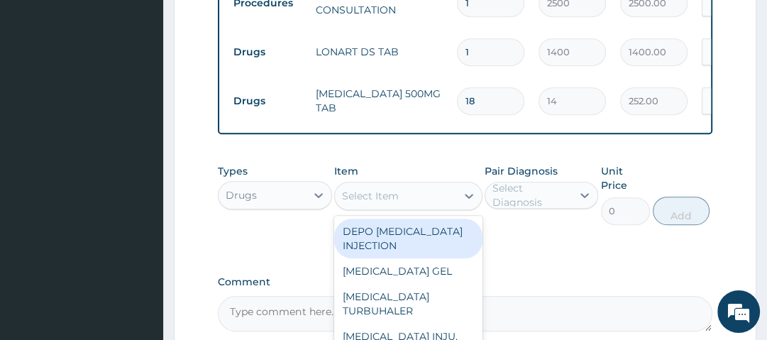
click at [455, 204] on div "Select Item" at bounding box center [395, 196] width 121 height 23
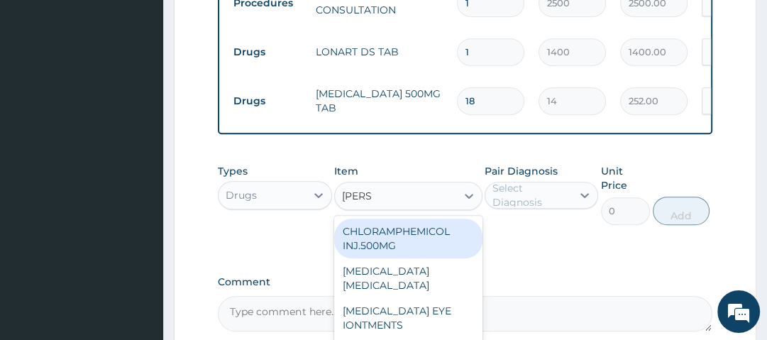
type input "LORAT"
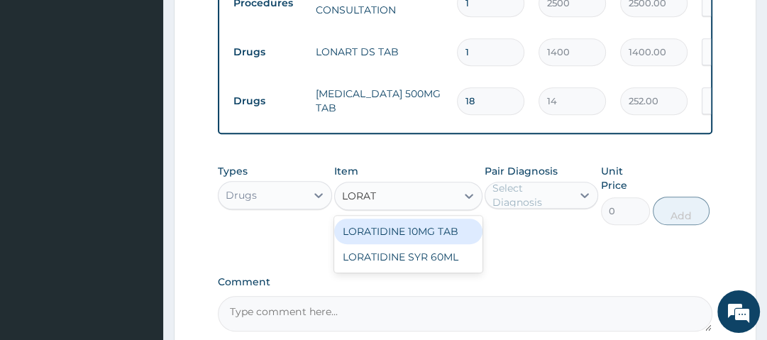
type input "70"
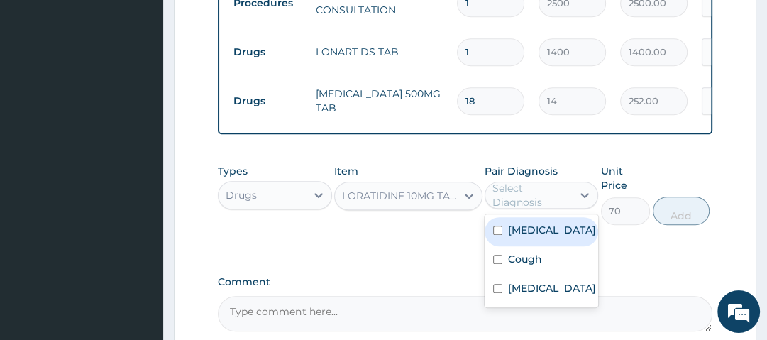
click at [522, 204] on div "Select Diagnosis" at bounding box center [532, 195] width 78 height 28
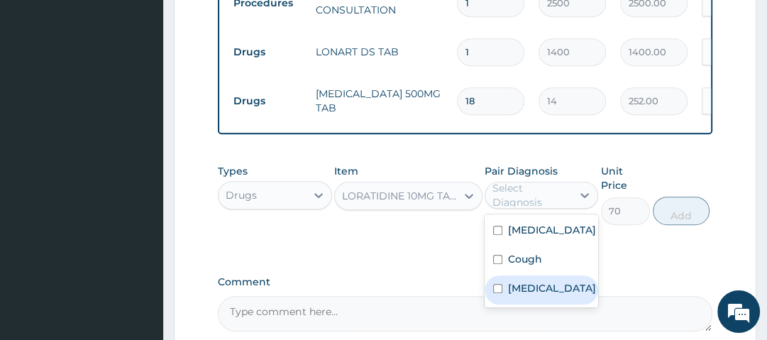
click at [515, 295] on label "[MEDICAL_DATA]" at bounding box center [552, 288] width 88 height 14
checkbox input "true"
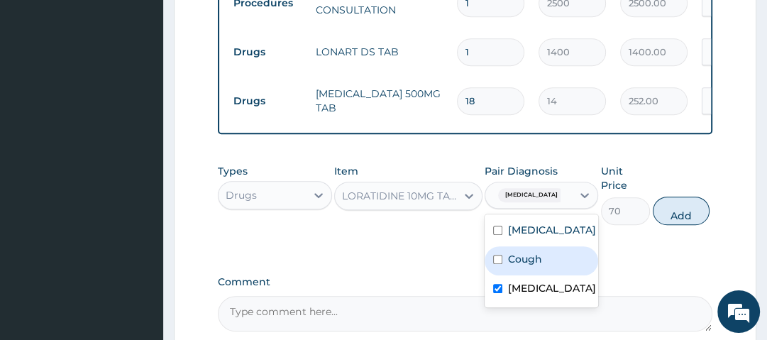
click at [528, 258] on label "Cough" at bounding box center [525, 259] width 34 height 14
checkbox input "true"
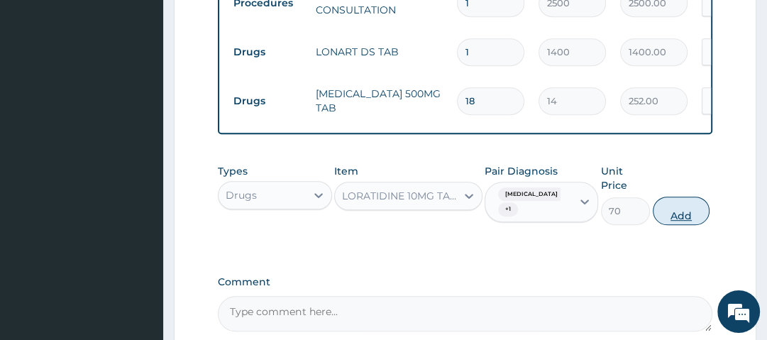
click at [678, 220] on button "Add" at bounding box center [681, 211] width 57 height 28
type input "0"
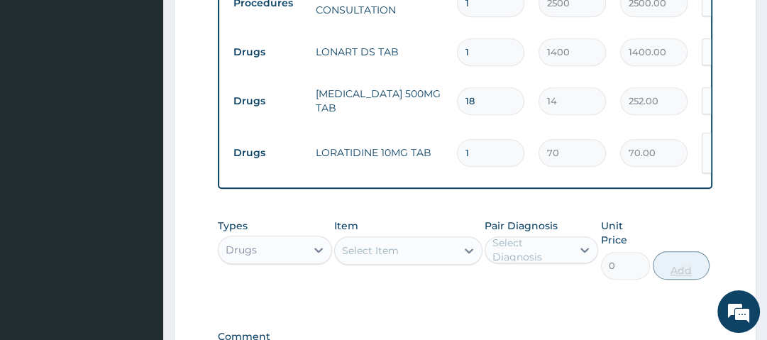
type input "0.00"
type input "5"
type input "350.00"
type input "5"
click at [446, 259] on div "Select Item" at bounding box center [395, 250] width 121 height 23
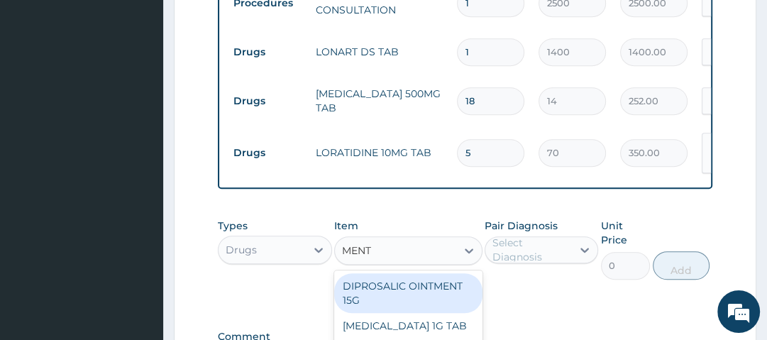
type input "MENTH"
type input "1050"
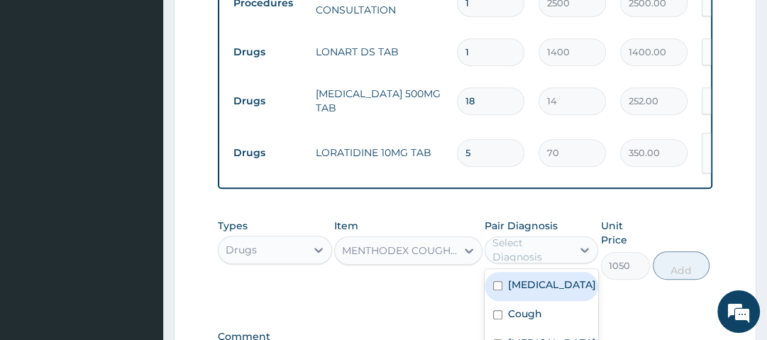
click at [556, 251] on div "Select Diagnosis" at bounding box center [532, 250] width 78 height 28
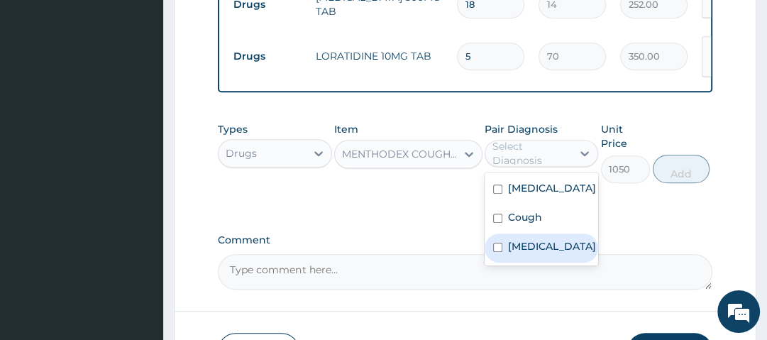
scroll to position [685, 0]
click at [554, 253] on label "[MEDICAL_DATA]" at bounding box center [552, 245] width 88 height 14
checkbox input "true"
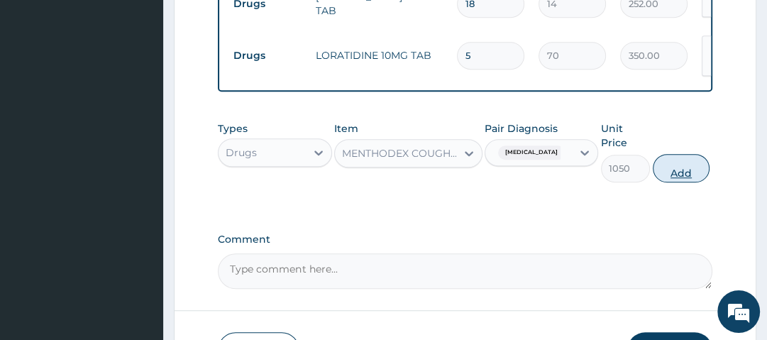
click at [682, 176] on button "Add" at bounding box center [681, 168] width 57 height 28
type input "0"
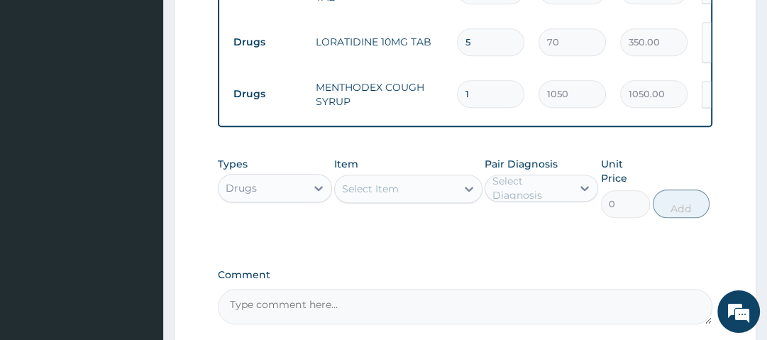
scroll to position [838, 0]
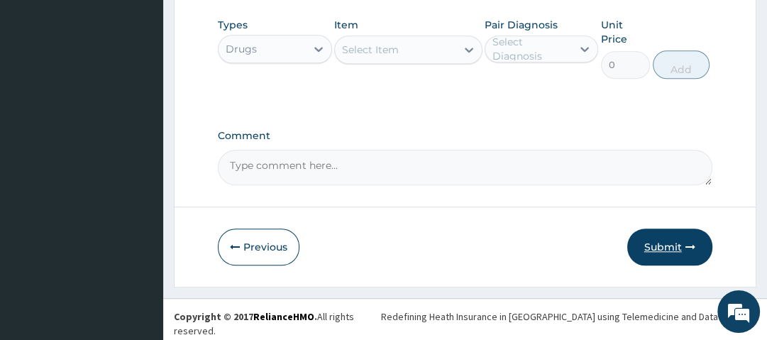
click at [671, 248] on button "Submit" at bounding box center [669, 247] width 85 height 37
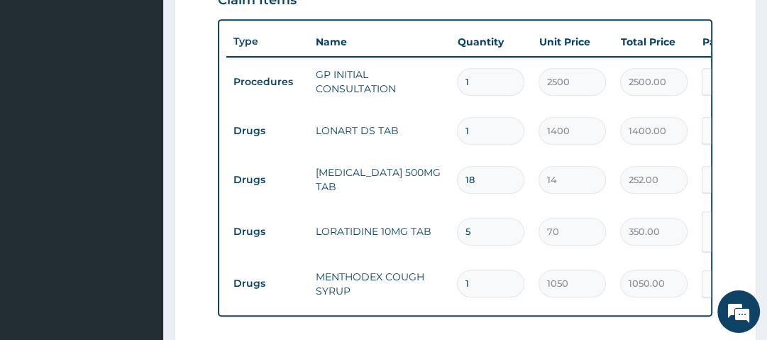
scroll to position [506, 0]
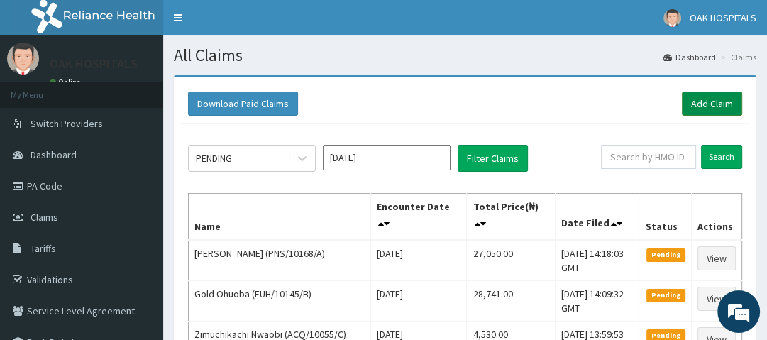
click at [729, 99] on link "Add Claim" at bounding box center [712, 104] width 60 height 24
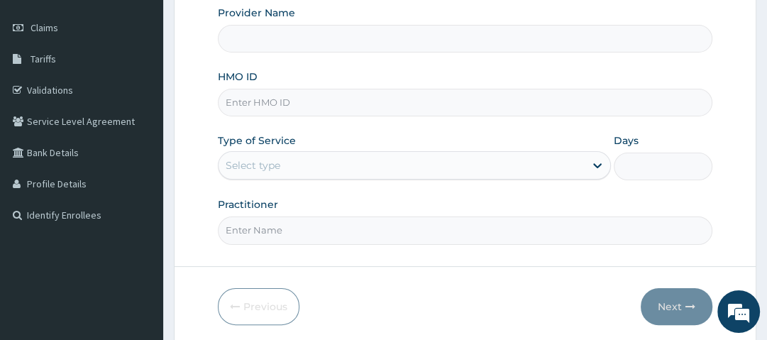
scroll to position [191, 0]
type input "Oak Hospitals"
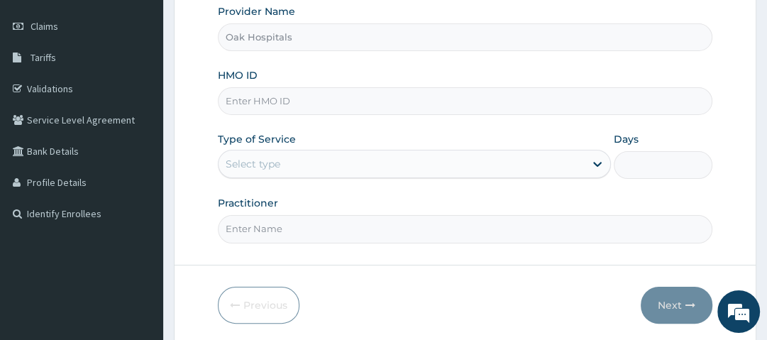
click at [349, 105] on input "HMO ID" at bounding box center [465, 101] width 494 height 28
type input "RET/15278/A"
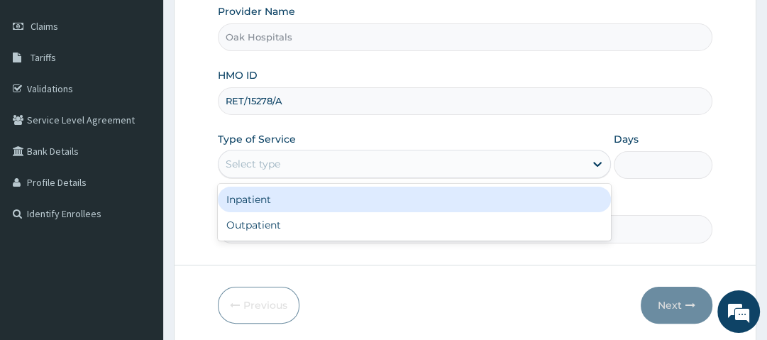
click at [299, 160] on div "Select type" at bounding box center [402, 164] width 366 height 23
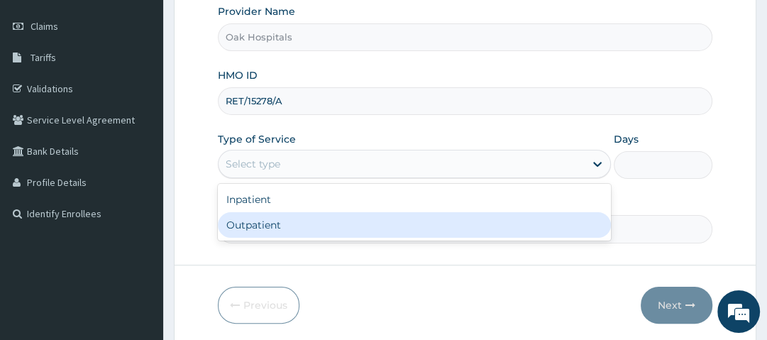
click at [280, 230] on div "Outpatient" at bounding box center [414, 225] width 393 height 26
type input "1"
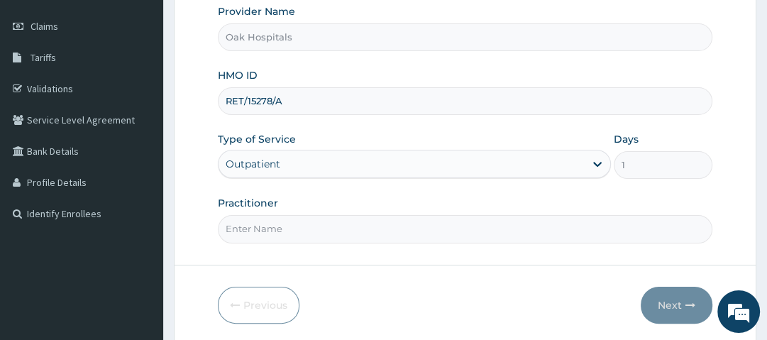
drag, startPoint x: 280, startPoint y: 230, endPoint x: 297, endPoint y: 260, distance: 34.3
click at [297, 260] on form "Step 1 of 2 Claim details Provider Name Oak Hospitals HMO ID RET/15278/A Type o…" at bounding box center [465, 114] width 583 height 461
type input "[PERSON_NAME]"
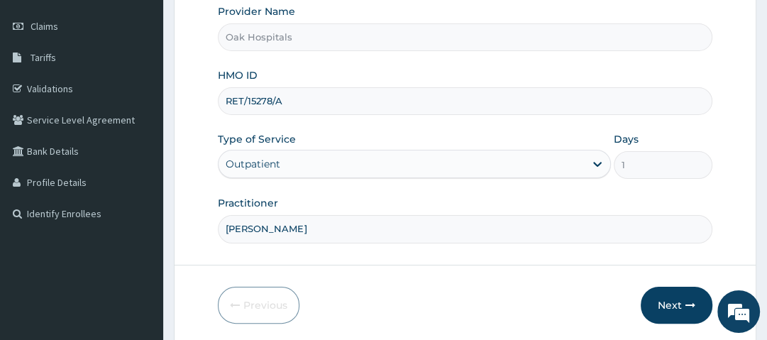
scroll to position [241, 0]
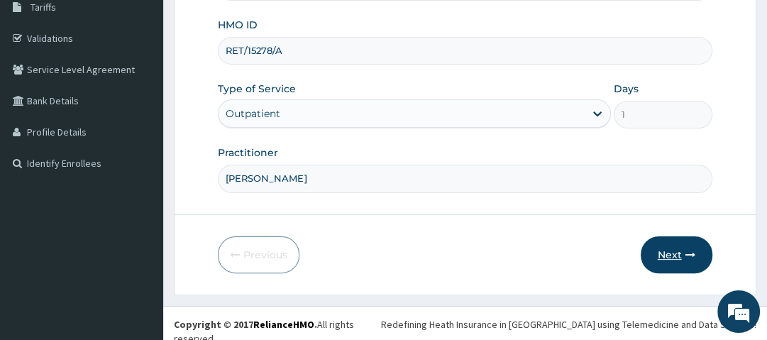
click at [684, 253] on button "Next" at bounding box center [677, 254] width 72 height 37
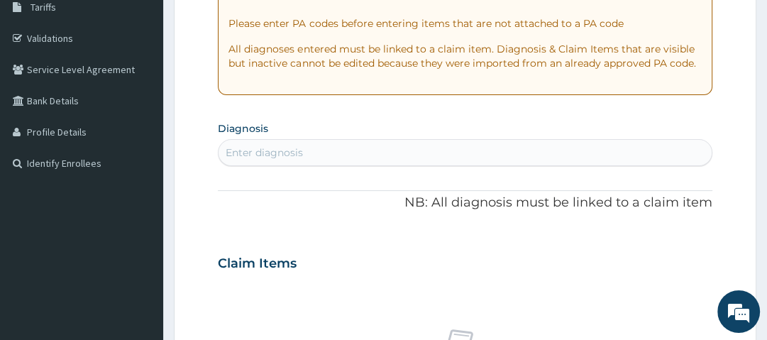
scroll to position [0, 0]
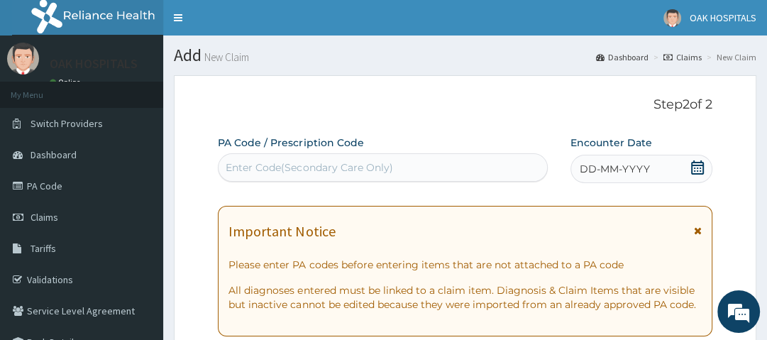
click at [339, 169] on div "Enter Code(Secondary Care Only)" at bounding box center [309, 167] width 167 height 14
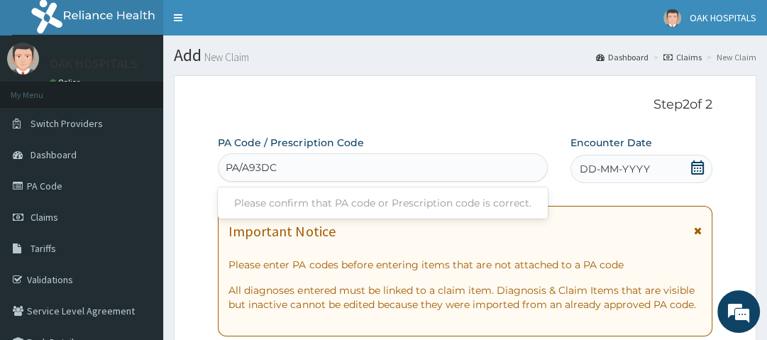
type input "PA/A93DC2"
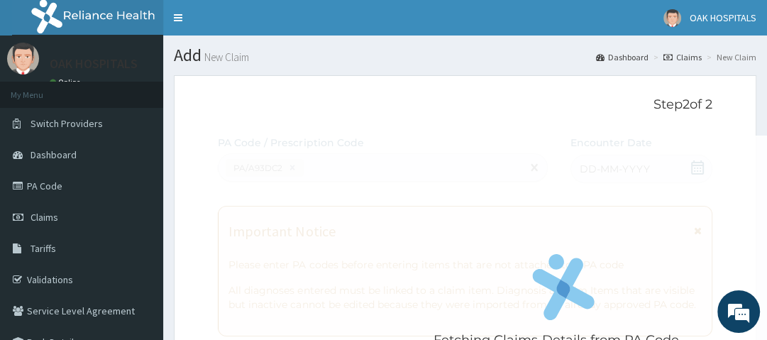
scroll to position [419, 0]
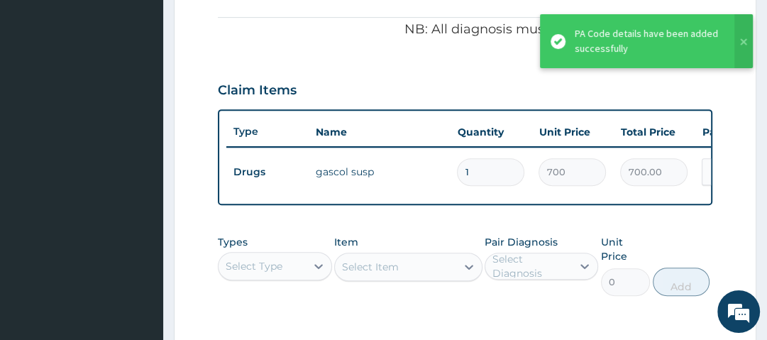
click at [366, 72] on div "Claim Items" at bounding box center [465, 87] width 494 height 37
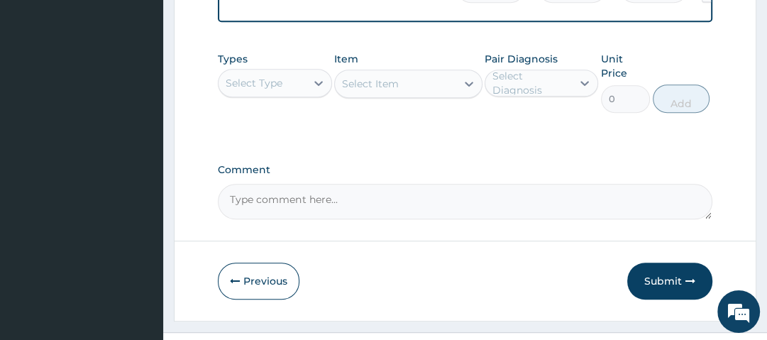
scroll to position [602, 0]
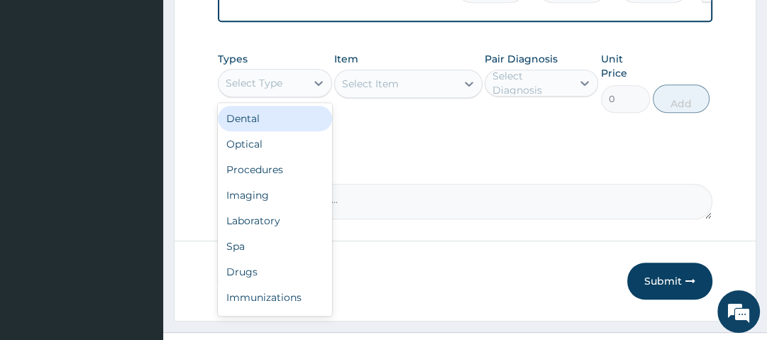
click at [279, 88] on div "Select Type" at bounding box center [254, 83] width 57 height 14
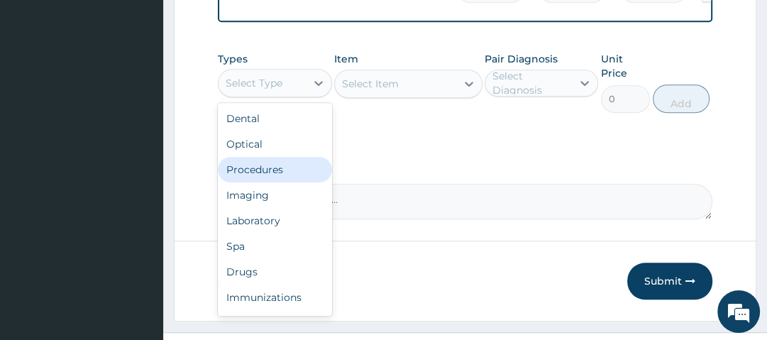
click at [278, 177] on div "Procedures" at bounding box center [275, 170] width 114 height 26
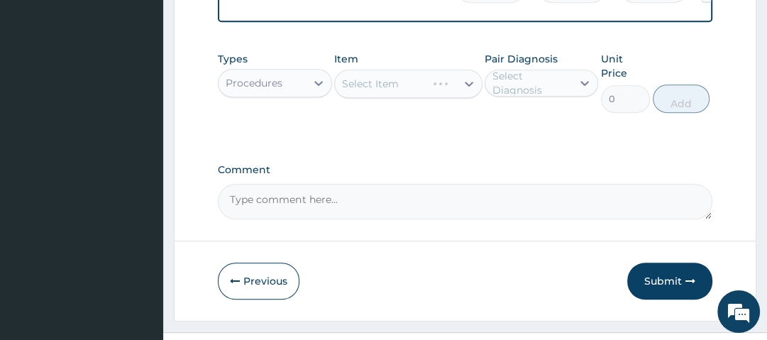
click at [375, 92] on div "Select Item" at bounding box center [408, 84] width 148 height 28
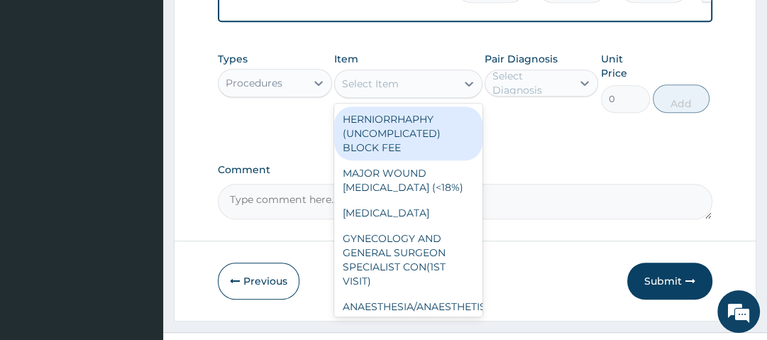
click at [375, 91] on div "Select Item" at bounding box center [370, 84] width 57 height 14
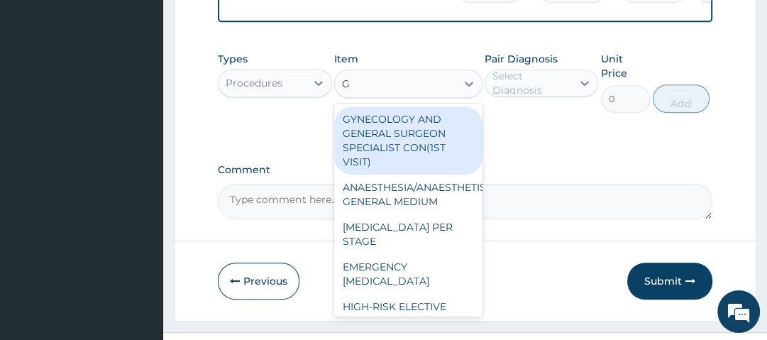
type input "GP"
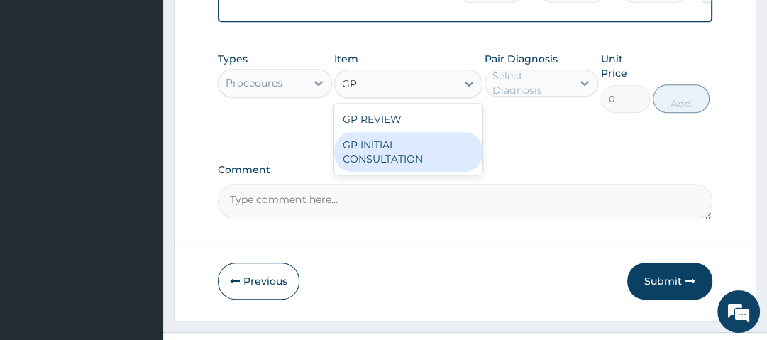
type input "2500"
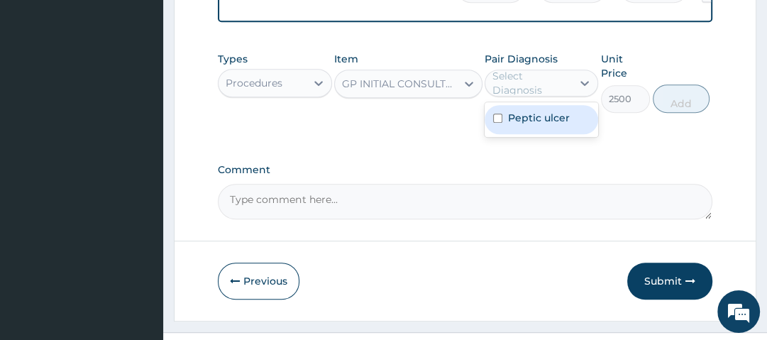
click at [525, 93] on div "Select Diagnosis" at bounding box center [532, 83] width 78 height 28
click at [538, 119] on label "Peptic ulcer" at bounding box center [539, 118] width 62 height 14
checkbox input "true"
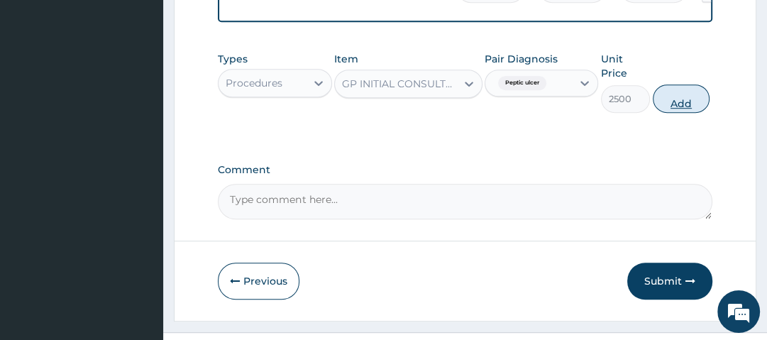
click at [678, 99] on button "Add" at bounding box center [681, 98] width 57 height 28
type input "0"
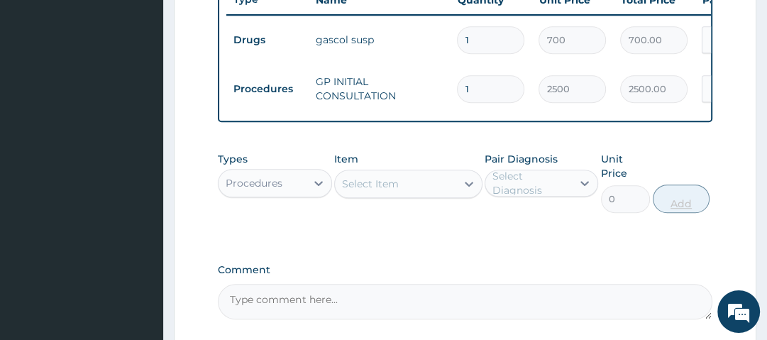
scroll to position [588, 0]
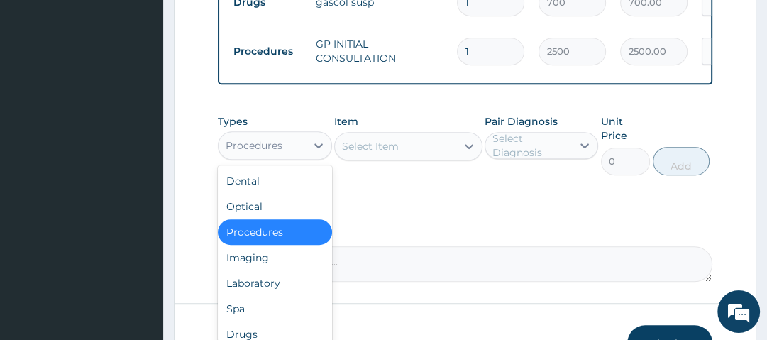
click at [297, 153] on div "Procedures" at bounding box center [262, 145] width 87 height 23
click at [281, 337] on div "Drugs" at bounding box center [275, 335] width 114 height 26
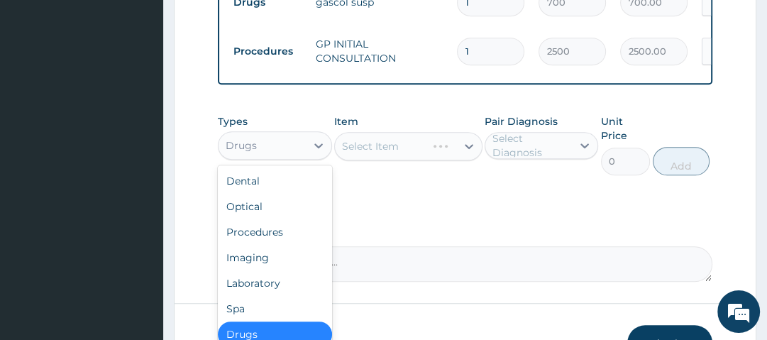
click at [284, 153] on div "Drugs" at bounding box center [262, 145] width 87 height 23
click at [263, 280] on div "Laboratory" at bounding box center [275, 283] width 114 height 26
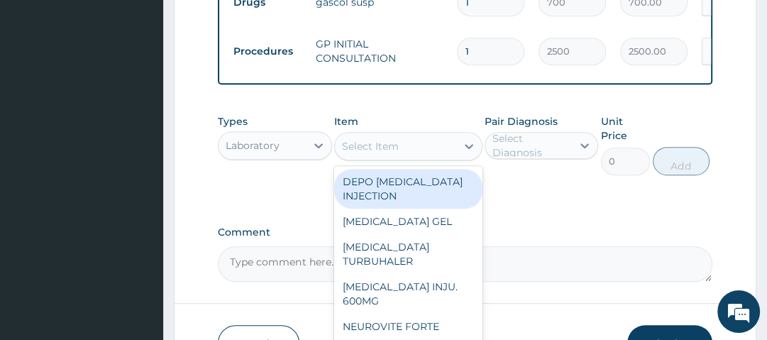
click at [403, 156] on div "Select Item" at bounding box center [395, 146] width 121 height 23
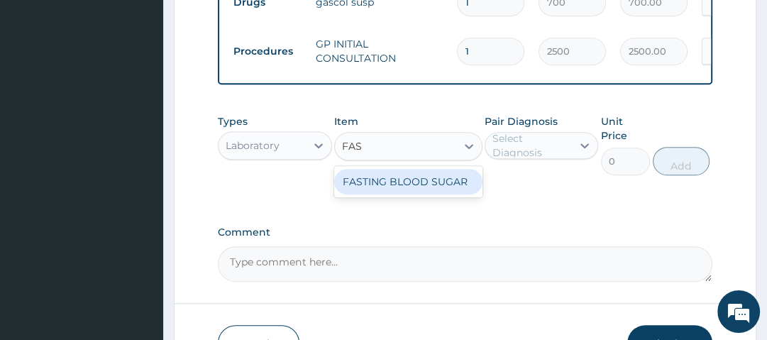
type input "FAST"
type input "1000"
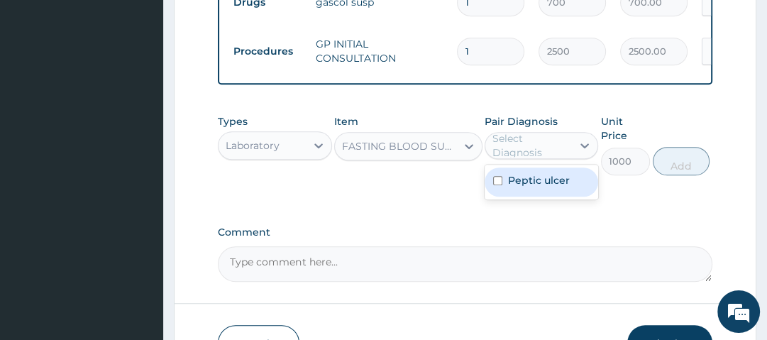
click at [554, 151] on div "Select Diagnosis" at bounding box center [532, 145] width 78 height 28
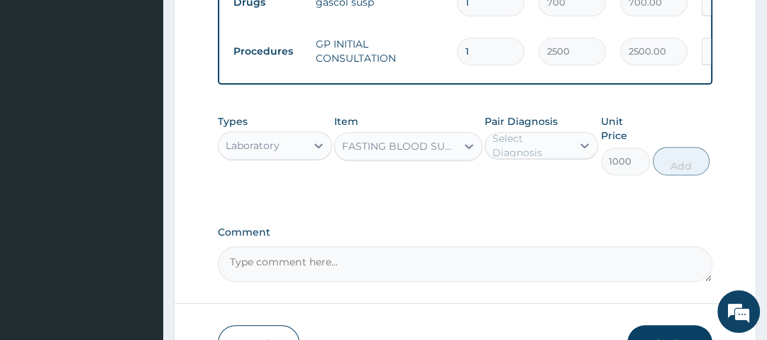
click at [551, 84] on div "Type Name Quantity Unit Price Total Price Pair Diagnosis Actions Drugs gascol s…" at bounding box center [465, 12] width 494 height 145
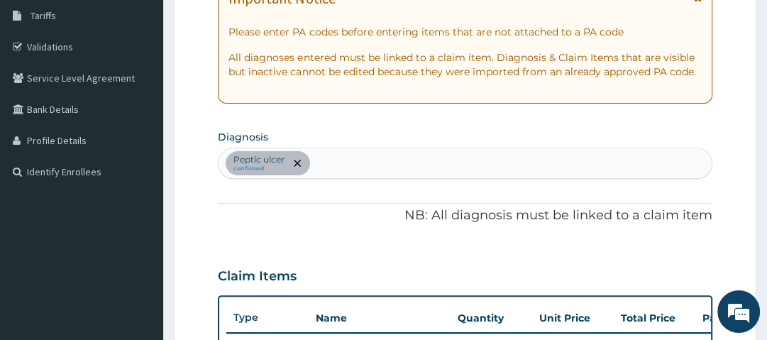
scroll to position [222, 0]
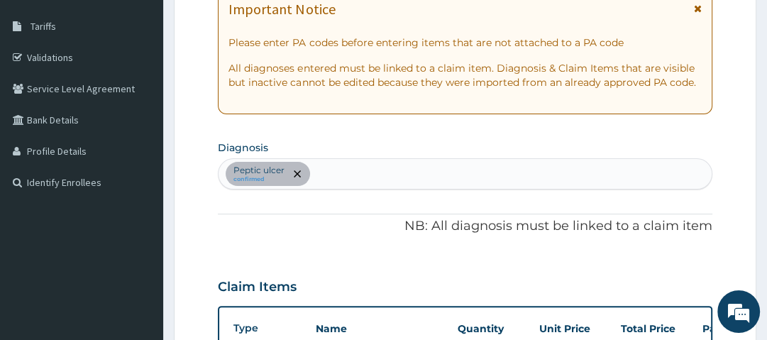
click at [319, 165] on div "Peptic ulcer confirmed" at bounding box center [465, 174] width 493 height 30
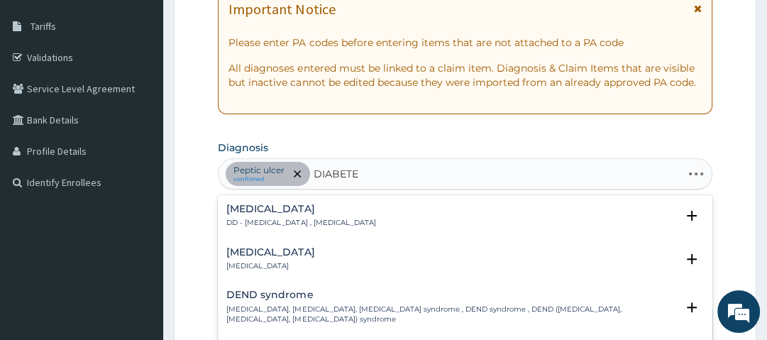
type input "DIABETES"
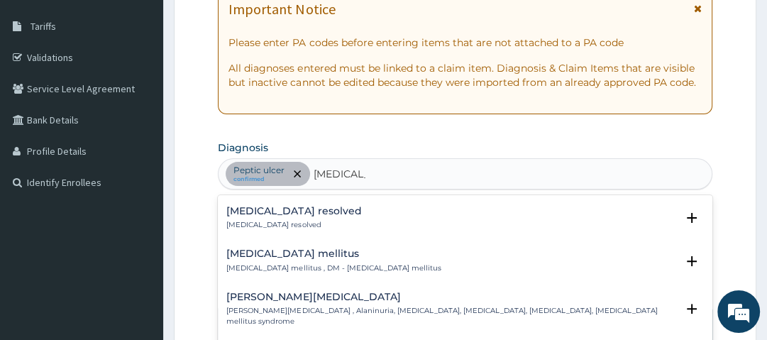
scroll to position [148, 0]
click at [296, 255] on h4 "Diabetes mellitus" at bounding box center [333, 253] width 214 height 11
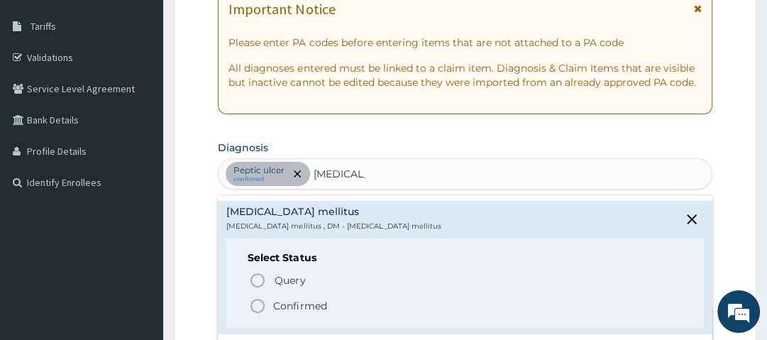
scroll to position [190, 0]
click at [305, 298] on p "Confirmed" at bounding box center [299, 305] width 53 height 14
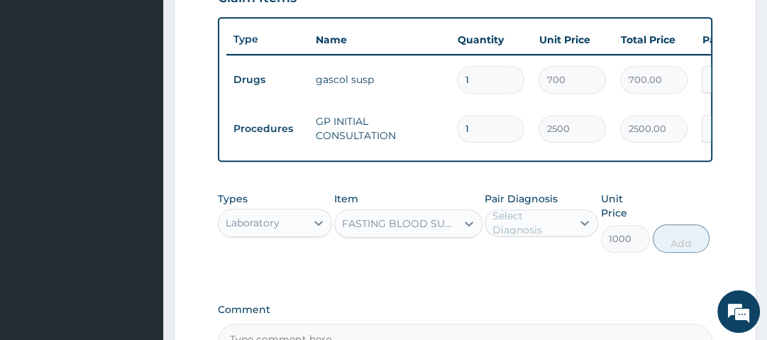
scroll to position [525, 0]
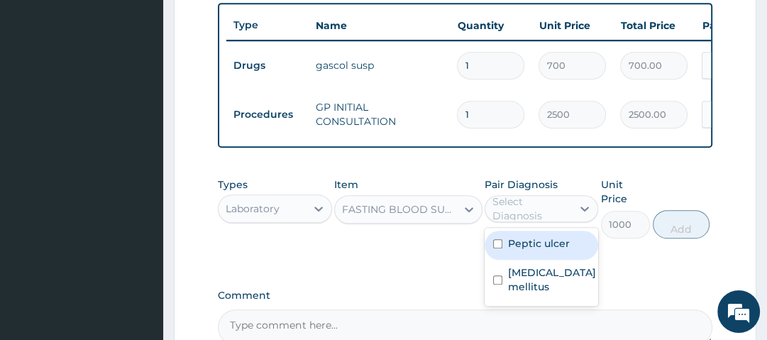
click at [534, 213] on div "Select Diagnosis" at bounding box center [532, 208] width 78 height 28
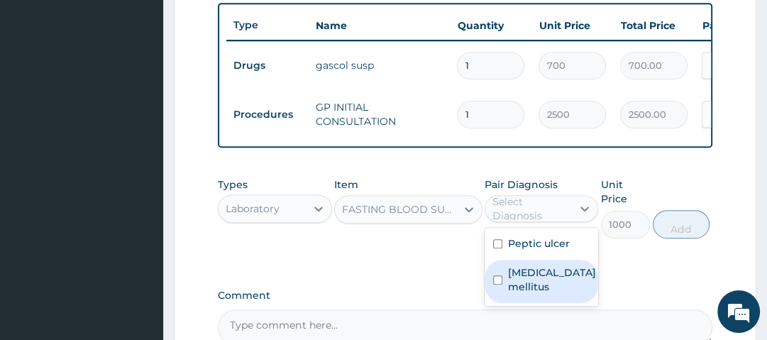
click at [516, 284] on label "Diabetes mellitus" at bounding box center [552, 279] width 88 height 28
checkbox input "true"
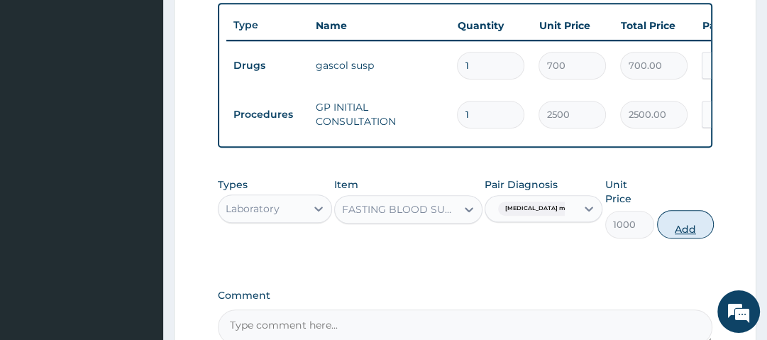
click at [679, 236] on button "Add" at bounding box center [685, 224] width 57 height 28
type input "0"
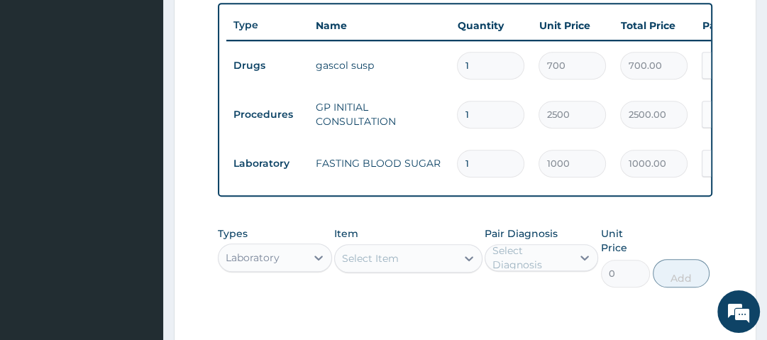
click at [681, 219] on div "PA Code / Prescription Code PA/A93DC2 Encounter Date 11-09-2025 Important Notic…" at bounding box center [465, 2] width 494 height 784
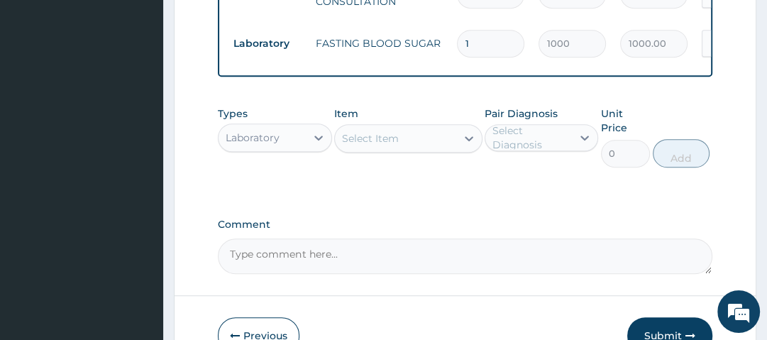
scroll to position [646, 0]
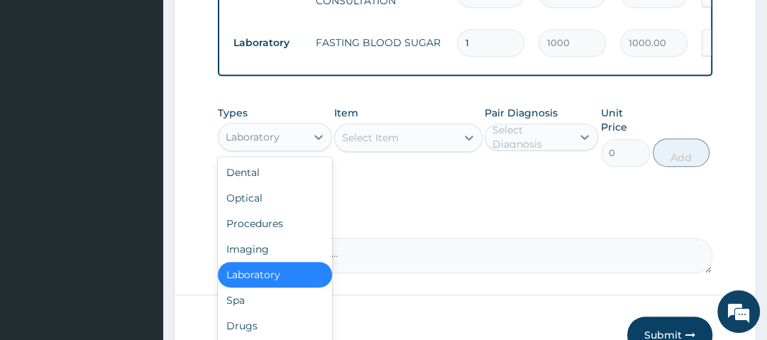
click at [290, 148] on div "Laboratory" at bounding box center [262, 137] width 87 height 23
click at [278, 329] on div "Drugs" at bounding box center [275, 326] width 114 height 26
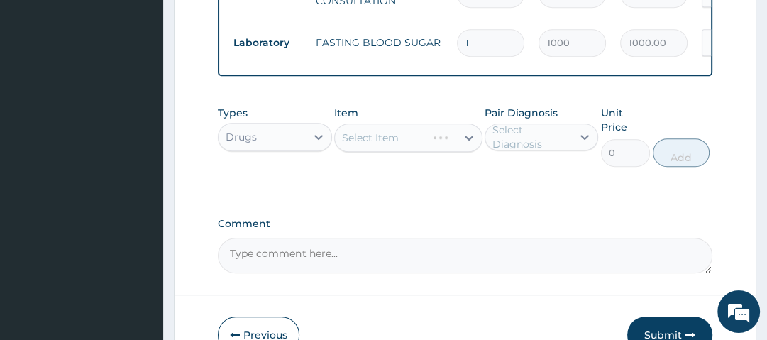
click at [407, 142] on div "Select Item" at bounding box center [408, 138] width 148 height 28
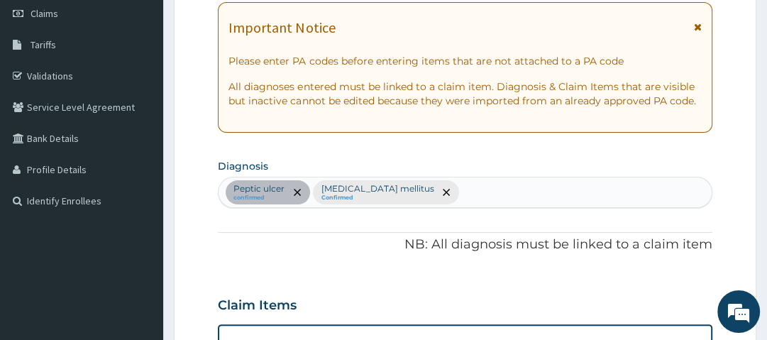
scroll to position [199, 0]
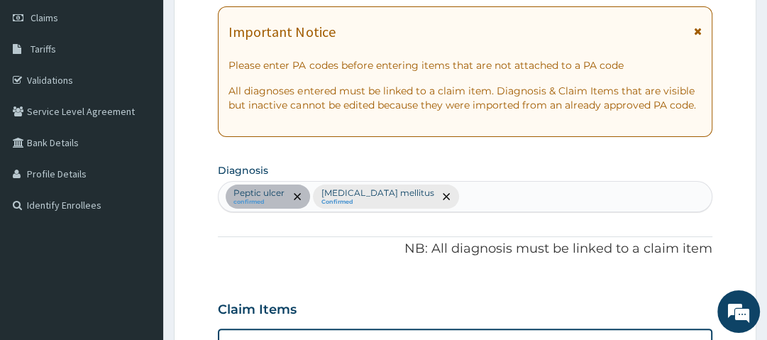
click at [454, 190] on div "Peptic ulcer confirmed Diabetes mellitus Confirmed" at bounding box center [465, 197] width 493 height 30
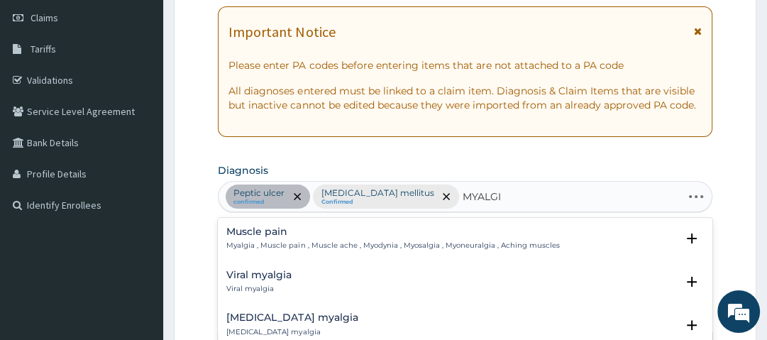
type input "MYALGIA"
click at [283, 232] on h4 "Muscle pain" at bounding box center [392, 231] width 333 height 11
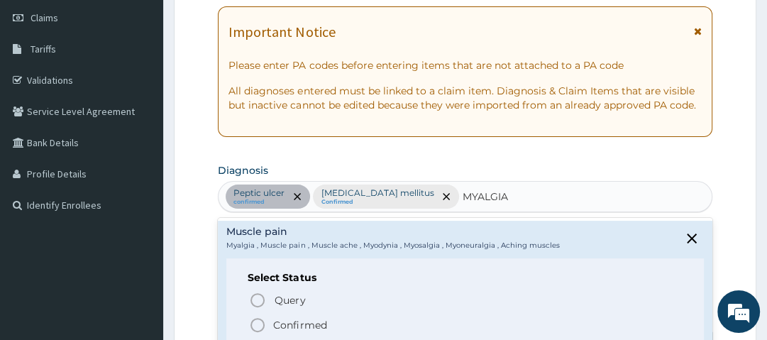
click at [296, 323] on p "Confirmed" at bounding box center [299, 325] width 53 height 14
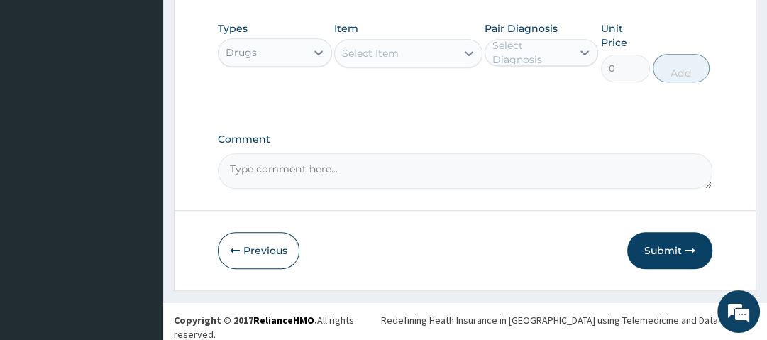
scroll to position [731, 0]
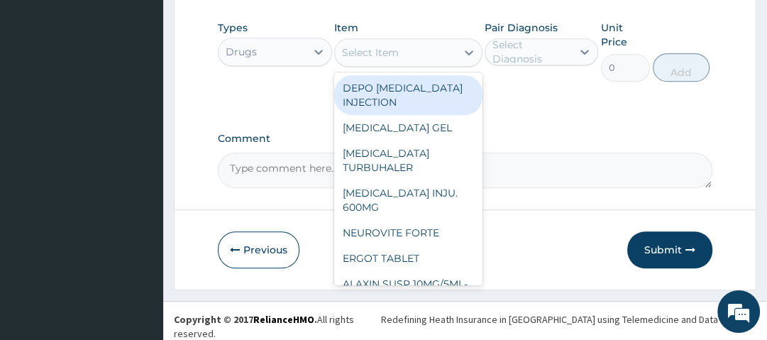
click at [415, 59] on div "Select Item" at bounding box center [395, 52] width 121 height 23
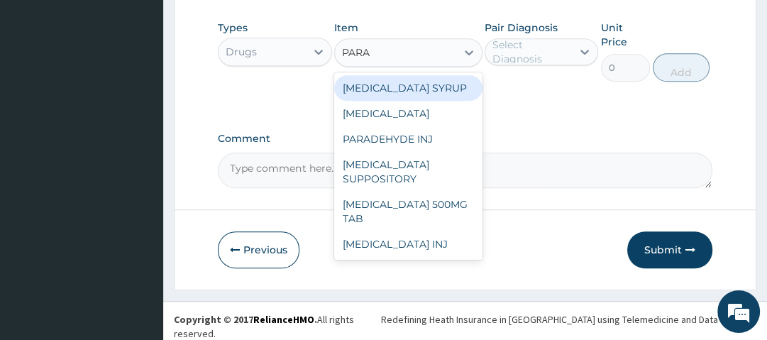
type input "PARAC"
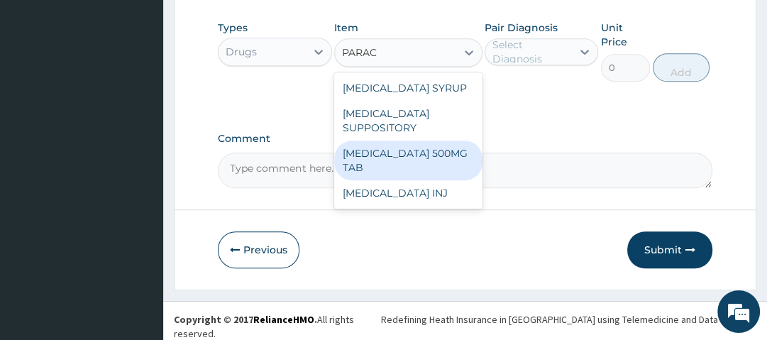
click at [400, 159] on div "[MEDICAL_DATA] 500MG TAB" at bounding box center [408, 161] width 148 height 40
type input "14"
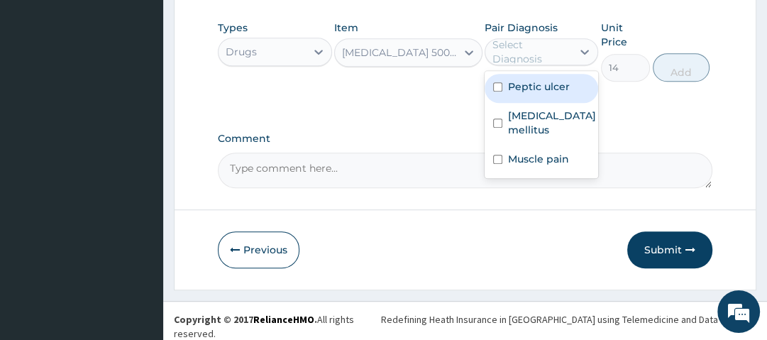
click at [520, 66] on div "Select Diagnosis" at bounding box center [532, 52] width 78 height 28
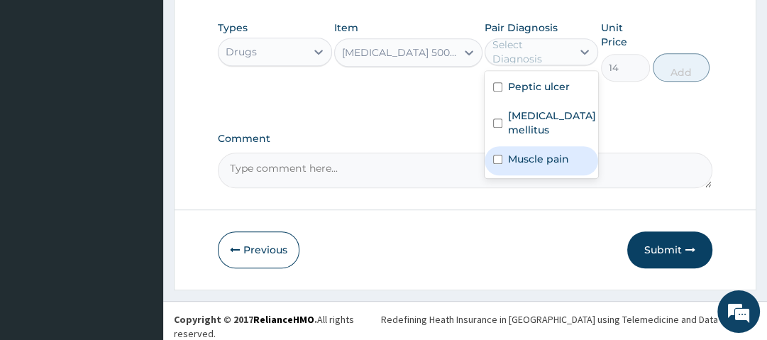
click at [532, 162] on label "Muscle pain" at bounding box center [538, 159] width 61 height 14
checkbox input "true"
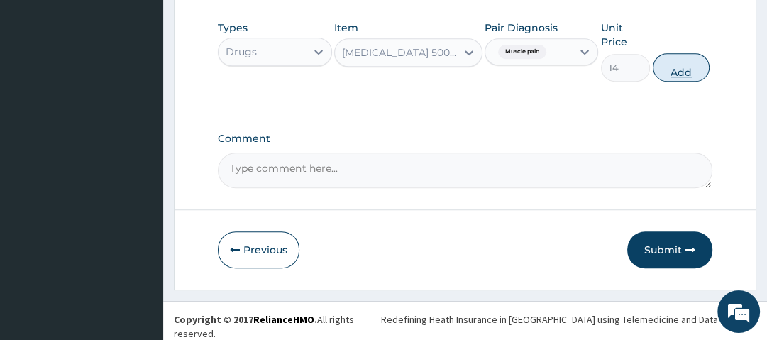
click at [684, 68] on button "Add" at bounding box center [681, 67] width 57 height 28
type input "0"
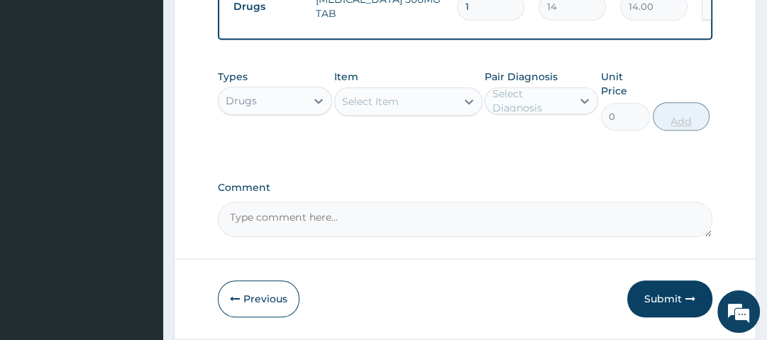
scroll to position [722, 0]
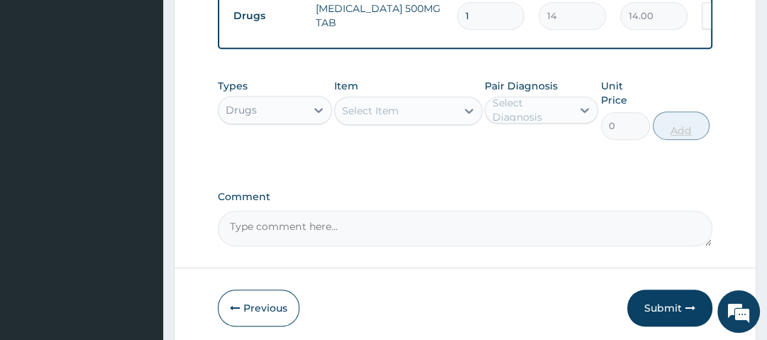
type input "0.00"
type input "9"
type input "126.00"
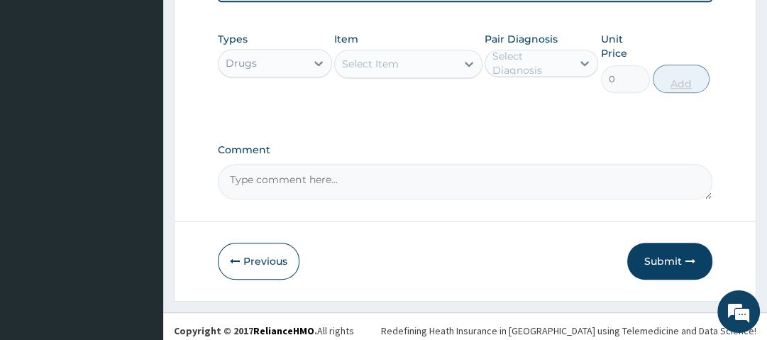
scroll to position [783, 0]
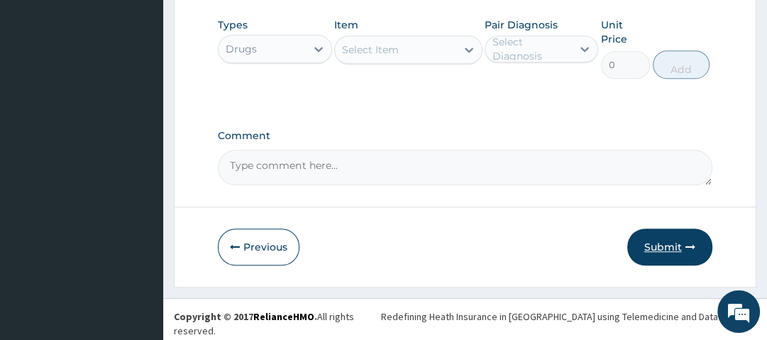
type input "9"
click at [681, 246] on button "Submit" at bounding box center [669, 247] width 85 height 37
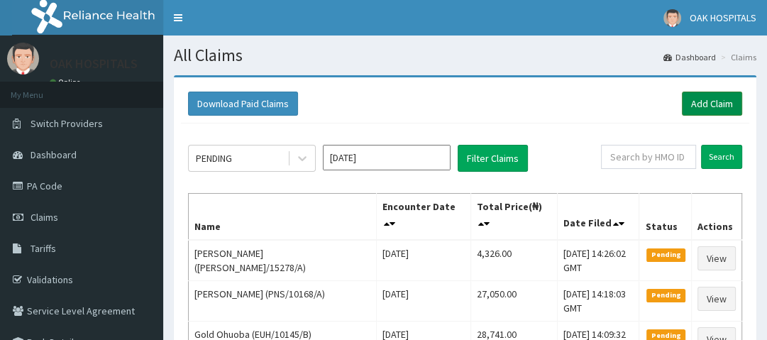
click at [706, 97] on link "Add Claim" at bounding box center [712, 104] width 60 height 24
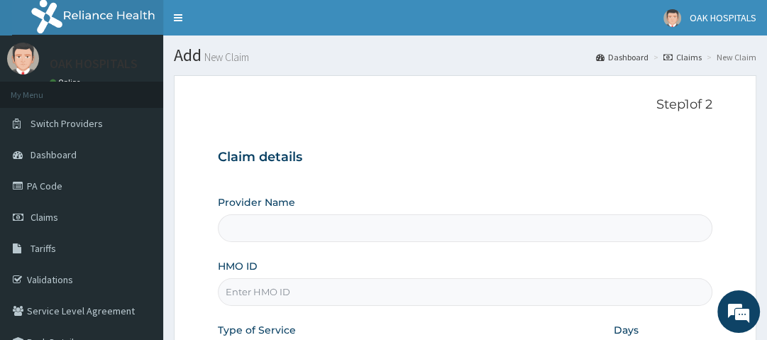
type input "Oak Hospitals"
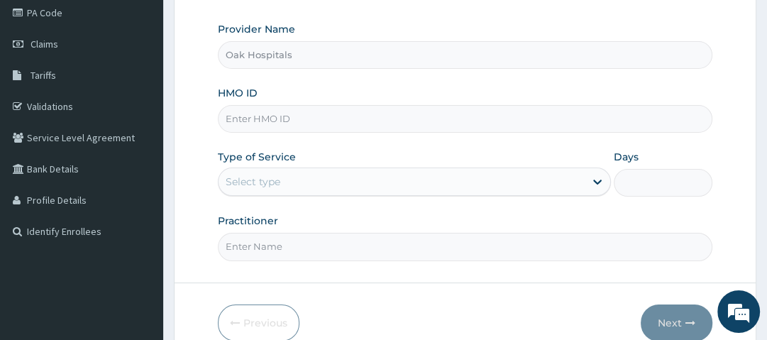
scroll to position [183, 0]
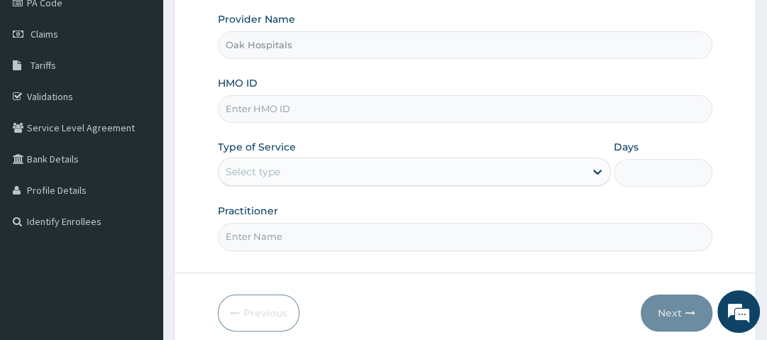
click at [300, 107] on input "HMO ID" at bounding box center [465, 109] width 494 height 28
type input "CTZ/10013/A"
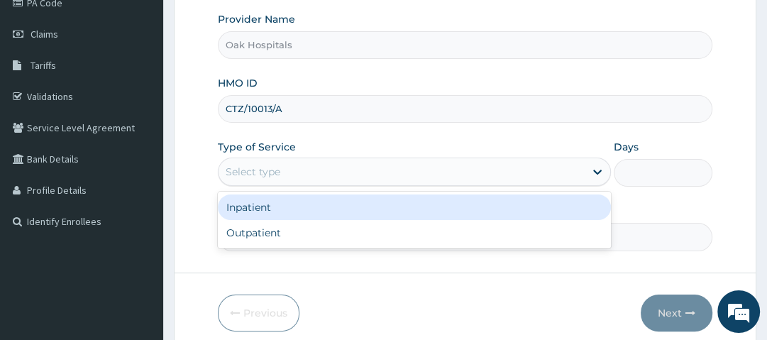
click at [314, 173] on div "Select type" at bounding box center [402, 171] width 366 height 23
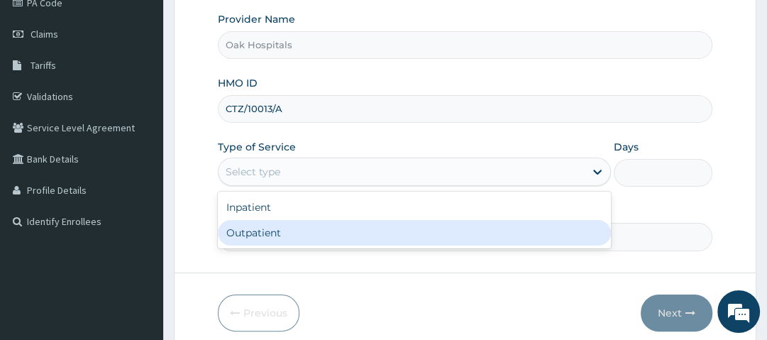
click at [295, 234] on div "Outpatient" at bounding box center [414, 233] width 393 height 26
type input "1"
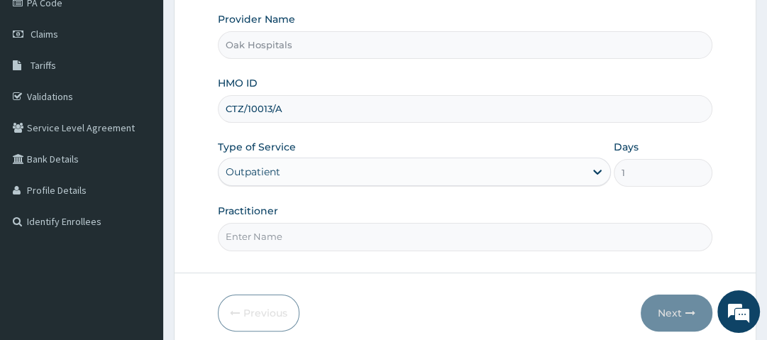
drag, startPoint x: 295, startPoint y: 234, endPoint x: 304, endPoint y: 270, distance: 37.9
click at [304, 270] on form "Step 1 of 2 Claim details Provider Name Oak Hospitals HMO ID CTZ/10013/A Type o…" at bounding box center [465, 122] width 583 height 461
type input "[PERSON_NAME]"
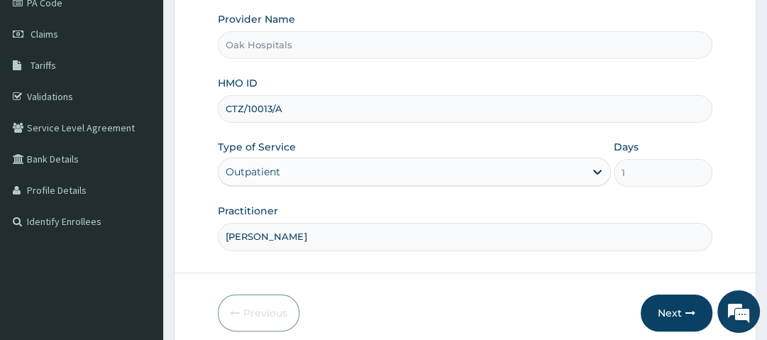
scroll to position [241, 0]
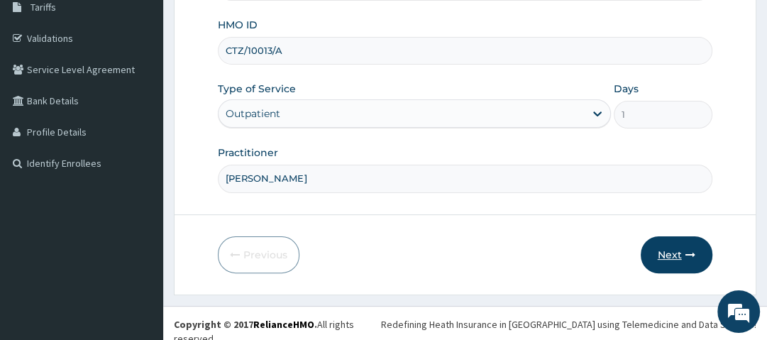
click at [681, 253] on button "Next" at bounding box center [677, 254] width 72 height 37
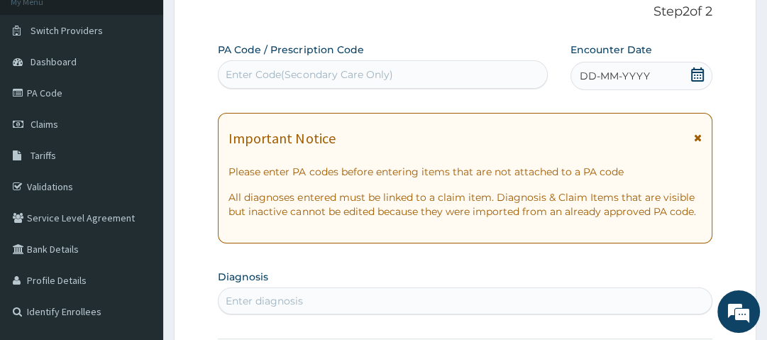
scroll to position [92, 0]
click at [700, 71] on icon at bounding box center [698, 75] width 14 height 14
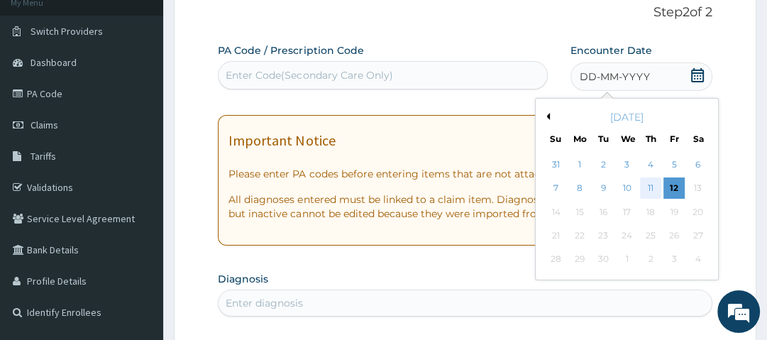
click at [648, 184] on div "11" at bounding box center [650, 188] width 21 height 21
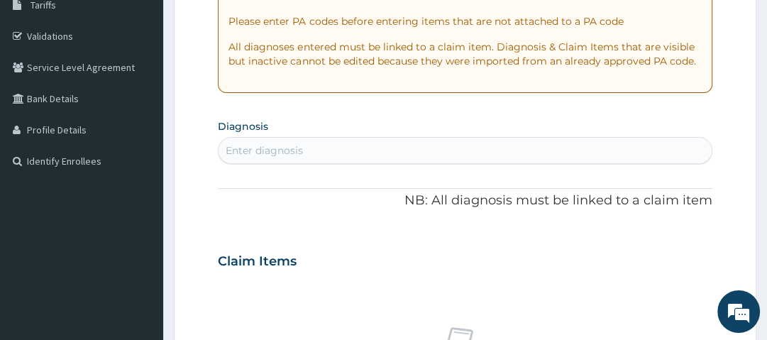
scroll to position [245, 0]
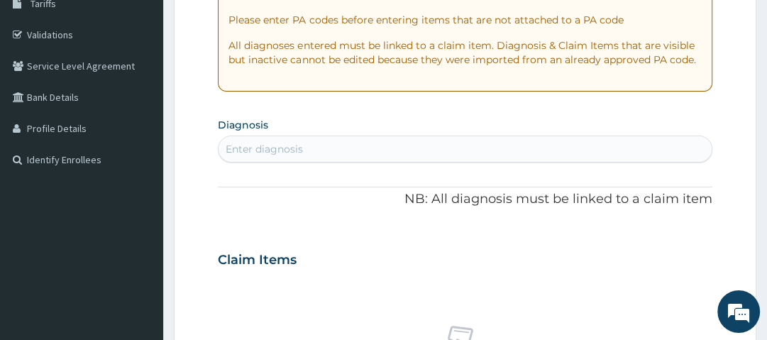
click at [349, 150] on div "Enter diagnosis" at bounding box center [465, 149] width 493 height 23
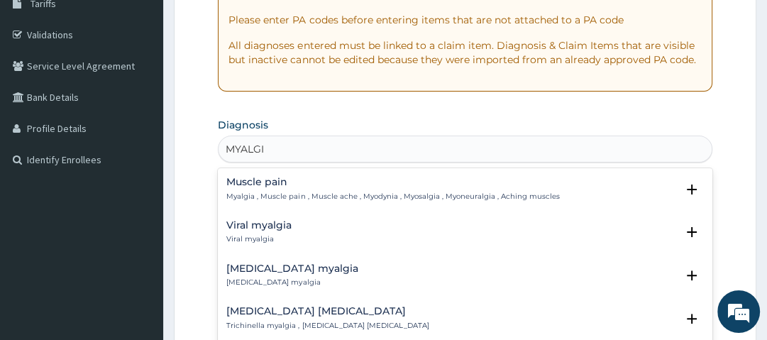
type input "MYALGIA"
click at [275, 187] on h4 "Muscle pain" at bounding box center [392, 182] width 333 height 11
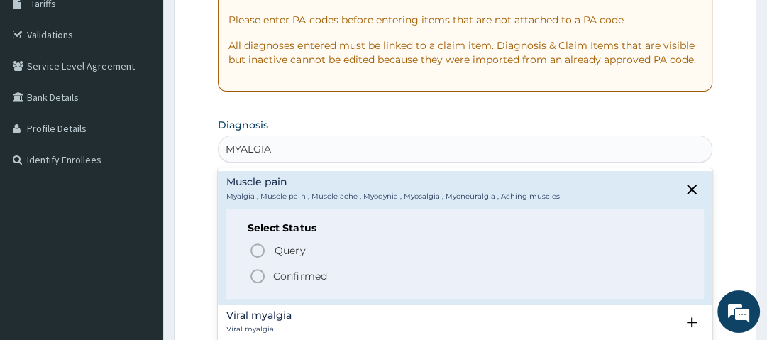
click at [287, 273] on p "Confirmed" at bounding box center [299, 276] width 53 height 14
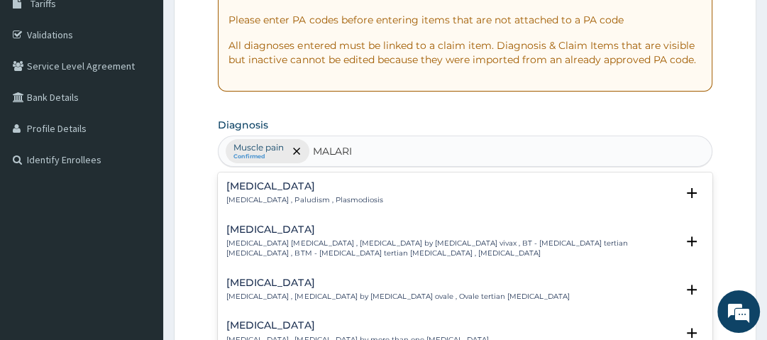
type input "[MEDICAL_DATA]"
click at [261, 185] on h4 "[MEDICAL_DATA]" at bounding box center [304, 186] width 156 height 11
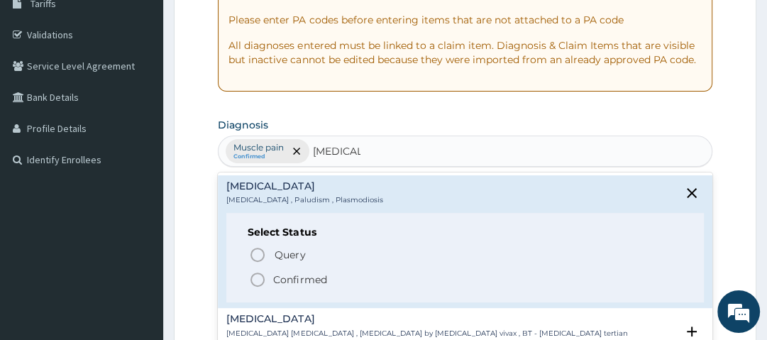
click at [294, 280] on p "Confirmed" at bounding box center [299, 280] width 53 height 14
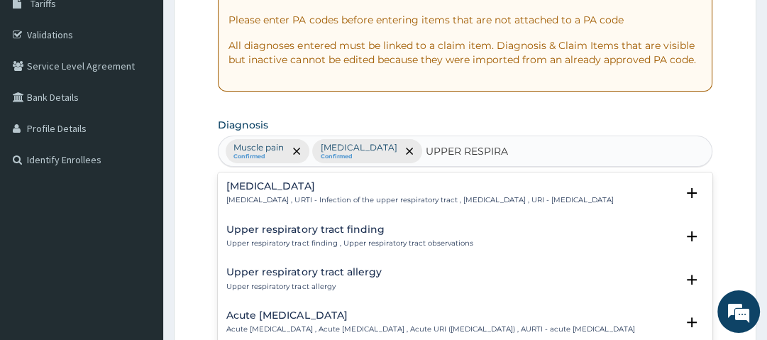
type input "UPPER RESPIRAT"
click at [286, 190] on h4 "Upper respiratory infection" at bounding box center [419, 186] width 387 height 11
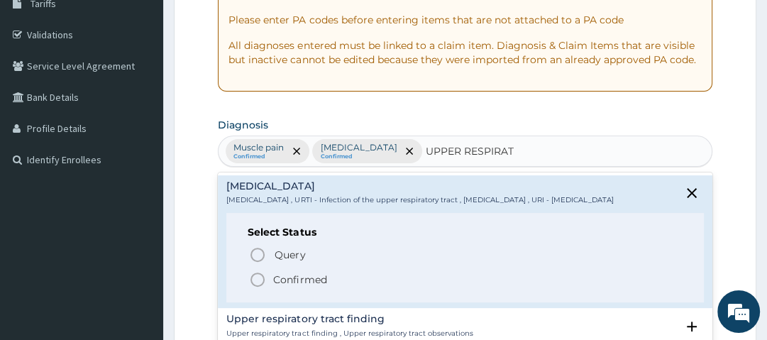
click at [284, 287] on p "Confirmed" at bounding box center [299, 280] width 53 height 14
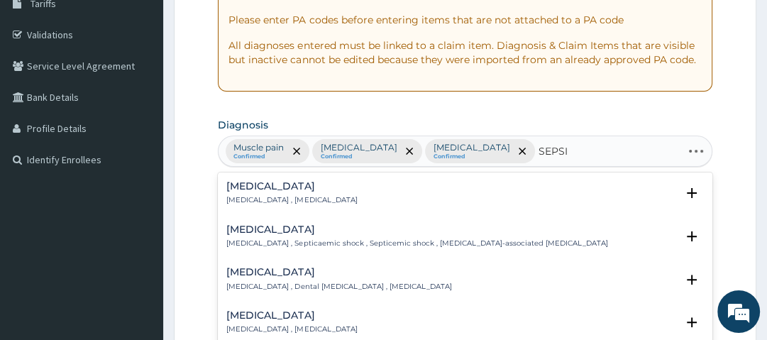
type input "SEPSIS"
click at [250, 183] on h4 "Sepsis" at bounding box center [291, 186] width 131 height 11
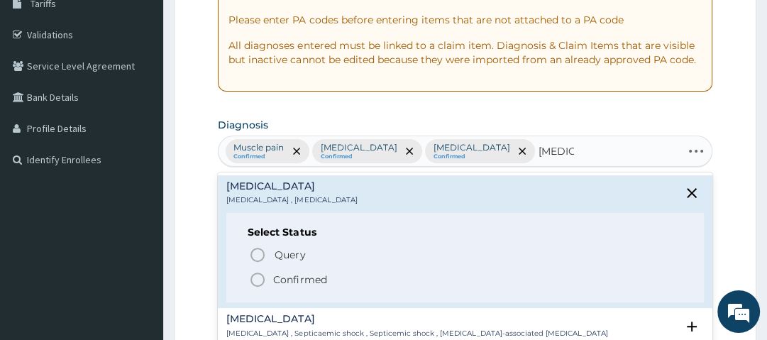
click at [287, 278] on p "Confirmed" at bounding box center [299, 280] width 53 height 14
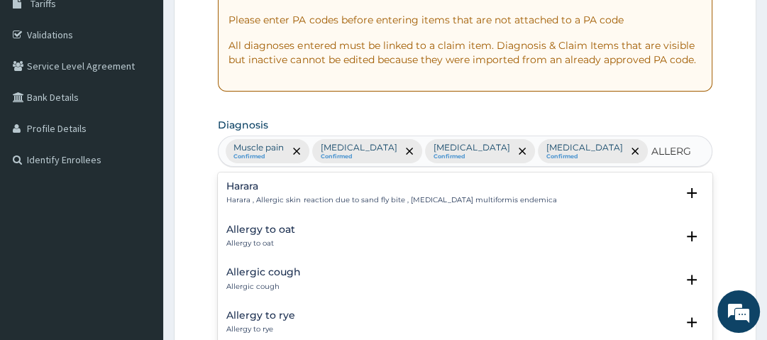
type input "ALLERGY"
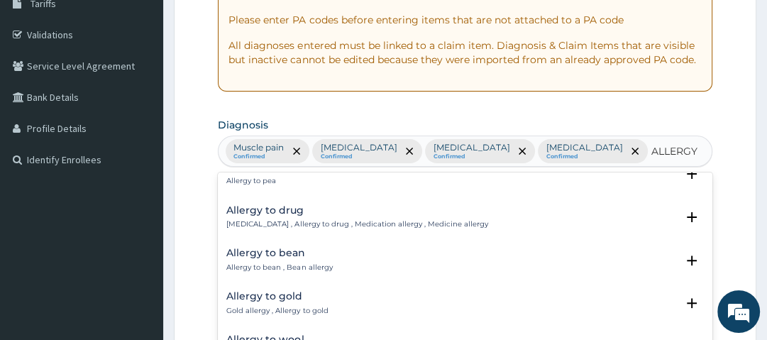
scroll to position [149, 0]
click at [300, 208] on h4 "Allergy to drug" at bounding box center [356, 209] width 261 height 11
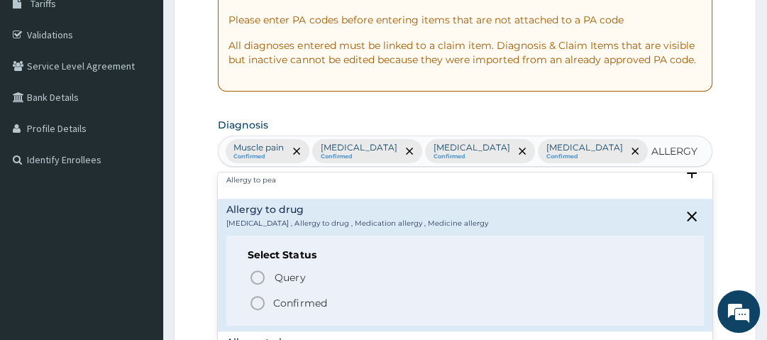
click at [293, 298] on p "Confirmed" at bounding box center [299, 303] width 53 height 14
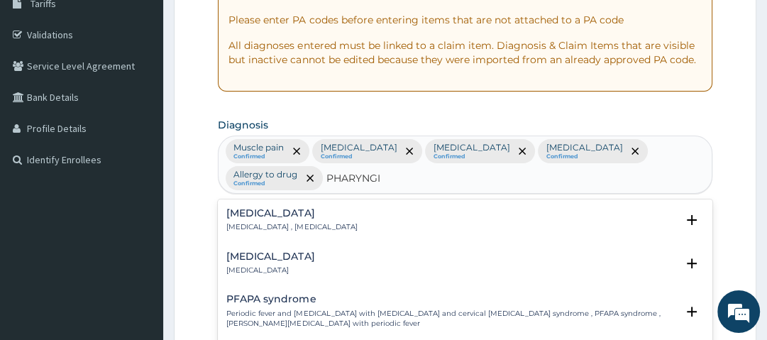
type input "PHARYNGIT"
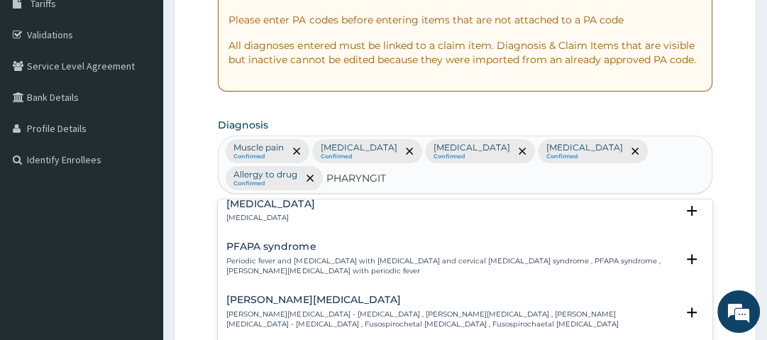
scroll to position [52, 0]
click at [265, 202] on div "Pharyngitis Pharyngitis" at bounding box center [270, 211] width 88 height 25
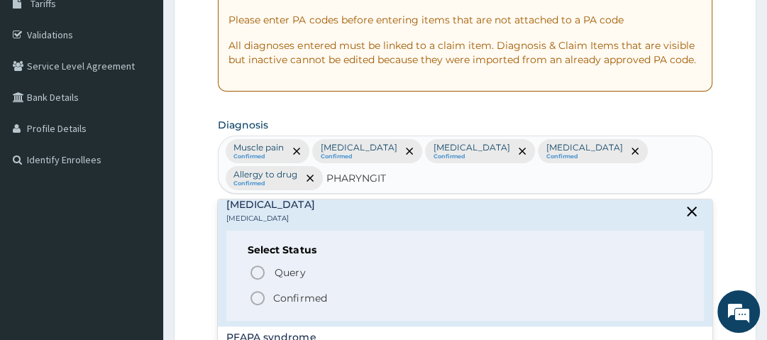
click at [297, 291] on p "Confirmed" at bounding box center [299, 298] width 53 height 14
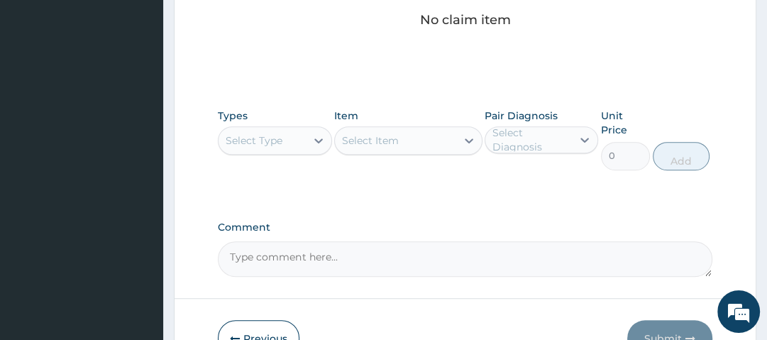
scroll to position [641, 0]
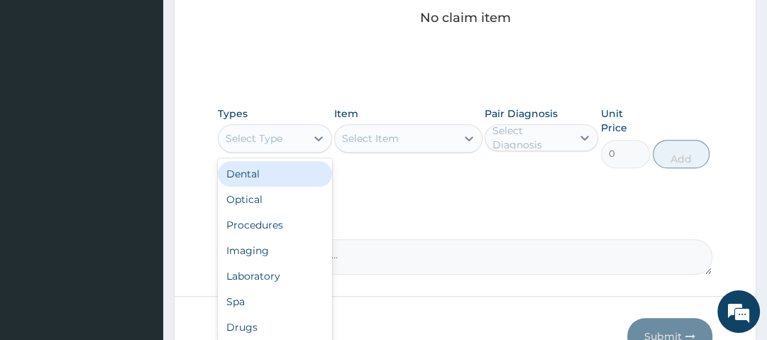
click at [283, 139] on div "Select Type" at bounding box center [262, 138] width 87 height 23
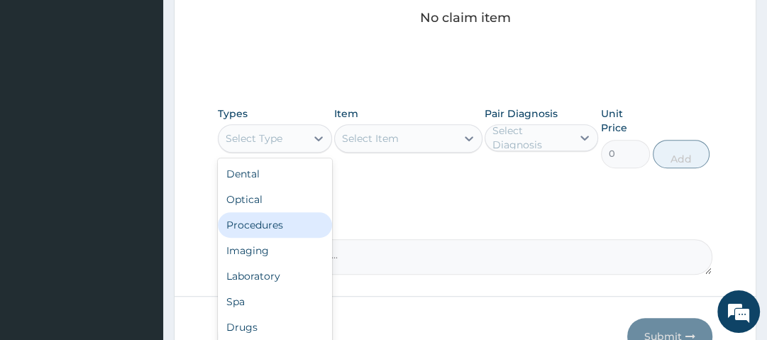
click at [281, 224] on div "Procedures" at bounding box center [275, 225] width 114 height 26
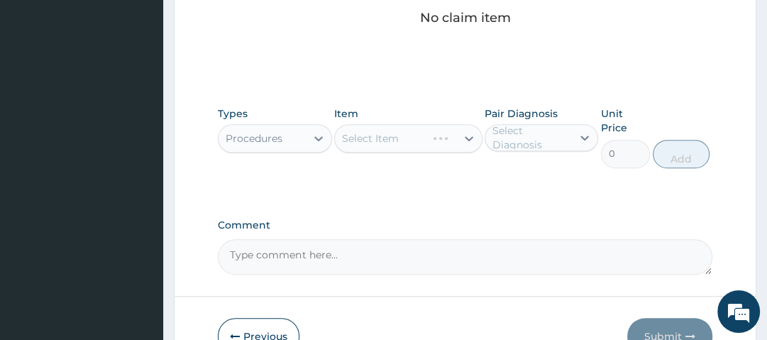
click at [424, 136] on div "Select Item" at bounding box center [408, 138] width 148 height 28
click at [400, 136] on div "Select Item" at bounding box center [408, 138] width 148 height 28
click at [400, 136] on div "Select Item" at bounding box center [395, 138] width 121 height 23
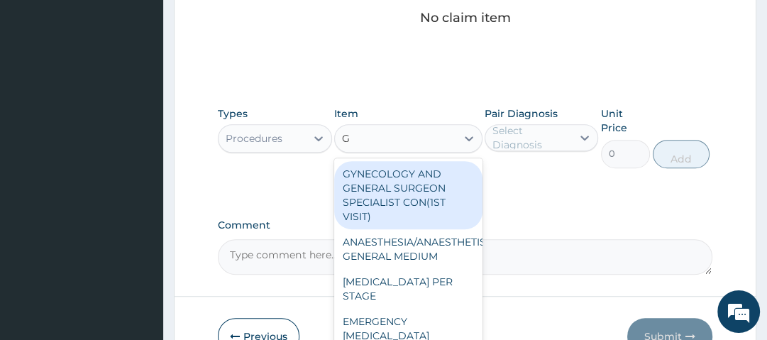
type input "GP"
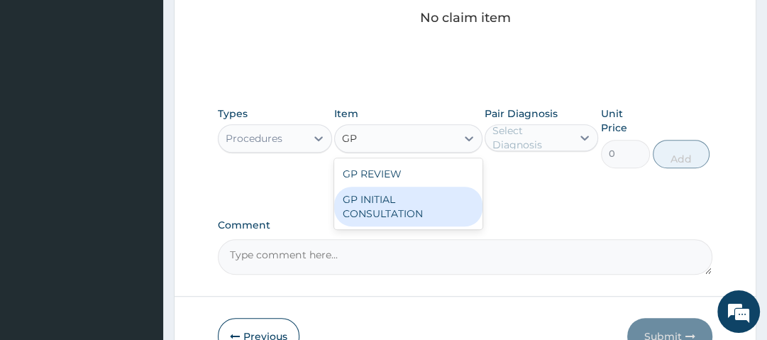
click at [395, 190] on div "GP INITIAL CONSULTATION" at bounding box center [408, 207] width 148 height 40
type input "2500"
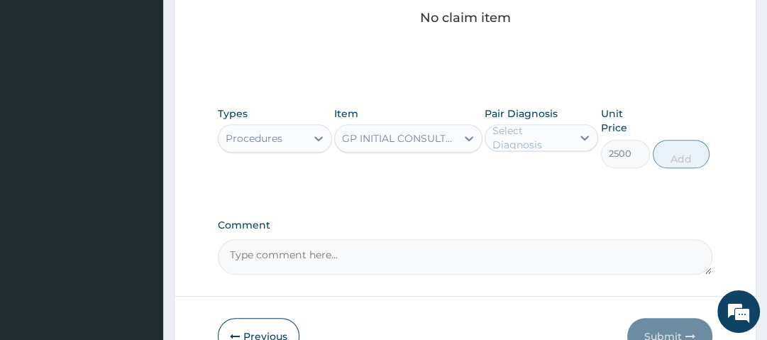
click at [542, 134] on div "Select Diagnosis" at bounding box center [532, 138] width 78 height 28
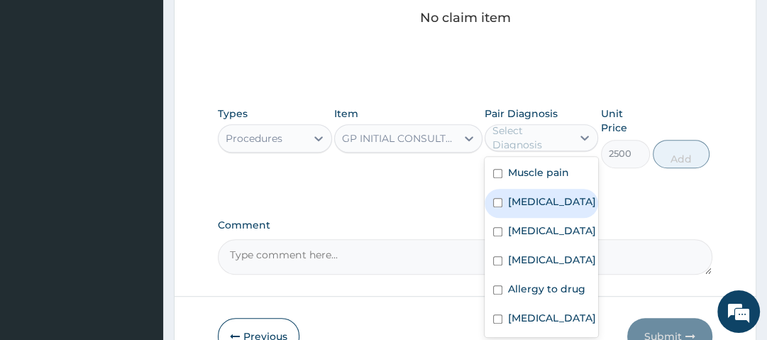
click at [534, 207] on label "Malaria" at bounding box center [552, 201] width 88 height 14
checkbox input "true"
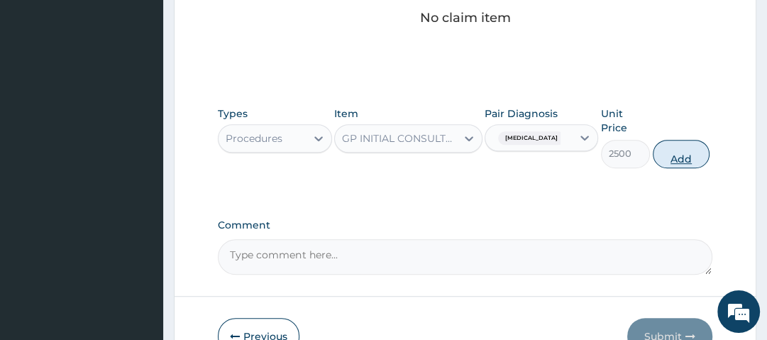
click at [673, 160] on button "Add" at bounding box center [681, 154] width 57 height 28
type input "0"
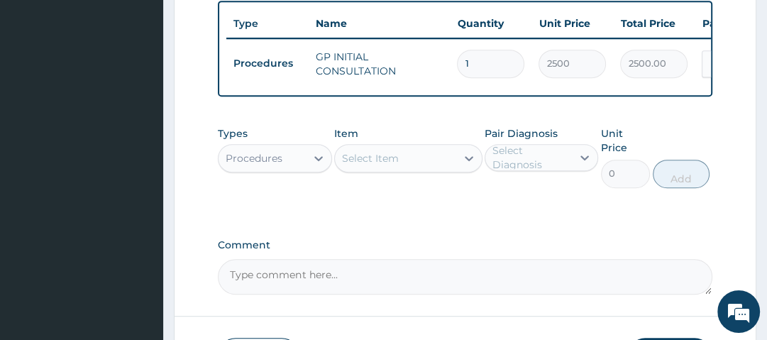
scroll to position [556, 0]
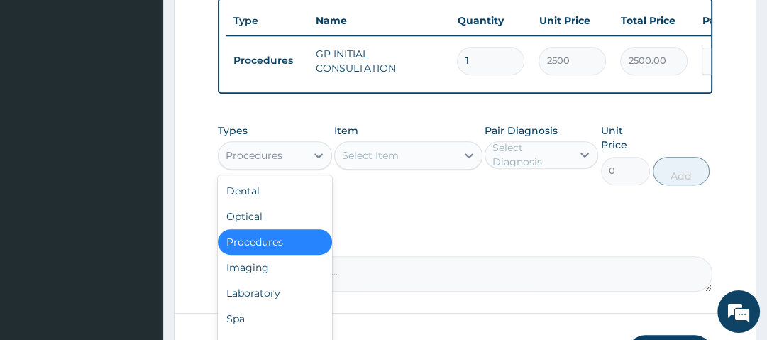
click at [287, 162] on div "Procedures" at bounding box center [262, 155] width 87 height 23
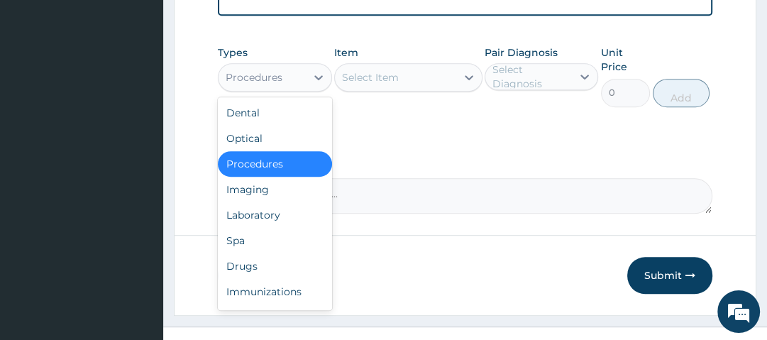
scroll to position [638, 0]
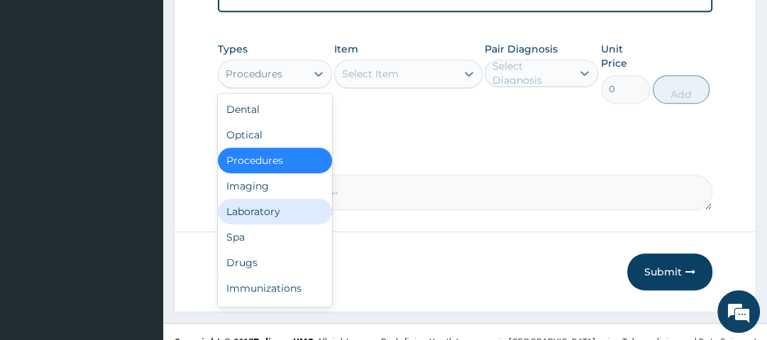
click at [258, 224] on div "Laboratory" at bounding box center [275, 212] width 114 height 26
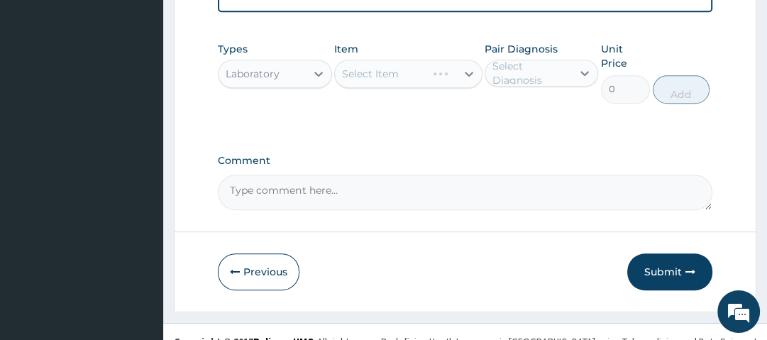
click at [422, 82] on div "Select Item" at bounding box center [408, 74] width 148 height 28
click at [422, 82] on div "Select Item" at bounding box center [395, 73] width 121 height 23
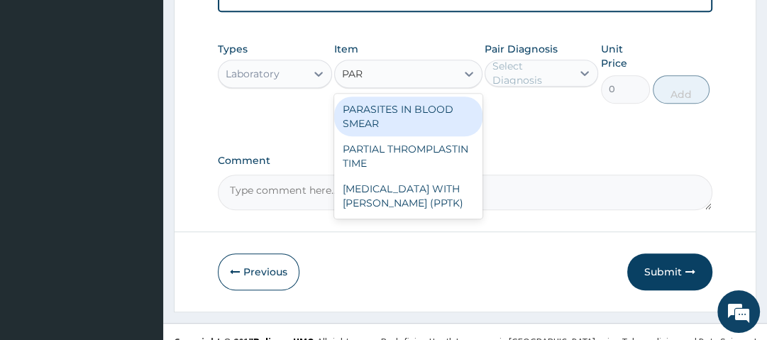
type input "PARA"
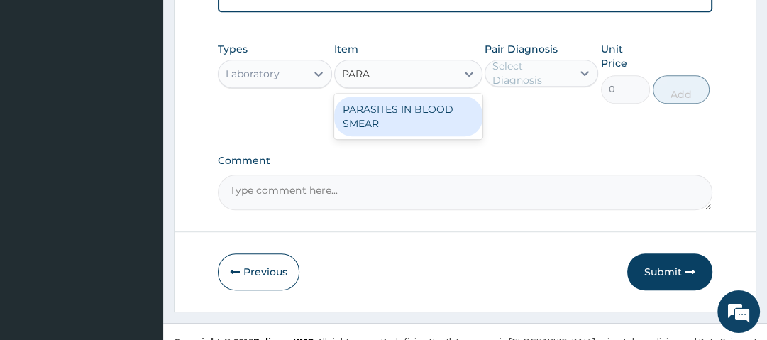
type input "1500"
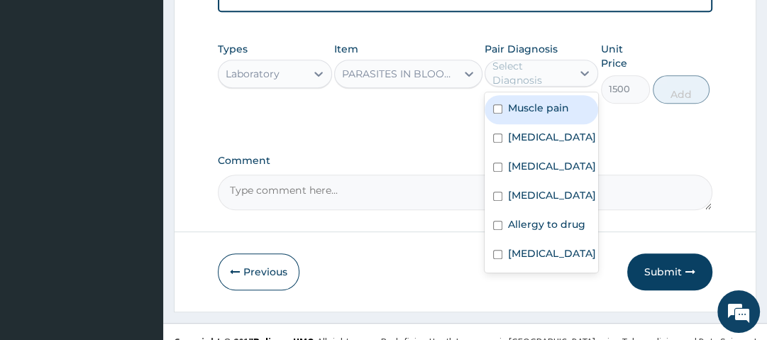
click at [515, 79] on div "Select Diagnosis" at bounding box center [532, 73] width 78 height 28
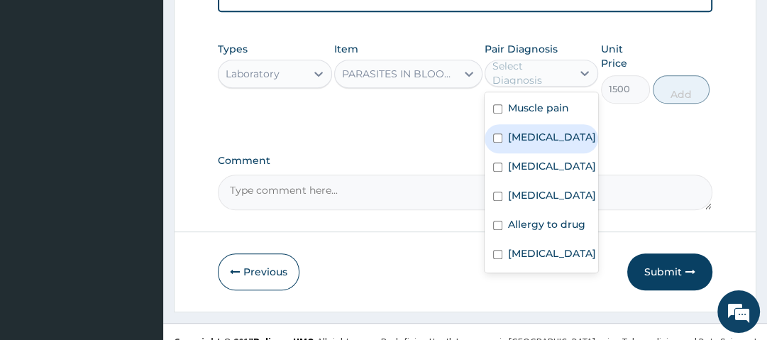
click at [539, 144] on label "Malaria" at bounding box center [552, 137] width 88 height 14
checkbox input "true"
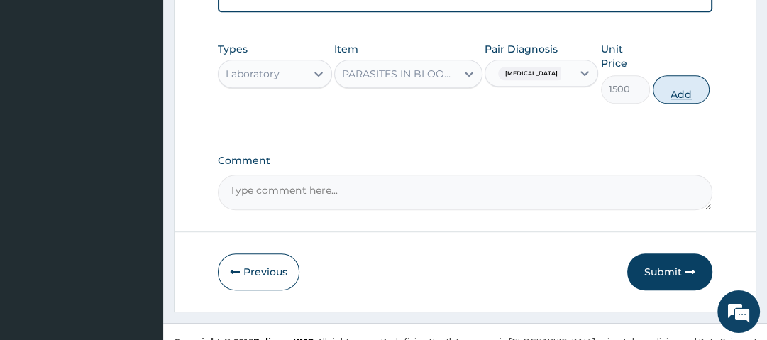
click at [683, 94] on button "Add" at bounding box center [681, 89] width 57 height 28
type input "0"
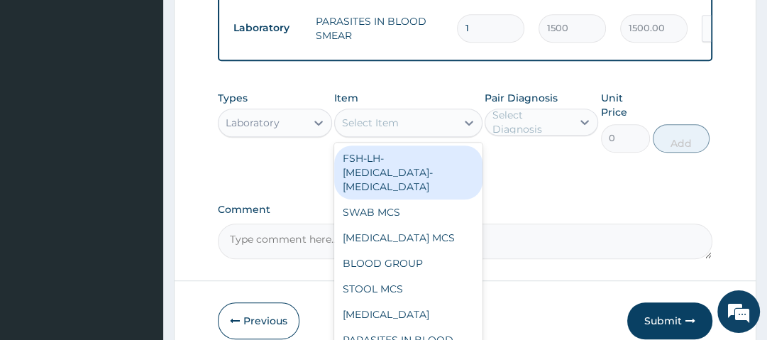
click at [403, 131] on div "Select Item" at bounding box center [395, 122] width 121 height 23
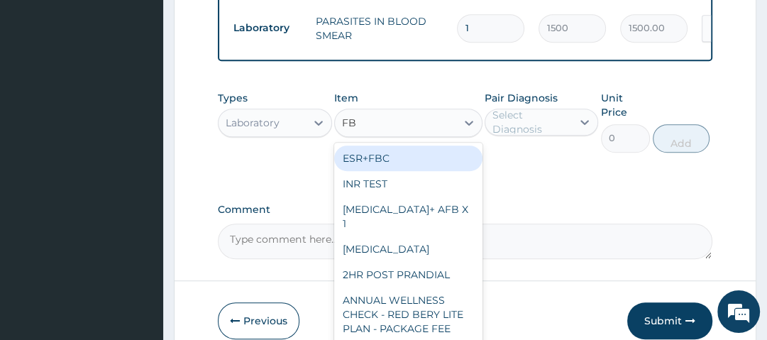
type input "FBC"
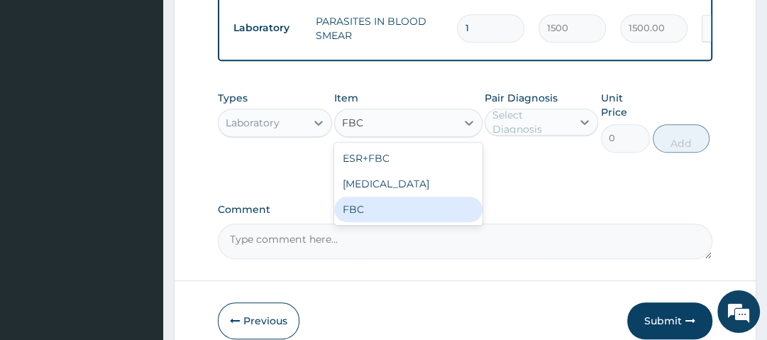
click at [371, 222] on div "FBC" at bounding box center [408, 210] width 148 height 26
type input "2500"
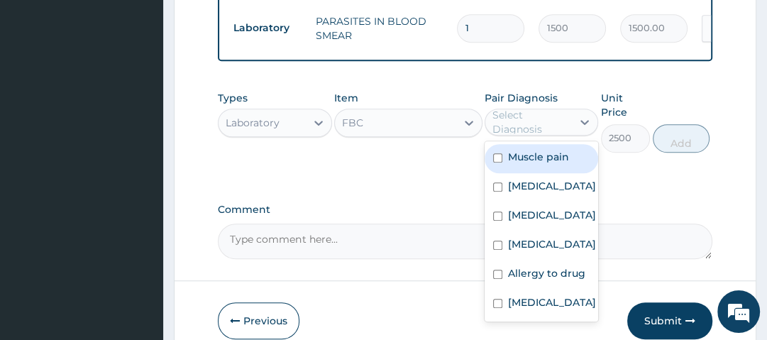
click at [525, 125] on div "Select Diagnosis" at bounding box center [532, 122] width 78 height 28
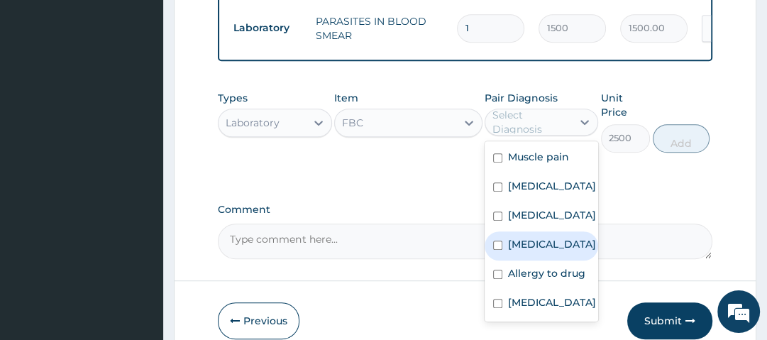
click at [527, 251] on label "Sepsis" at bounding box center [552, 244] width 88 height 14
checkbox input "true"
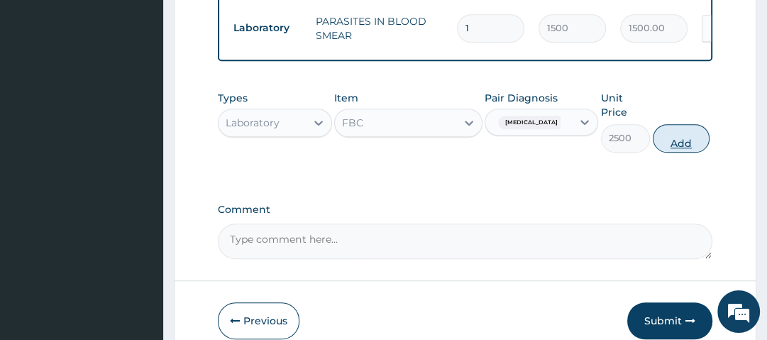
click at [690, 141] on button "Add" at bounding box center [681, 138] width 57 height 28
type input "0"
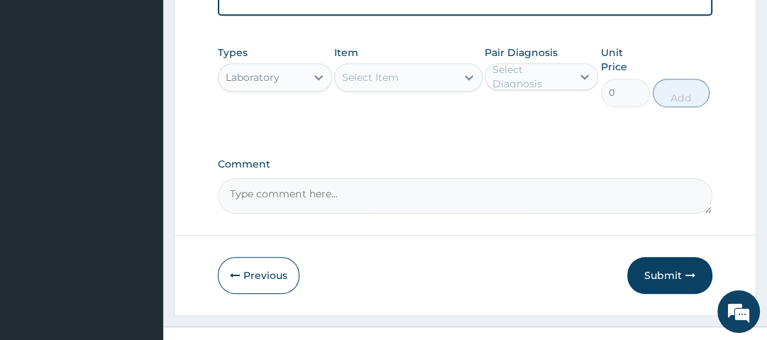
scroll to position [733, 0]
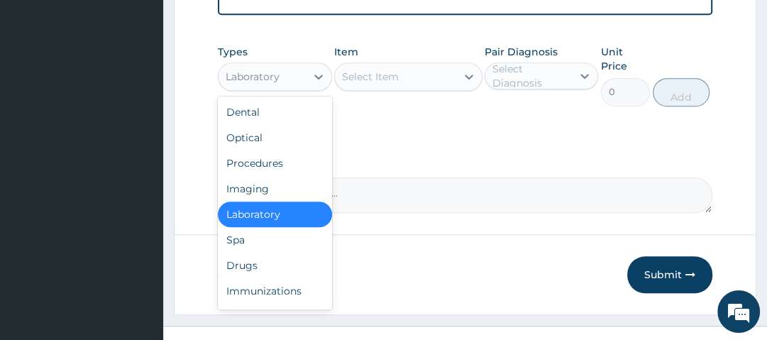
click at [281, 88] on div "Laboratory" at bounding box center [262, 76] width 87 height 23
click at [266, 276] on div "Drugs" at bounding box center [275, 266] width 114 height 26
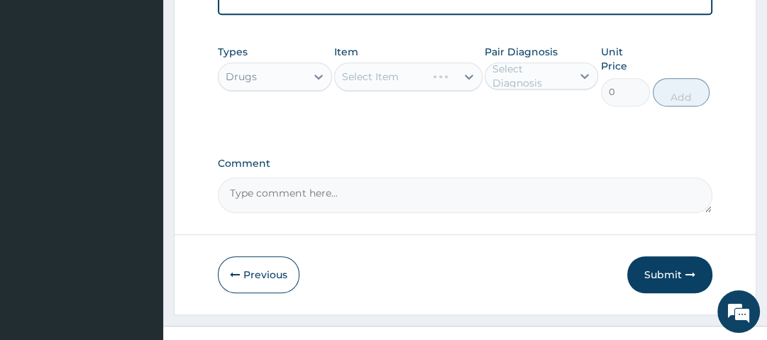
click at [400, 81] on div "Select Item" at bounding box center [408, 76] width 148 height 28
click at [412, 86] on div "Select Item" at bounding box center [408, 76] width 148 height 28
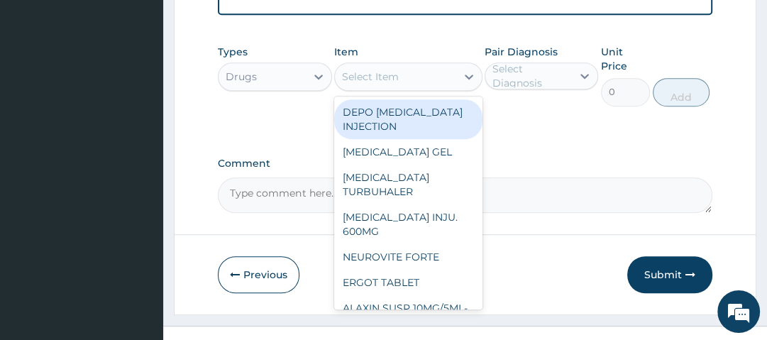
click at [412, 86] on div "Select Item" at bounding box center [395, 76] width 121 height 23
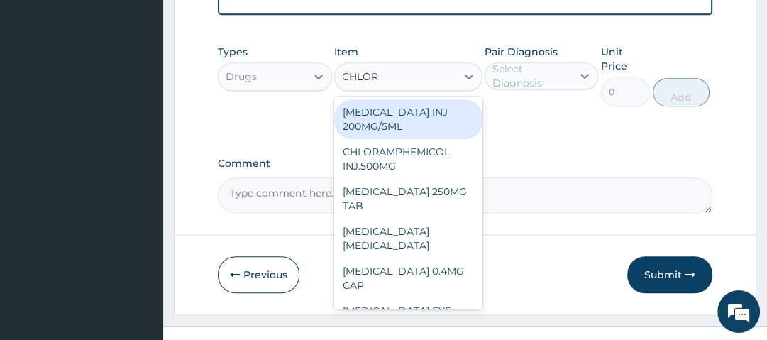
type input "CHLORO"
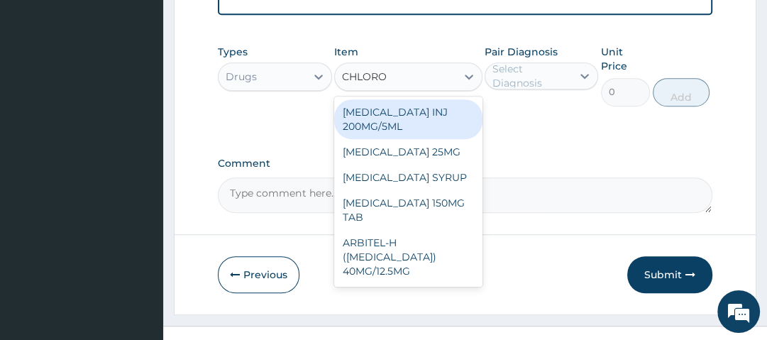
type input "490"
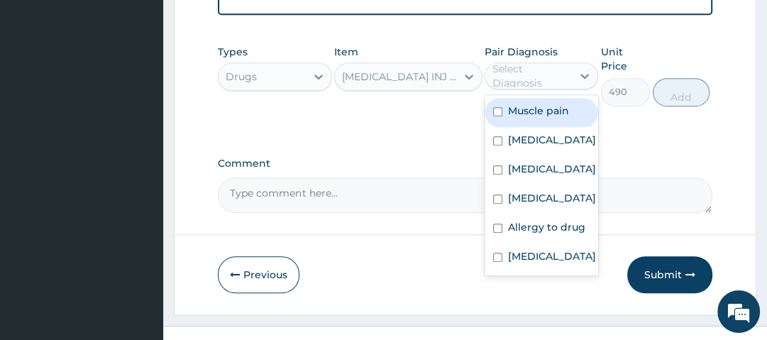
click at [527, 79] on div "Select Diagnosis" at bounding box center [532, 76] width 78 height 28
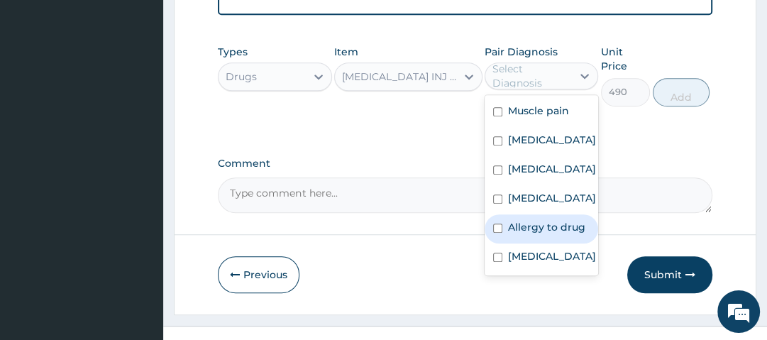
click at [534, 234] on label "Allergy to drug" at bounding box center [546, 227] width 77 height 14
checkbox input "true"
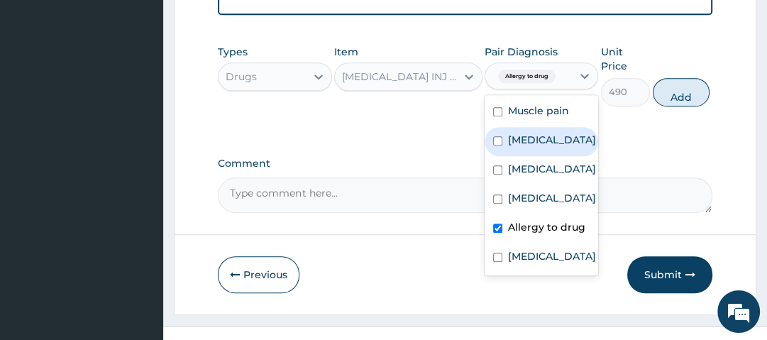
click at [538, 146] on label "Malaria" at bounding box center [552, 140] width 88 height 14
checkbox input "true"
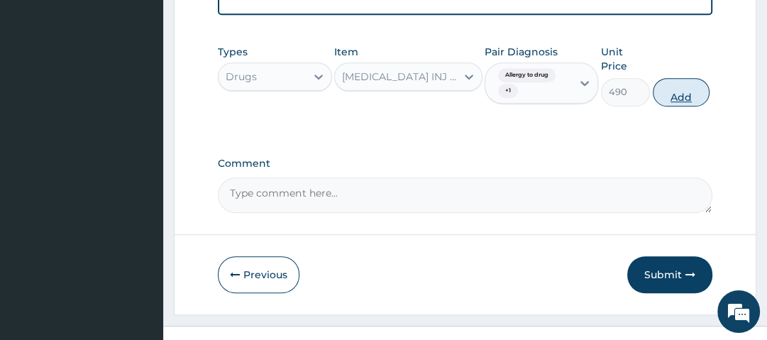
click at [687, 95] on button "Add" at bounding box center [681, 92] width 57 height 28
type input "0"
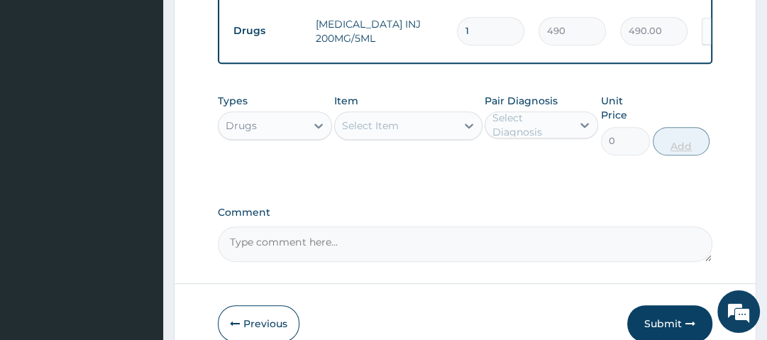
type input "0.00"
type input "3"
type input "1470.00"
type input "3"
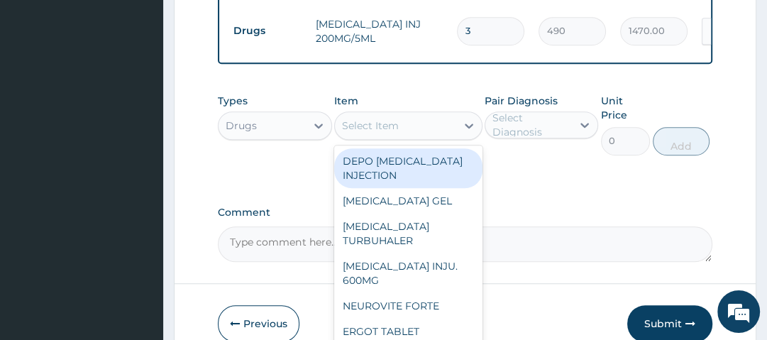
click at [438, 131] on div "Select Item" at bounding box center [395, 125] width 121 height 23
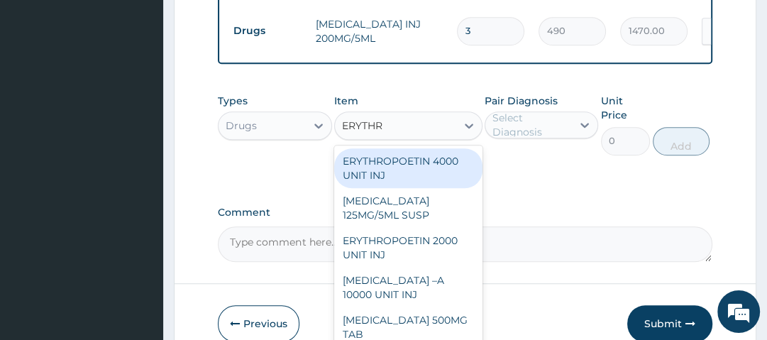
type input "ERYTHRO"
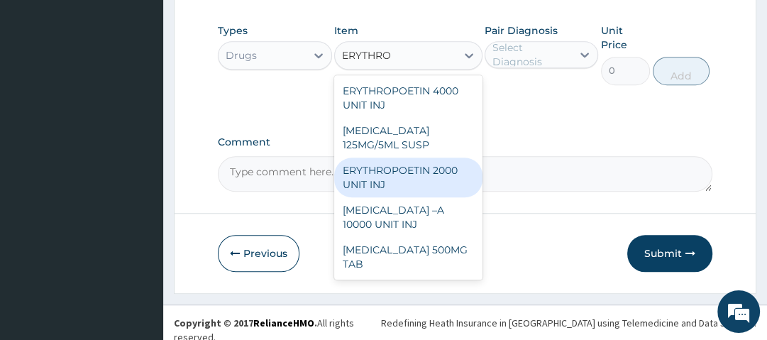
scroll to position [803, 0]
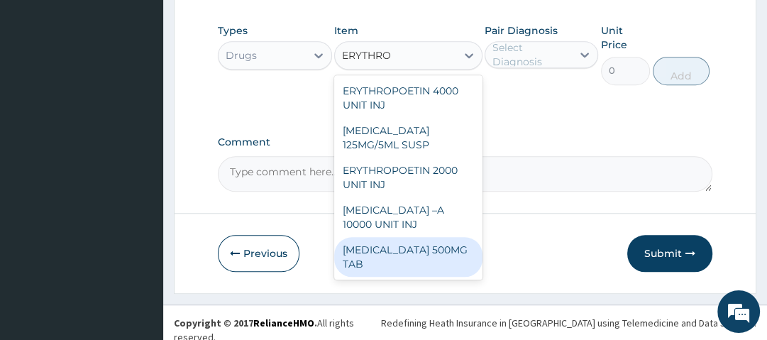
click at [406, 261] on div "[MEDICAL_DATA] 500MG TAB" at bounding box center [408, 257] width 148 height 40
type input "140"
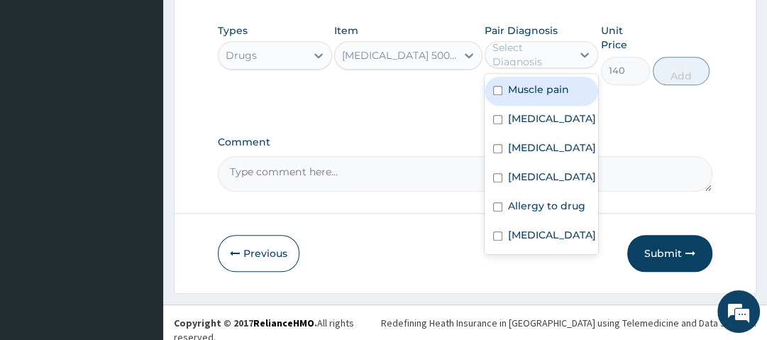
click at [527, 53] on div "Select Diagnosis" at bounding box center [532, 54] width 78 height 28
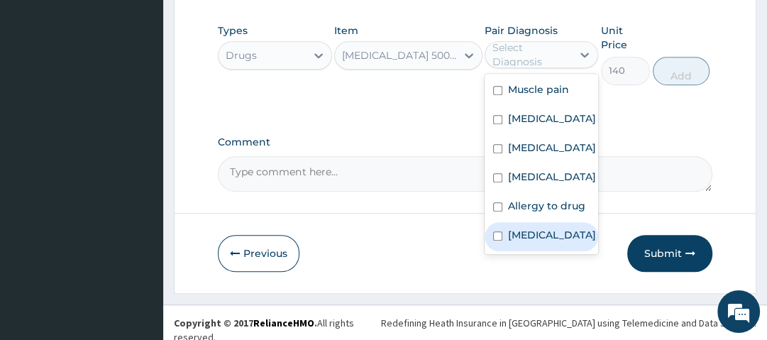
click at [560, 242] on label "Pharyngitis" at bounding box center [552, 235] width 88 height 14
checkbox input "true"
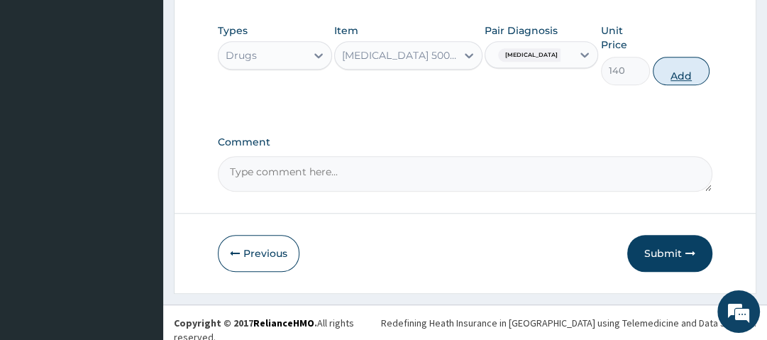
click at [678, 77] on button "Add" at bounding box center [681, 71] width 57 height 28
type input "0"
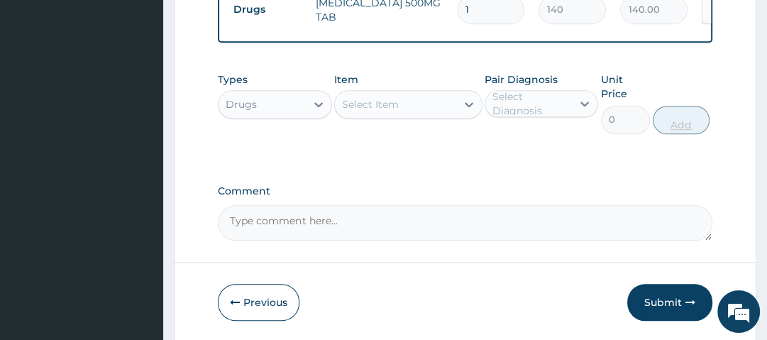
scroll to position [798, 0]
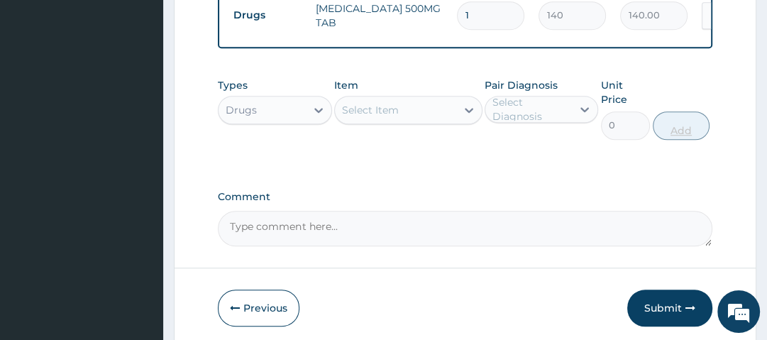
type input "10"
type input "1400.00"
type input "10"
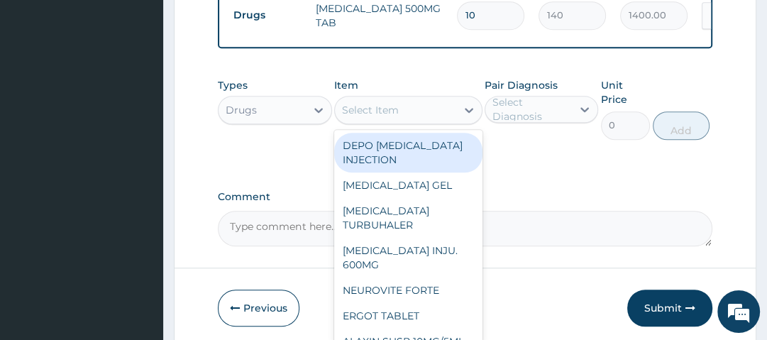
click at [418, 121] on div "Select Item" at bounding box center [395, 110] width 121 height 23
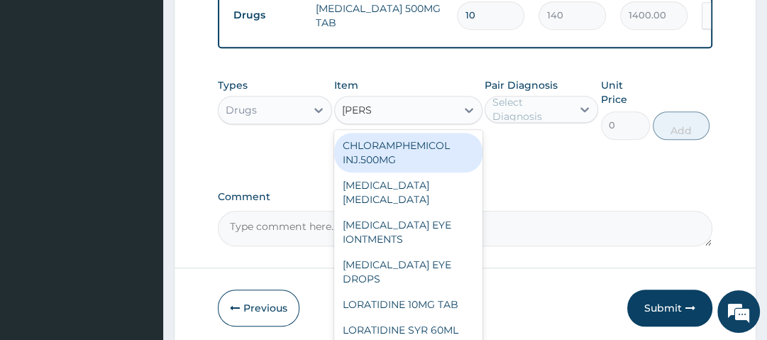
type input "LORAT"
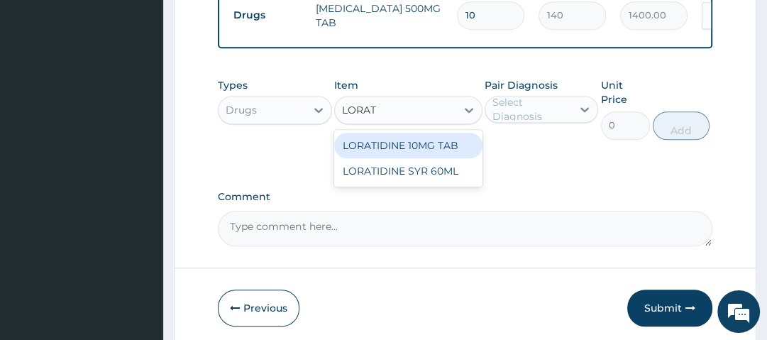
click at [419, 155] on div "LORATIDINE 10MG TAB" at bounding box center [408, 146] width 148 height 26
type input "70"
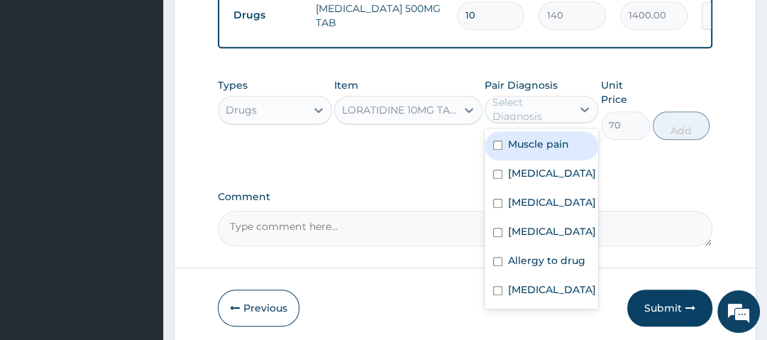
click at [549, 117] on div "Select Diagnosis" at bounding box center [532, 109] width 78 height 28
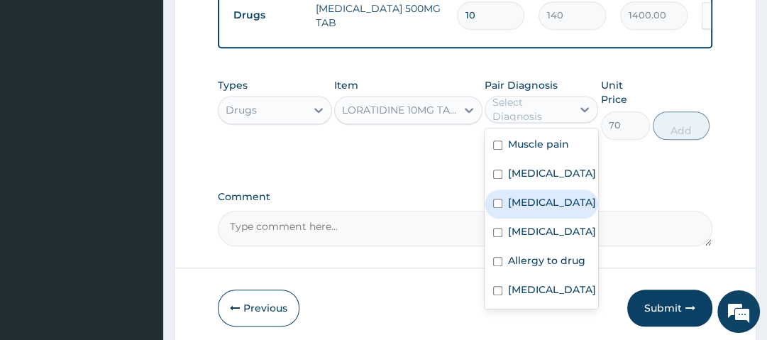
click at [552, 209] on label "Upper respiratory infection" at bounding box center [552, 202] width 88 height 14
checkbox input "true"
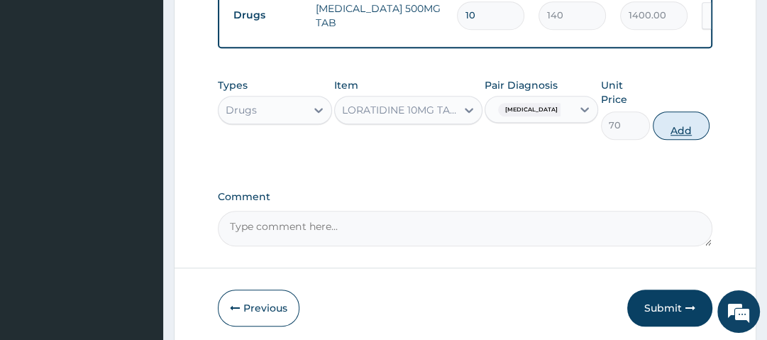
click at [698, 132] on button "Add" at bounding box center [681, 125] width 57 height 28
type input "0"
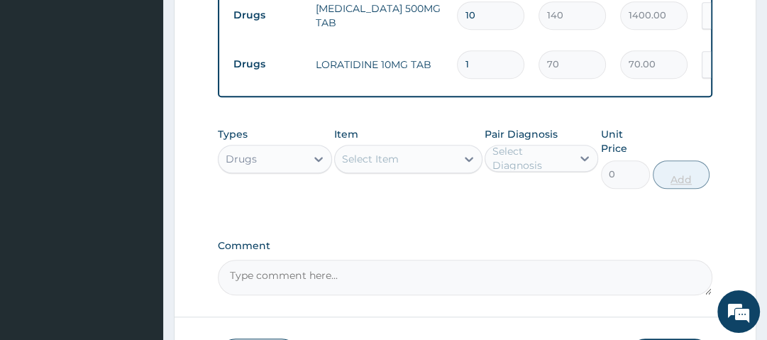
type input "0.00"
type input "5"
type input "350.00"
type input "5"
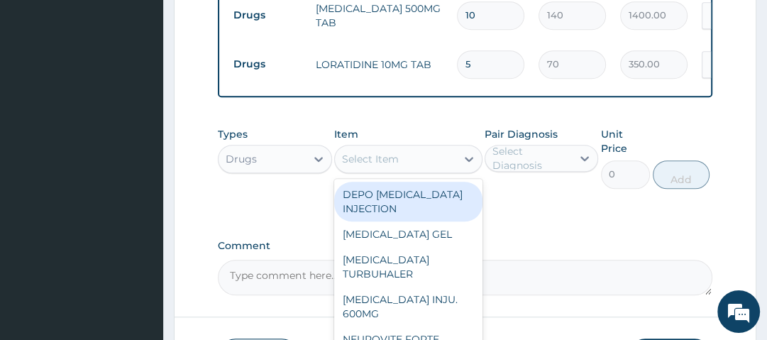
click at [454, 168] on div "Select Item" at bounding box center [395, 159] width 121 height 23
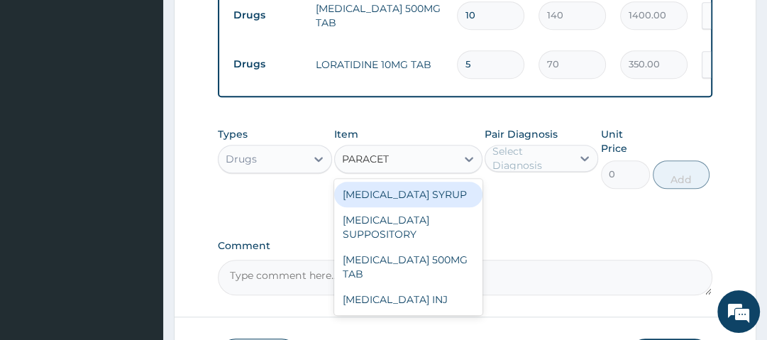
type input "PARACETA"
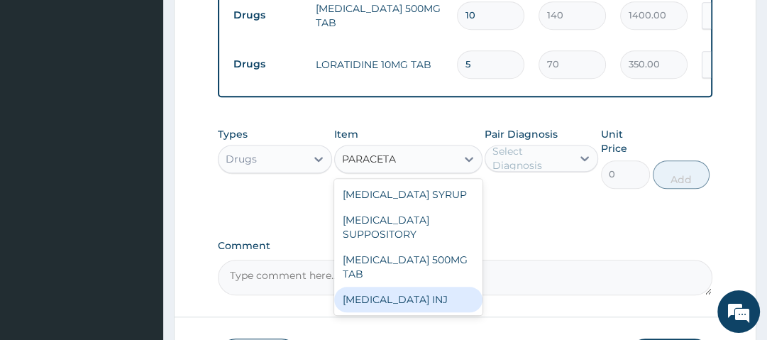
click at [417, 304] on div "[MEDICAL_DATA] INJ" at bounding box center [408, 300] width 148 height 26
type input "210"
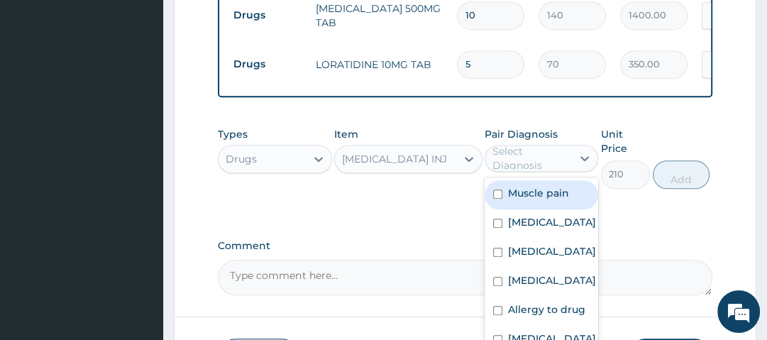
click at [556, 170] on div "Select Diagnosis" at bounding box center [532, 158] width 78 height 28
click at [548, 209] on div "Muscle pain" at bounding box center [542, 194] width 114 height 29
checkbox input "true"
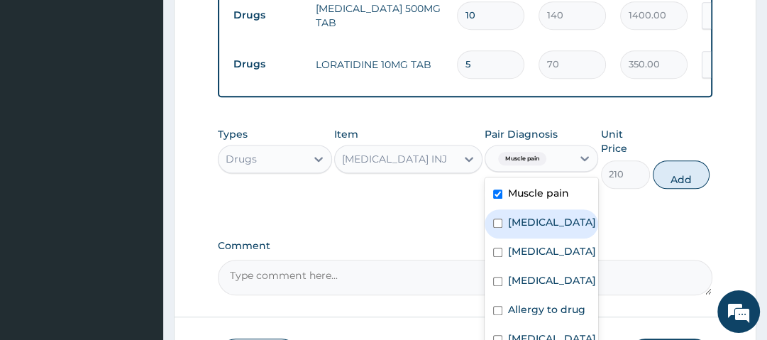
click at [544, 229] on label "Malaria" at bounding box center [552, 222] width 88 height 14
checkbox input "true"
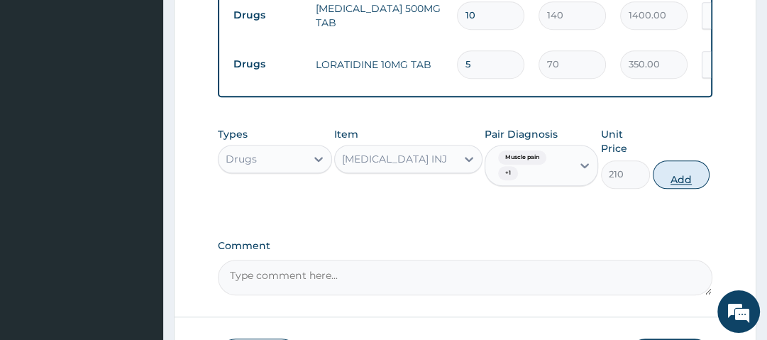
click at [684, 182] on button "Add" at bounding box center [681, 174] width 57 height 28
type input "0"
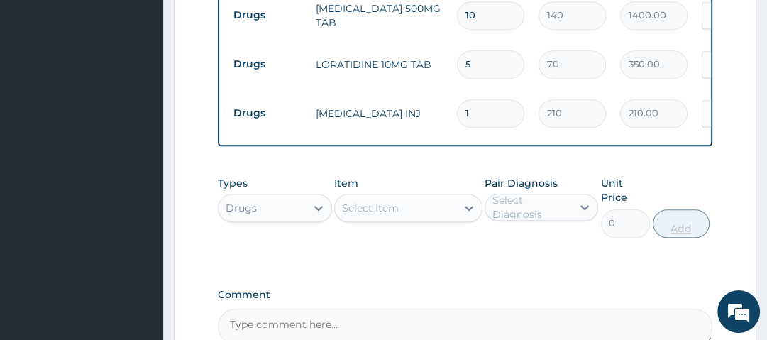
type input "0.00"
type input "4"
type input "840.00"
type input "4"
click at [439, 214] on div "Select Item" at bounding box center [395, 208] width 121 height 23
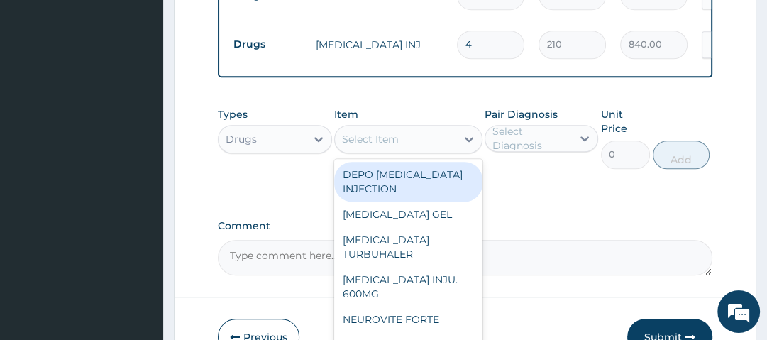
scroll to position [867, 0]
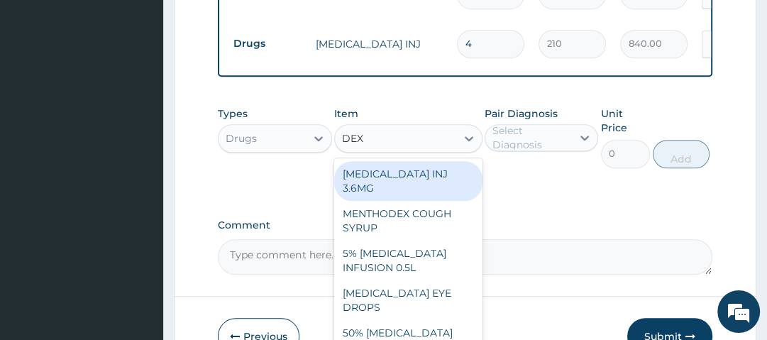
type input "DEXA"
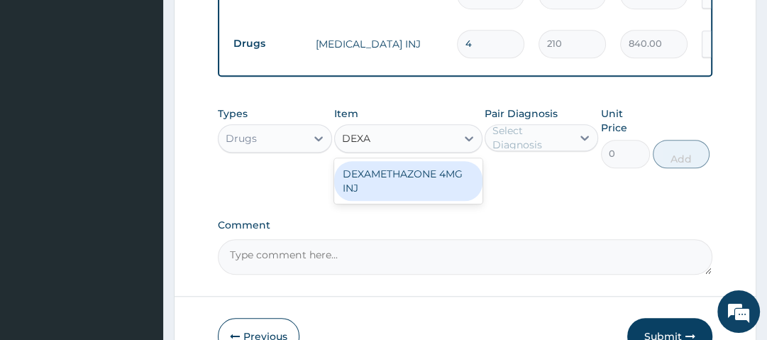
type input "560"
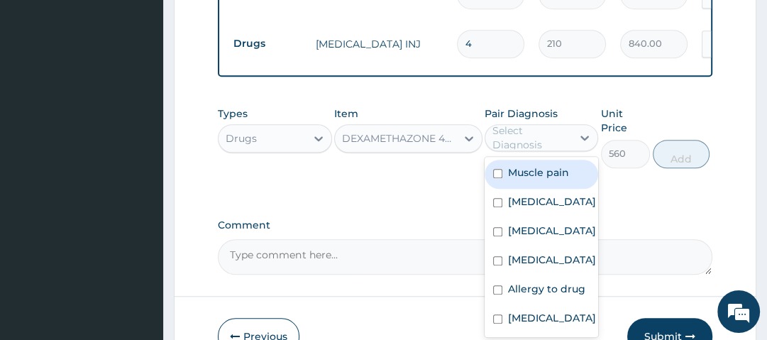
click at [517, 133] on div "Select Diagnosis" at bounding box center [532, 138] width 78 height 28
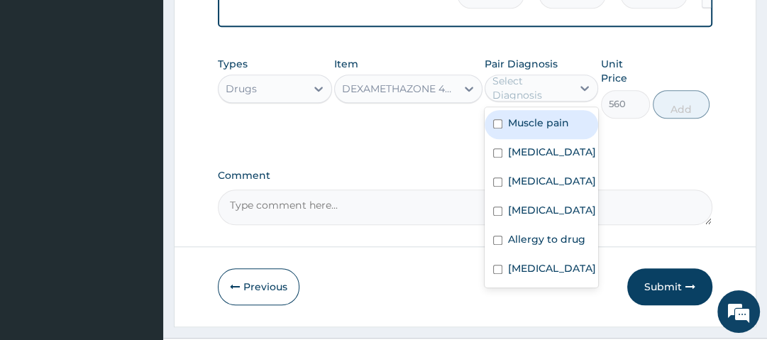
scroll to position [918, 0]
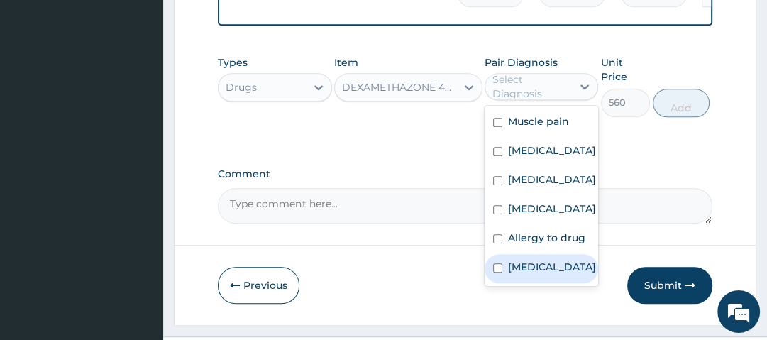
click at [564, 274] on label "Pharyngitis" at bounding box center [552, 267] width 88 height 14
checkbox input "true"
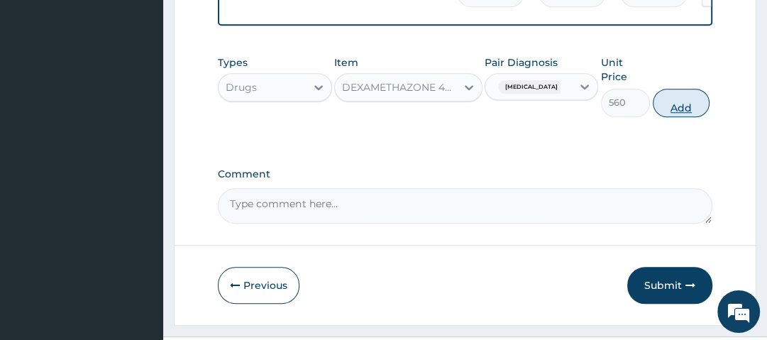
click at [694, 111] on button "Add" at bounding box center [681, 103] width 57 height 28
type input "0"
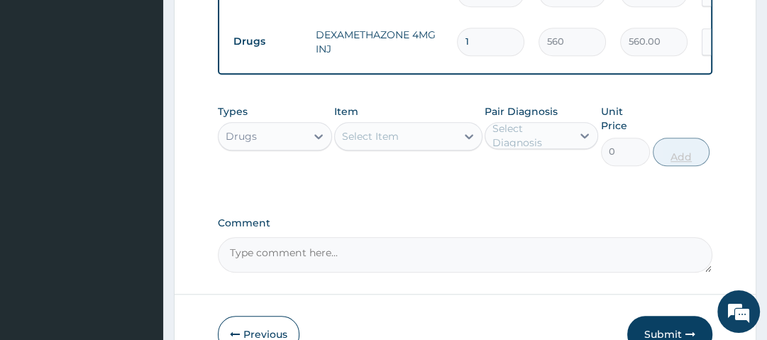
type input "0.00"
type input "3"
type input "1680.00"
type input "3"
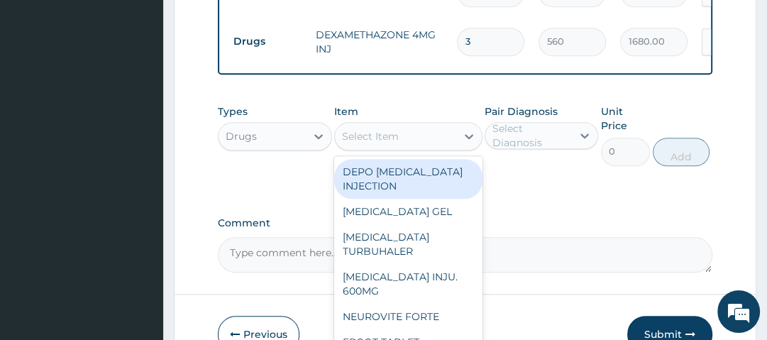
click at [423, 142] on div "Select Item" at bounding box center [395, 136] width 121 height 23
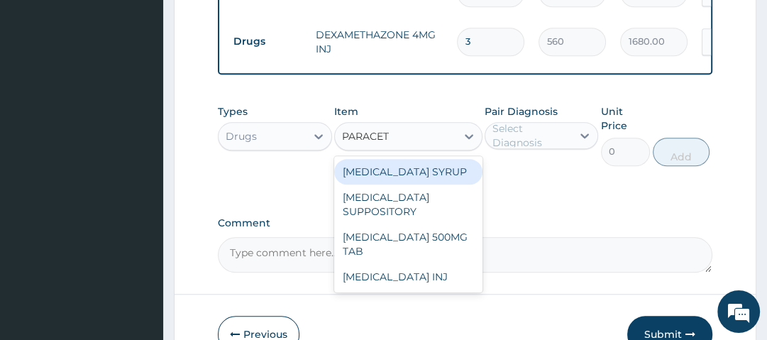
type input "PARACETA"
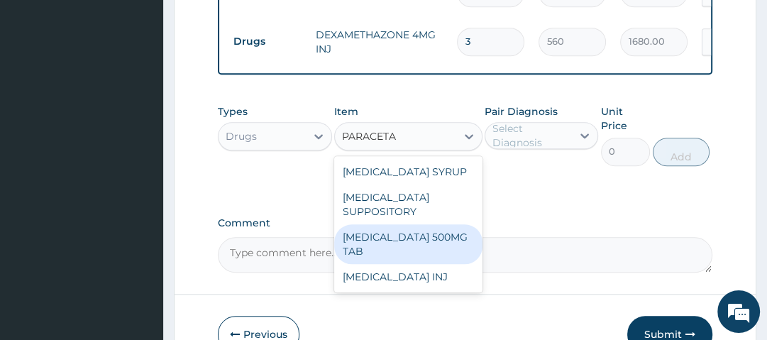
click at [421, 241] on div "[MEDICAL_DATA] 500MG TAB" at bounding box center [408, 244] width 148 height 40
type input "14"
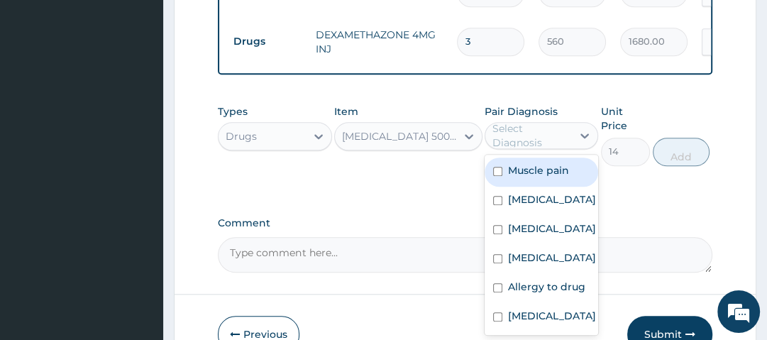
drag, startPoint x: 538, startPoint y: 151, endPoint x: 545, endPoint y: 179, distance: 28.6
click at [545, 149] on div "option Pharyngitis, selected. option Muscle pain focused, 1 of 6. 6 results ava…" at bounding box center [542, 135] width 114 height 27
click at [545, 177] on label "Muscle pain" at bounding box center [538, 170] width 61 height 14
checkbox input "true"
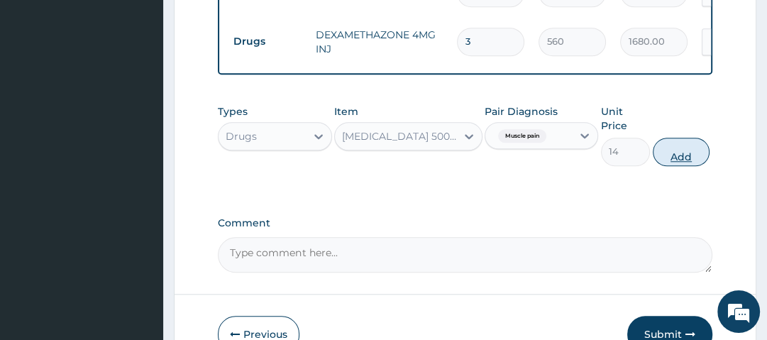
click at [686, 158] on button "Add" at bounding box center [681, 152] width 57 height 28
type input "0"
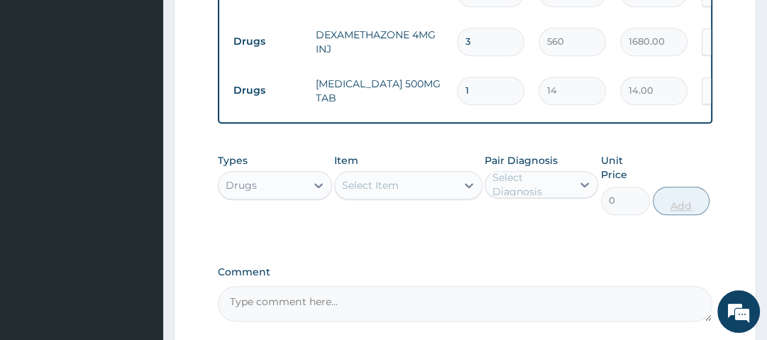
type input "18"
type input "252.00"
type input "18"
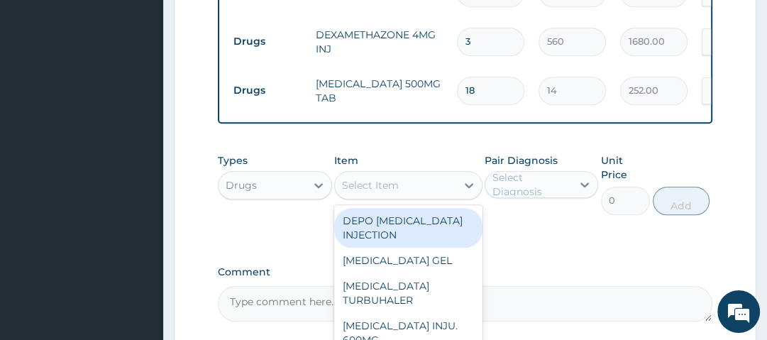
click at [375, 185] on div "Select Item" at bounding box center [370, 185] width 57 height 14
type input "DEQ"
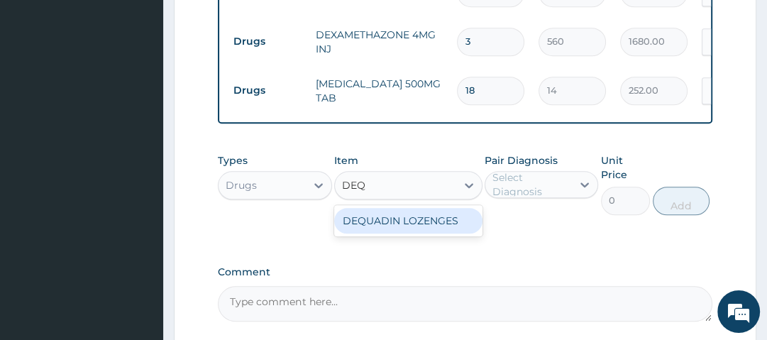
type input "56"
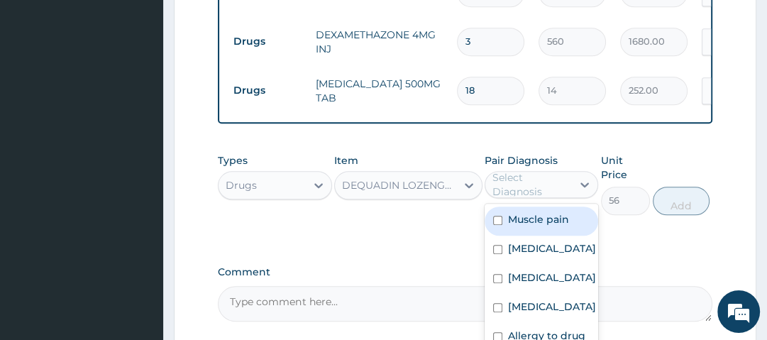
click at [522, 185] on div "Select Diagnosis" at bounding box center [532, 184] width 78 height 28
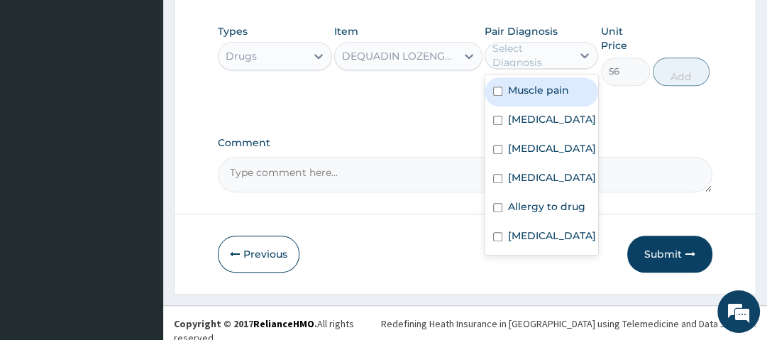
scroll to position [1048, 0]
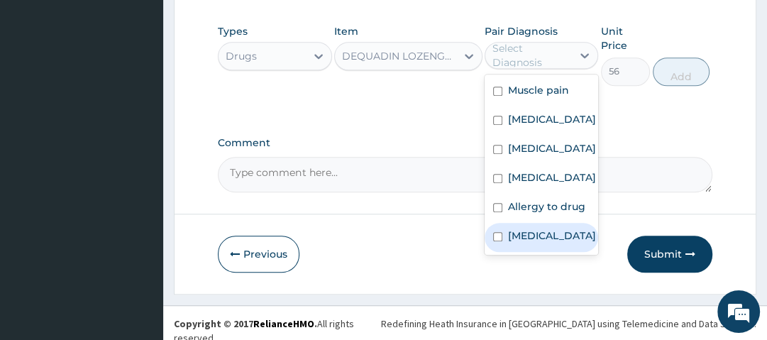
click at [552, 243] on label "Pharyngitis" at bounding box center [552, 236] width 88 height 14
checkbox input "true"
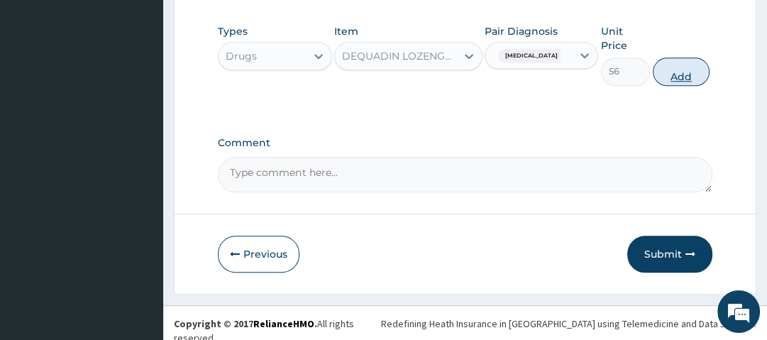
click at [693, 77] on button "Add" at bounding box center [681, 71] width 57 height 28
type input "0"
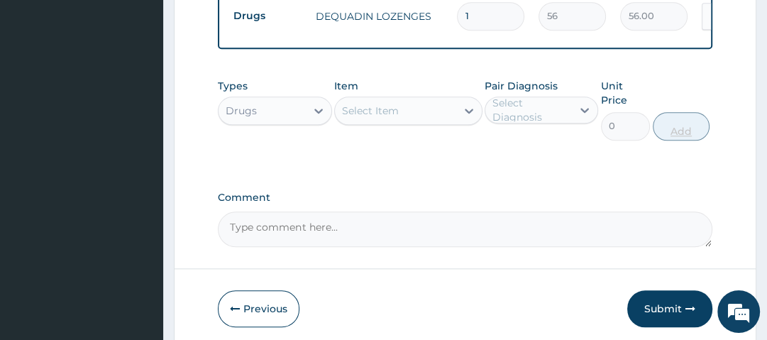
type input "0.00"
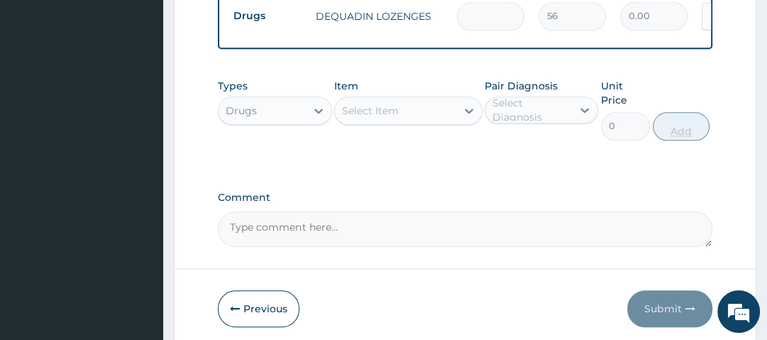
type input "6"
type input "336.00"
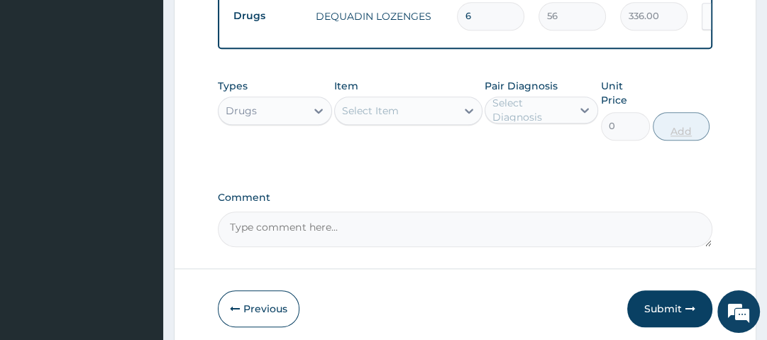
type input "6"
click at [693, 77] on div "Types Drugs Item Select Item Pair Diagnosis Select Diagnosis Unit Price 0 Add" at bounding box center [465, 109] width 494 height 75
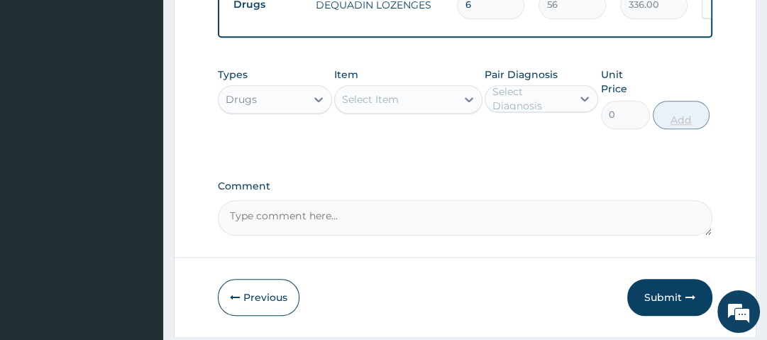
scroll to position [1102, 0]
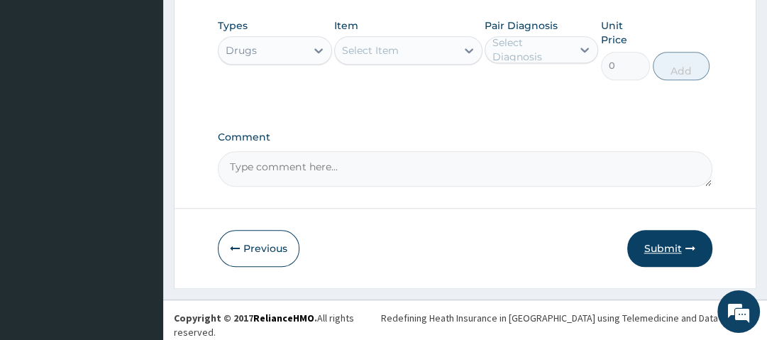
click at [662, 256] on button "Submit" at bounding box center [669, 248] width 85 height 37
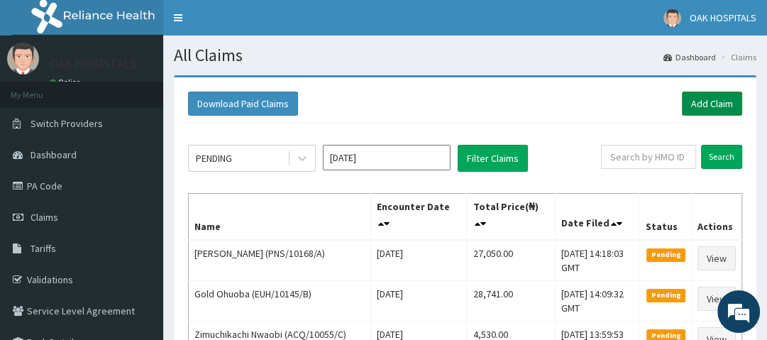
click at [724, 98] on link "Add Claim" at bounding box center [712, 104] width 60 height 24
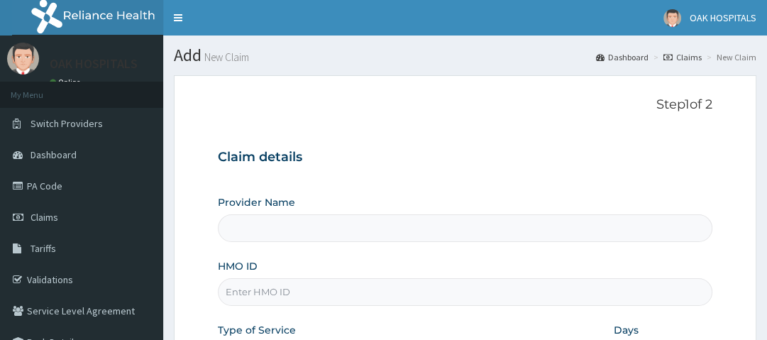
type input "Oak Hospitals"
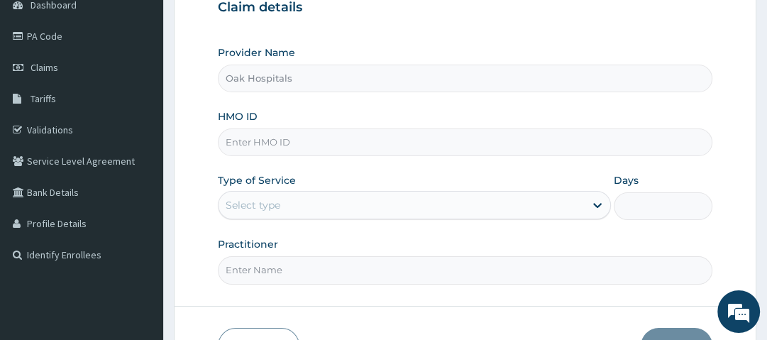
scroll to position [153, 0]
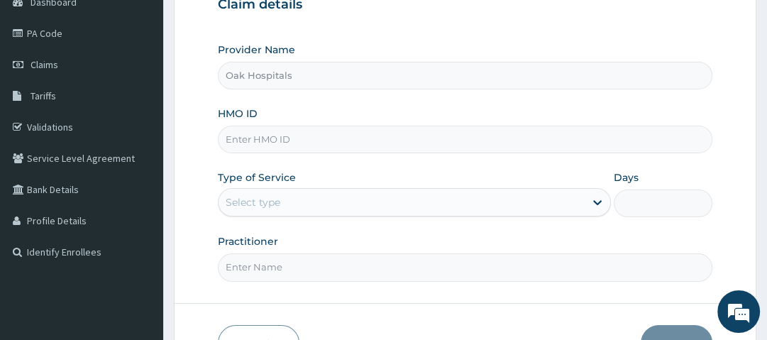
click at [349, 138] on input "HMO ID" at bounding box center [465, 140] width 494 height 28
type input "SBG/10761/B"
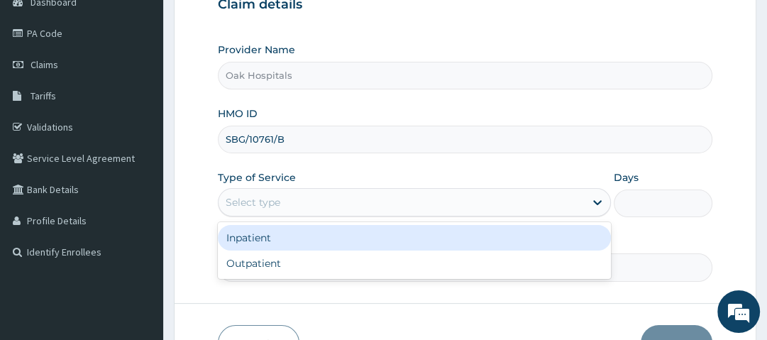
click at [386, 198] on div "Select type" at bounding box center [402, 202] width 366 height 23
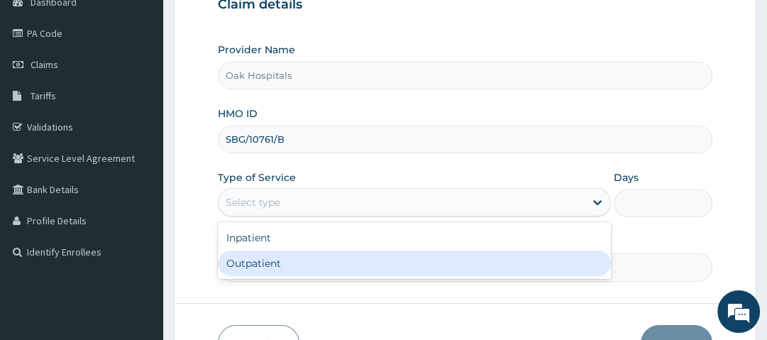
click at [309, 263] on div "Outpatient" at bounding box center [414, 264] width 393 height 26
type input "1"
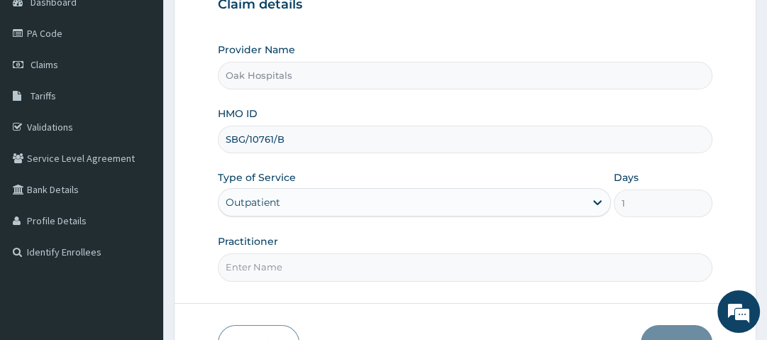
click at [268, 264] on input "Practitioner" at bounding box center [465, 267] width 494 height 28
type input "[PERSON_NAME]"
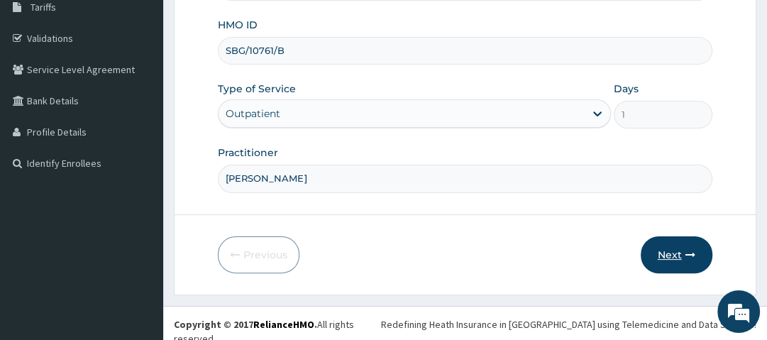
click at [675, 248] on button "Next" at bounding box center [677, 254] width 72 height 37
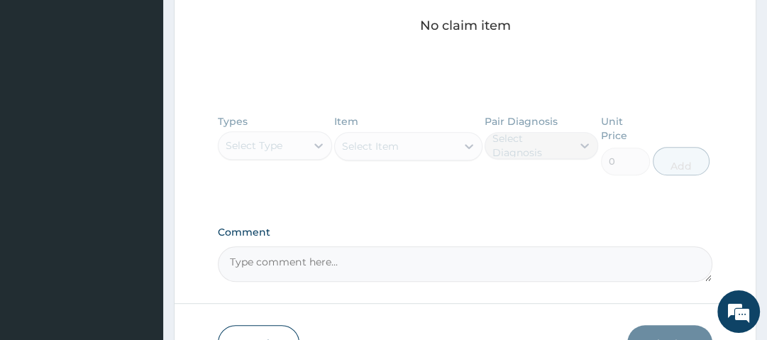
scroll to position [692, 0]
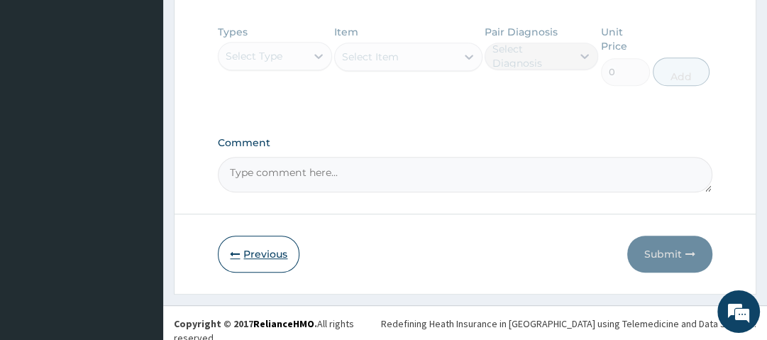
click at [266, 251] on button "Previous" at bounding box center [259, 254] width 82 height 37
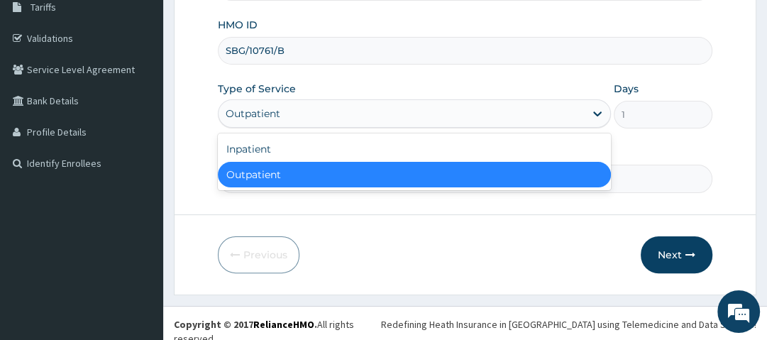
click at [378, 109] on div "Outpatient" at bounding box center [402, 113] width 366 height 23
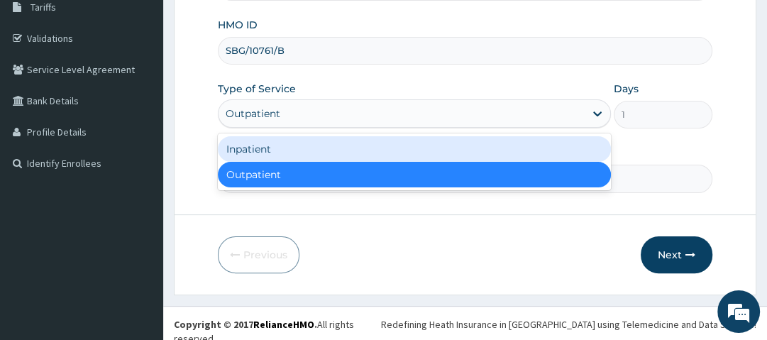
click at [352, 145] on div "Inpatient" at bounding box center [414, 149] width 393 height 26
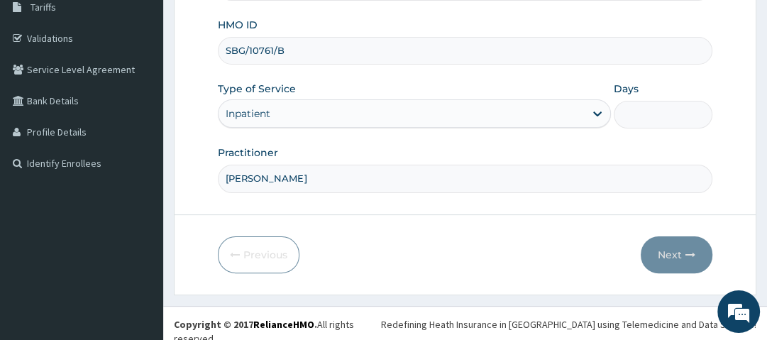
click at [639, 107] on input "Days" at bounding box center [663, 115] width 98 height 28
type input "1"
click at [641, 131] on div "Provider Name Oak Hospitals HMO ID SBG/10761/B Type of Service Inpatient Days 1…" at bounding box center [465, 73] width 494 height 238
click at [691, 247] on button "Next" at bounding box center [677, 254] width 72 height 37
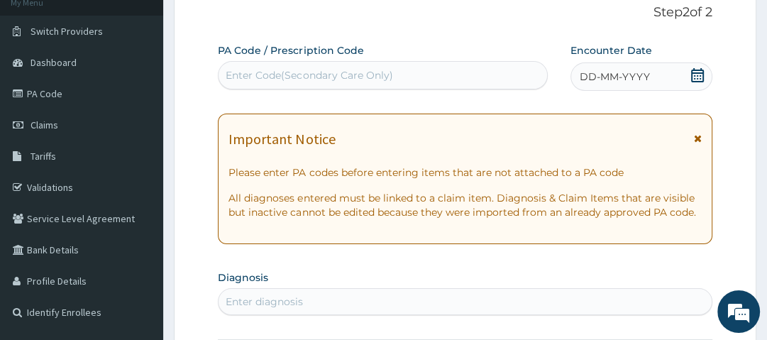
scroll to position [92, 0]
click at [355, 76] on div "Enter Code(Secondary Care Only)" at bounding box center [309, 76] width 167 height 14
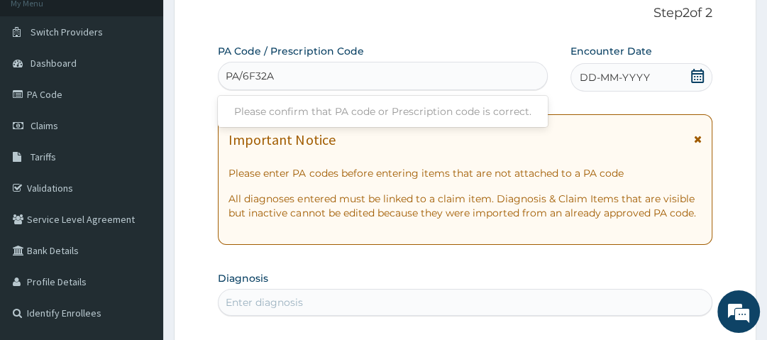
type input "PA/6F32AE"
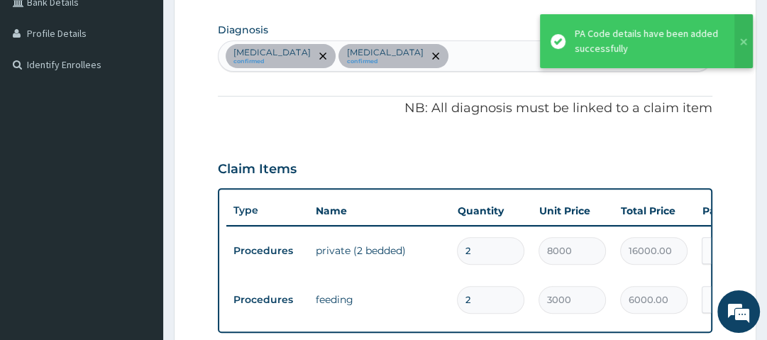
scroll to position [339, 0]
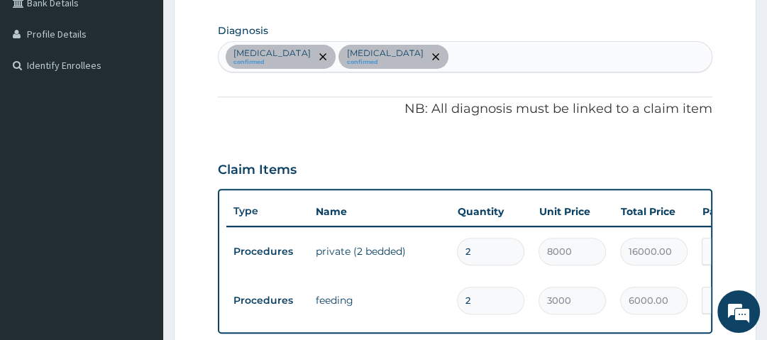
click at [375, 60] on div "Sepsis confirmed Malaria confirmed" at bounding box center [465, 57] width 493 height 30
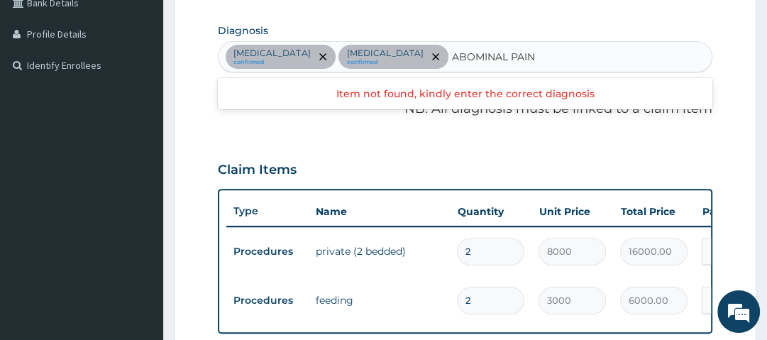
click at [451, 54] on input "ABOMINAL PAIN" at bounding box center [493, 57] width 85 height 14
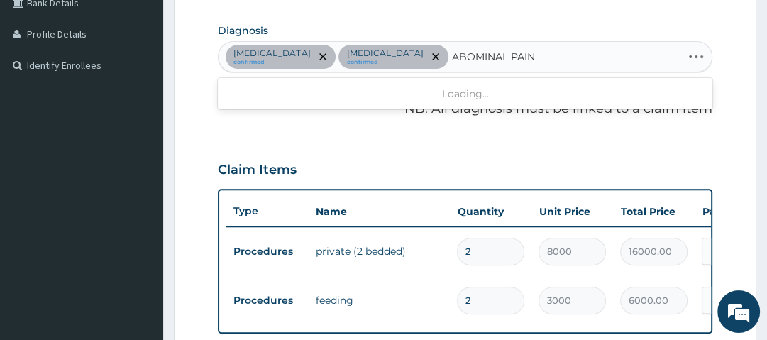
type input "ABDOMINAL PAIN"
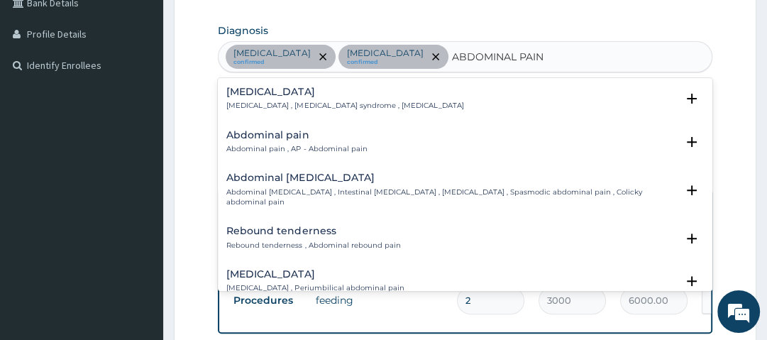
click at [276, 133] on h4 "Abdominal pain" at bounding box center [296, 135] width 141 height 11
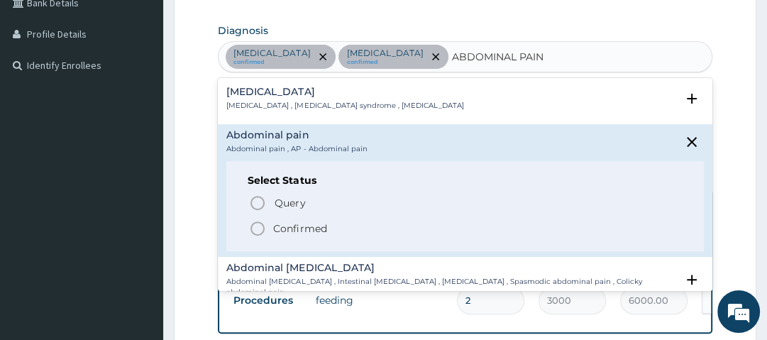
click at [286, 228] on p "Confirmed" at bounding box center [299, 228] width 53 height 14
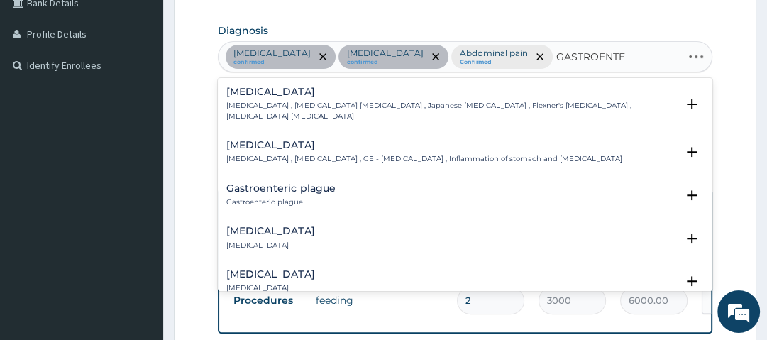
type input "GASTROENTER"
click at [261, 140] on h4 "Gastroenteritis" at bounding box center [423, 145] width 395 height 11
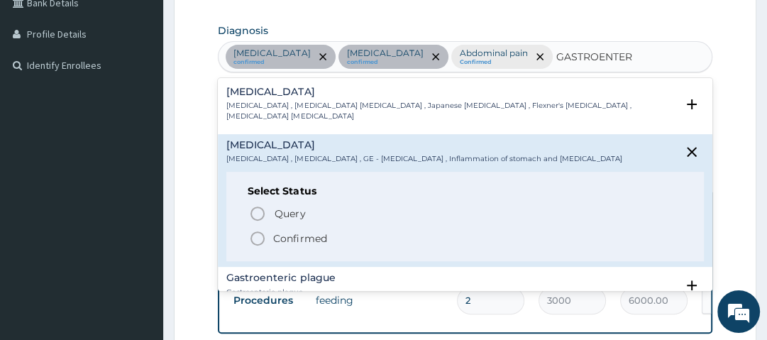
click at [292, 231] on p "Confirmed" at bounding box center [299, 238] width 53 height 14
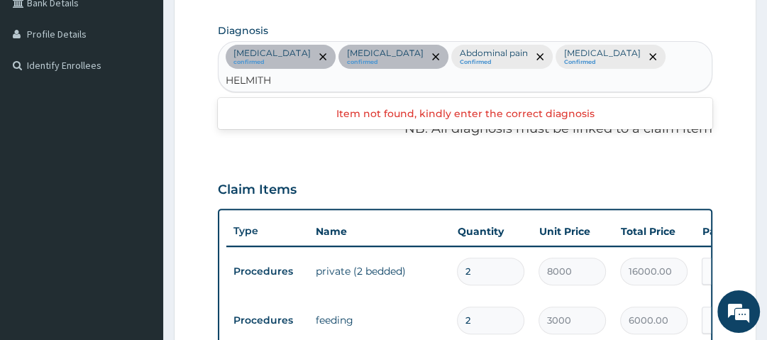
type input "HELMINTH"
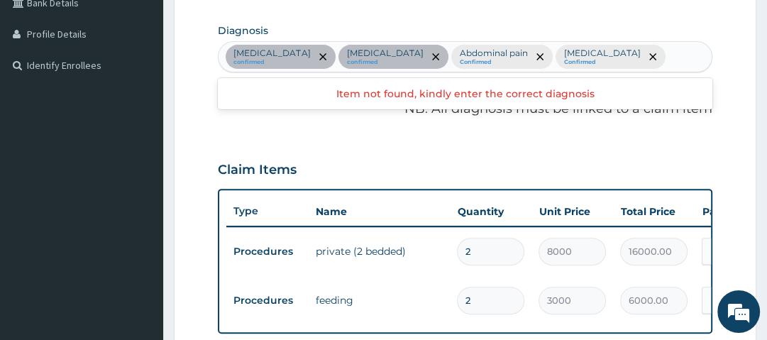
click at [634, 51] on div "Sepsis confirmed Malaria confirmed Abdominal pain Confirmed Gastroenteritis Con…" at bounding box center [465, 57] width 493 height 30
click at [606, 15] on div "PA Code / Prescription Code PA/6F32AE Encounter Date 10-09-2025 Important Notic…" at bounding box center [465, 163] width 494 height 735
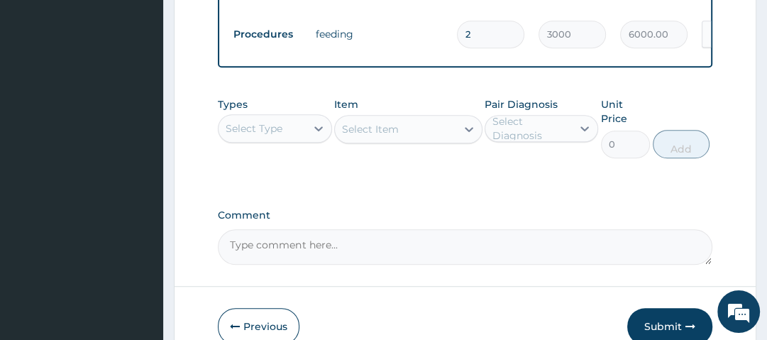
scroll to position [633, 0]
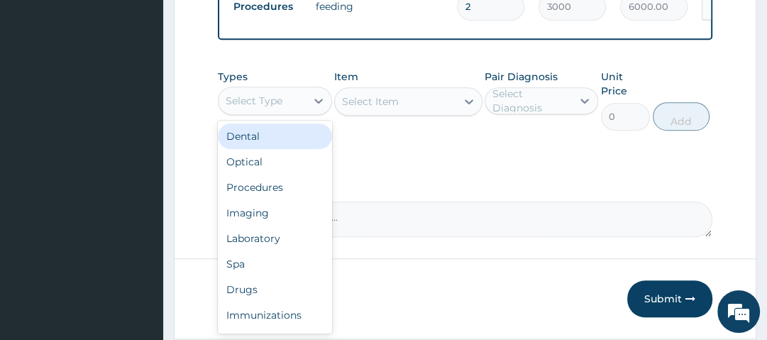
click at [285, 106] on div "Select Type" at bounding box center [262, 100] width 87 height 23
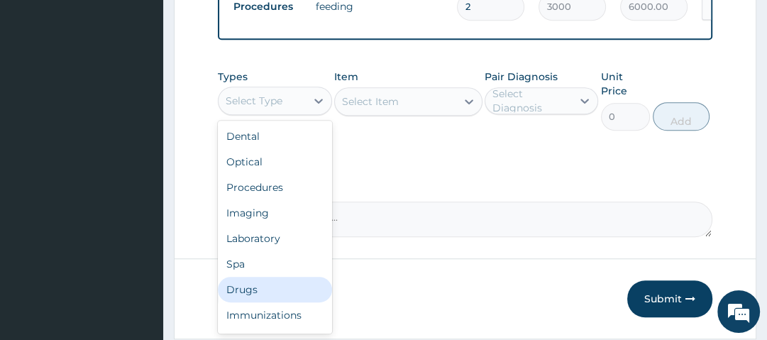
click at [266, 297] on div "Drugs" at bounding box center [275, 290] width 114 height 26
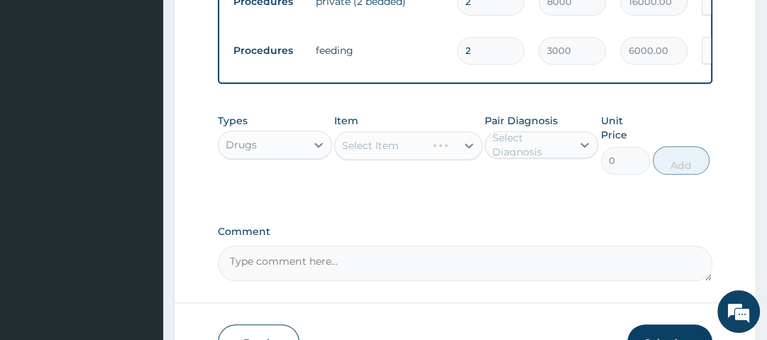
scroll to position [591, 0]
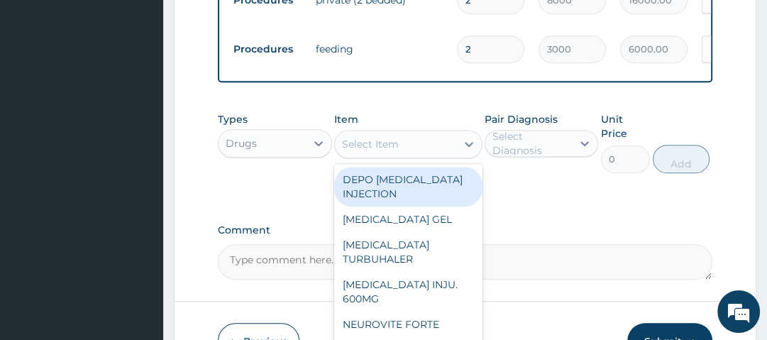
click at [423, 150] on div "Select Item" at bounding box center [395, 144] width 121 height 23
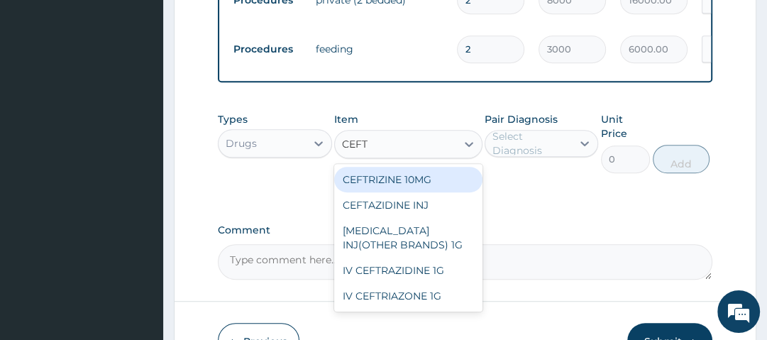
type input "CEFTR"
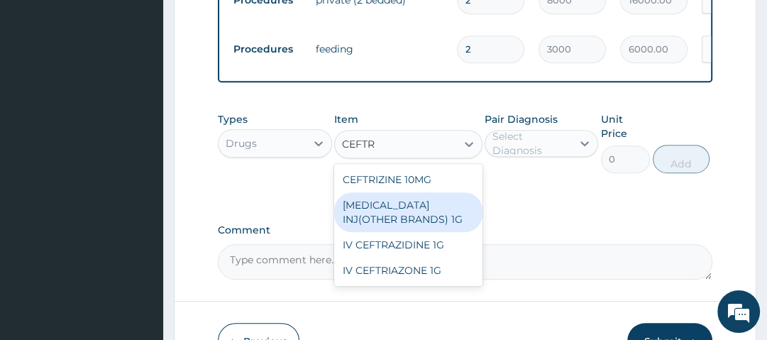
click at [408, 209] on div "CEFTRIAXONE INJ(OTHER BRANDS) 1G" at bounding box center [408, 212] width 148 height 40
type input "1400"
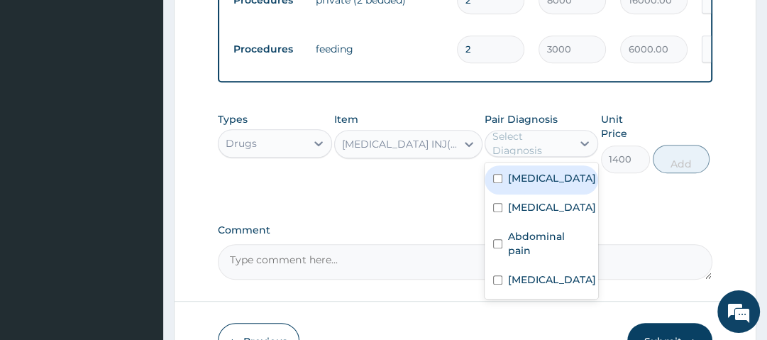
click at [538, 150] on div "Select Diagnosis" at bounding box center [532, 143] width 78 height 28
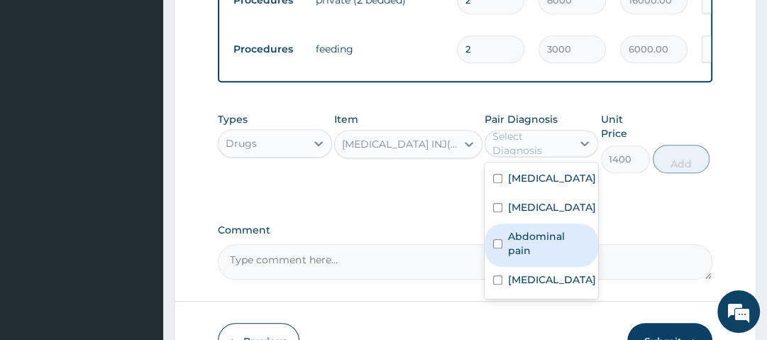
click at [554, 246] on label "Abdominal pain" at bounding box center [549, 243] width 82 height 28
checkbox input "true"
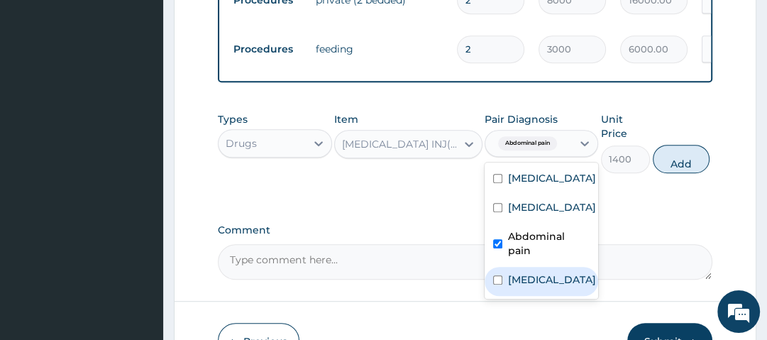
click at [562, 282] on div "Gastroenteritis" at bounding box center [542, 281] width 114 height 29
checkbox input "true"
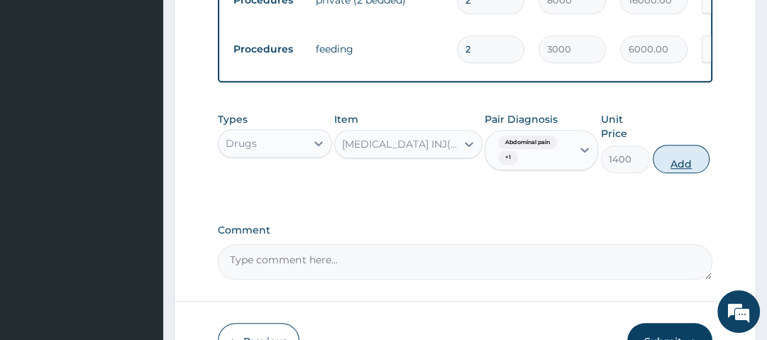
click at [673, 162] on button "Add" at bounding box center [681, 159] width 57 height 28
type input "0"
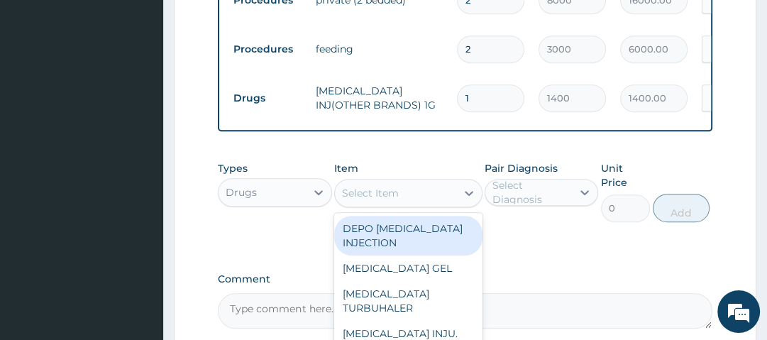
click at [398, 202] on div "Select Item" at bounding box center [395, 193] width 121 height 23
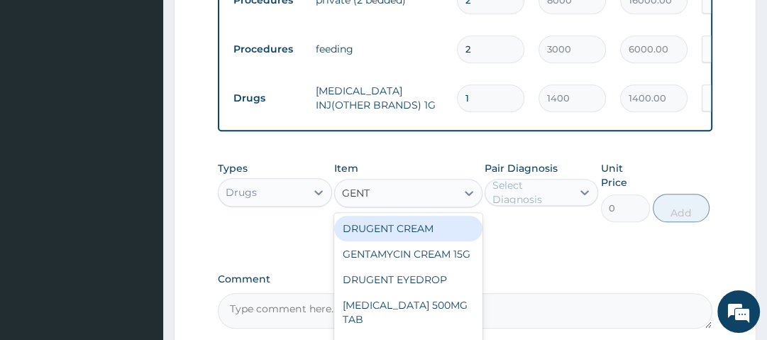
type input "GENTA"
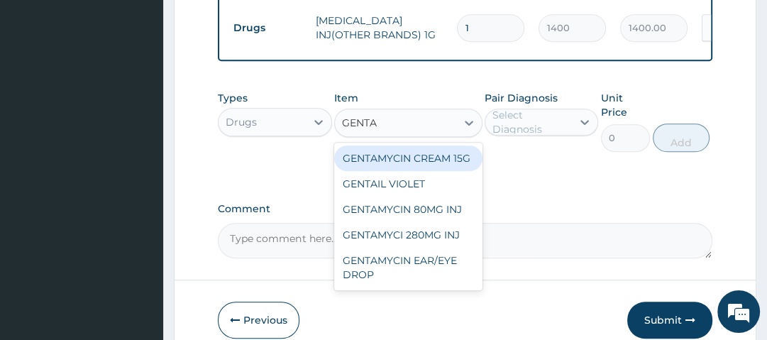
scroll to position [664, 0]
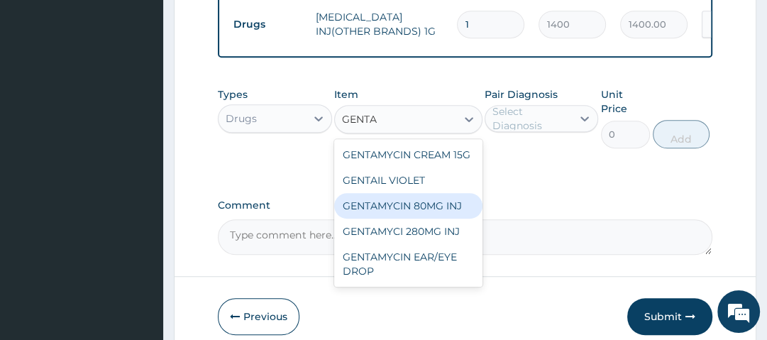
click at [442, 213] on div "GENTAMYCIN 80MG INJ" at bounding box center [408, 206] width 148 height 26
type input "350"
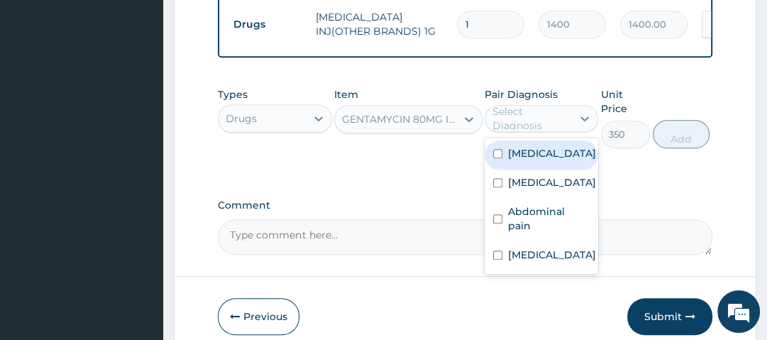
click at [542, 128] on div "Select Diagnosis" at bounding box center [532, 118] width 78 height 28
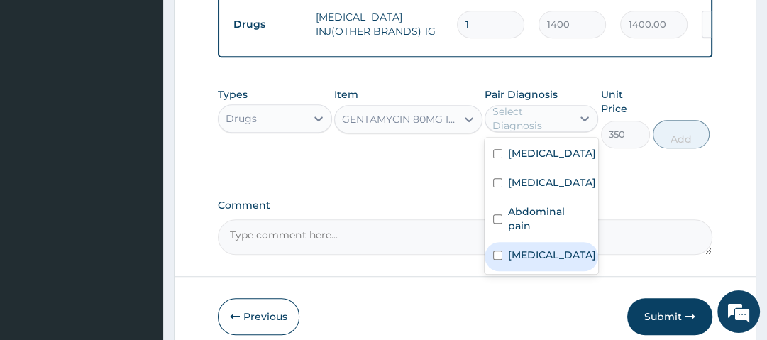
click at [549, 248] on label "Gastroenteritis" at bounding box center [552, 255] width 88 height 14
checkbox input "true"
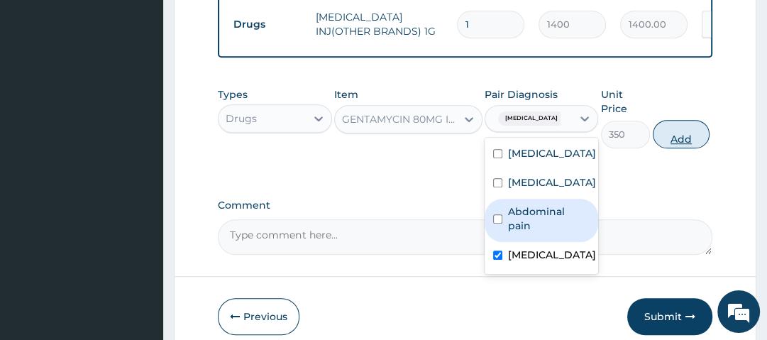
click at [694, 146] on button "Add" at bounding box center [681, 134] width 57 height 28
type input "0"
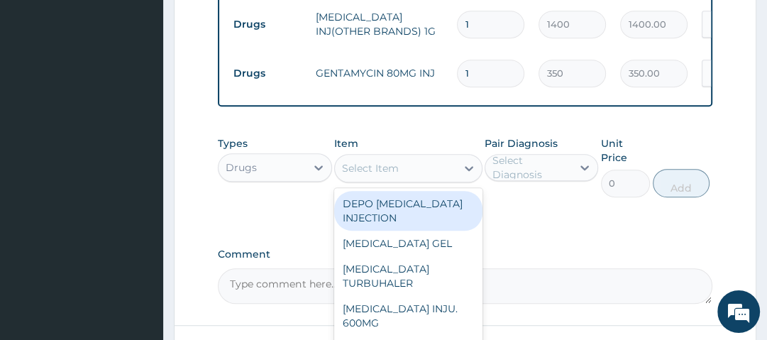
click at [372, 173] on div "Select Item" at bounding box center [370, 168] width 57 height 14
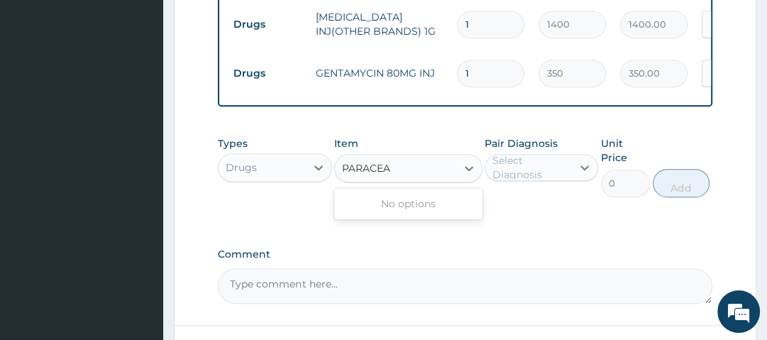
click at [383, 175] on input "PARACEA" at bounding box center [367, 168] width 50 height 14
type input "PARACETA"
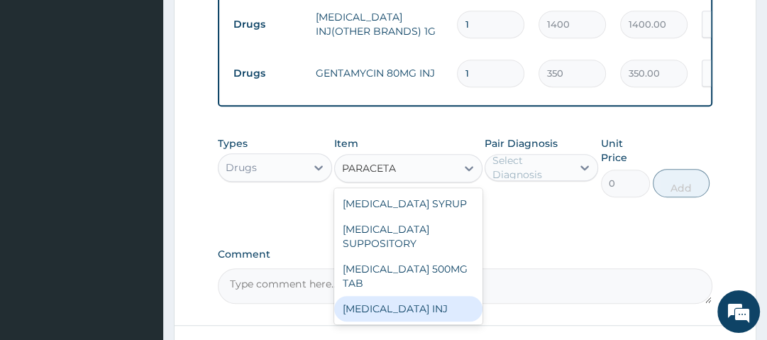
click at [402, 318] on div "[MEDICAL_DATA] INJ" at bounding box center [408, 309] width 148 height 26
type input "210"
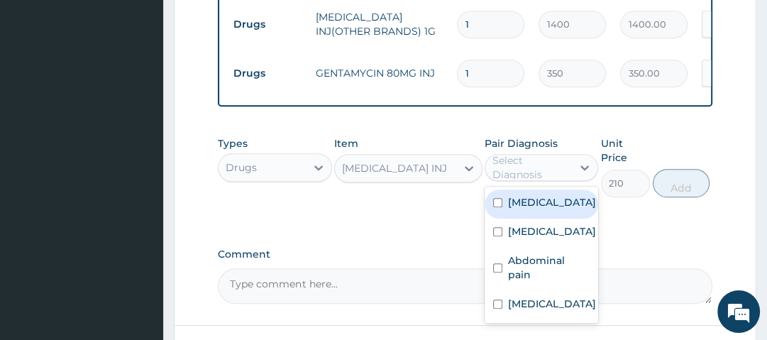
click at [537, 180] on div "Select Diagnosis" at bounding box center [532, 167] width 78 height 28
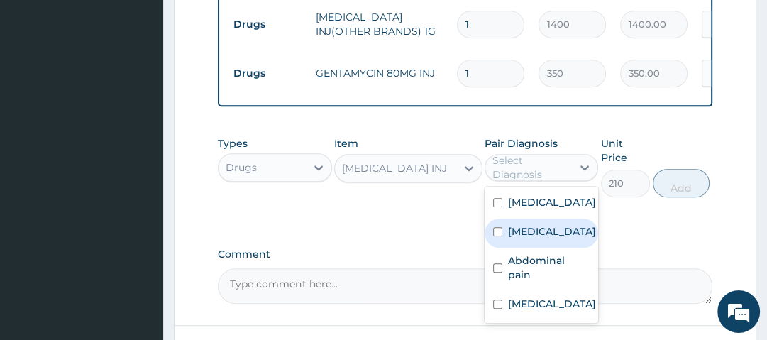
click at [544, 229] on div "Malaria" at bounding box center [542, 233] width 114 height 29
checkbox input "true"
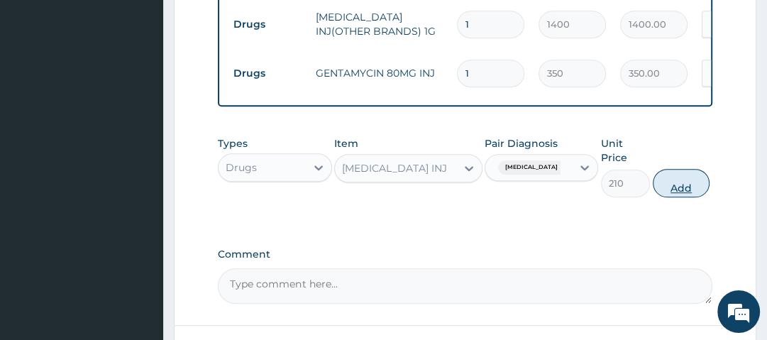
click at [684, 188] on button "Add" at bounding box center [681, 183] width 57 height 28
type input "0"
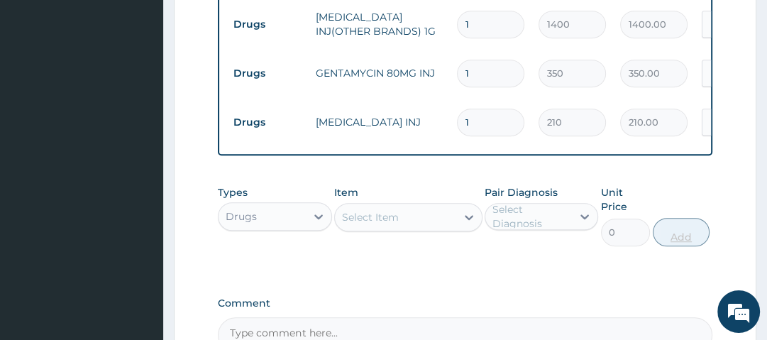
type input "0.00"
type input "2"
type input "420.00"
type input "2"
click at [684, 188] on div "Types Drugs Item Select Item Pair Diagnosis Select Diagnosis Unit Price 0 Add" at bounding box center [465, 215] width 494 height 75
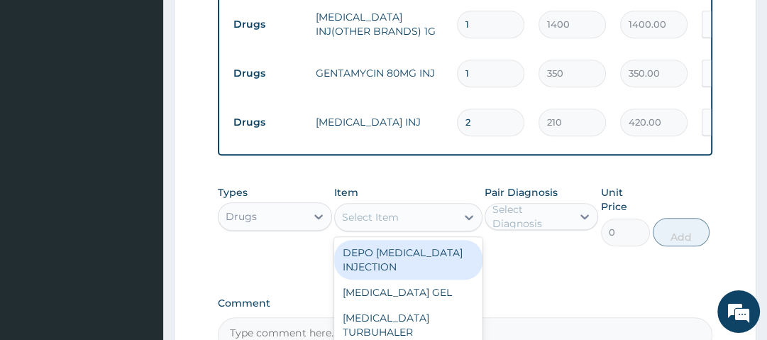
click at [417, 223] on div "Select Item" at bounding box center [395, 217] width 121 height 23
type input "DEXTR"
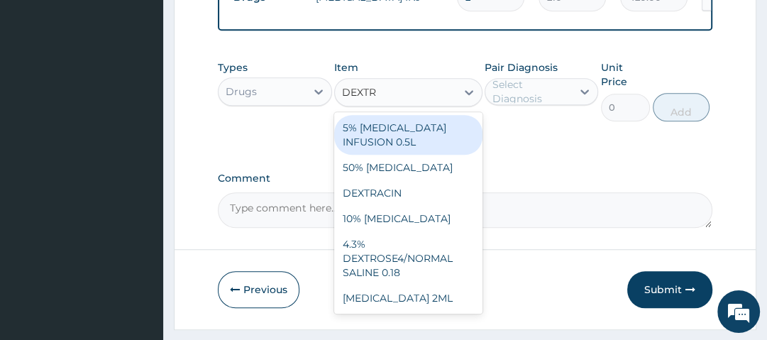
scroll to position [790, 0]
click at [417, 223] on div "10% [MEDICAL_DATA]" at bounding box center [408, 218] width 148 height 26
type input "1400"
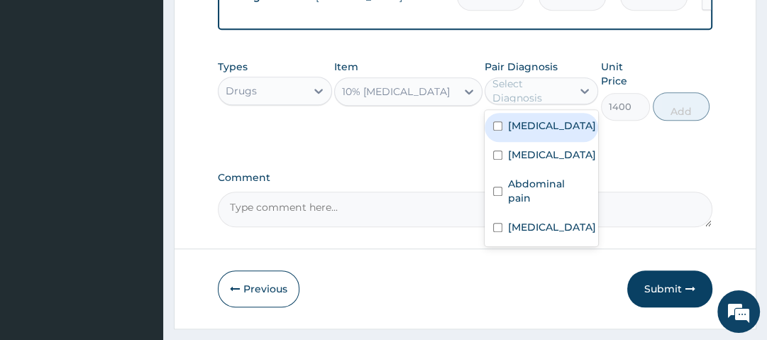
click at [534, 92] on div "Select Diagnosis" at bounding box center [532, 91] width 78 height 28
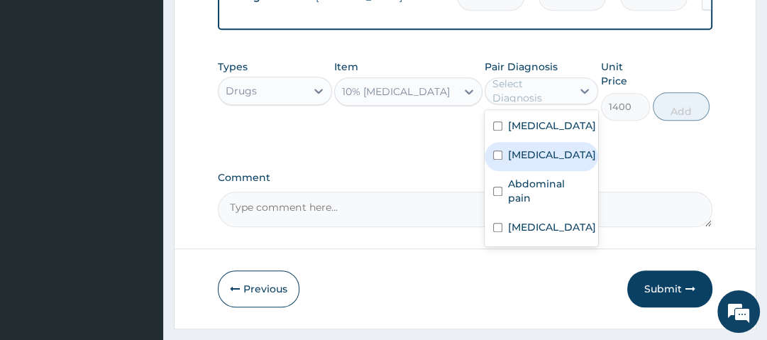
click at [539, 162] on label "Malaria" at bounding box center [552, 155] width 88 height 14
checkbox input "true"
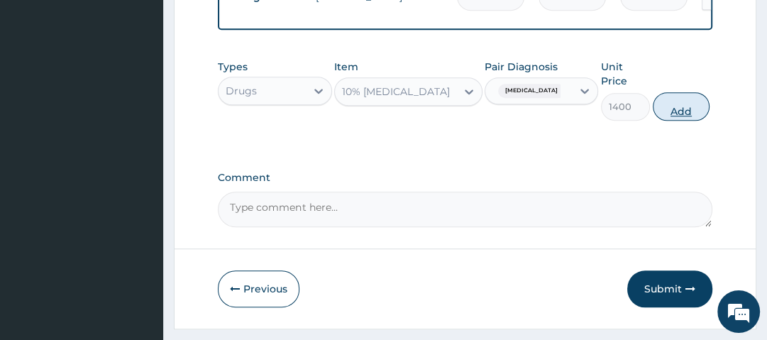
click at [689, 118] on button "Add" at bounding box center [681, 106] width 57 height 28
type input "0"
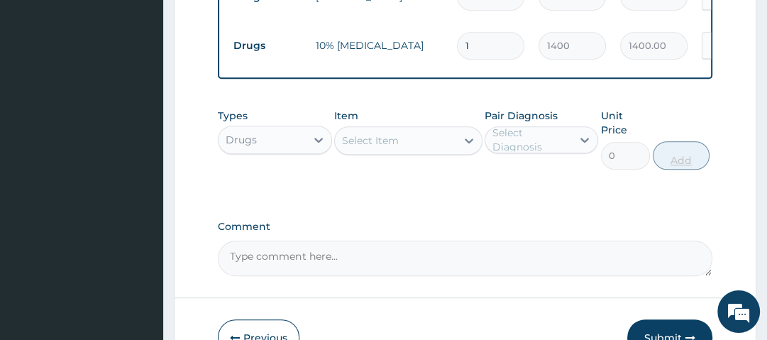
click at [689, 118] on div "Types Drugs Item Select Item Pair Diagnosis Select Diagnosis Unit Price 0 Add" at bounding box center [465, 139] width 494 height 75
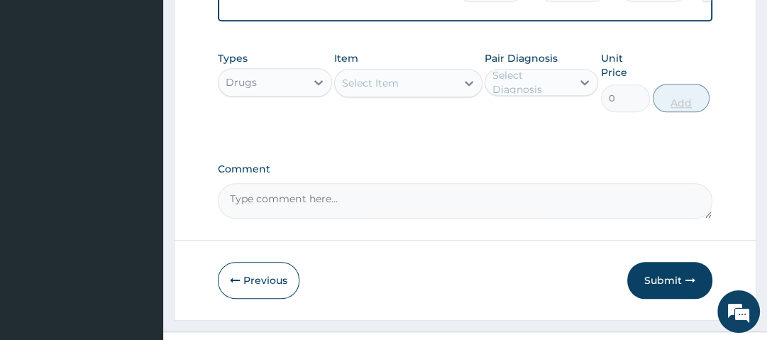
scroll to position [880, 0]
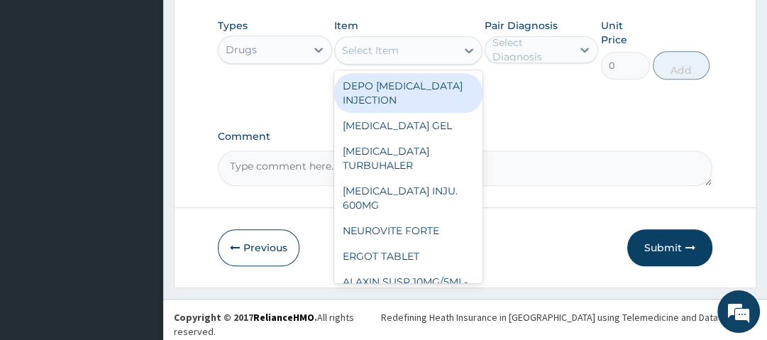
click at [412, 55] on div "Select Item" at bounding box center [395, 50] width 121 height 23
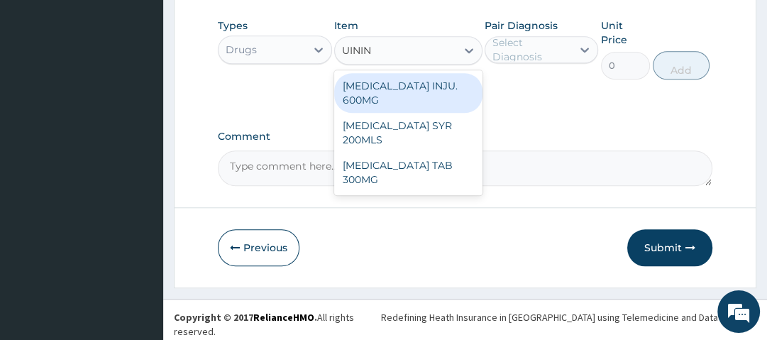
type input "UININE"
click at [415, 88] on div "[MEDICAL_DATA] INJU. 600MG" at bounding box center [408, 93] width 148 height 40
type input "490"
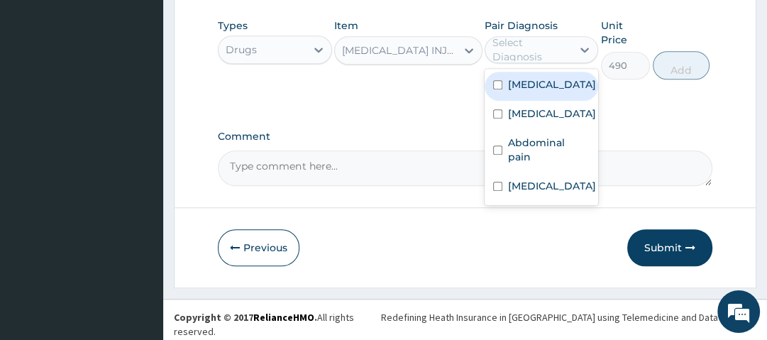
click at [544, 50] on div "Select Diagnosis" at bounding box center [532, 49] width 78 height 28
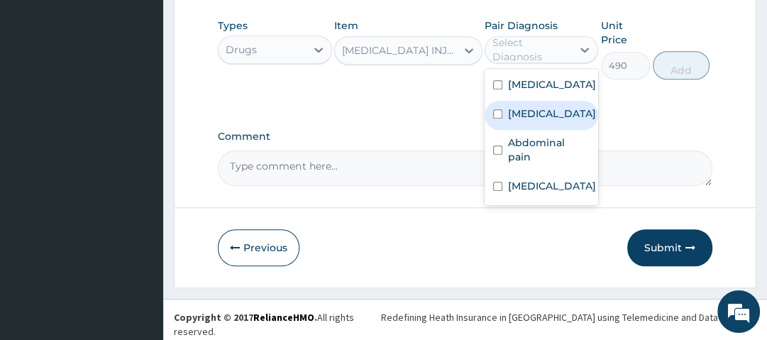
click at [536, 119] on label "Malaria" at bounding box center [552, 113] width 88 height 14
checkbox input "true"
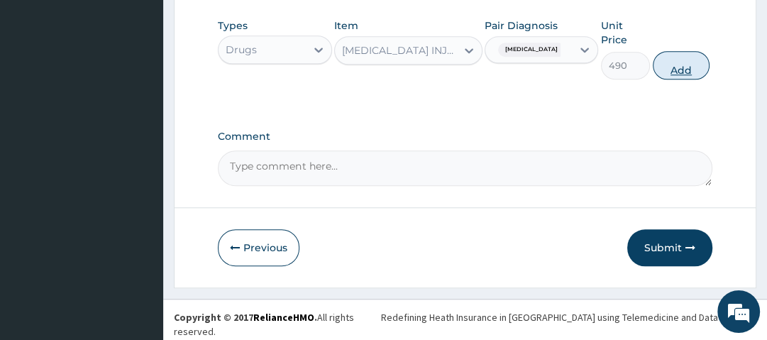
click at [681, 75] on button "Add" at bounding box center [681, 65] width 57 height 28
type input "0"
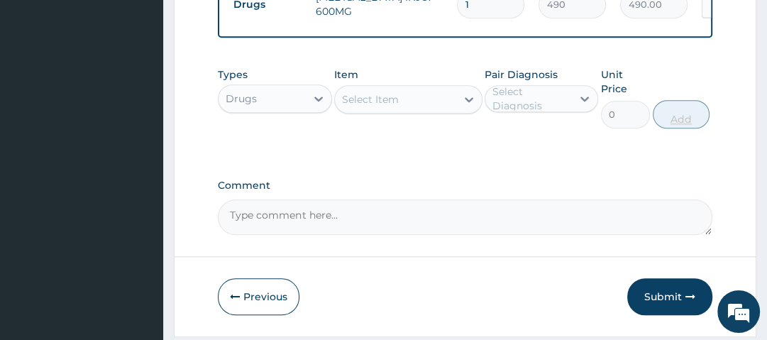
scroll to position [869, 0]
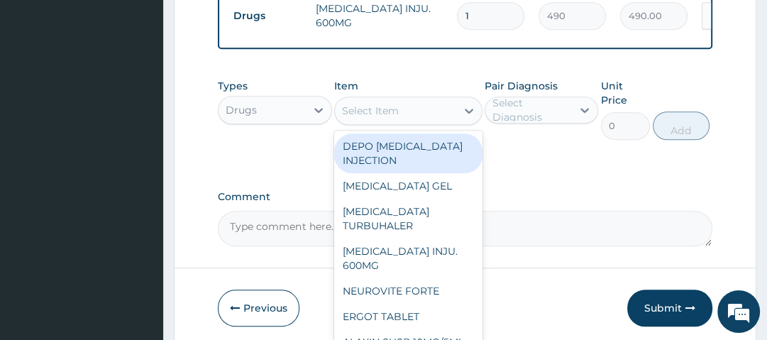
click at [421, 120] on div "Select Item" at bounding box center [395, 110] width 121 height 23
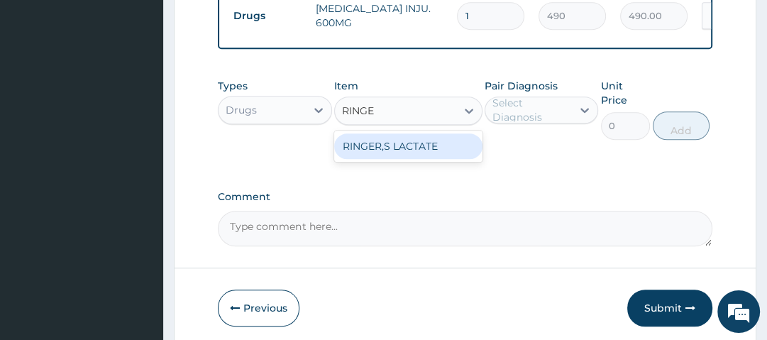
type input "RINGER"
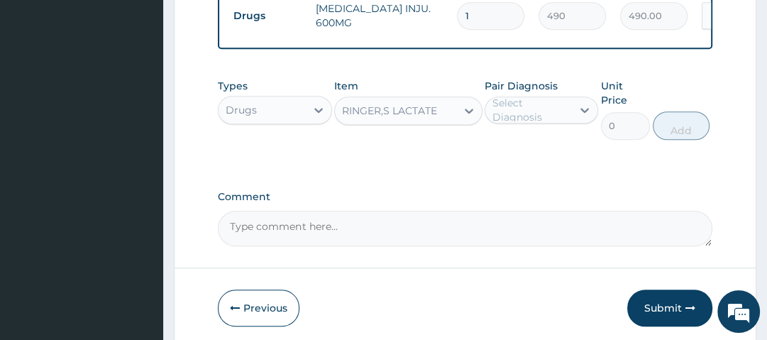
type input "1050"
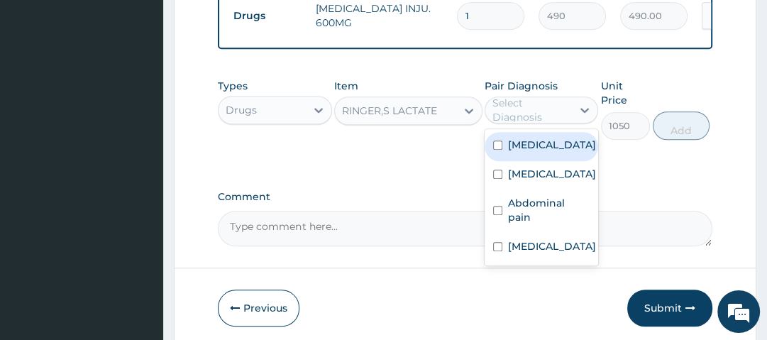
click at [522, 119] on div "Select Diagnosis" at bounding box center [532, 110] width 78 height 28
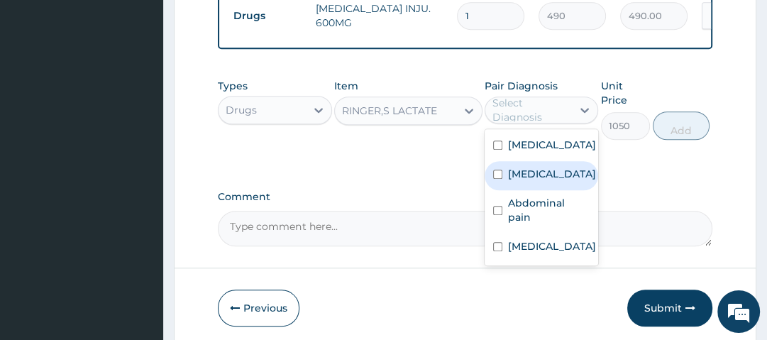
click at [539, 176] on label "Malaria" at bounding box center [552, 174] width 88 height 14
checkbox input "true"
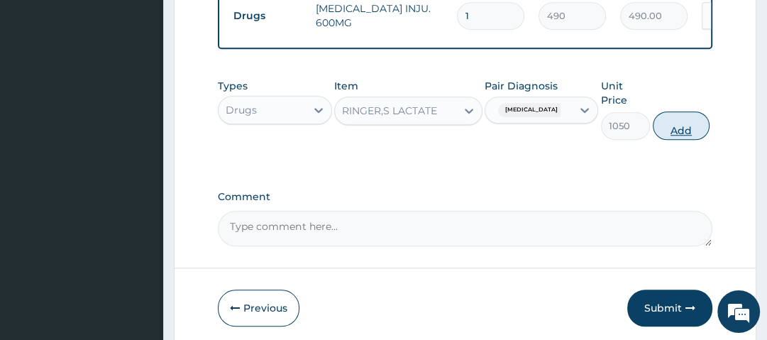
click at [675, 129] on button "Add" at bounding box center [681, 125] width 57 height 28
type input "0"
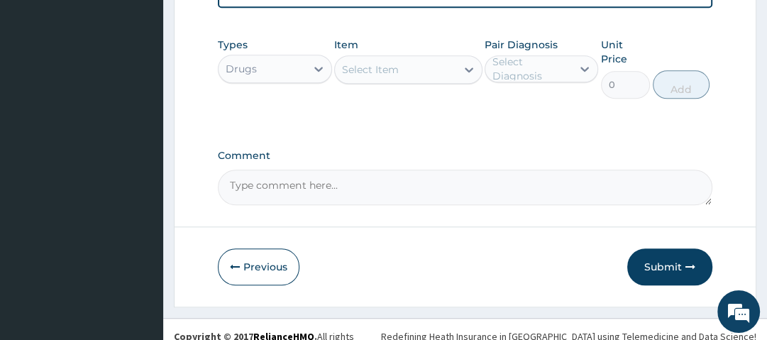
scroll to position [965, 0]
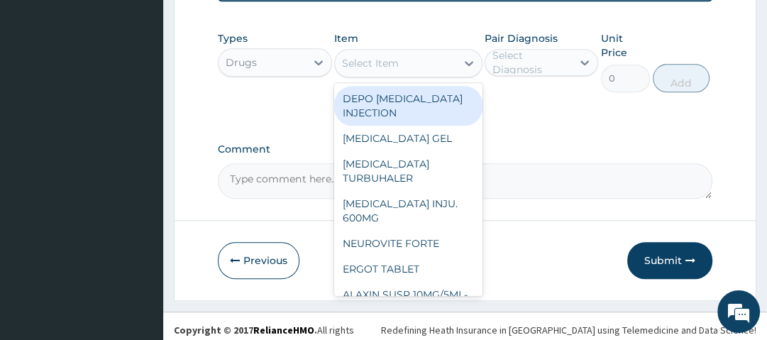
click at [422, 62] on div "Select Item" at bounding box center [395, 63] width 121 height 23
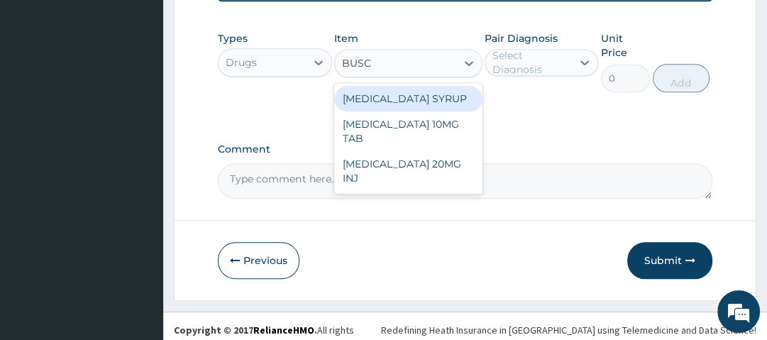
type input "BUSCO"
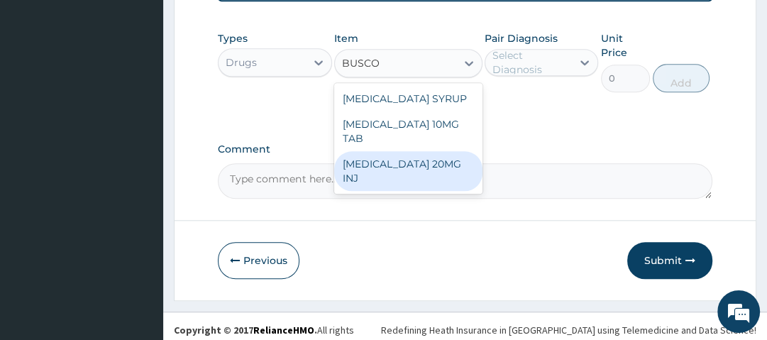
click at [420, 151] on div "[MEDICAL_DATA] 20MG INJ" at bounding box center [408, 171] width 148 height 40
type input "350"
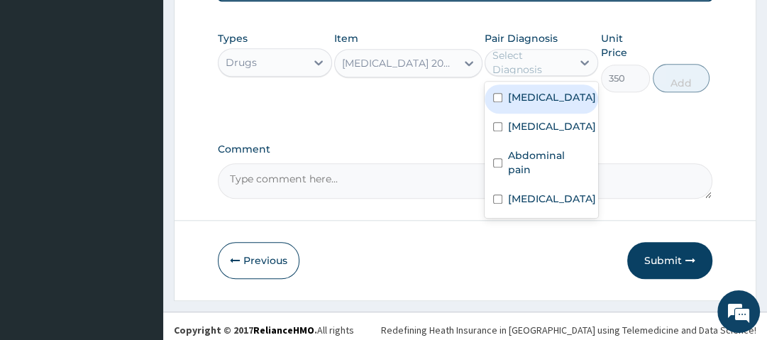
click at [539, 70] on div "Select Diagnosis" at bounding box center [532, 62] width 78 height 28
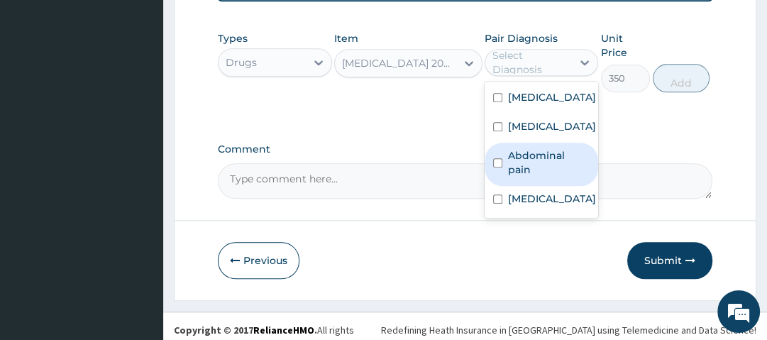
click at [537, 163] on label "Abdominal pain" at bounding box center [549, 162] width 82 height 28
checkbox input "true"
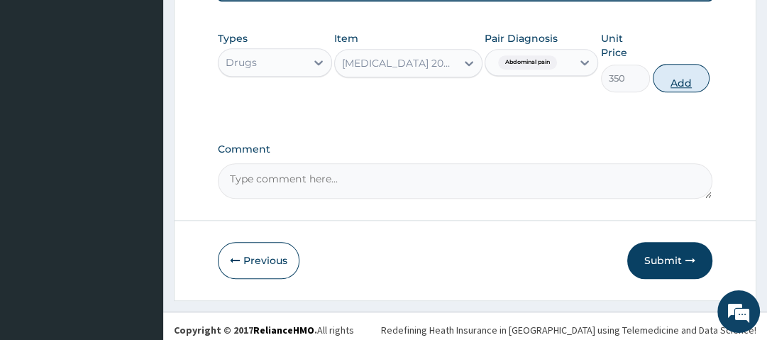
click at [679, 84] on button "Add" at bounding box center [681, 78] width 57 height 28
type input "0"
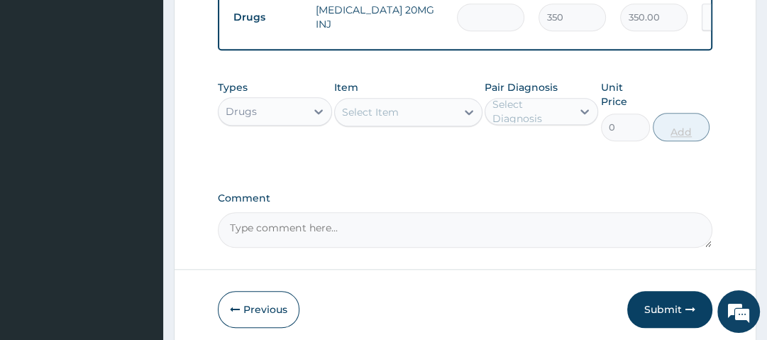
type input "0.00"
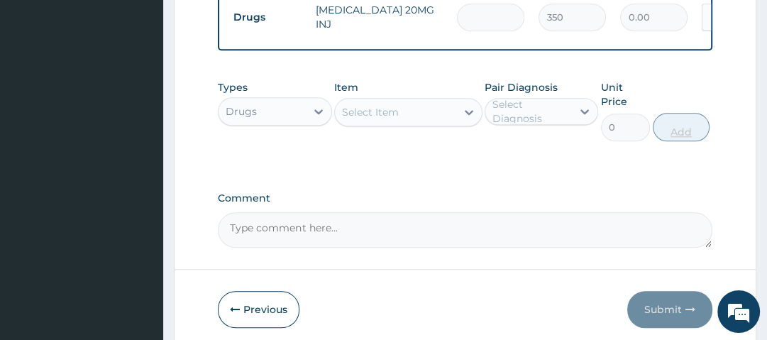
type input "2"
type input "700.00"
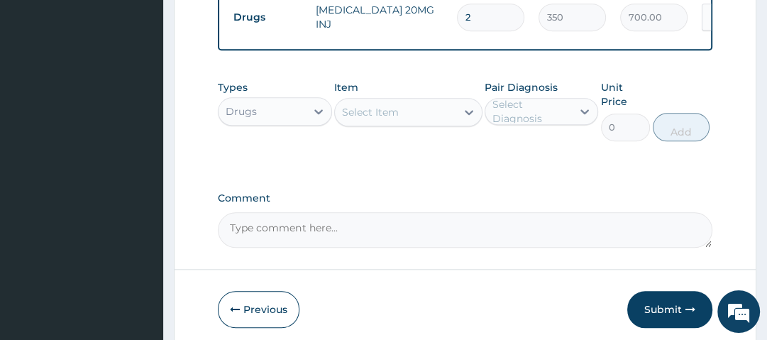
type input "2"
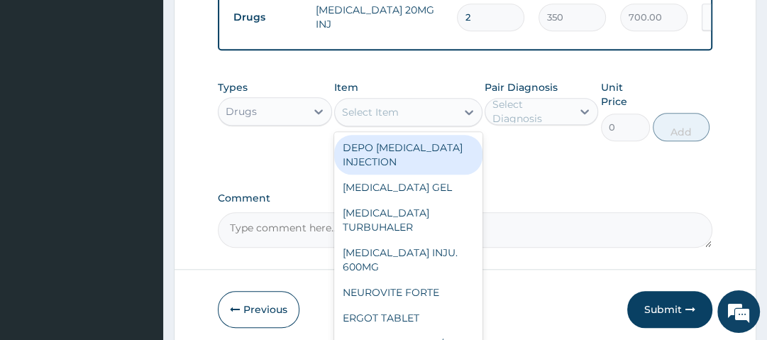
click at [443, 118] on div "Select Item" at bounding box center [395, 112] width 121 height 23
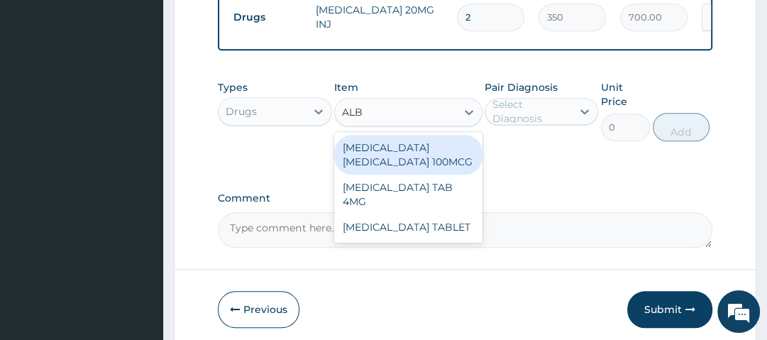
type input "ALBE"
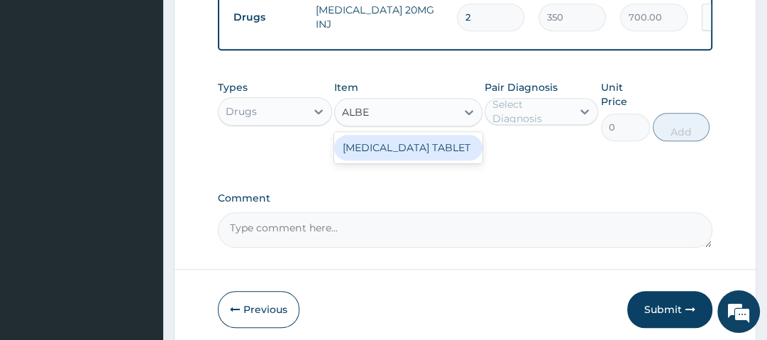
type input "175"
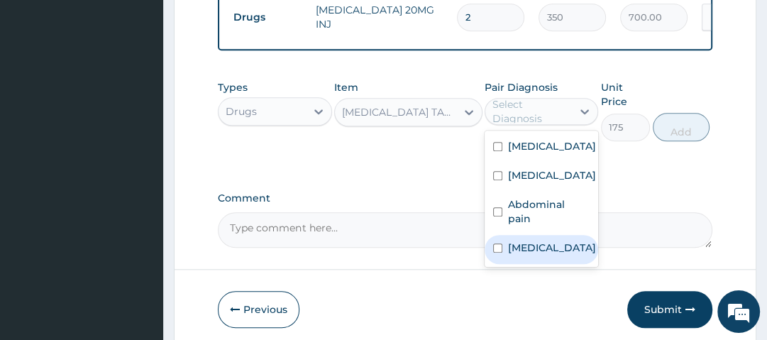
drag, startPoint x: 519, startPoint y: 116, endPoint x: 539, endPoint y: 237, distance: 122.4
click at [539, 125] on div "option Abdominal pain, selected. option Gastroenteritis focused, 4 of 4. 4 resu…" at bounding box center [542, 111] width 114 height 27
click at [539, 241] on label "Gastroenteritis" at bounding box center [552, 248] width 88 height 14
checkbox input "true"
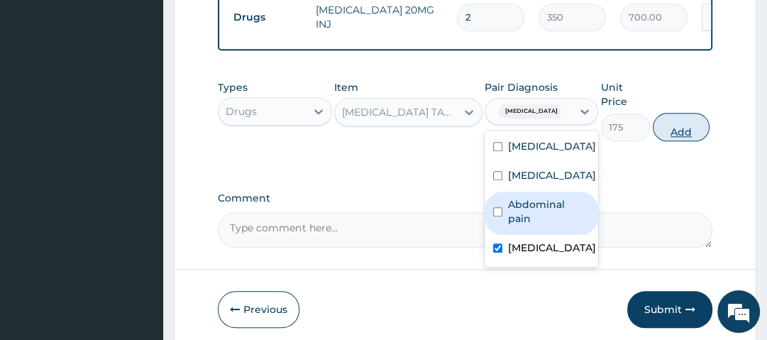
click at [683, 133] on button "Add" at bounding box center [681, 127] width 57 height 28
type input "0"
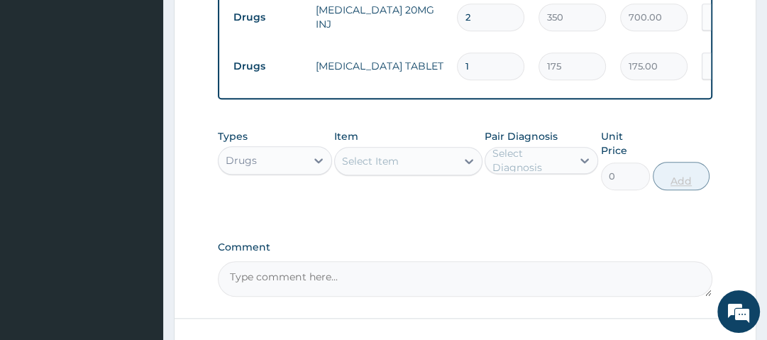
type input "0.00"
type input "2"
type input "350.00"
type input "2"
click at [683, 133] on div "Types Drugs Item Select Item Pair Diagnosis Select Diagnosis Unit Price 0 Add" at bounding box center [465, 159] width 494 height 75
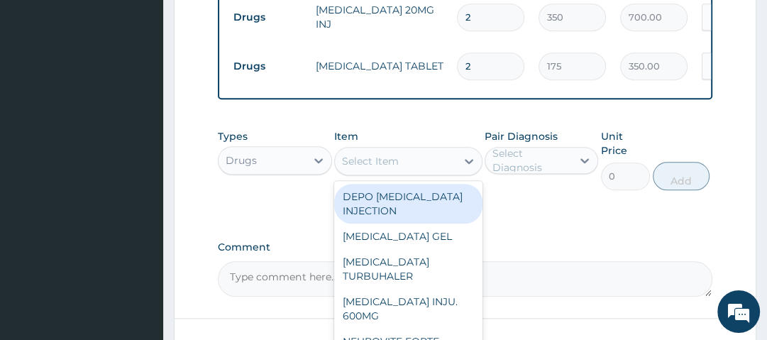
click at [380, 168] on div "Select Item" at bounding box center [370, 161] width 57 height 14
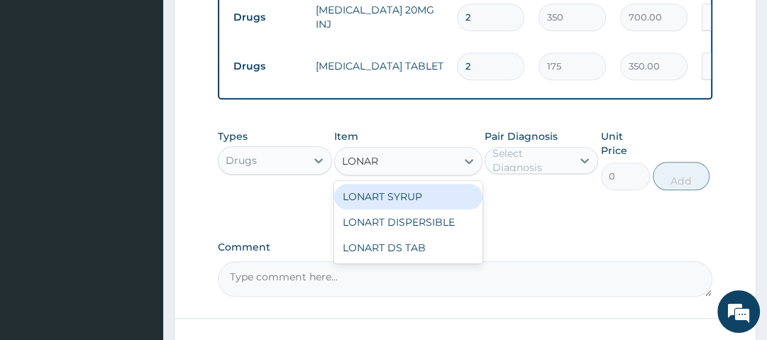
type input "LONART"
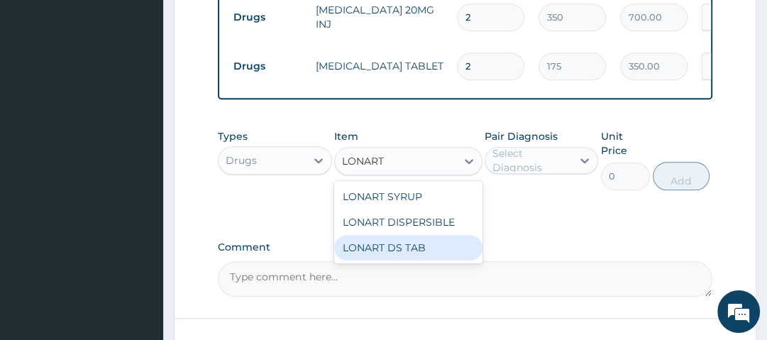
click at [400, 253] on div "LONART DS TAB" at bounding box center [408, 248] width 148 height 26
type input "1400"
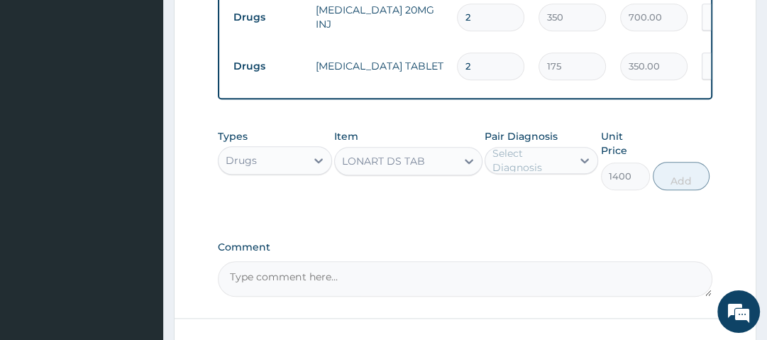
click at [528, 165] on div "Select Diagnosis" at bounding box center [532, 160] width 78 height 28
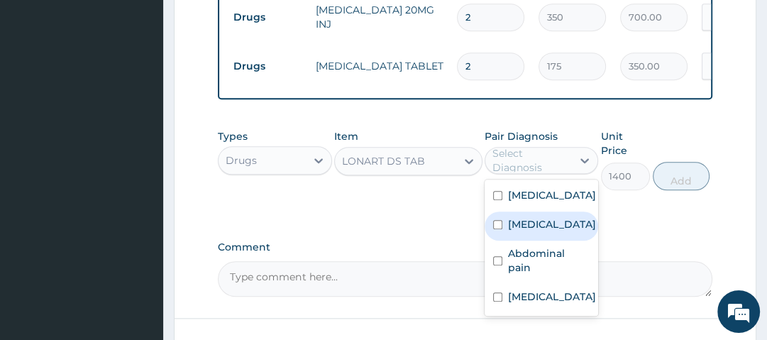
click at [537, 231] on label "Malaria" at bounding box center [552, 224] width 88 height 14
checkbox input "true"
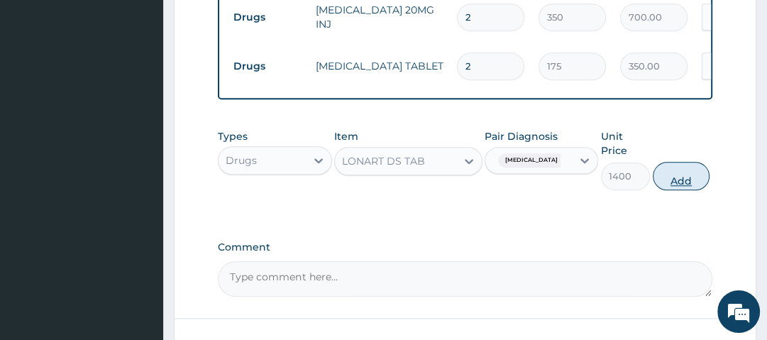
click at [691, 183] on button "Add" at bounding box center [681, 176] width 57 height 28
type input "0"
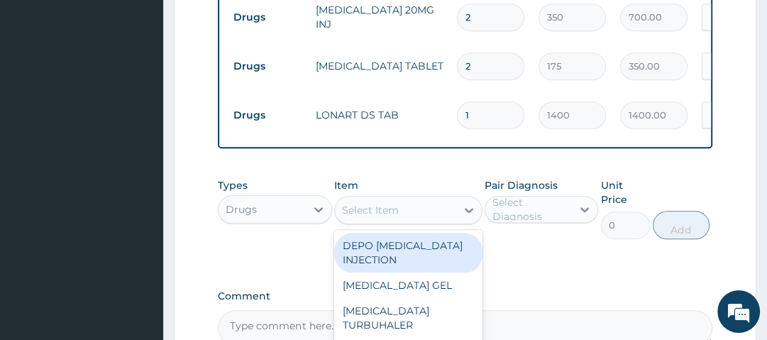
click at [430, 213] on div "Select Item" at bounding box center [395, 210] width 121 height 23
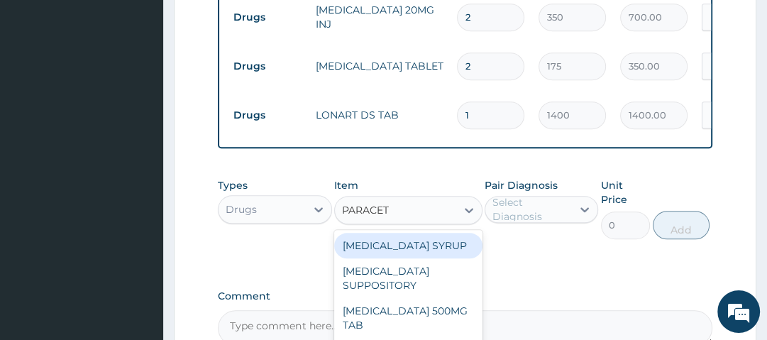
type input "PARACETA"
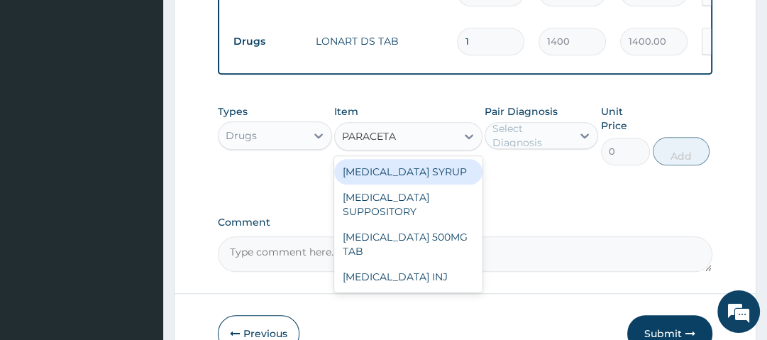
scroll to position [1042, 0]
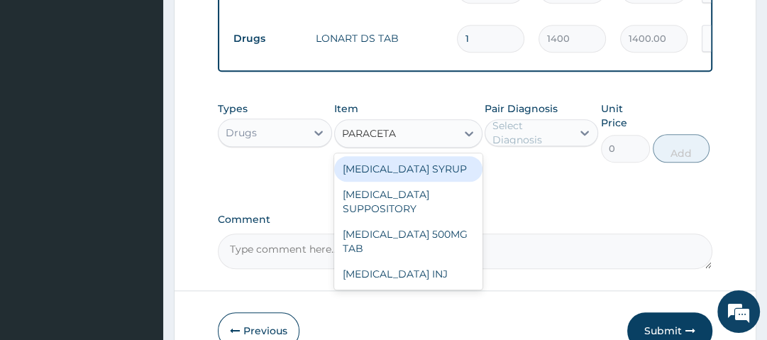
click at [415, 177] on div "PARACETAMOL SYRUP" at bounding box center [408, 169] width 148 height 26
type input "560"
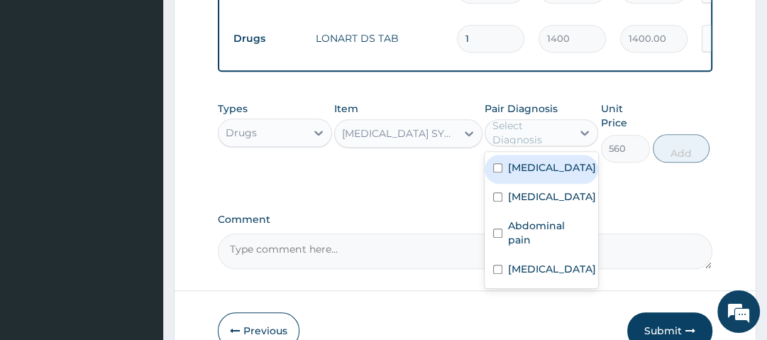
click at [521, 135] on div "Select Diagnosis" at bounding box center [532, 133] width 78 height 28
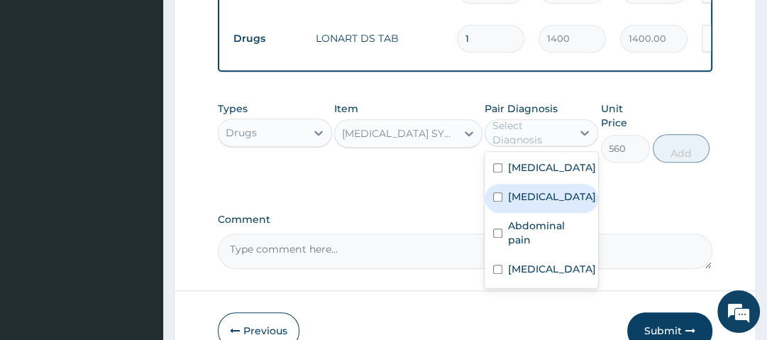
click at [538, 197] on label "Malaria" at bounding box center [552, 197] width 88 height 14
checkbox input "true"
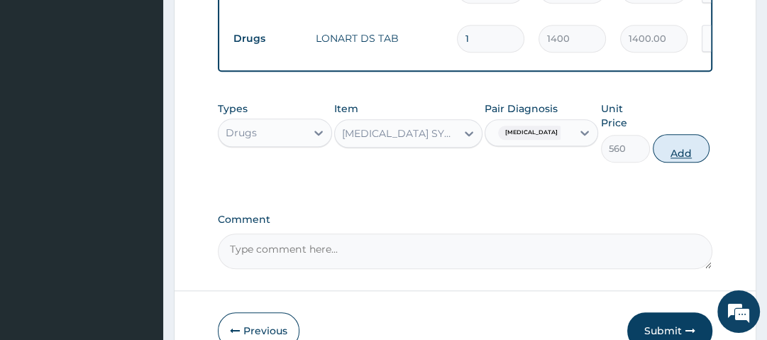
click at [684, 156] on button "Add" at bounding box center [681, 148] width 57 height 28
type input "0"
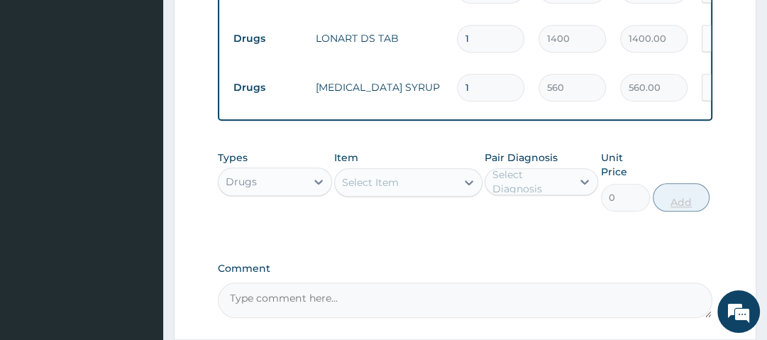
click at [684, 156] on div "Types Drugs Item Select Item Pair Diagnosis Select Diagnosis Unit Price 0 Add" at bounding box center [465, 180] width 494 height 75
click at [429, 187] on div "Select Item" at bounding box center [395, 182] width 121 height 23
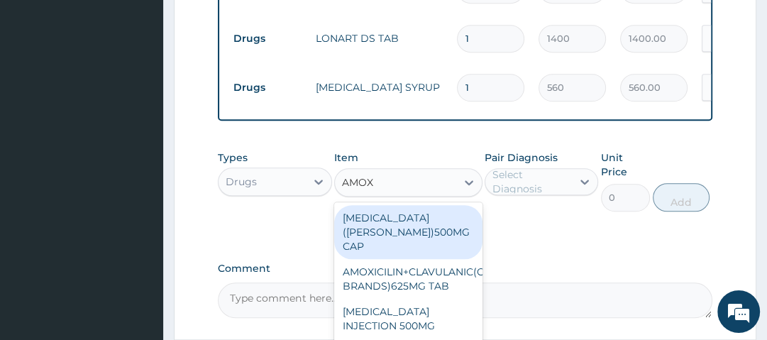
type input "AMOXY"
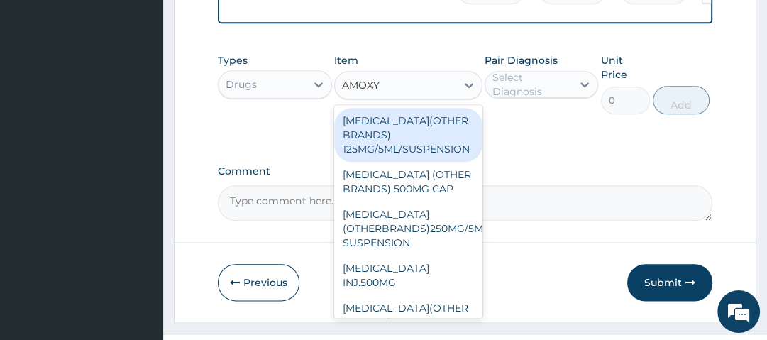
scroll to position [1144, 0]
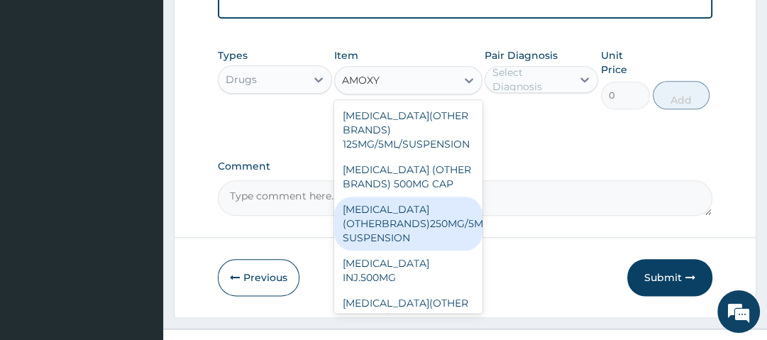
click at [405, 228] on div "[MEDICAL_DATA] (OTHERBRANDS)250MG/5ML SUSPENSION" at bounding box center [408, 224] width 148 height 54
type input "1050"
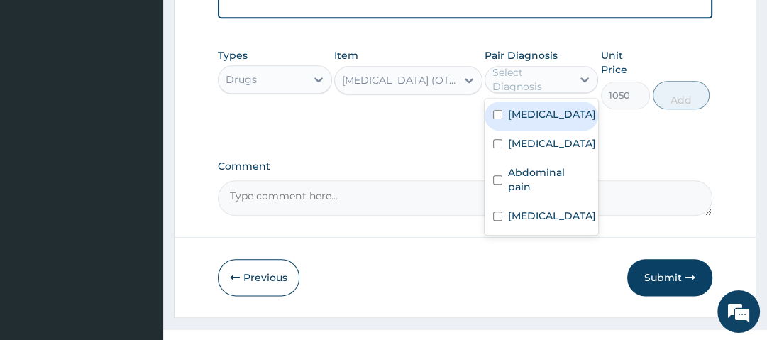
click at [542, 77] on div "Select Diagnosis" at bounding box center [532, 79] width 78 height 28
click at [539, 113] on label "[MEDICAL_DATA]" at bounding box center [552, 114] width 88 height 14
checkbox input "true"
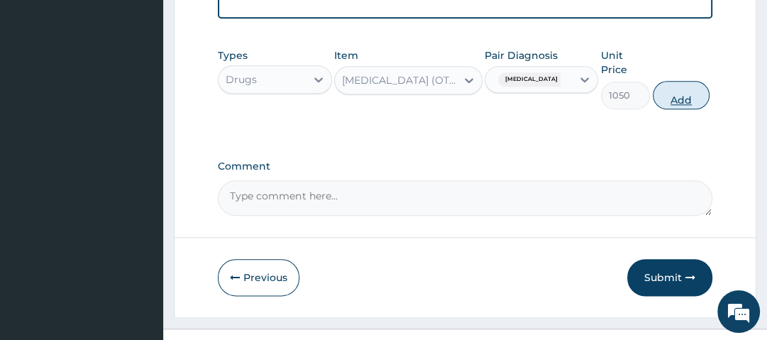
click at [681, 102] on button "Add" at bounding box center [681, 95] width 57 height 28
type input "0"
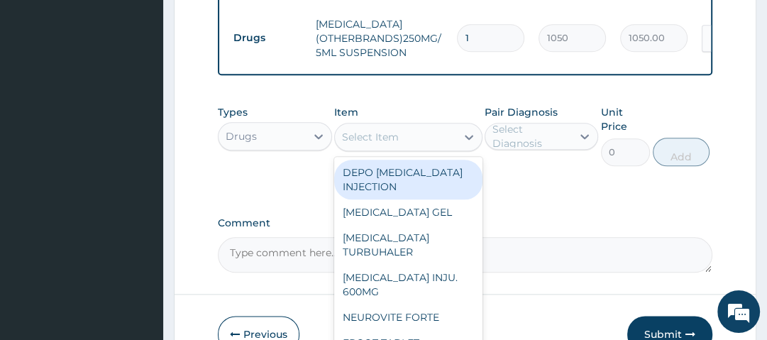
click at [431, 142] on div "Select Item" at bounding box center [395, 137] width 121 height 23
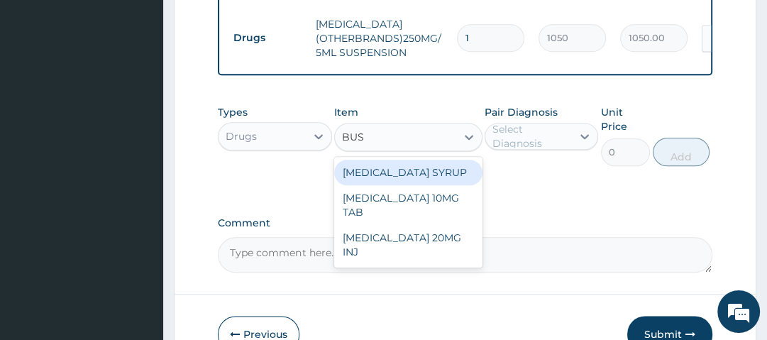
type input "BUSC"
click at [423, 178] on div "[MEDICAL_DATA] SYRUP" at bounding box center [408, 173] width 148 height 26
type input "665"
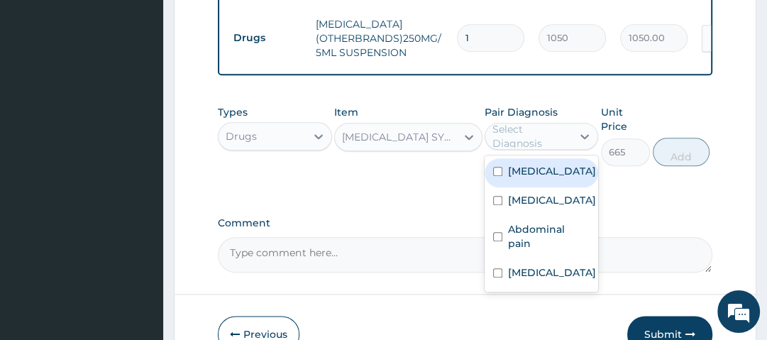
click at [556, 139] on div "Select Diagnosis" at bounding box center [532, 136] width 78 height 28
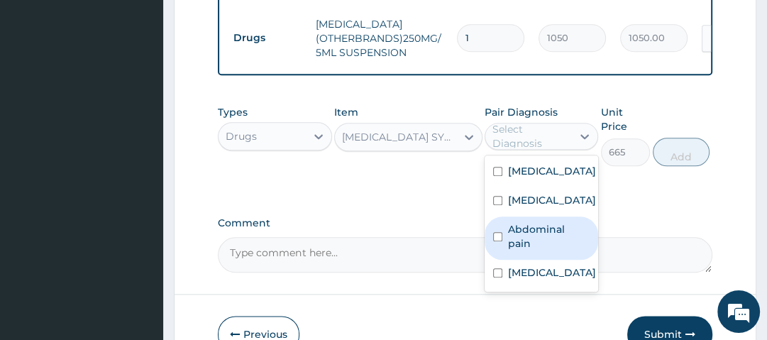
click at [552, 233] on label "Abdominal pain" at bounding box center [549, 236] width 82 height 28
checkbox input "true"
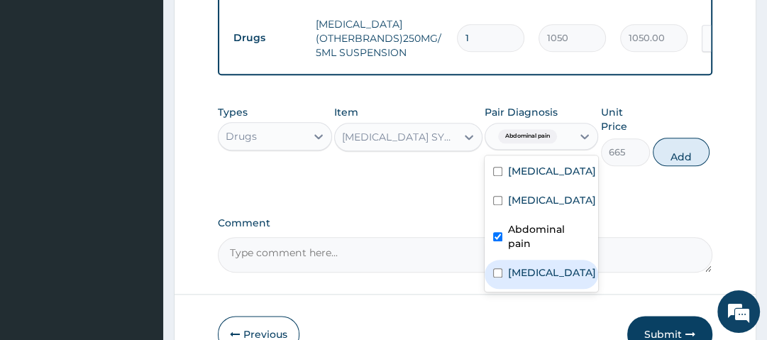
click at [552, 265] on label "Gastroenteritis" at bounding box center [552, 272] width 88 height 14
checkbox input "true"
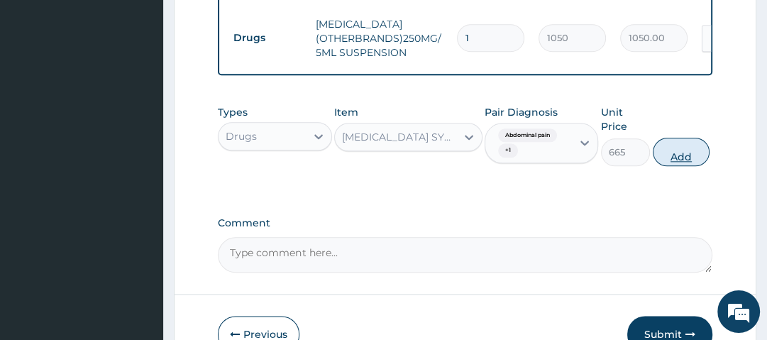
click at [696, 151] on button "Add" at bounding box center [681, 152] width 57 height 28
type input "0"
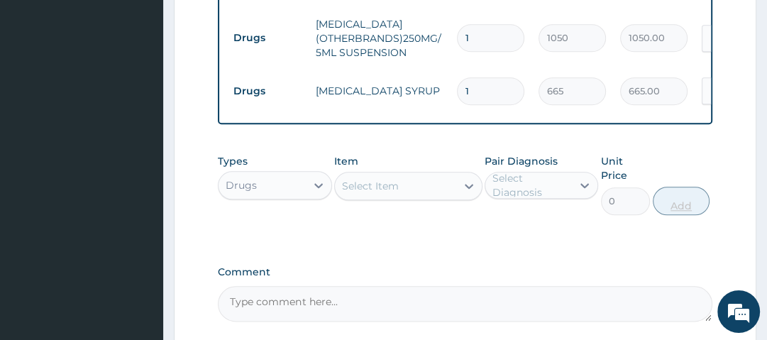
scroll to position [1279, 0]
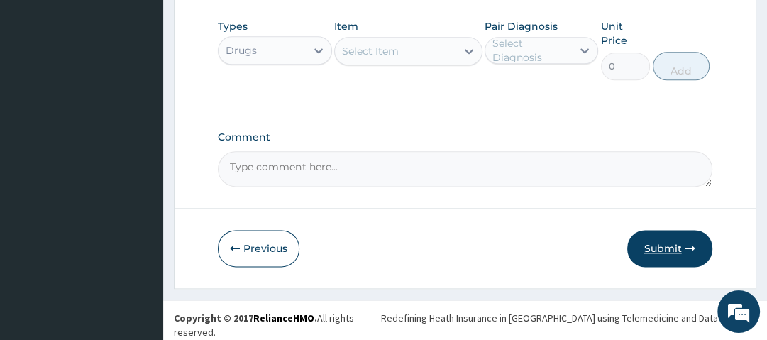
click at [667, 241] on button "Submit" at bounding box center [669, 248] width 85 height 37
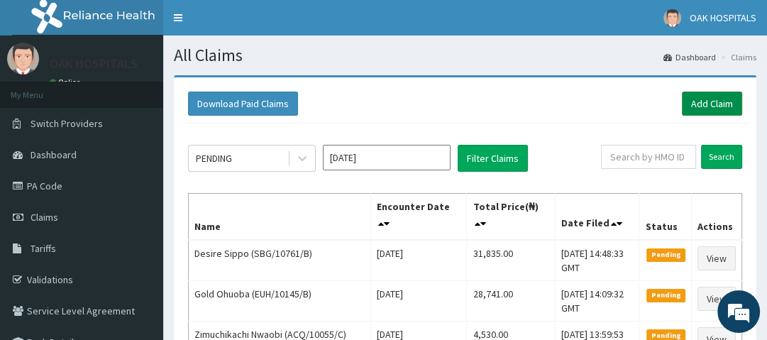
click at [711, 104] on link "Add Claim" at bounding box center [712, 104] width 60 height 24
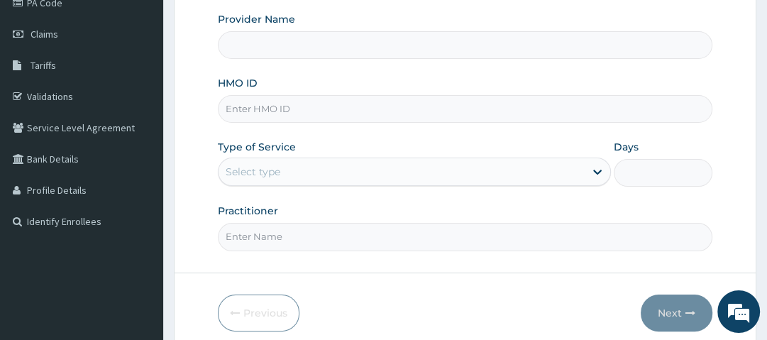
scroll to position [186, 0]
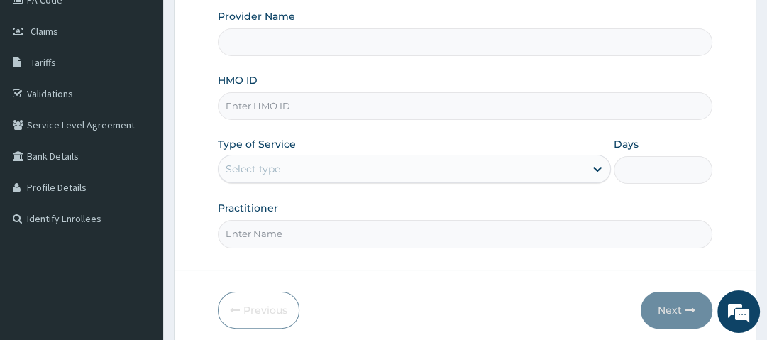
type input "Oak Hospitals"
click at [334, 104] on input "HMO ID" at bounding box center [465, 106] width 494 height 28
type input "PNS/10121/A"
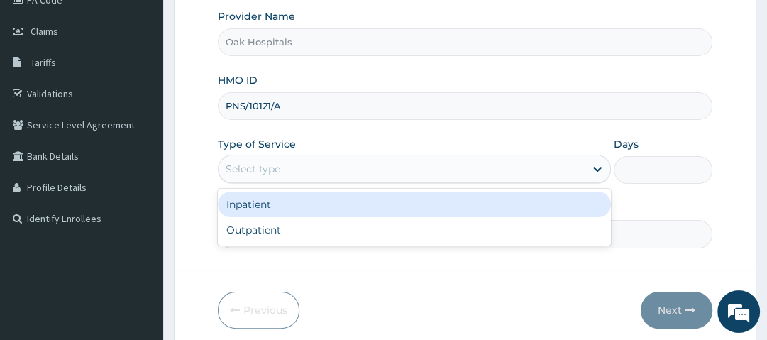
click at [298, 170] on div "Select type" at bounding box center [402, 169] width 366 height 23
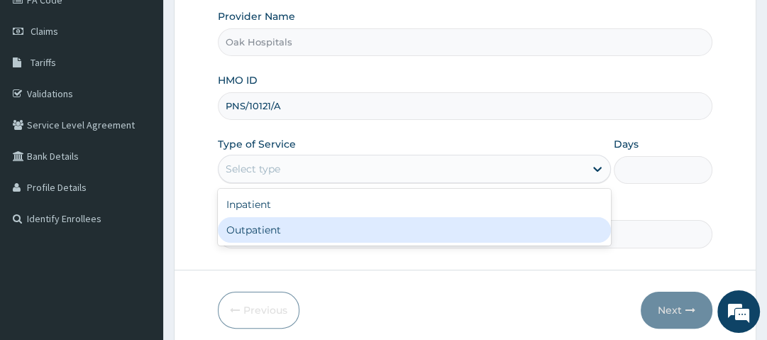
click at [281, 224] on div "Outpatient" at bounding box center [414, 230] width 393 height 26
type input "1"
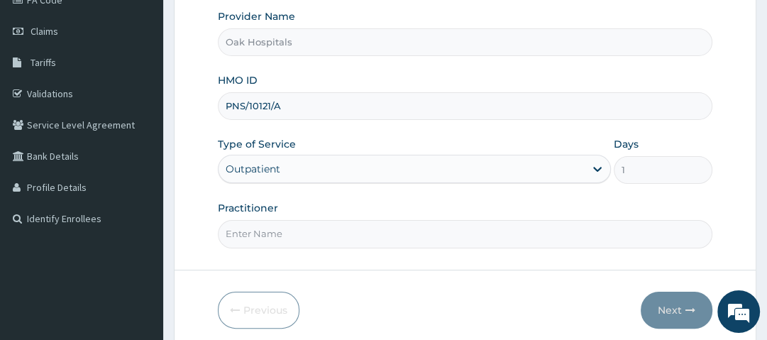
click at [278, 237] on input "Practitioner" at bounding box center [465, 234] width 494 height 28
type input "DR JAMES"
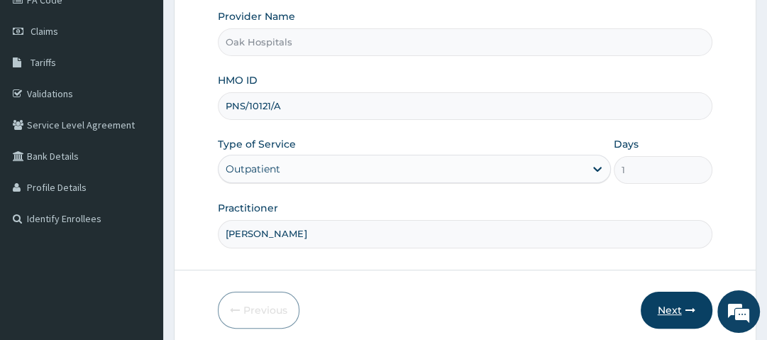
click at [657, 307] on button "Next" at bounding box center [677, 310] width 72 height 37
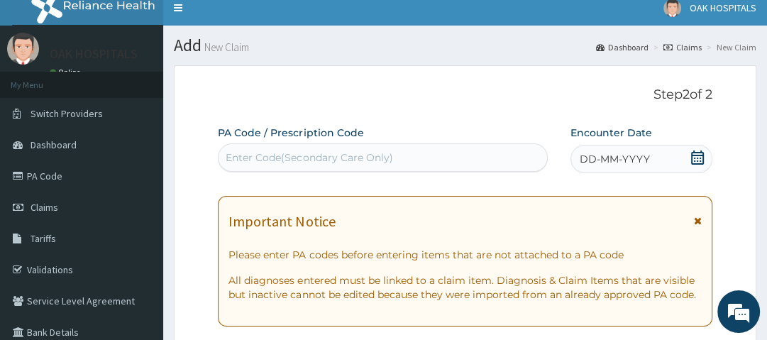
scroll to position [3, 0]
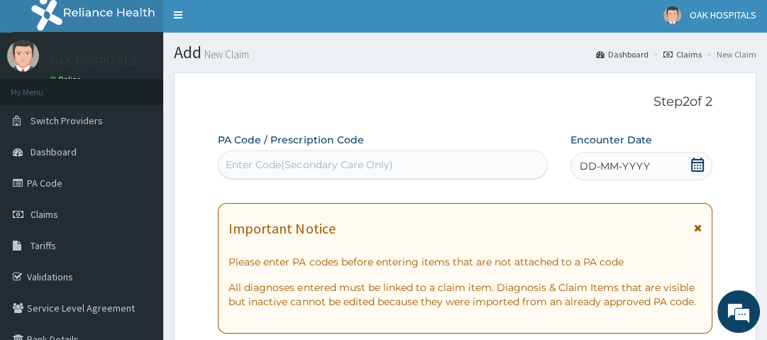
click at [356, 166] on div "Enter Code(Secondary Care Only)" at bounding box center [309, 165] width 167 height 14
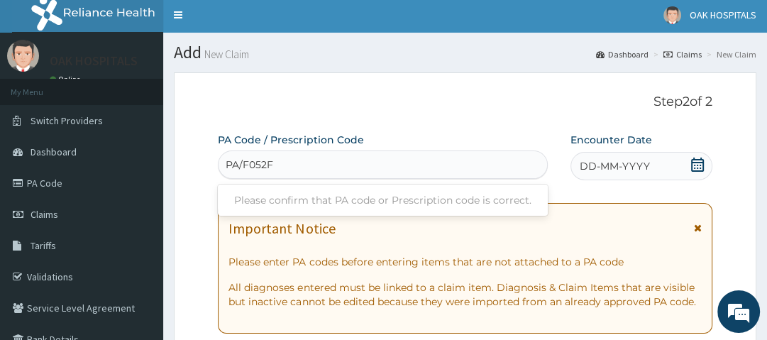
type input "PA/F052FE"
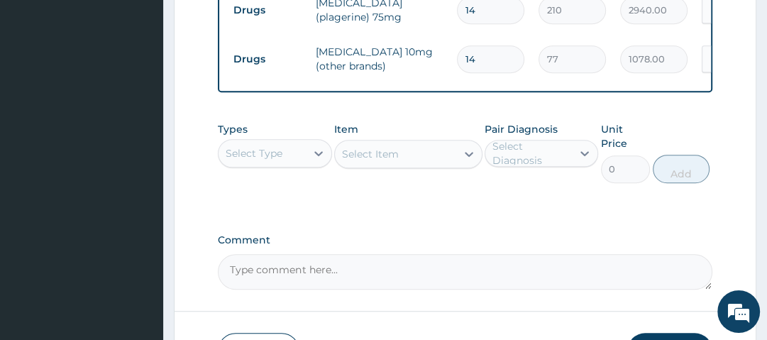
scroll to position [630, 0]
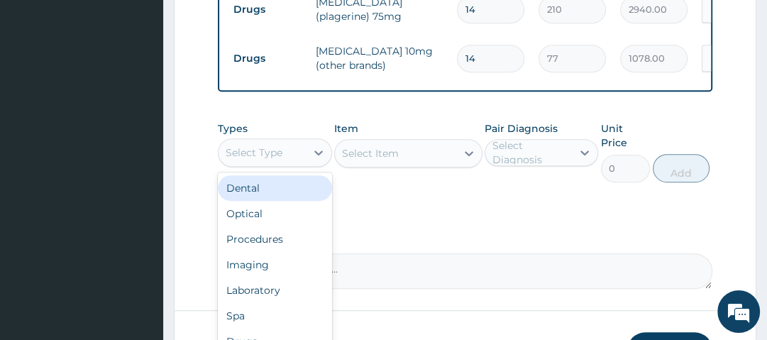
click at [278, 155] on div "Select Type" at bounding box center [254, 153] width 57 height 14
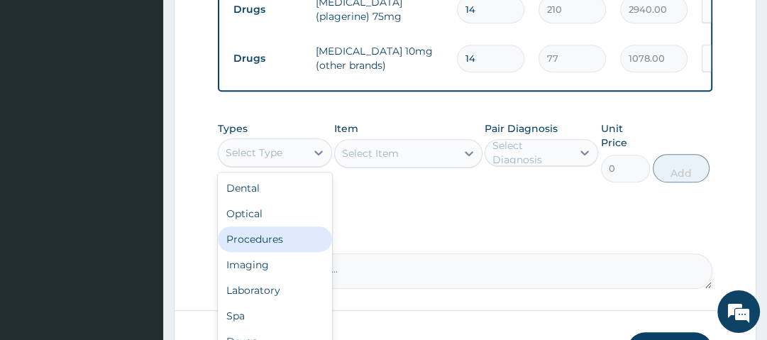
click at [273, 241] on div "Procedures" at bounding box center [275, 239] width 114 height 26
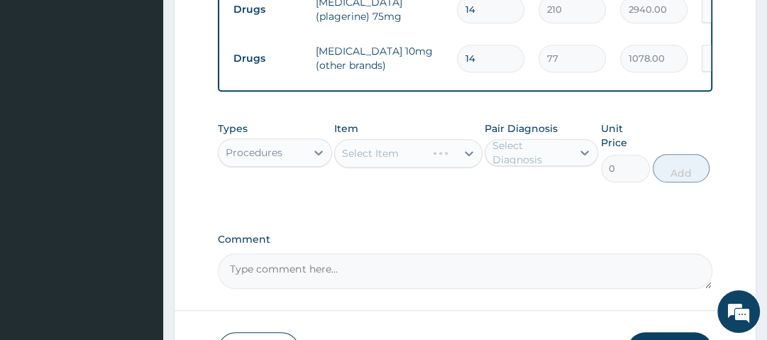
click at [405, 161] on div "Select Item" at bounding box center [408, 153] width 148 height 28
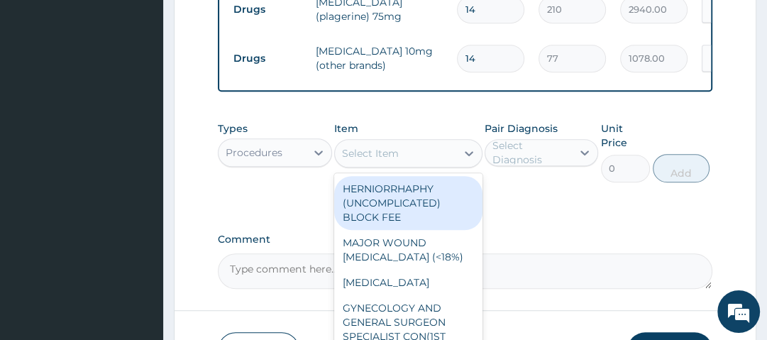
click at [405, 161] on div "Select Item" at bounding box center [395, 153] width 121 height 23
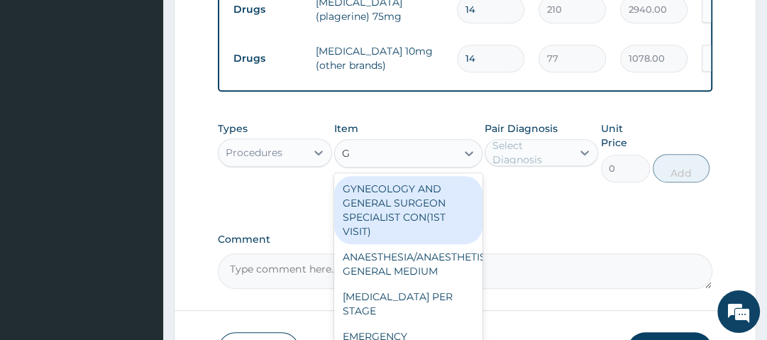
type input "GP"
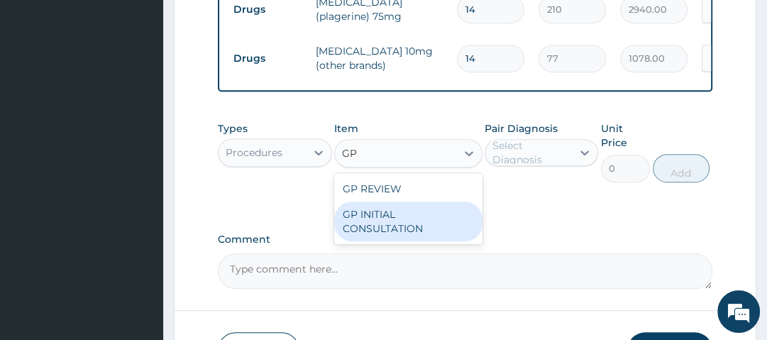
click at [379, 229] on div "GP INITIAL CONSULTATION" at bounding box center [408, 222] width 148 height 40
type input "2500"
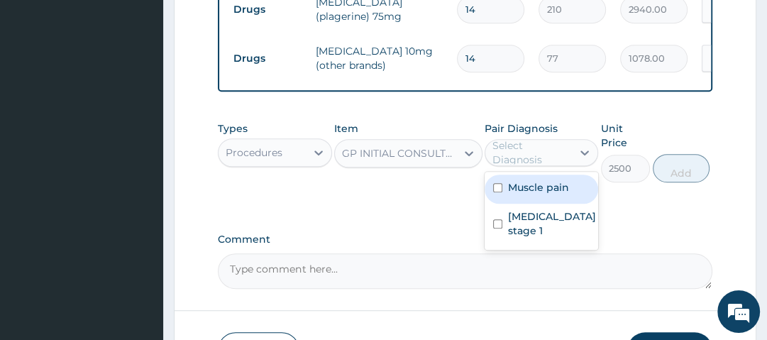
click at [537, 163] on div "Select Diagnosis" at bounding box center [532, 152] width 78 height 28
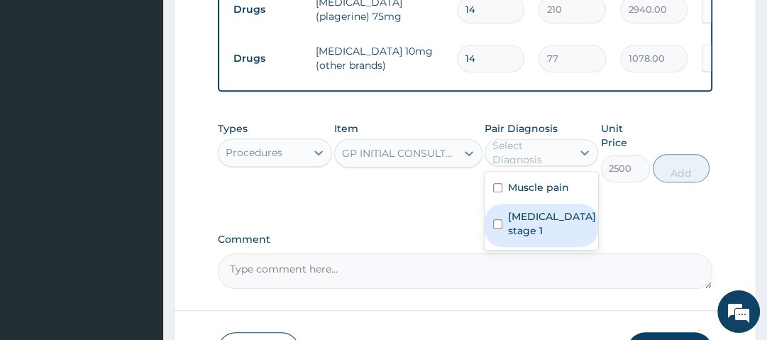
click at [536, 213] on div "Hypertension stage 1" at bounding box center [542, 225] width 114 height 43
checkbox input "true"
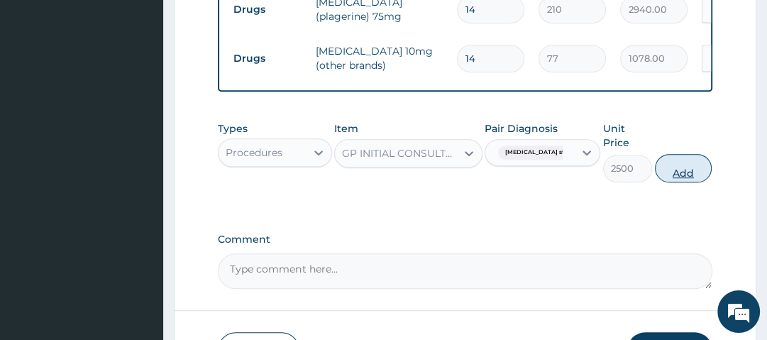
click at [684, 167] on button "Add" at bounding box center [683, 168] width 57 height 28
type input "0"
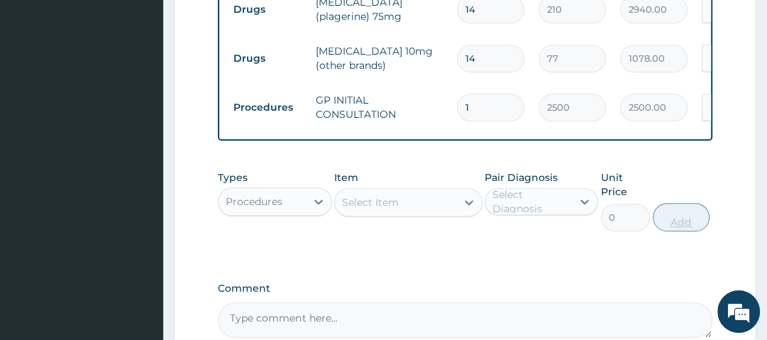
click at [305, 210] on div "Procedures" at bounding box center [262, 201] width 87 height 23
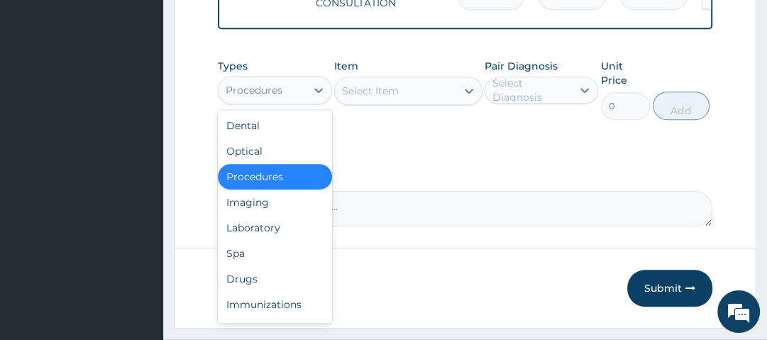
scroll to position [745, 0]
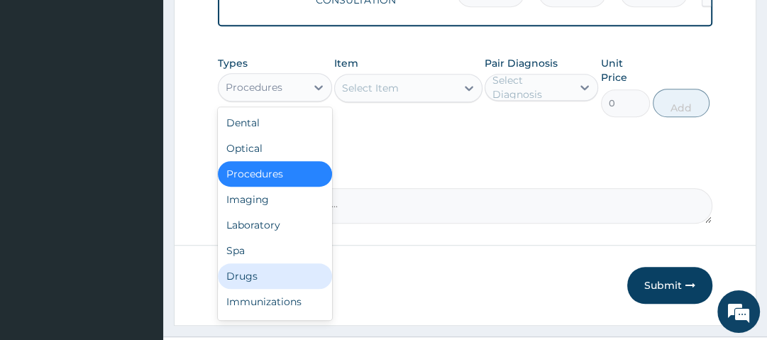
click at [268, 284] on div "Drugs" at bounding box center [275, 276] width 114 height 26
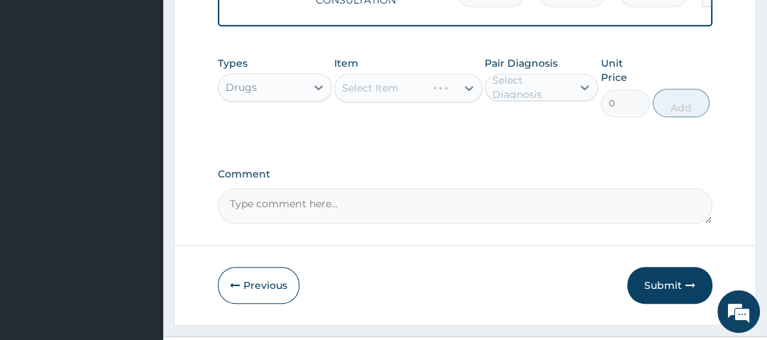
click at [400, 89] on div "Select Item" at bounding box center [408, 88] width 148 height 28
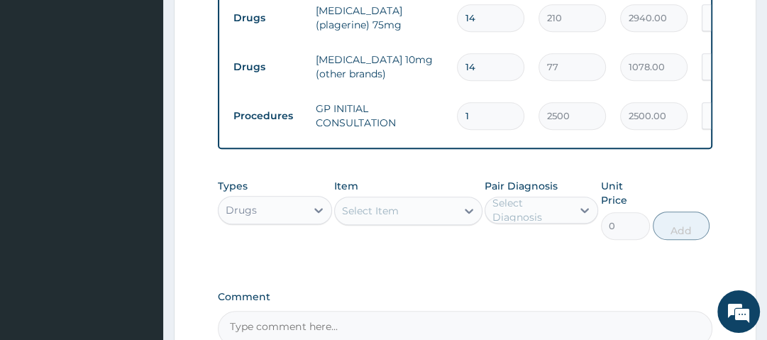
scroll to position [653, 0]
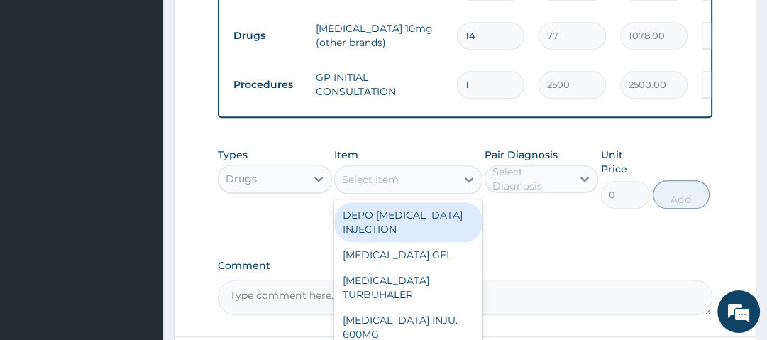
click at [407, 190] on div "Select Item" at bounding box center [395, 179] width 121 height 23
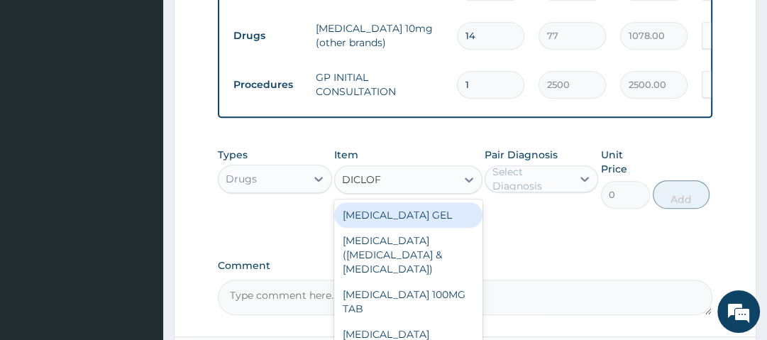
type input "DICLOFE"
click at [410, 220] on div "DICLOFENAC SODIUM GEL" at bounding box center [408, 215] width 148 height 26
type input "490"
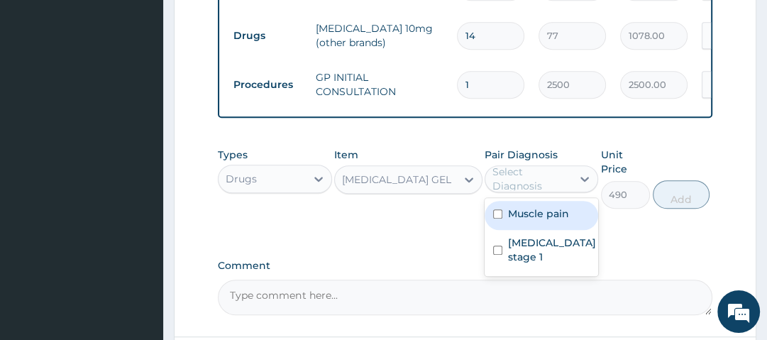
click at [542, 190] on div "Select Diagnosis" at bounding box center [532, 179] width 78 height 28
click at [527, 221] on label "Muscle pain" at bounding box center [538, 214] width 61 height 14
checkbox input "true"
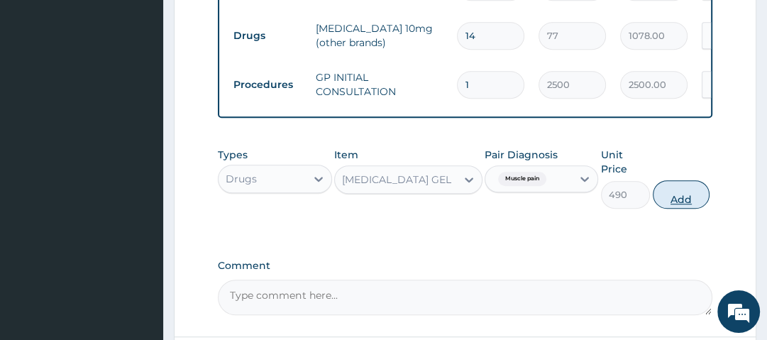
click at [674, 203] on button "Add" at bounding box center [681, 194] width 57 height 28
type input "0"
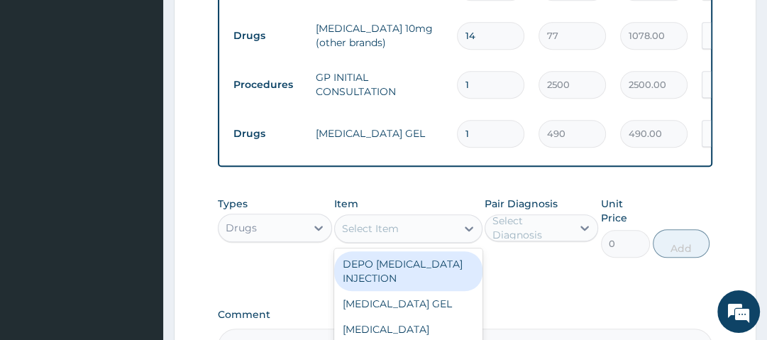
click at [451, 237] on div "Select Item" at bounding box center [395, 228] width 121 height 23
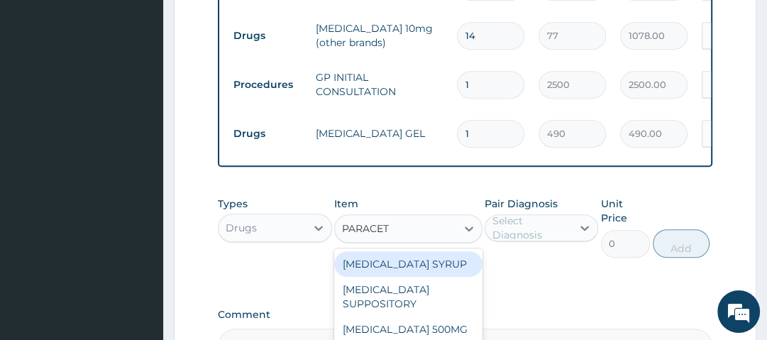
type input "PARACETA"
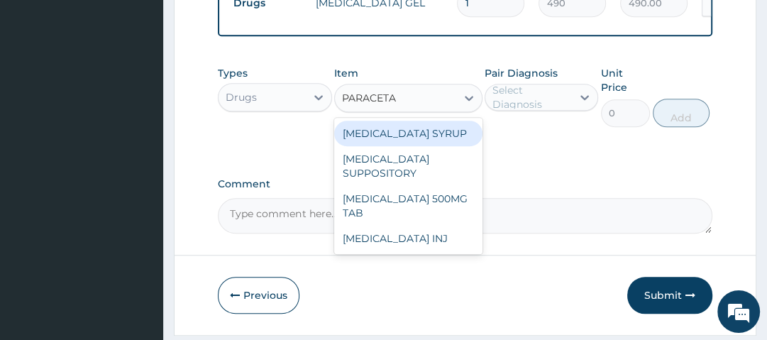
scroll to position [784, 0]
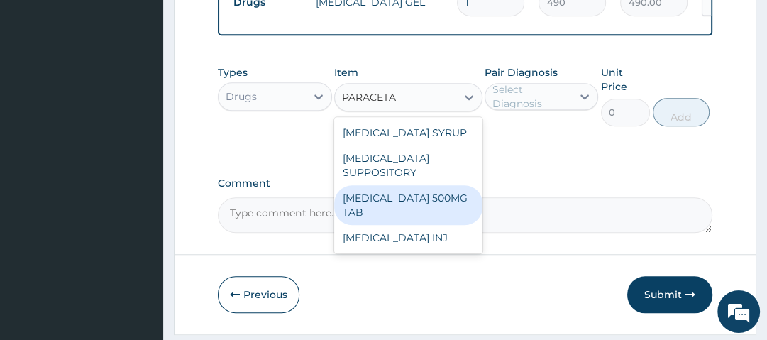
click at [438, 216] on div "PARACETAMOL 500MG TAB" at bounding box center [408, 205] width 148 height 40
type input "14"
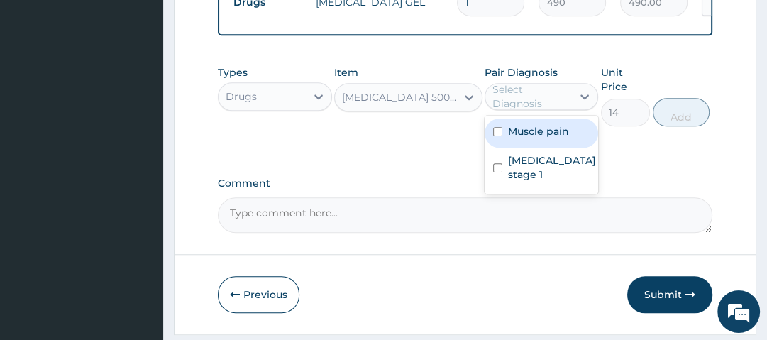
click at [545, 97] on div "Select Diagnosis" at bounding box center [532, 96] width 78 height 28
click at [549, 144] on div "Muscle pain" at bounding box center [542, 133] width 114 height 29
checkbox input "true"
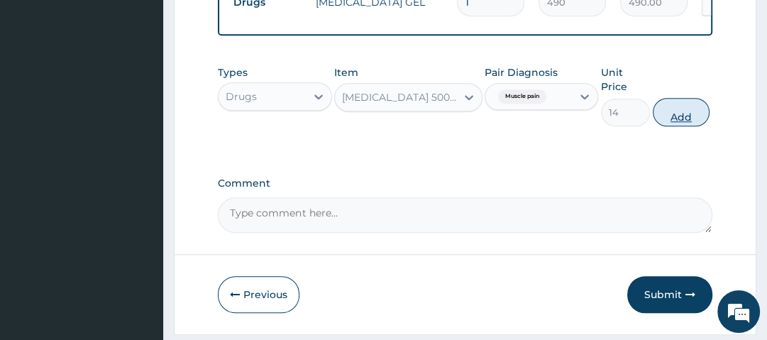
click at [701, 114] on button "Add" at bounding box center [681, 112] width 57 height 28
type input "0"
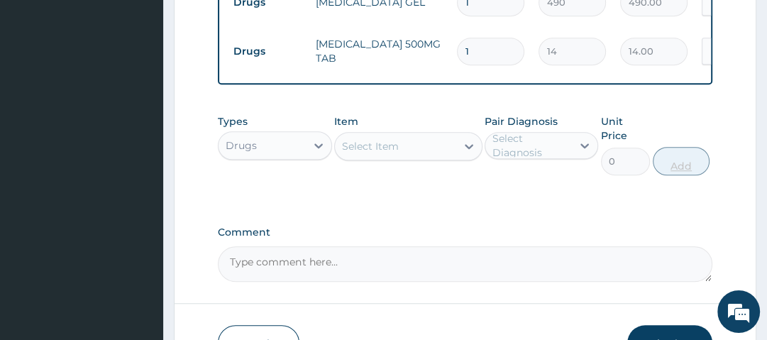
type input "18"
type input "252.00"
type input "18"
click at [701, 114] on div "Types Drugs Item Select Item Pair Diagnosis Select Diagnosis Unit Price 0 Add" at bounding box center [465, 144] width 494 height 75
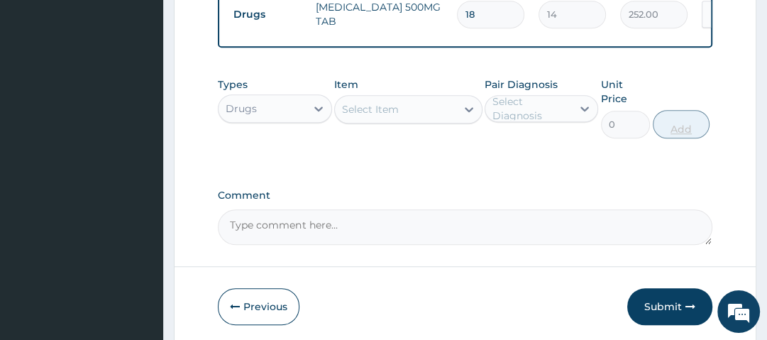
scroll to position [855, 0]
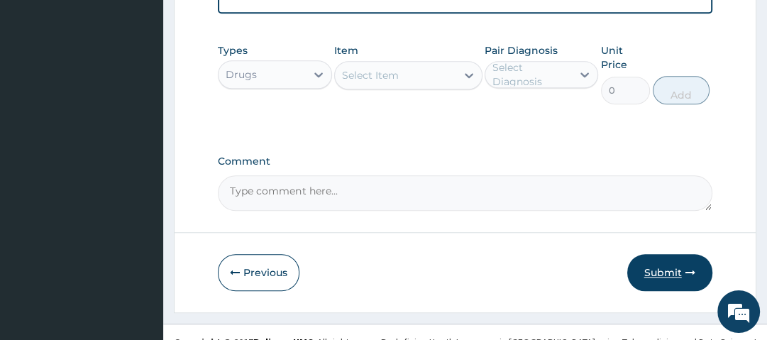
click at [681, 275] on button "Submit" at bounding box center [669, 272] width 85 height 37
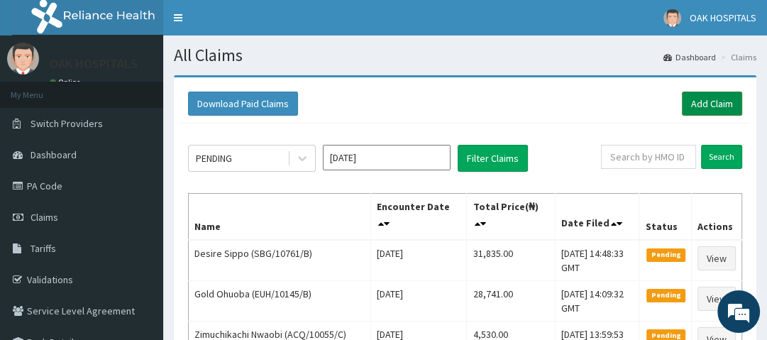
click at [696, 108] on link "Add Claim" at bounding box center [712, 104] width 60 height 24
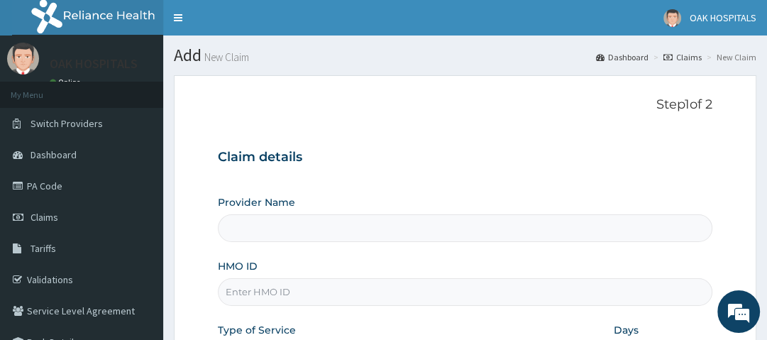
type input "Oak Hospitals"
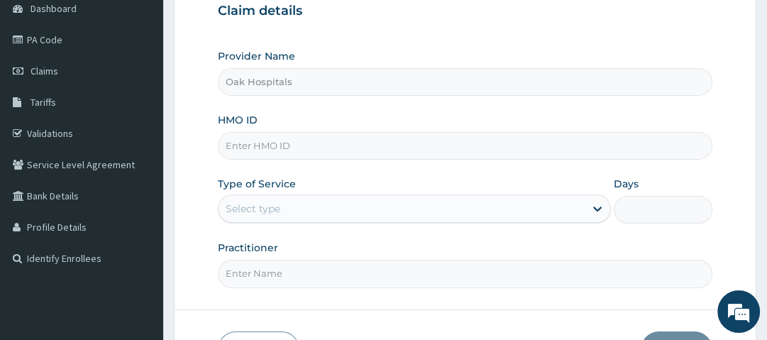
scroll to position [147, 0]
click at [314, 150] on input "HMO ID" at bounding box center [465, 145] width 494 height 28
type input "SBG/11063/A"
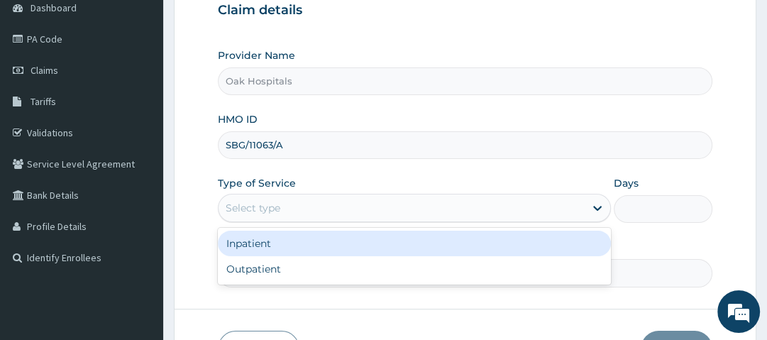
click at [285, 212] on div "Select type" at bounding box center [402, 208] width 366 height 23
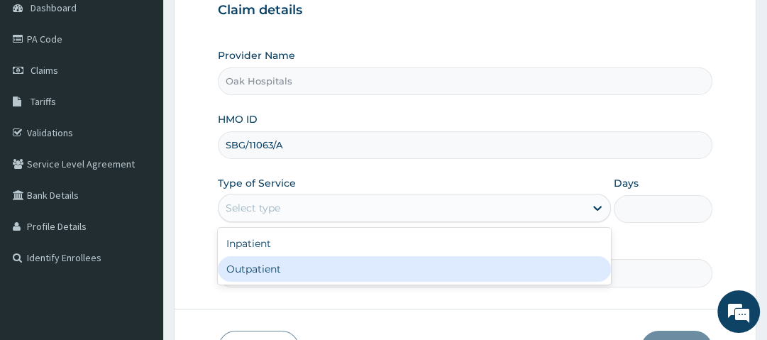
click at [284, 264] on div "Outpatient" at bounding box center [414, 269] width 393 height 26
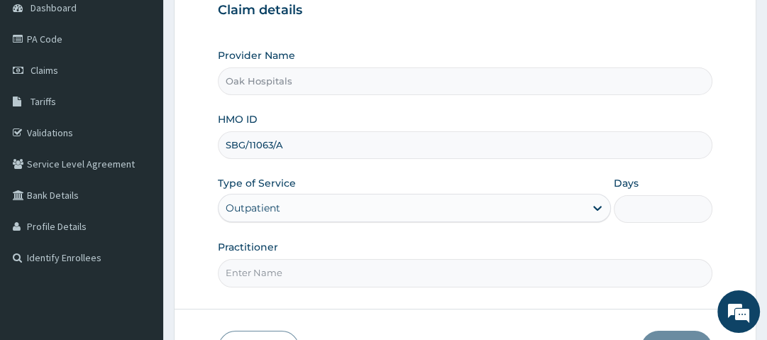
type input "1"
click at [278, 273] on input "Practitioner" at bounding box center [465, 273] width 494 height 28
type input "[PERSON_NAME]"
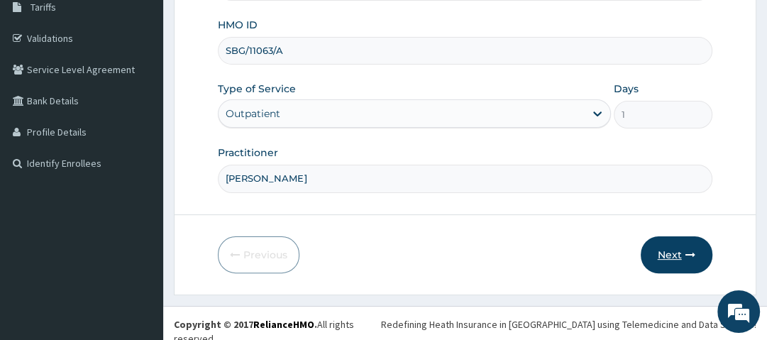
click at [681, 246] on button "Next" at bounding box center [677, 254] width 72 height 37
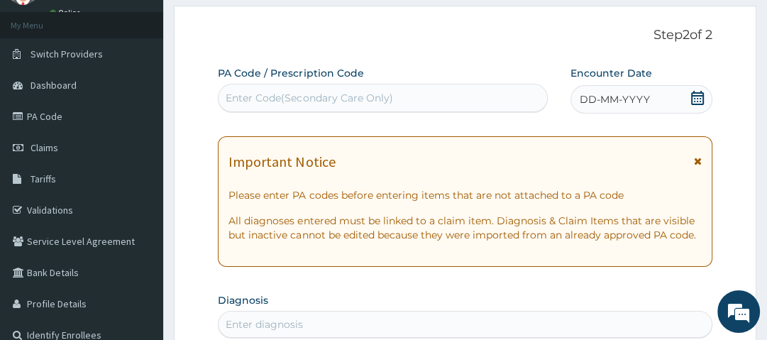
scroll to position [69, 0]
click at [381, 98] on div "Enter Code(Secondary Care Only)" at bounding box center [309, 99] width 167 height 14
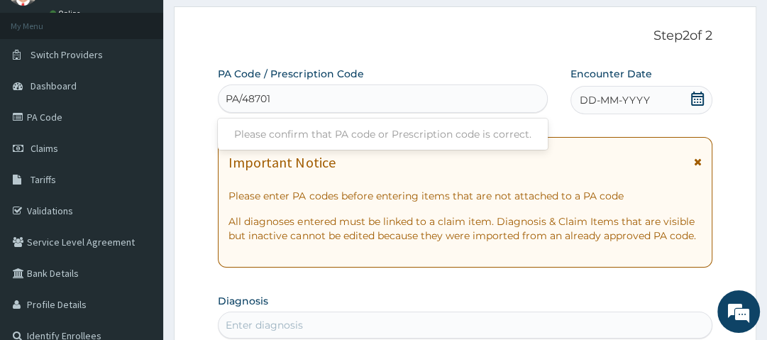
type input "PA/487016"
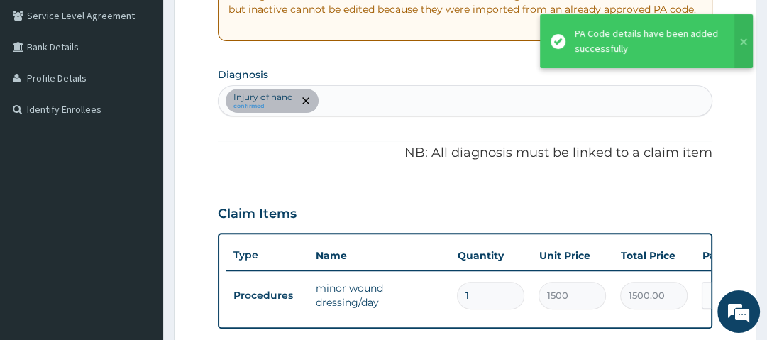
scroll to position [295, 0]
click at [346, 94] on div "Injury of hand confirmed" at bounding box center [465, 101] width 493 height 30
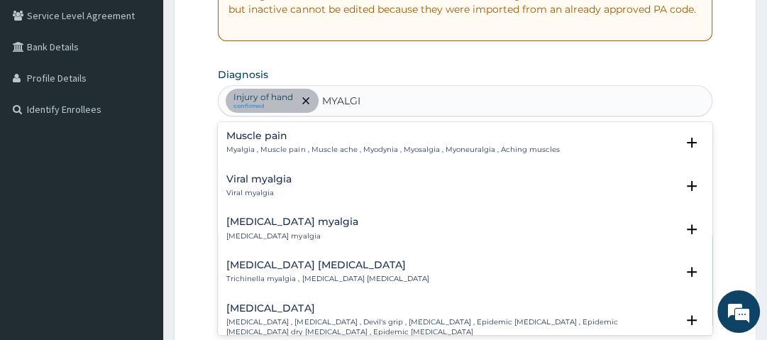
type input "MYALGIA"
click at [264, 142] on div "Muscle pain Myalgia , Muscle pain , Muscle ache , Myodynia , Myosalgia , Myoneu…" at bounding box center [392, 143] width 333 height 25
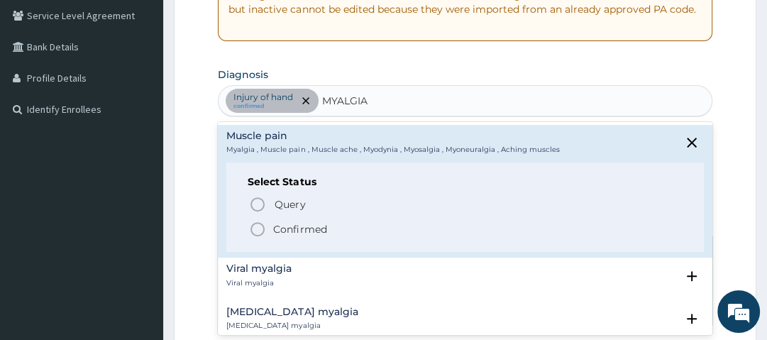
click at [278, 227] on p "Confirmed" at bounding box center [299, 229] width 53 height 14
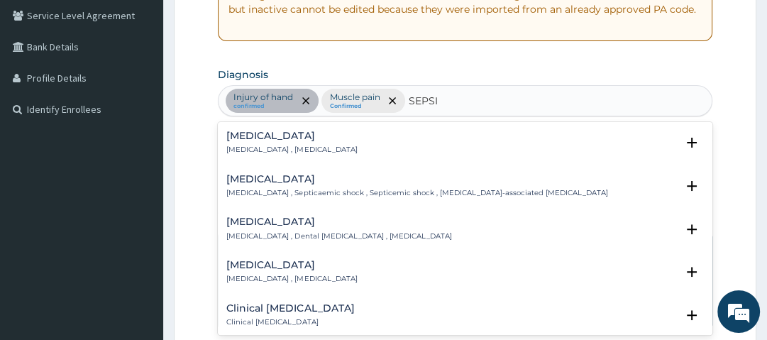
type input "[MEDICAL_DATA]"
click at [253, 136] on h4 "[MEDICAL_DATA]" at bounding box center [291, 136] width 131 height 11
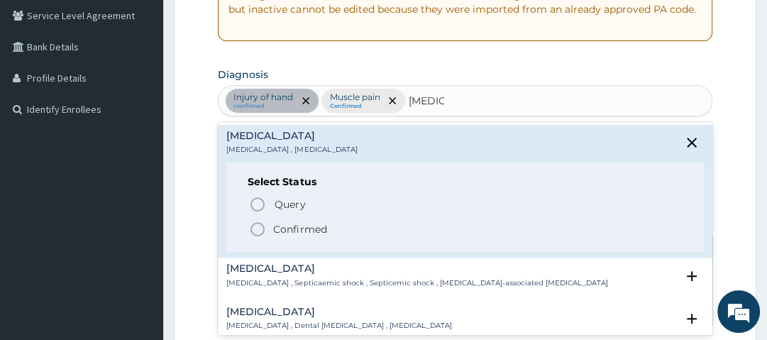
click at [288, 229] on p "Confirmed" at bounding box center [299, 229] width 53 height 14
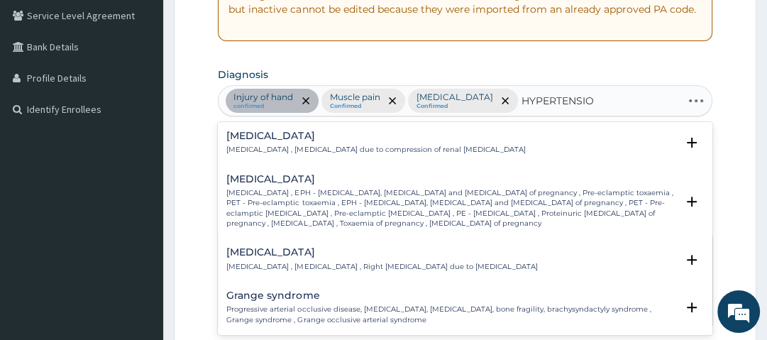
type input "[MEDICAL_DATA]"
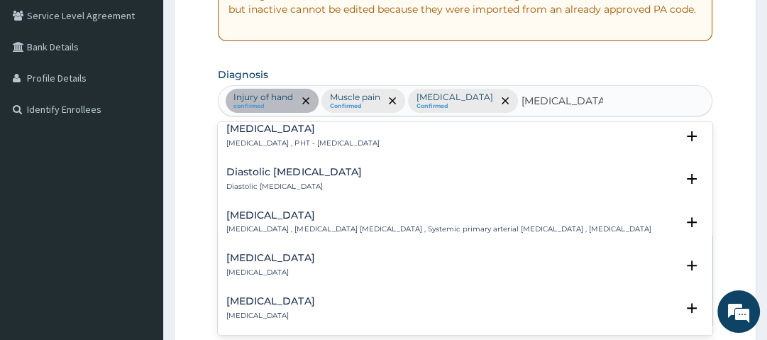
scroll to position [1122, 0]
click at [300, 212] on div "[MEDICAL_DATA] [MEDICAL_DATA] , [MEDICAL_DATA] [MEDICAL_DATA] , Systemic primar…" at bounding box center [438, 221] width 424 height 25
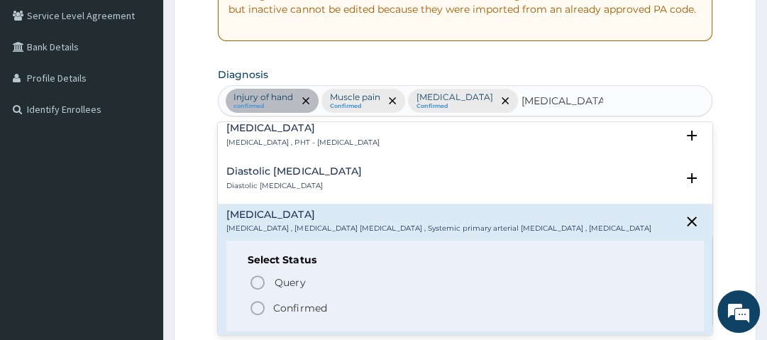
click at [294, 301] on p "Confirmed" at bounding box center [299, 308] width 53 height 14
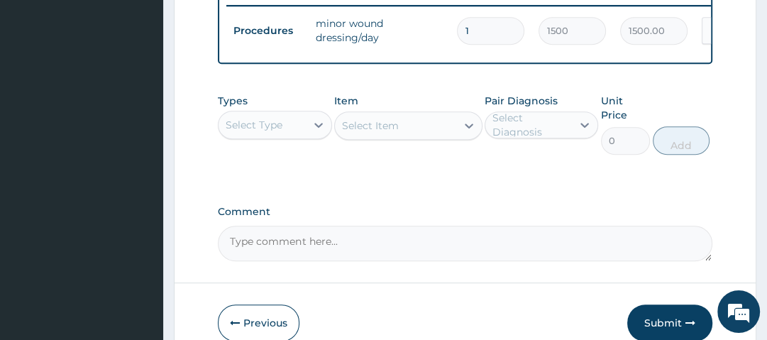
scroll to position [564, 0]
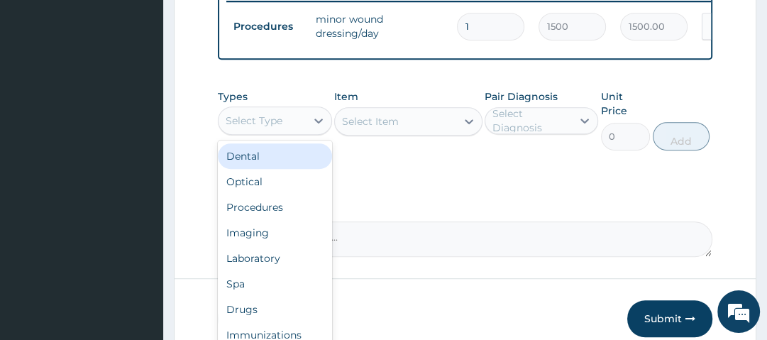
click at [284, 132] on div "Select Type" at bounding box center [262, 120] width 87 height 23
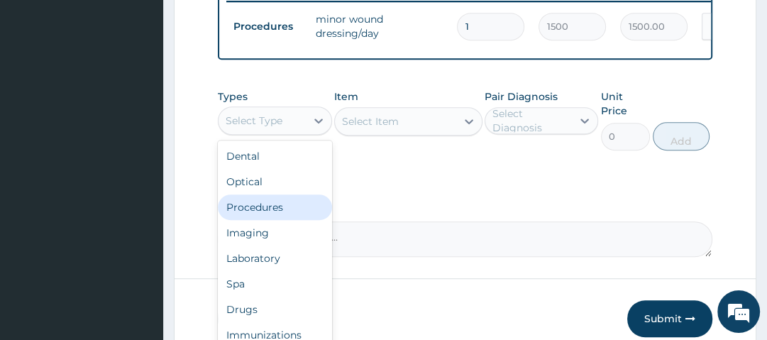
click at [285, 212] on div "Procedures" at bounding box center [275, 207] width 114 height 26
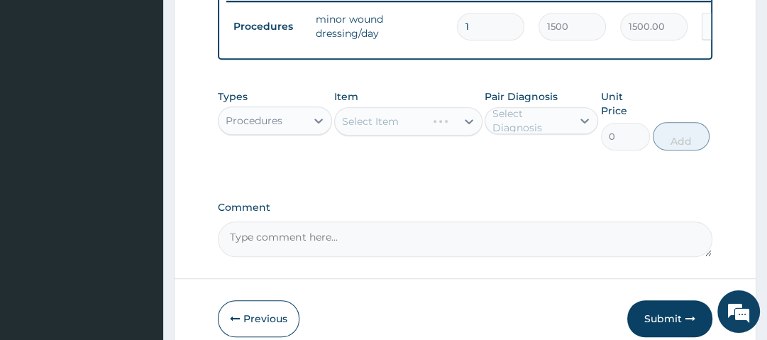
click at [408, 129] on div "Select Item" at bounding box center [408, 121] width 148 height 28
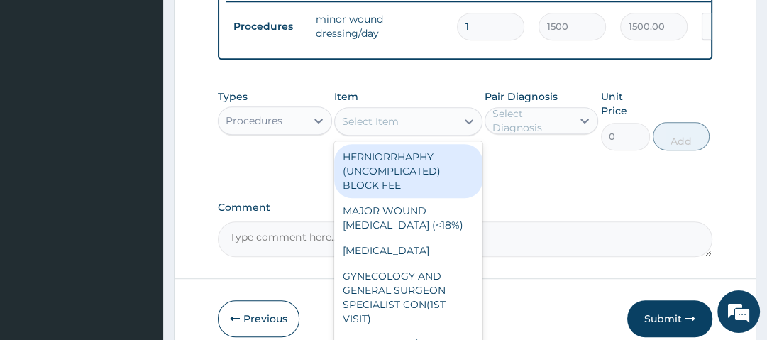
click at [408, 129] on div "Select Item" at bounding box center [395, 121] width 121 height 23
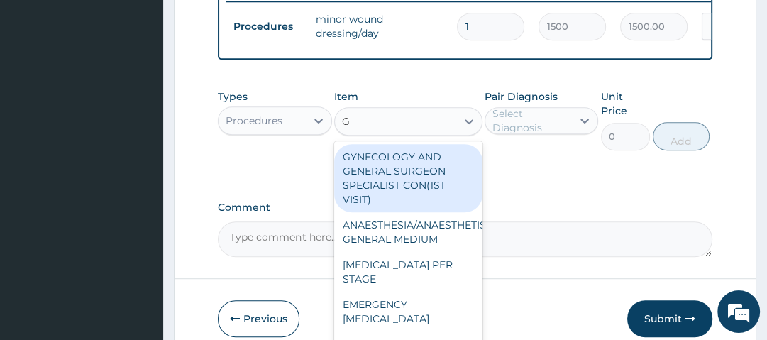
type input "GP"
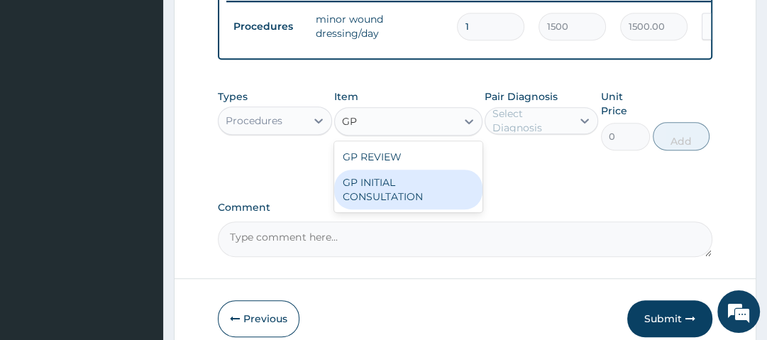
type input "2500"
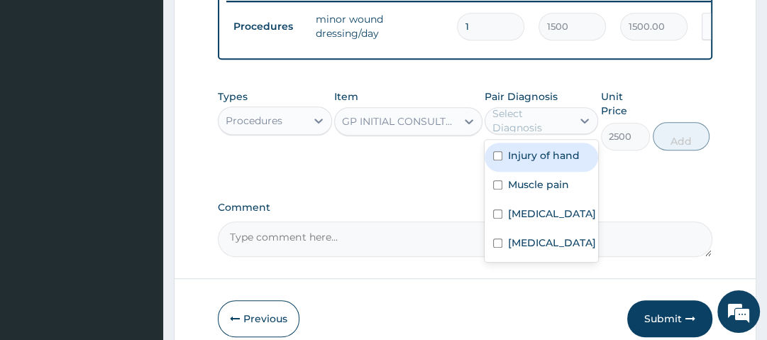
click at [530, 132] on div "Select Diagnosis" at bounding box center [532, 120] width 78 height 28
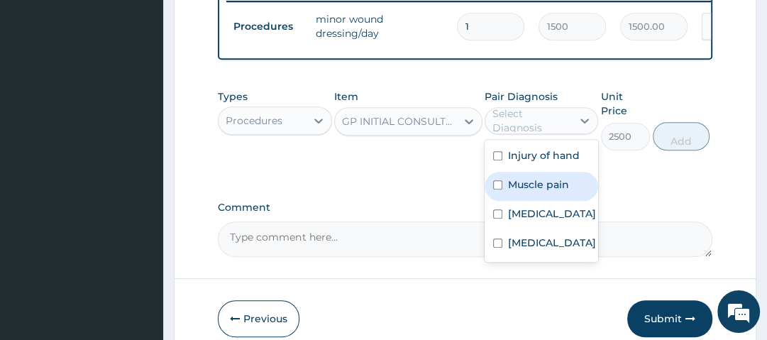
click at [542, 192] on label "Muscle pain" at bounding box center [538, 184] width 61 height 14
checkbox input "true"
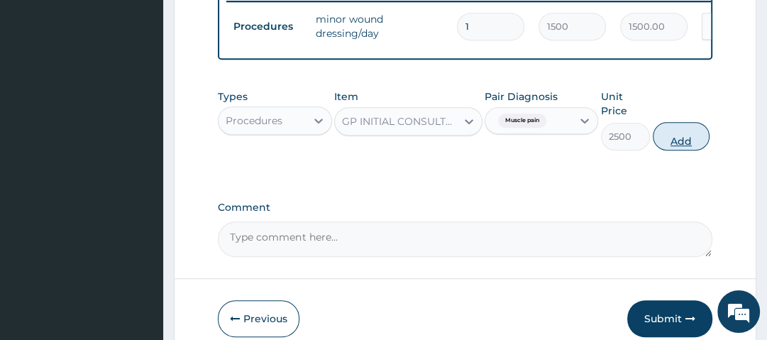
click at [681, 148] on button "Add" at bounding box center [681, 136] width 57 height 28
type input "0"
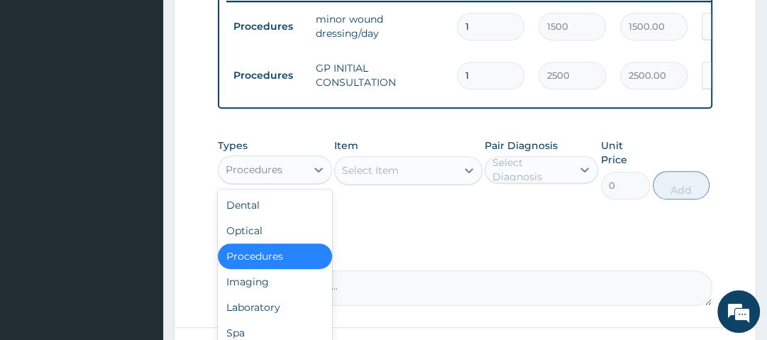
click at [290, 181] on div "Procedures" at bounding box center [262, 169] width 87 height 23
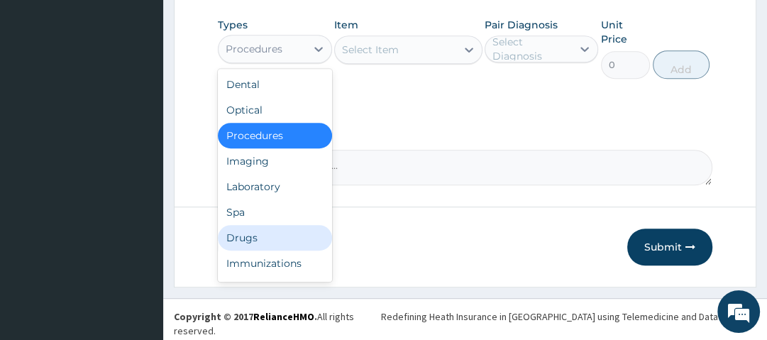
click at [260, 251] on div "Drugs" at bounding box center [275, 238] width 114 height 26
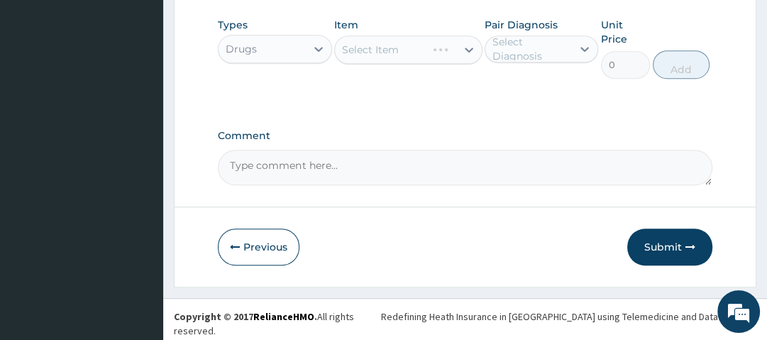
click at [397, 54] on div "Select Item" at bounding box center [408, 49] width 148 height 28
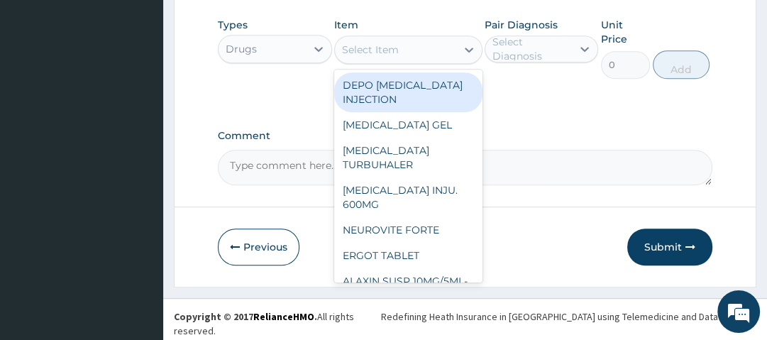
click at [397, 54] on div "Select Item" at bounding box center [370, 50] width 57 height 14
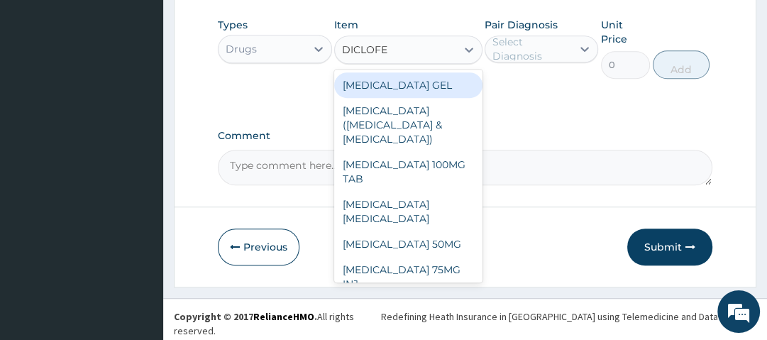
type input "DICLOFEN"
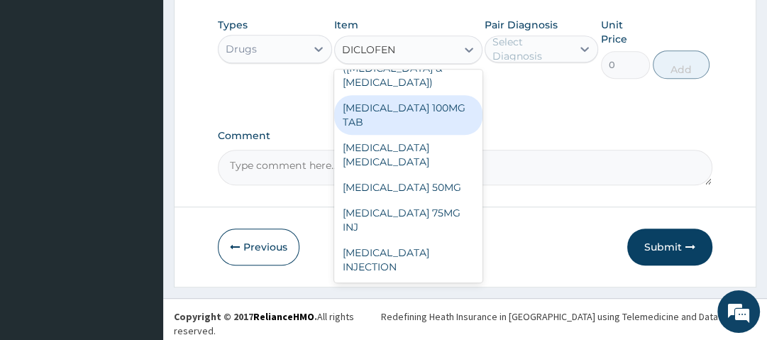
scroll to position [79, 0]
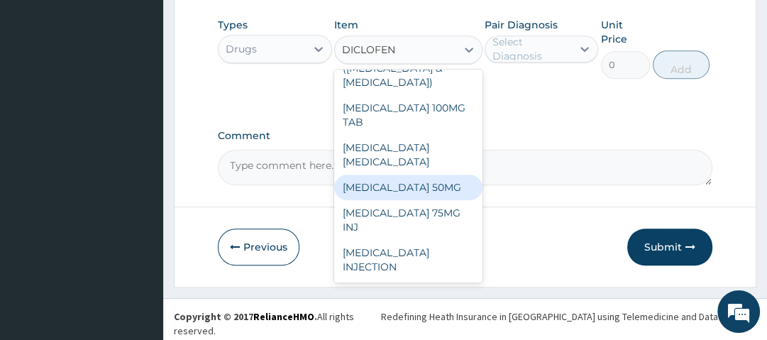
click at [400, 185] on div "DICLOFENAC SODIUM 50MG" at bounding box center [408, 188] width 148 height 26
type input "35"
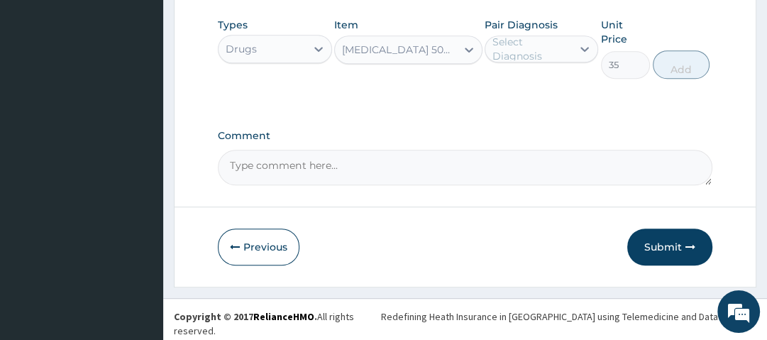
click at [525, 48] on div "Select Diagnosis" at bounding box center [532, 49] width 78 height 28
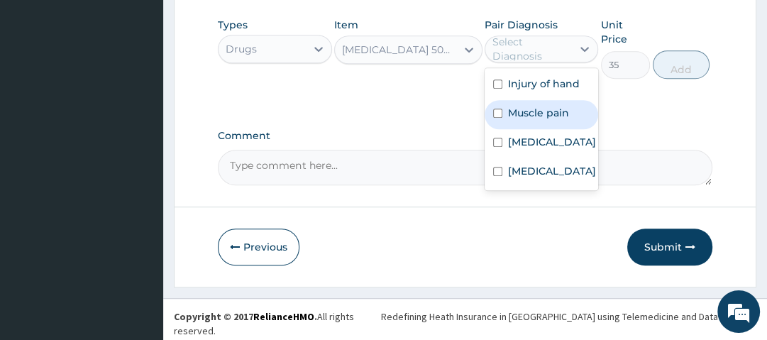
click at [531, 115] on label "Muscle pain" at bounding box center [538, 113] width 61 height 14
checkbox input "true"
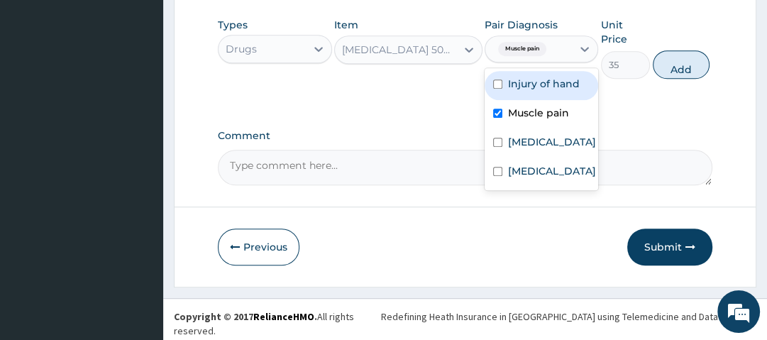
click at [559, 98] on div "Injury of hand" at bounding box center [542, 85] width 114 height 29
checkbox input "true"
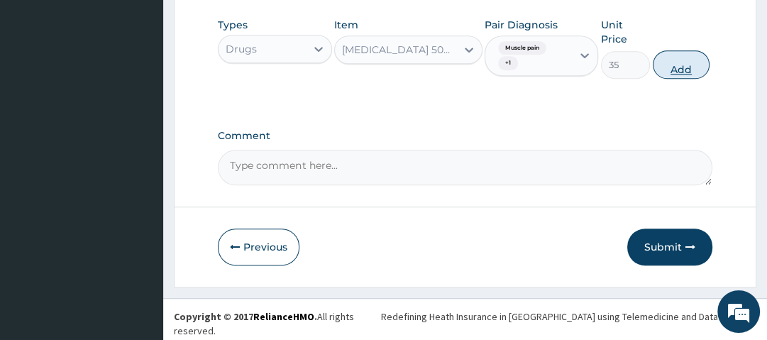
click at [683, 71] on button "Add" at bounding box center [681, 64] width 57 height 28
type input "0"
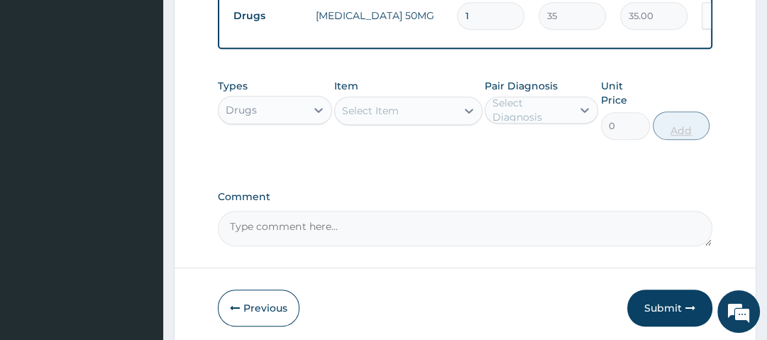
type input "0.00"
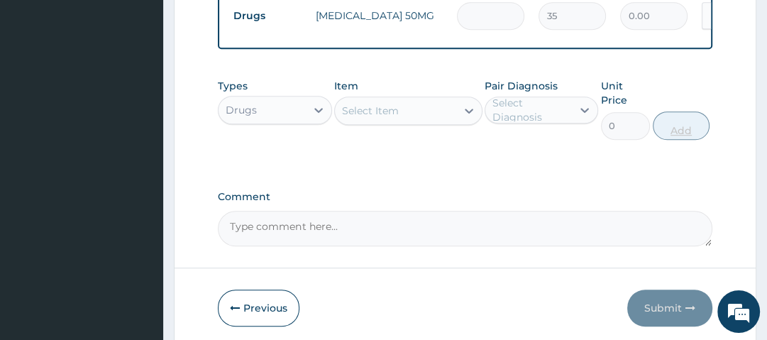
type input "8"
type input "280.00"
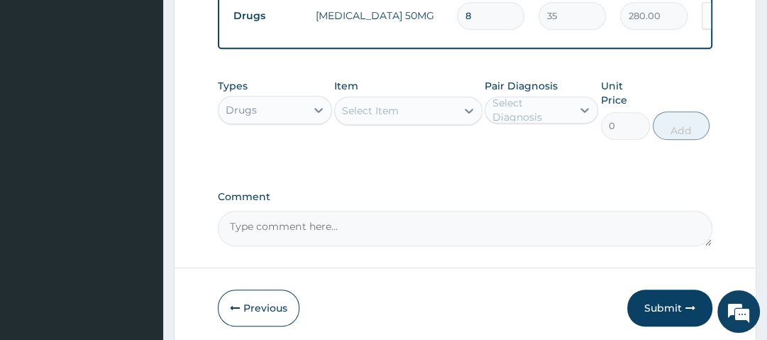
type input "8"
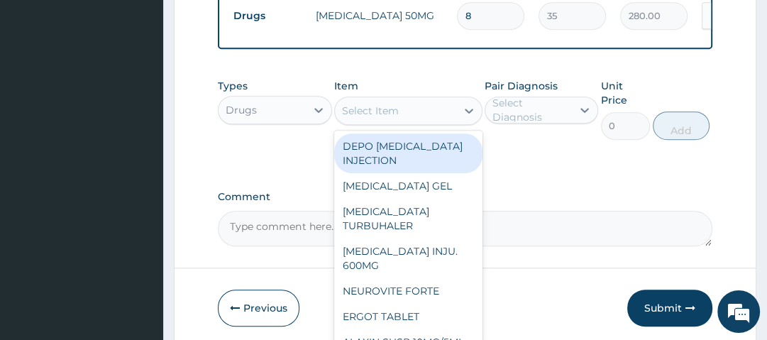
click at [427, 116] on div "Select Item" at bounding box center [395, 110] width 121 height 23
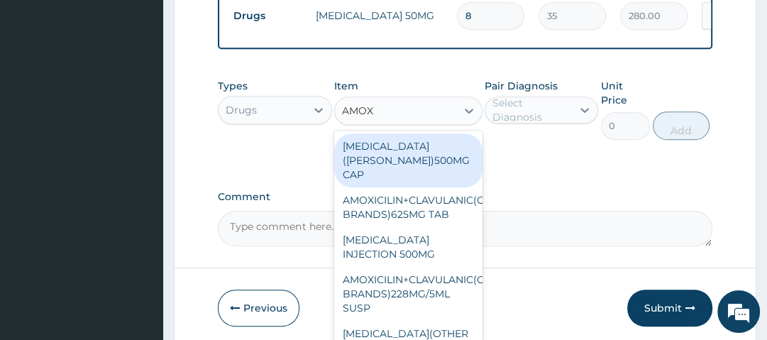
type input "AMOXY"
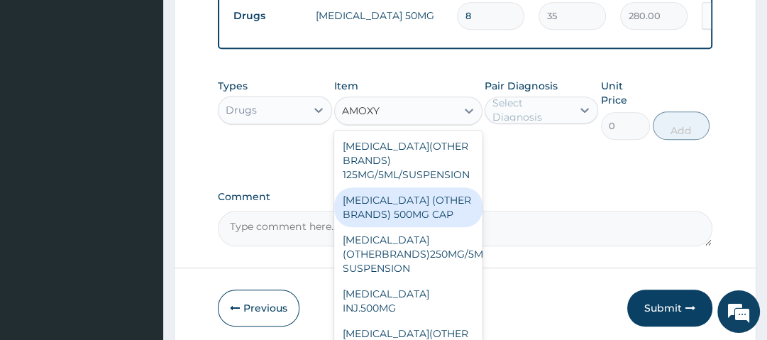
click at [409, 217] on div "AMOXYCILLIN (OTHER BRANDS) 500MG CAP" at bounding box center [408, 207] width 148 height 40
type input "70"
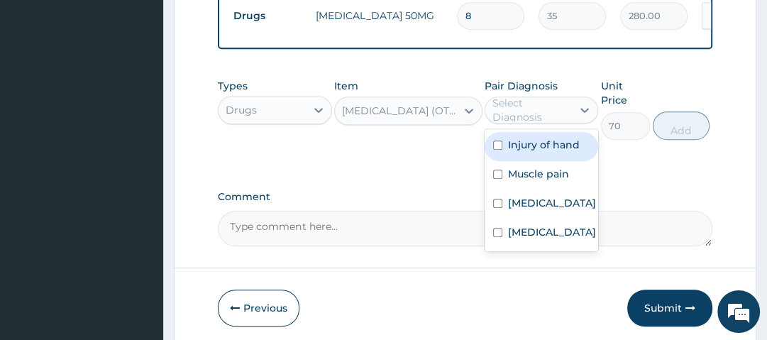
click at [553, 120] on div "Select Diagnosis" at bounding box center [532, 110] width 78 height 28
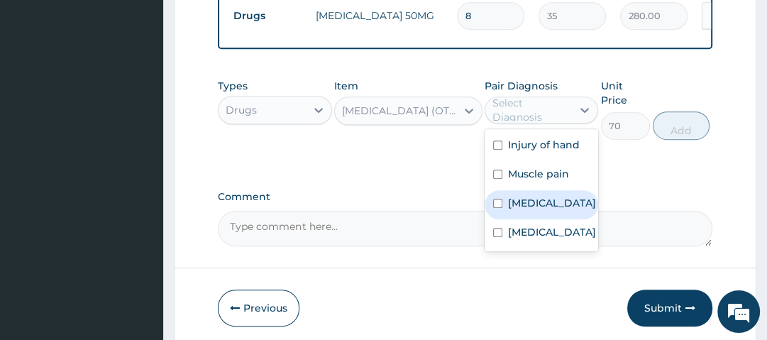
click at [532, 210] on label "Sepsis" at bounding box center [552, 203] width 88 height 14
checkbox input "true"
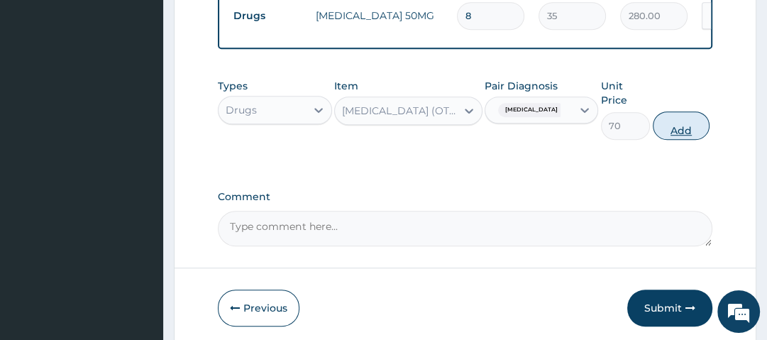
click at [671, 128] on button "Add" at bounding box center [681, 125] width 57 height 28
type input "0"
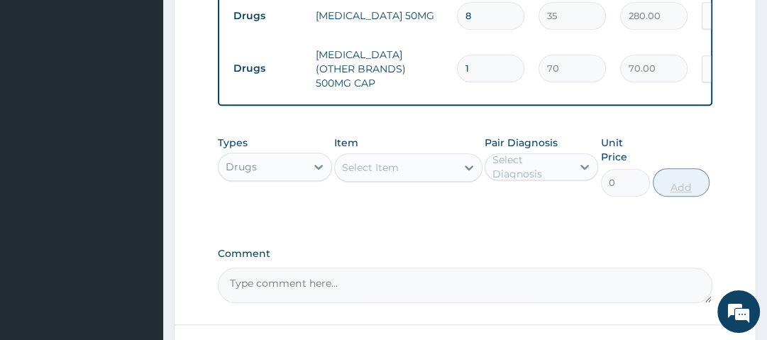
type input "0.00"
type input "9"
type input "630.00"
type input "9"
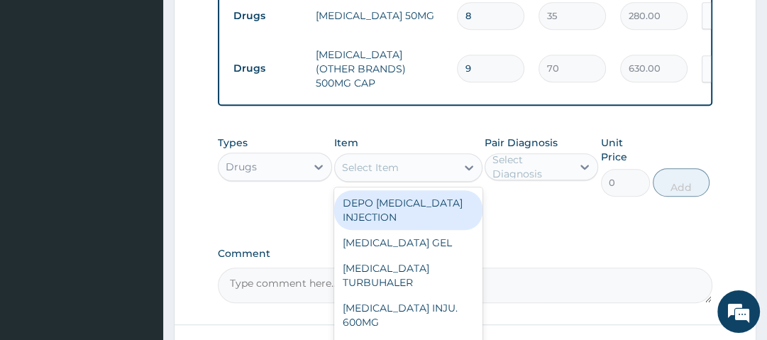
click at [443, 168] on div "Select Item" at bounding box center [395, 167] width 121 height 23
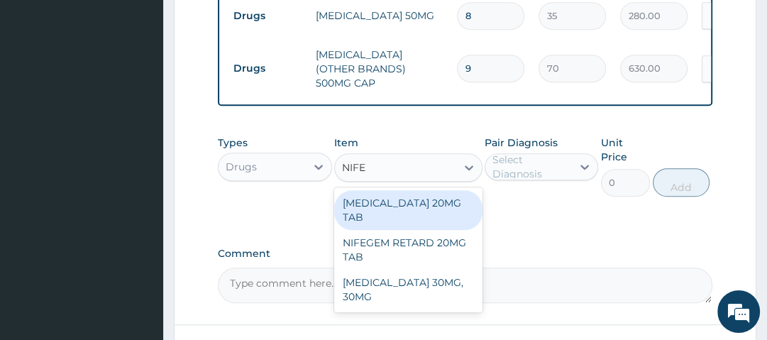
type input "NIFED"
type input "35"
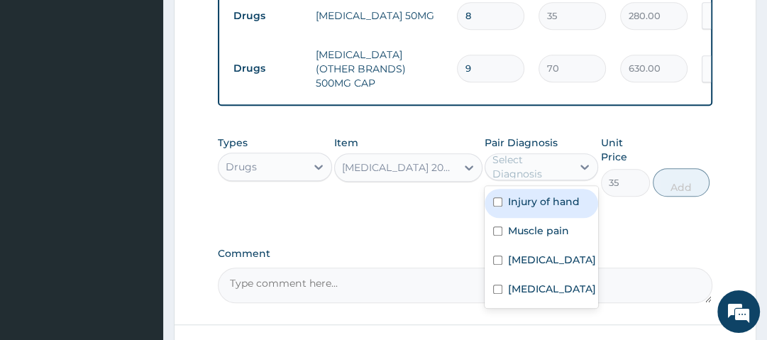
click at [514, 168] on div "Select Diagnosis" at bounding box center [532, 167] width 78 height 28
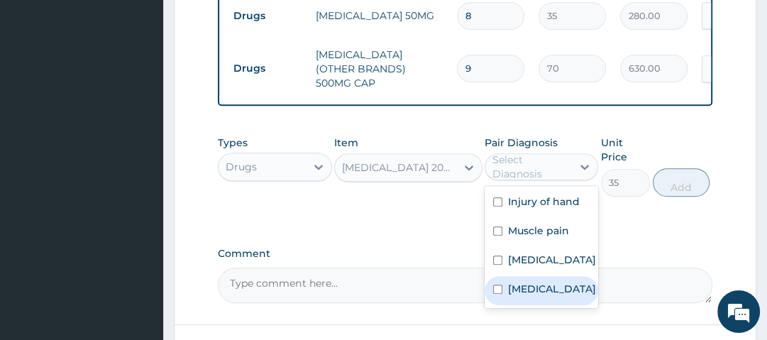
click at [542, 292] on label "Essential hypertension" at bounding box center [552, 289] width 88 height 14
checkbox input "true"
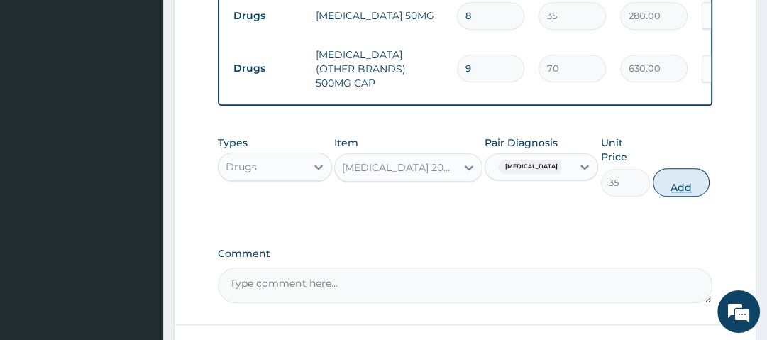
click at [671, 179] on button "Add" at bounding box center [681, 182] width 57 height 28
type input "0"
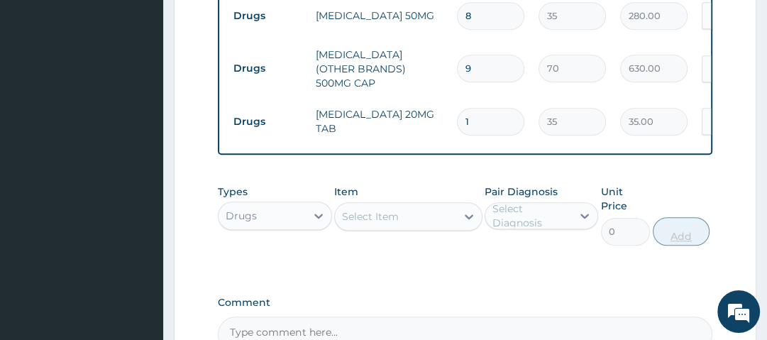
click at [671, 179] on div "Types Drugs Item Select Item Pair Diagnosis Select Diagnosis Unit Price 0 Add" at bounding box center [465, 214] width 494 height 75
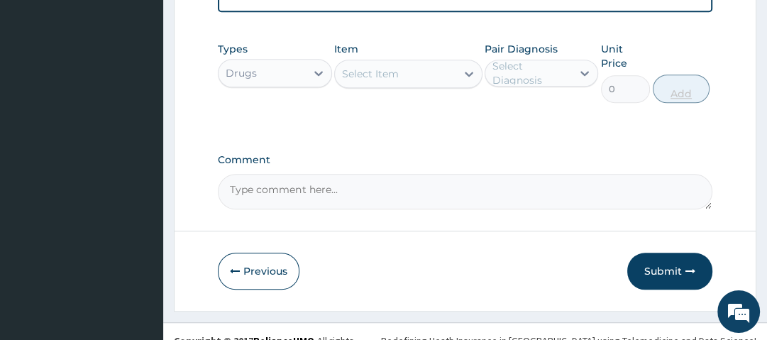
scroll to position [832, 0]
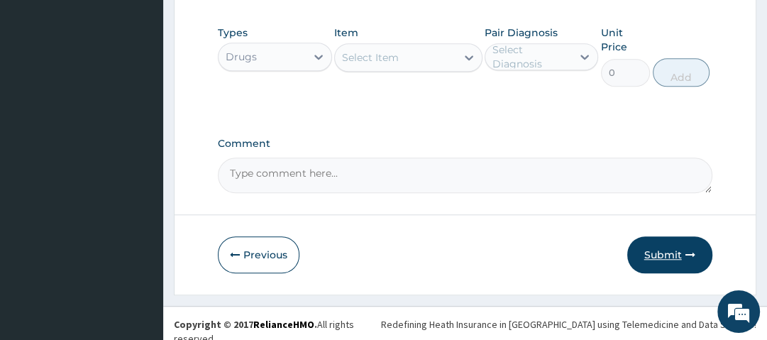
click at [667, 249] on button "Submit" at bounding box center [669, 254] width 85 height 37
